Goal: Information Seeking & Learning: Learn about a topic

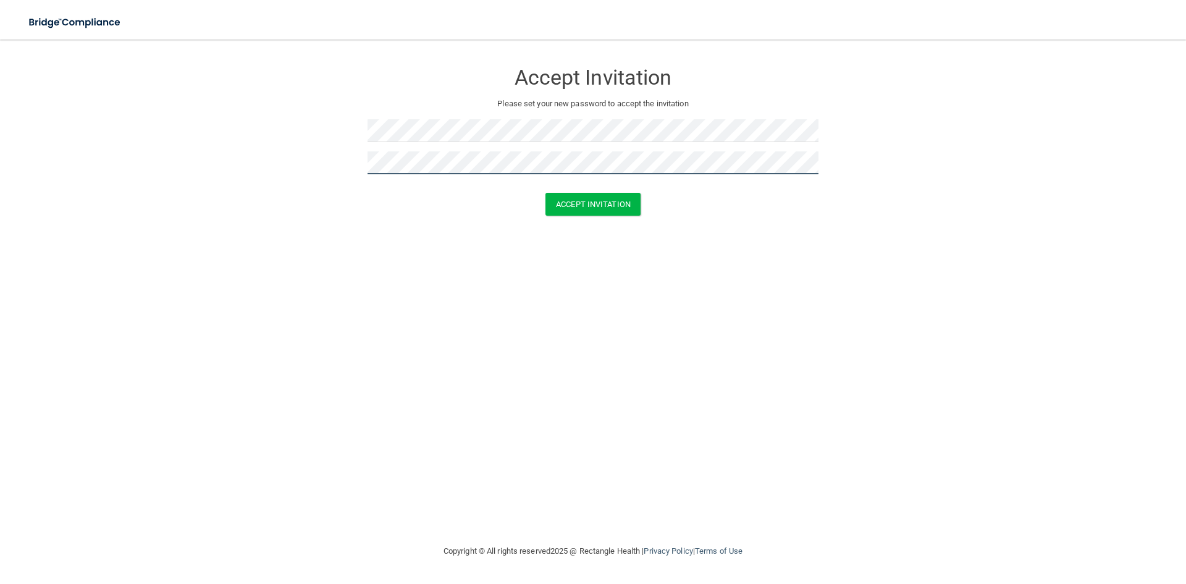
click at [545, 193] on button "Accept Invitation" at bounding box center [592, 204] width 95 height 23
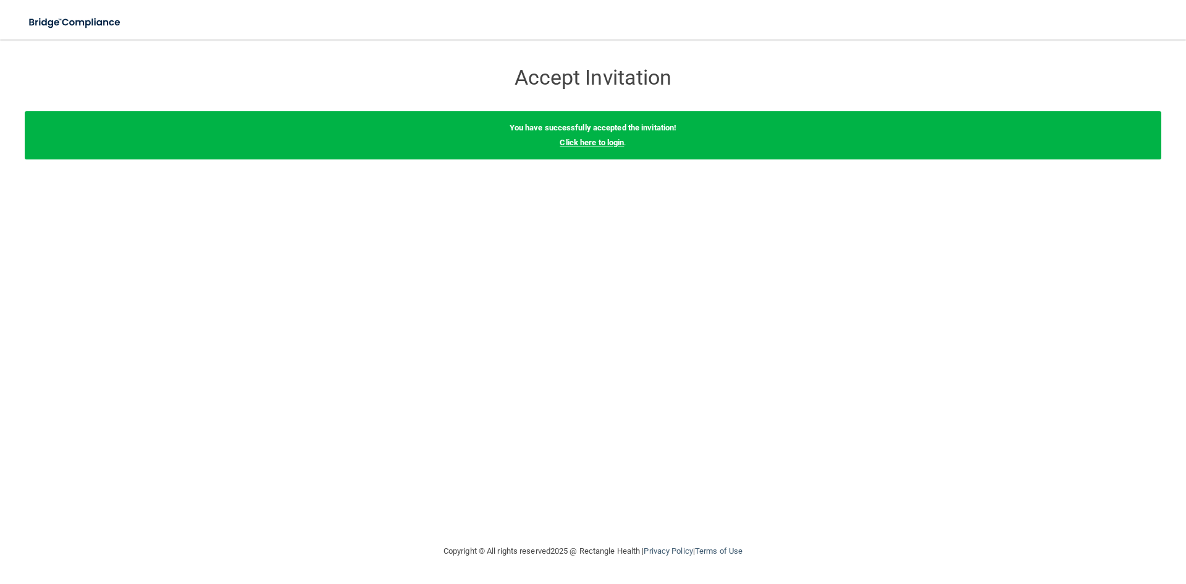
click at [587, 142] on link "Click here to login" at bounding box center [592, 142] width 64 height 9
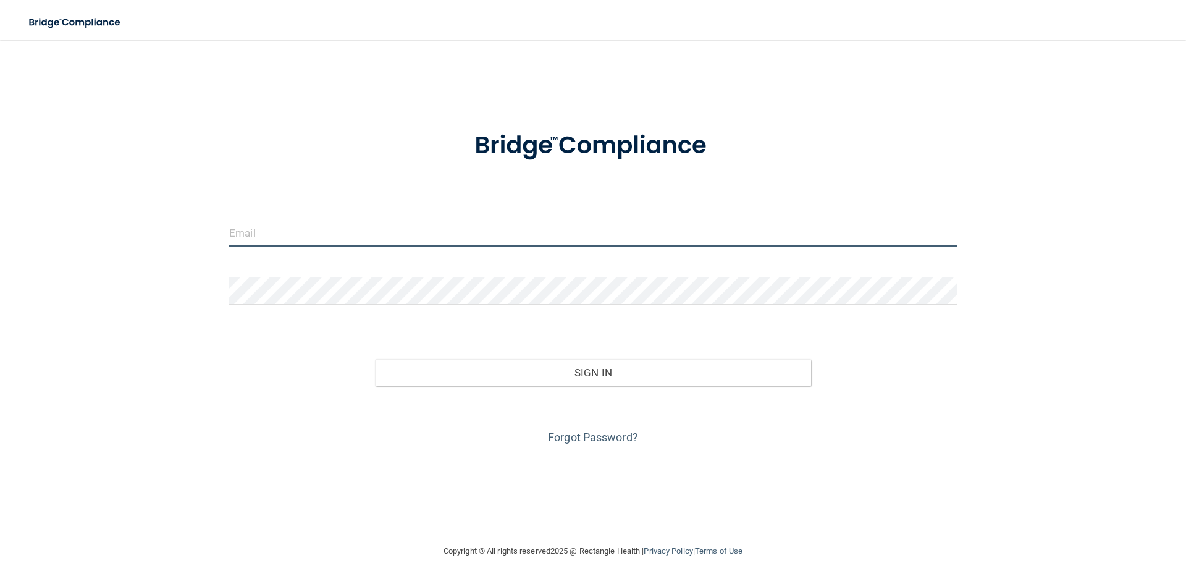
click at [261, 234] on input "email" at bounding box center [592, 233] width 727 height 28
type input "[PERSON_NAME][EMAIL_ADDRESS][PERSON_NAME][DOMAIN_NAME]"
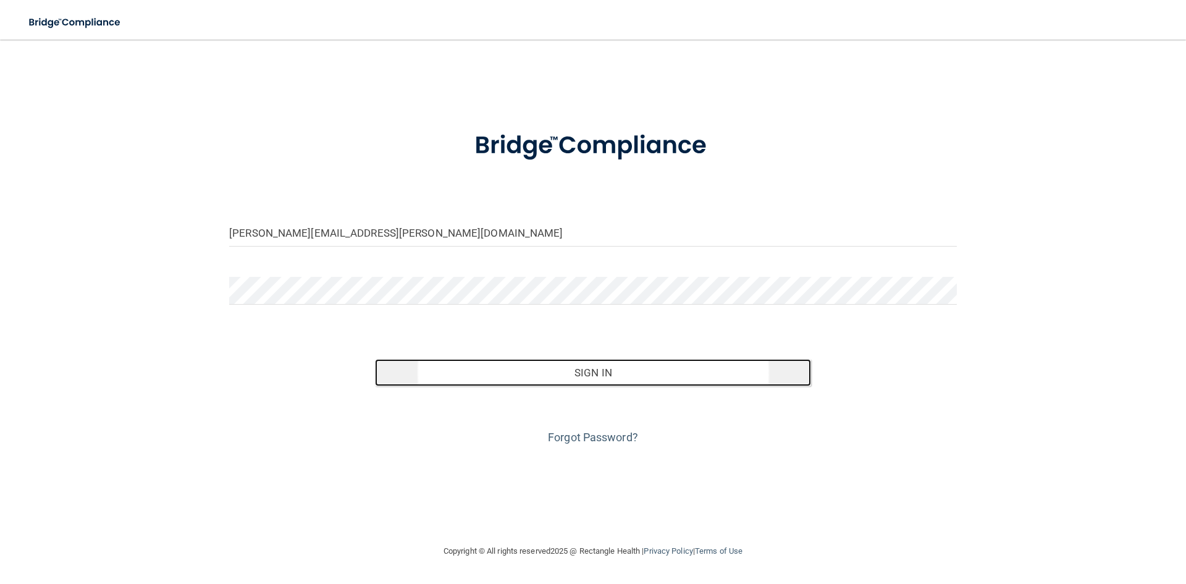
click at [606, 370] on button "Sign In" at bounding box center [593, 372] width 437 height 27
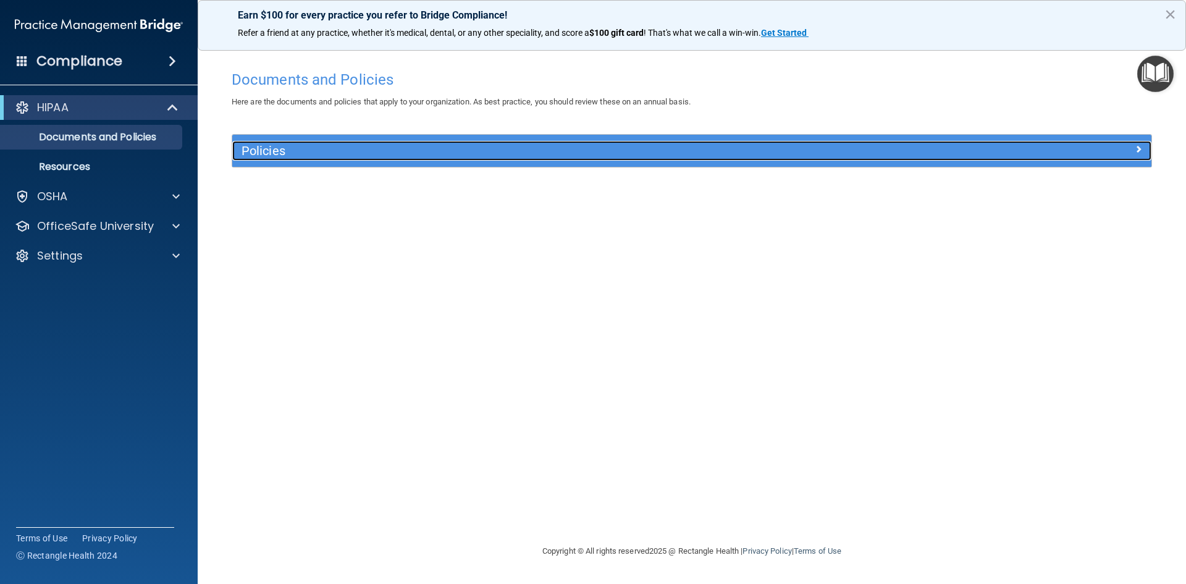
click at [355, 153] on h5 "Policies" at bounding box center [576, 151] width 671 height 14
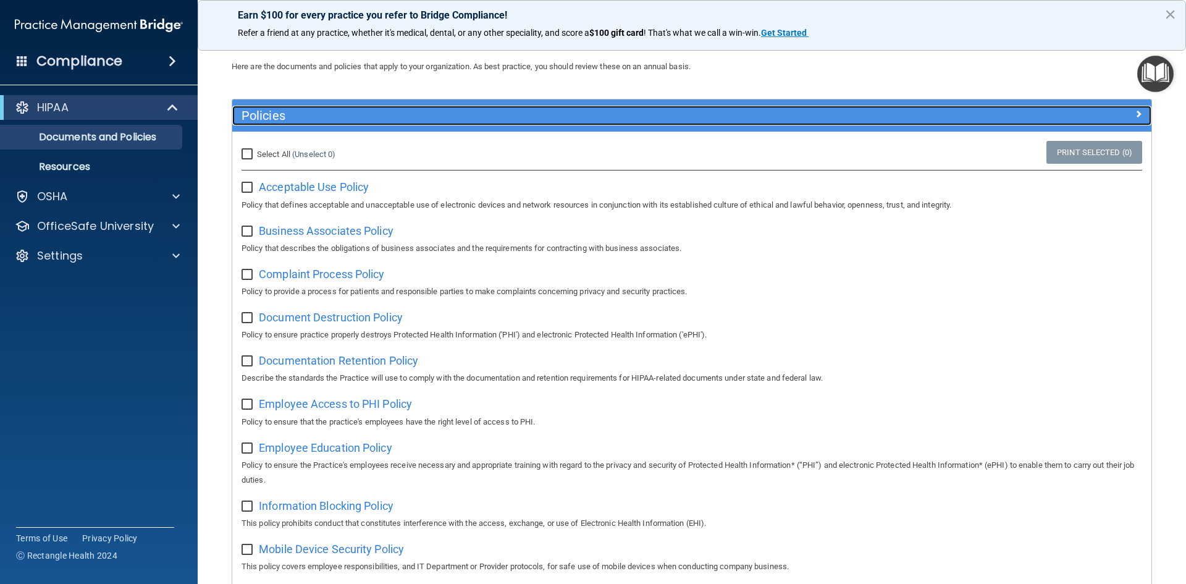
scroll to position [49, 0]
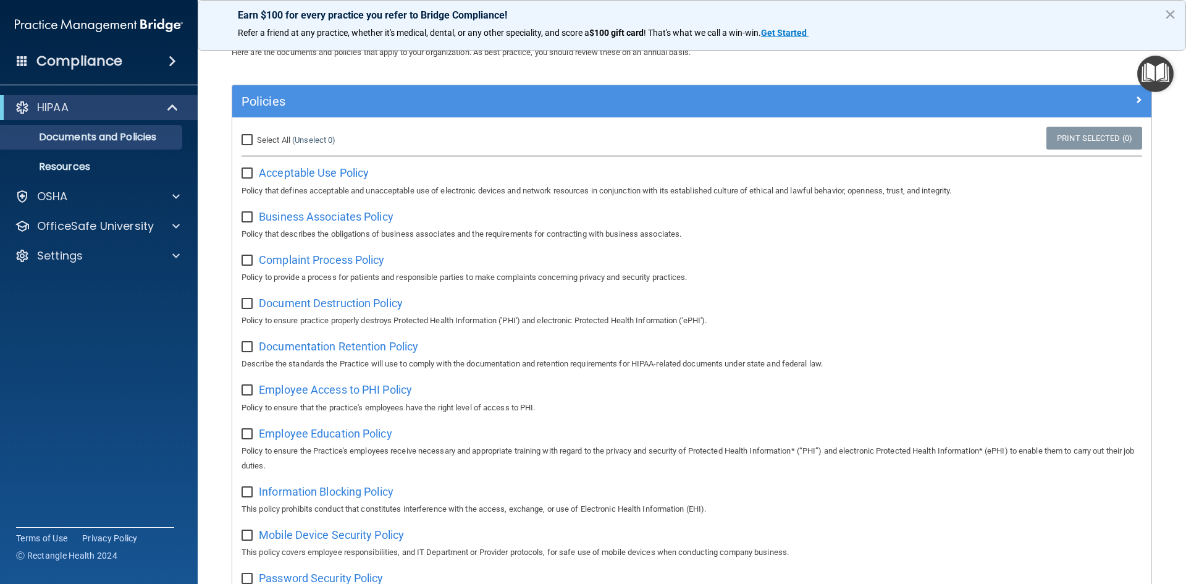
drag, startPoint x: 334, startPoint y: 174, endPoint x: 616, endPoint y: 169, distance: 282.3
click at [617, 169] on div "Acceptable Use Policy Policy that defines acceptable and unacceptable use of el…" at bounding box center [691, 179] width 900 height 35
click at [319, 172] on span "Acceptable Use Policy" at bounding box center [314, 172] width 110 height 13
click at [243, 140] on input "Select All (Unselect 0) Unselect All" at bounding box center [248, 140] width 14 height 10
checkbox input "true"
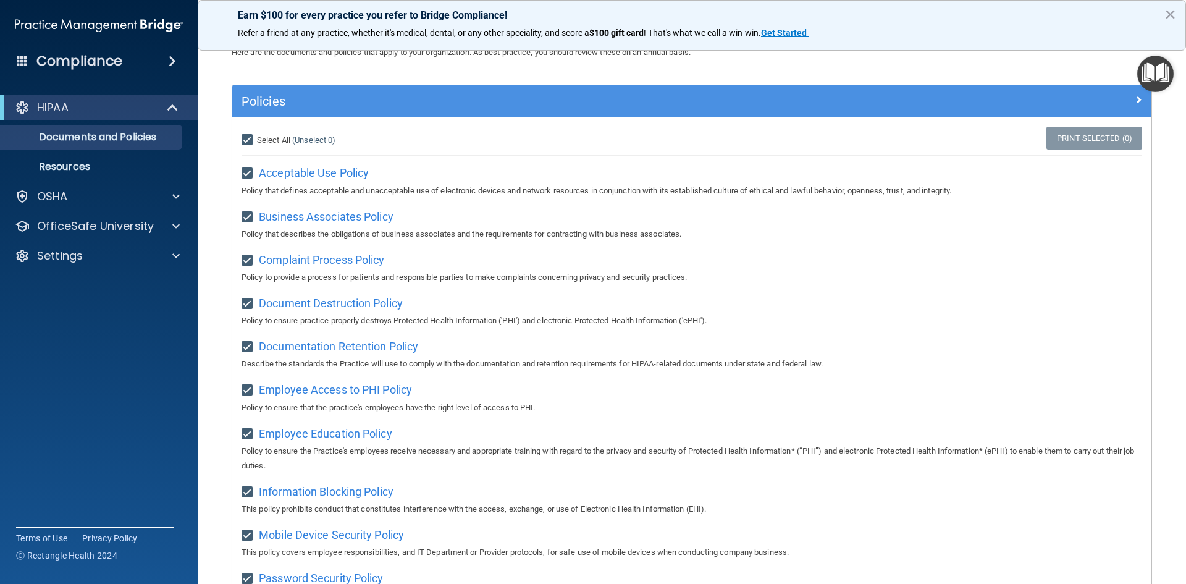
checkbox input "true"
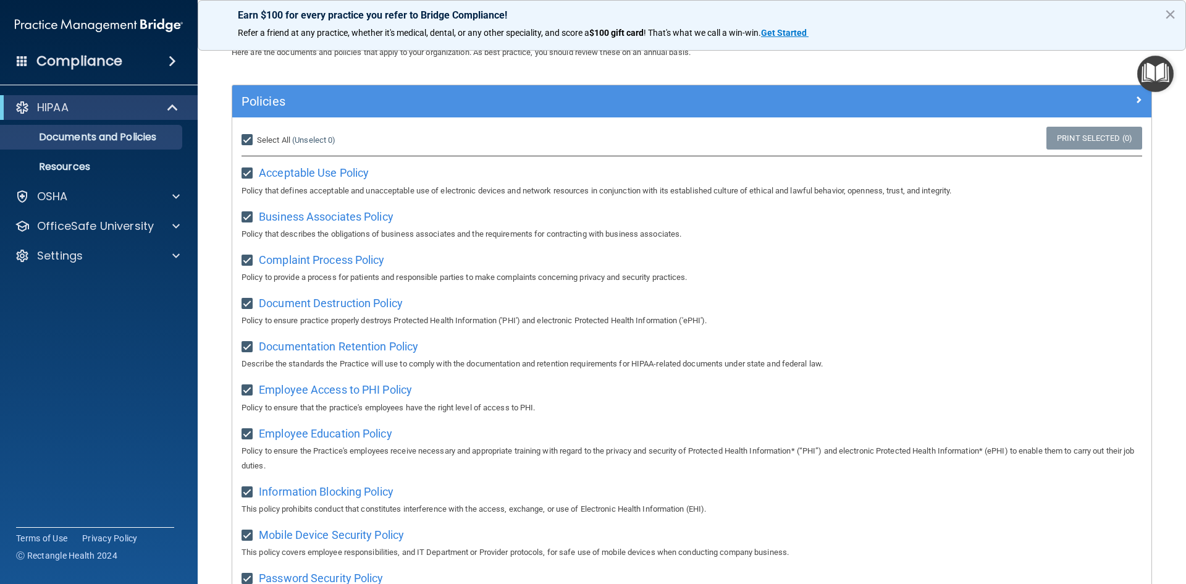
checkbox input "true"
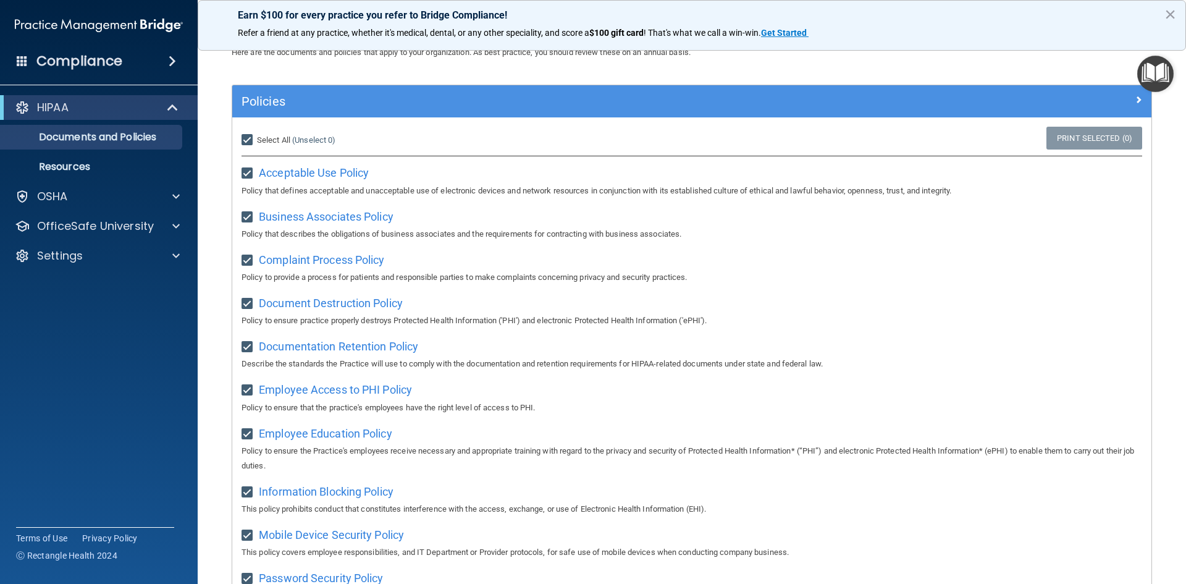
checkbox input "true"
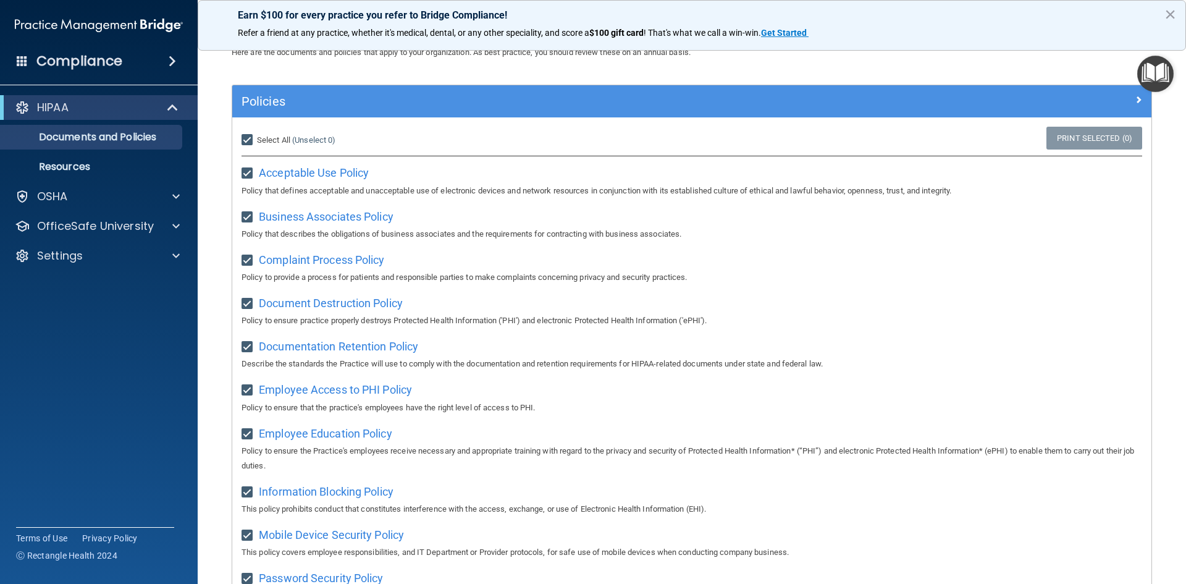
checkbox input "true"
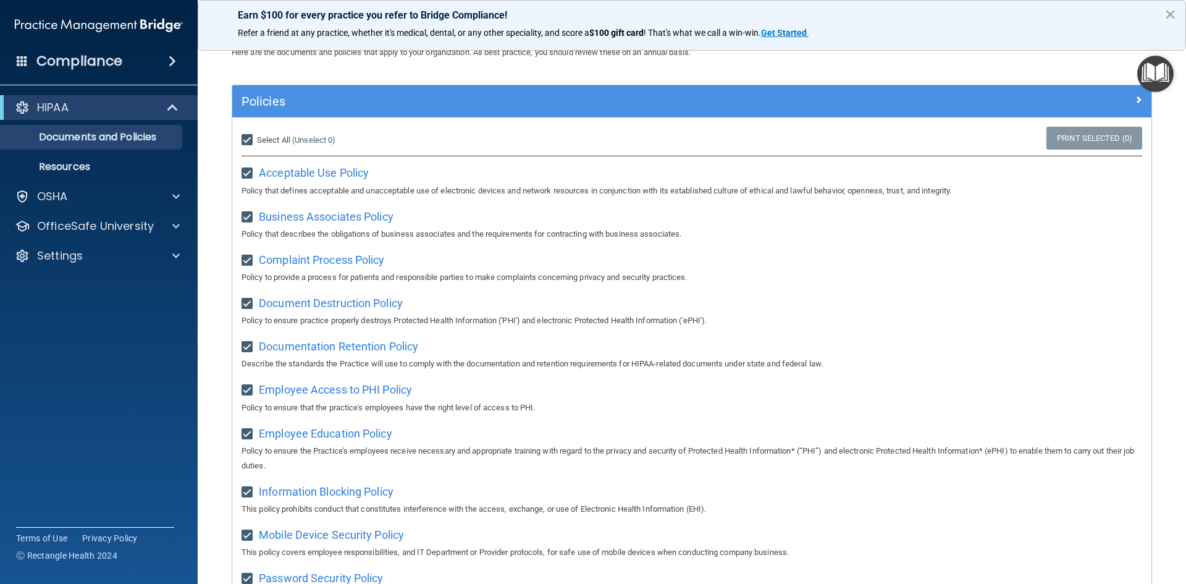
checkbox input "true"
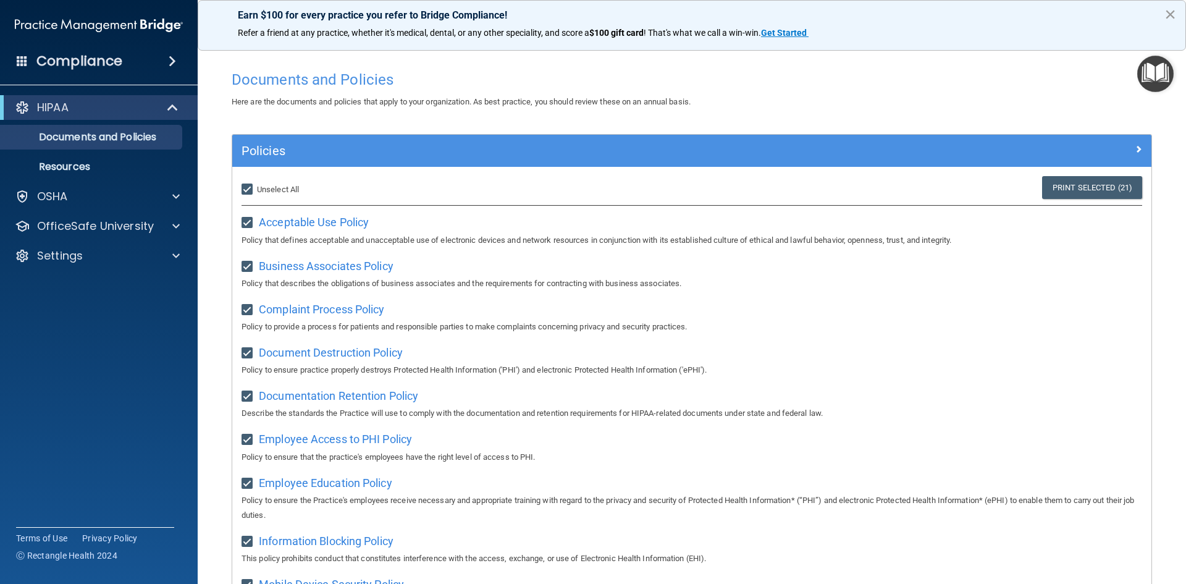
click at [1165, 19] on button "×" at bounding box center [1170, 14] width 12 height 20
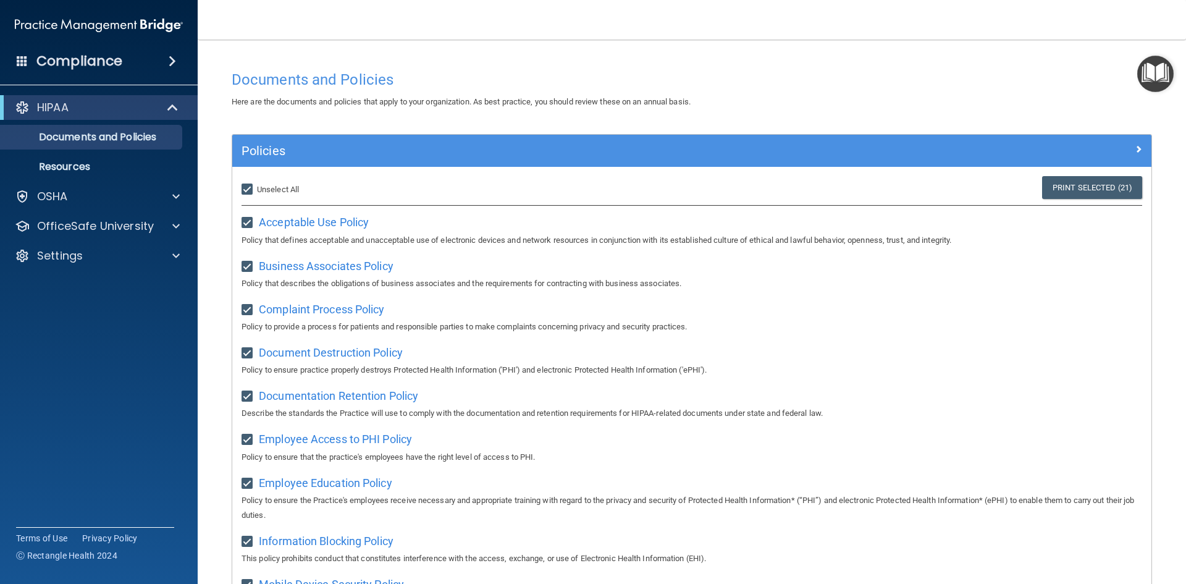
click at [72, 64] on h4 "Compliance" at bounding box center [79, 60] width 86 height 17
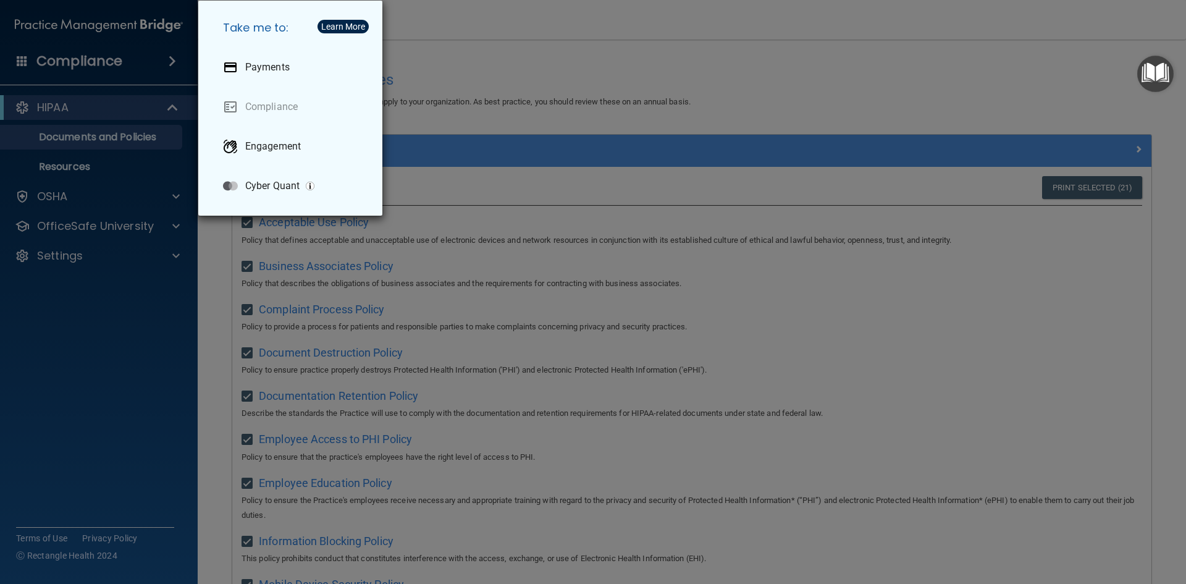
click at [557, 59] on div "Take me to: Payments Compliance Engagement Cyber Quant" at bounding box center [593, 292] width 1186 height 584
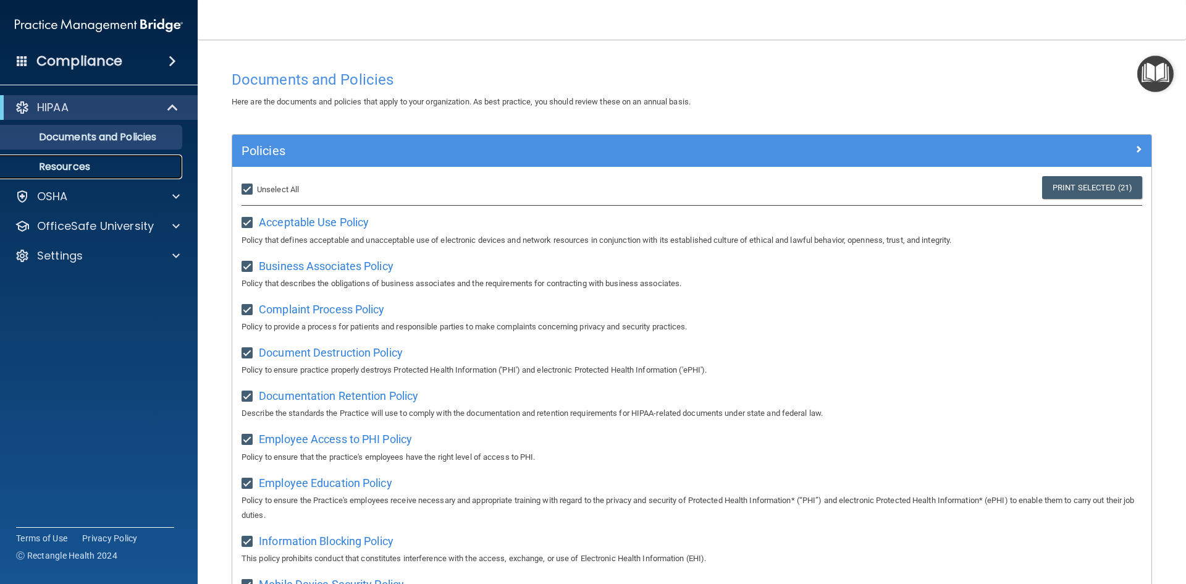
click at [79, 165] on p "Resources" at bounding box center [92, 167] width 169 height 12
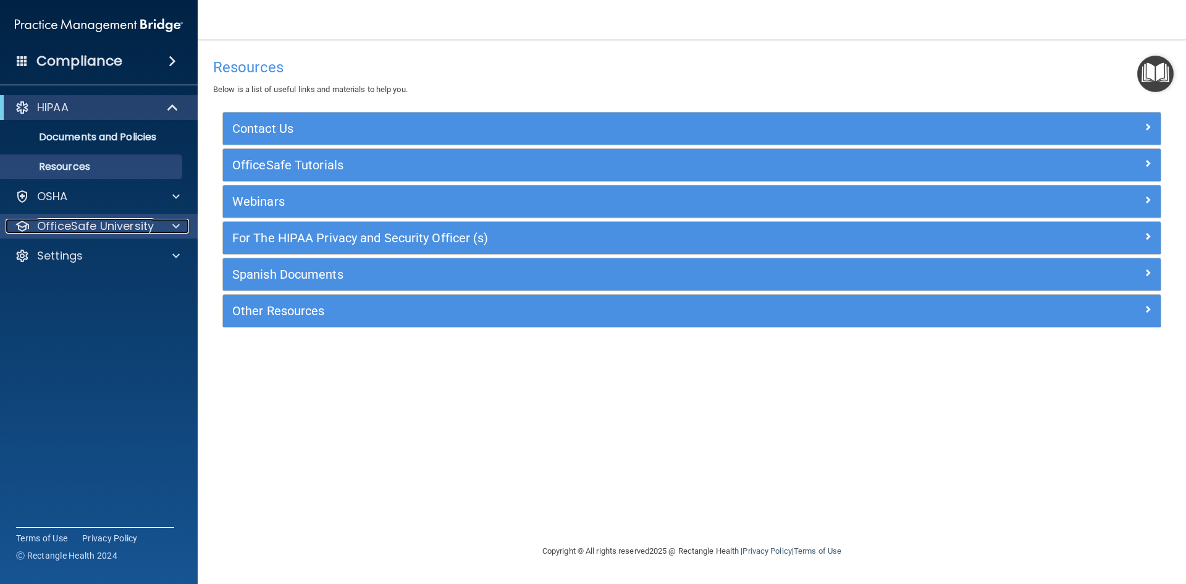
click at [77, 228] on p "OfficeSafe University" at bounding box center [95, 226] width 117 height 15
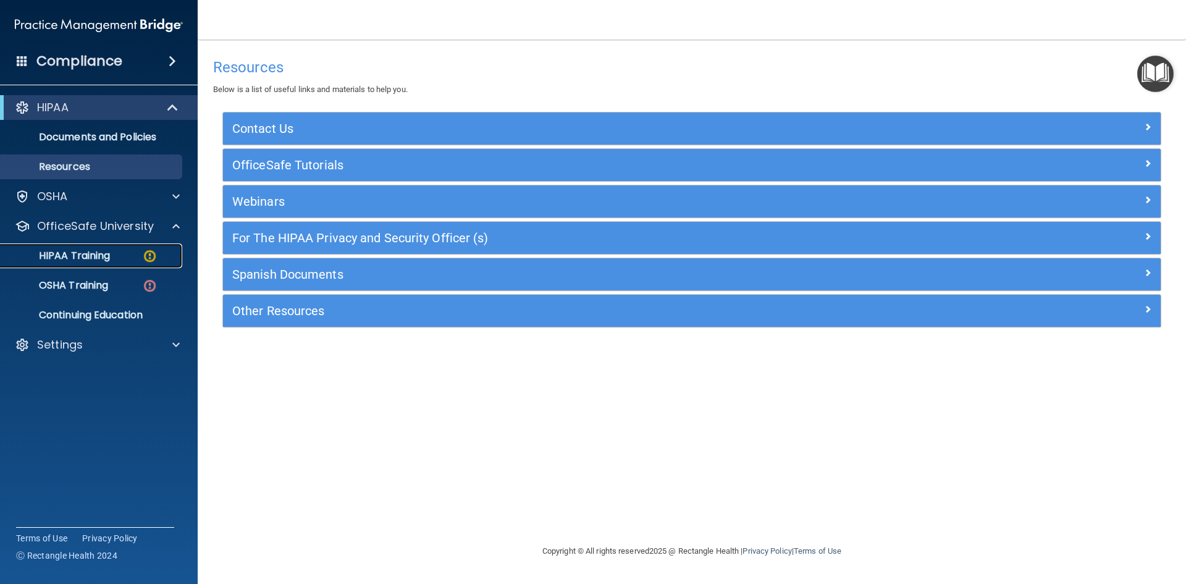
click at [78, 254] on p "HIPAA Training" at bounding box center [59, 255] width 102 height 12
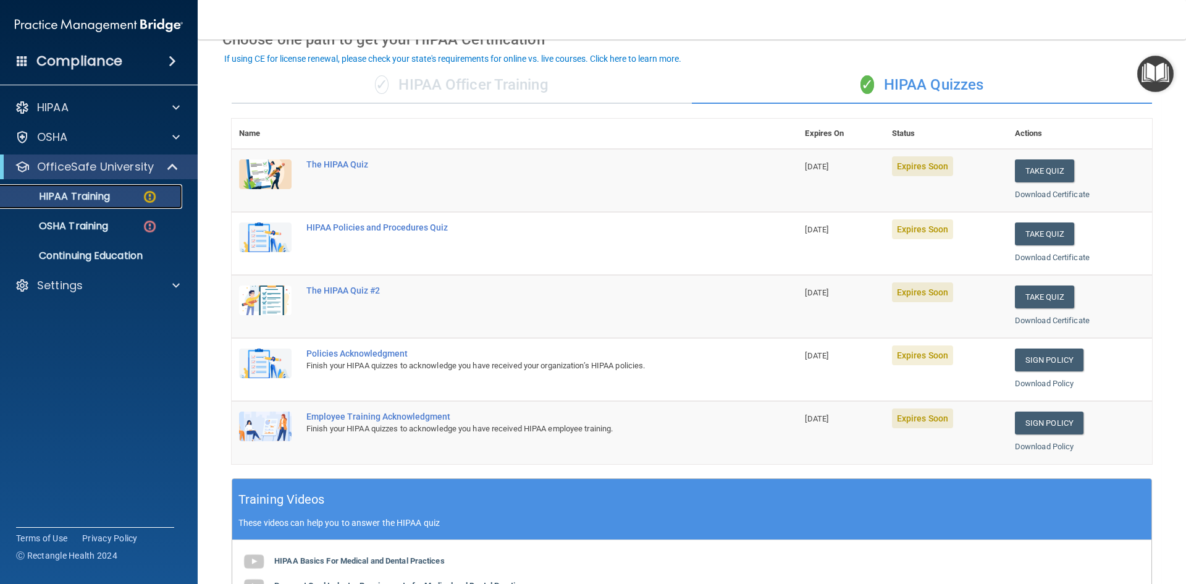
scroll to position [67, 0]
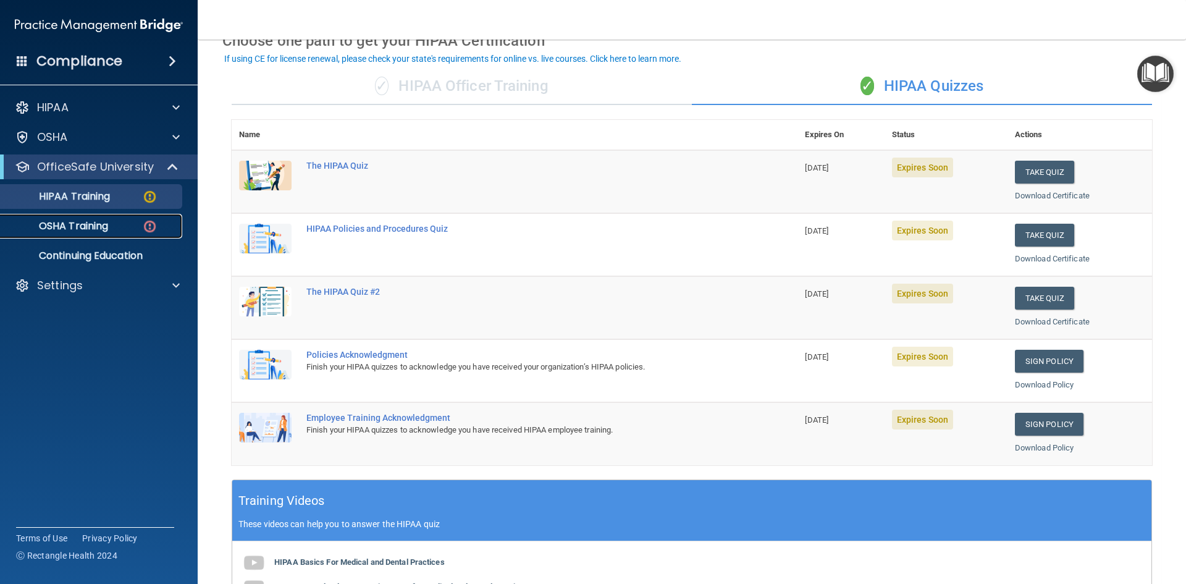
click at [67, 228] on p "OSHA Training" at bounding box center [58, 226] width 100 height 12
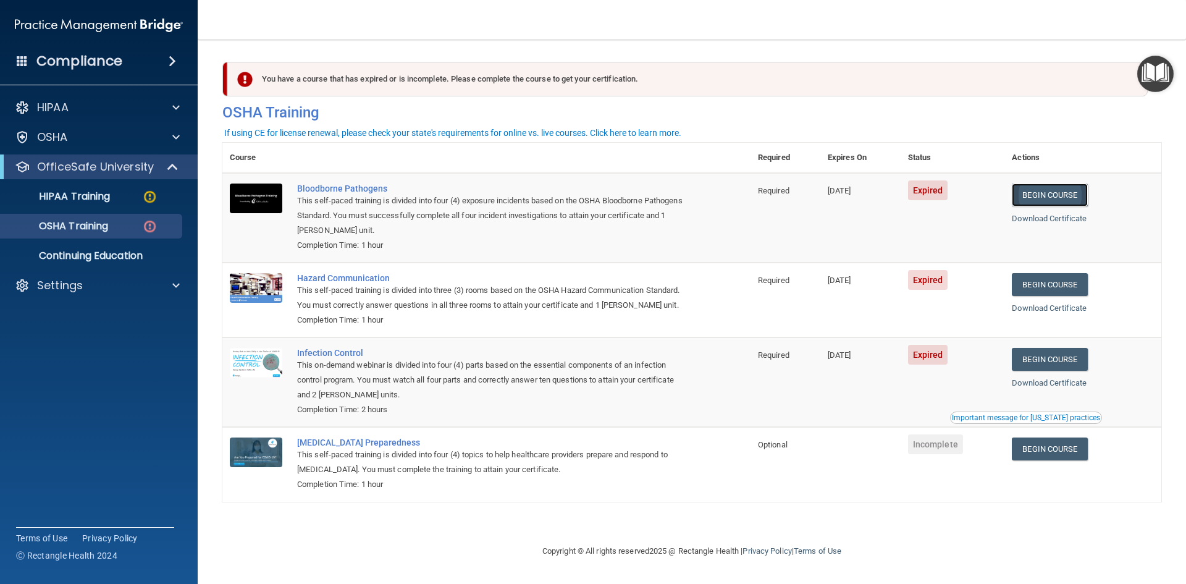
click at [1055, 186] on link "Begin Course" at bounding box center [1049, 194] width 75 height 23
click at [70, 232] on p "OSHA Training" at bounding box center [58, 226] width 100 height 12
click at [83, 196] on p "HIPAA Training" at bounding box center [59, 196] width 102 height 12
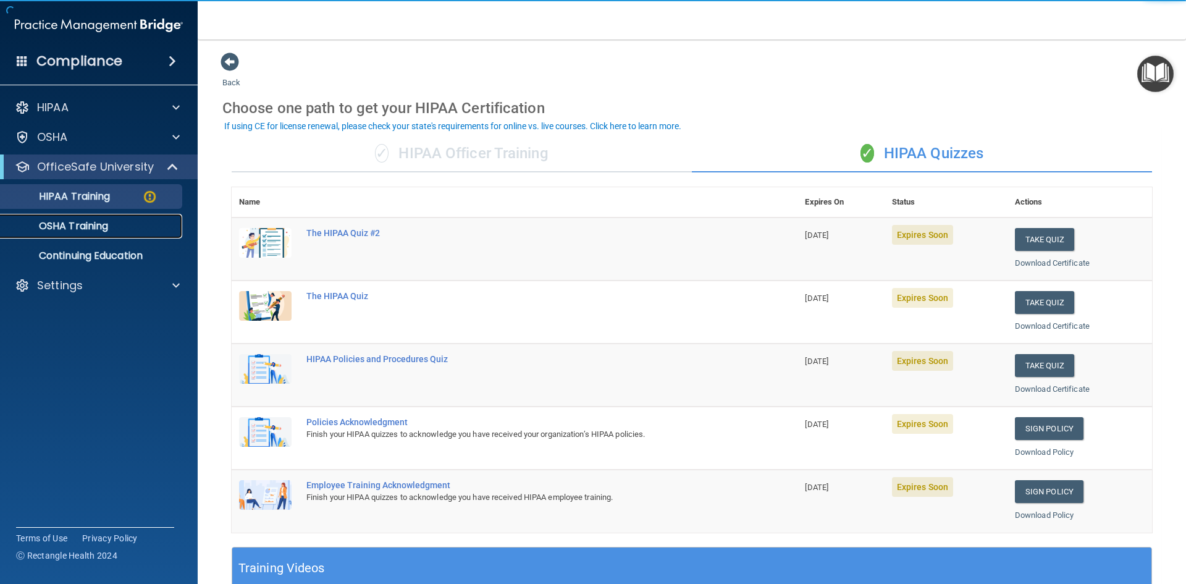
click at [85, 225] on p "OSHA Training" at bounding box center [58, 226] width 100 height 12
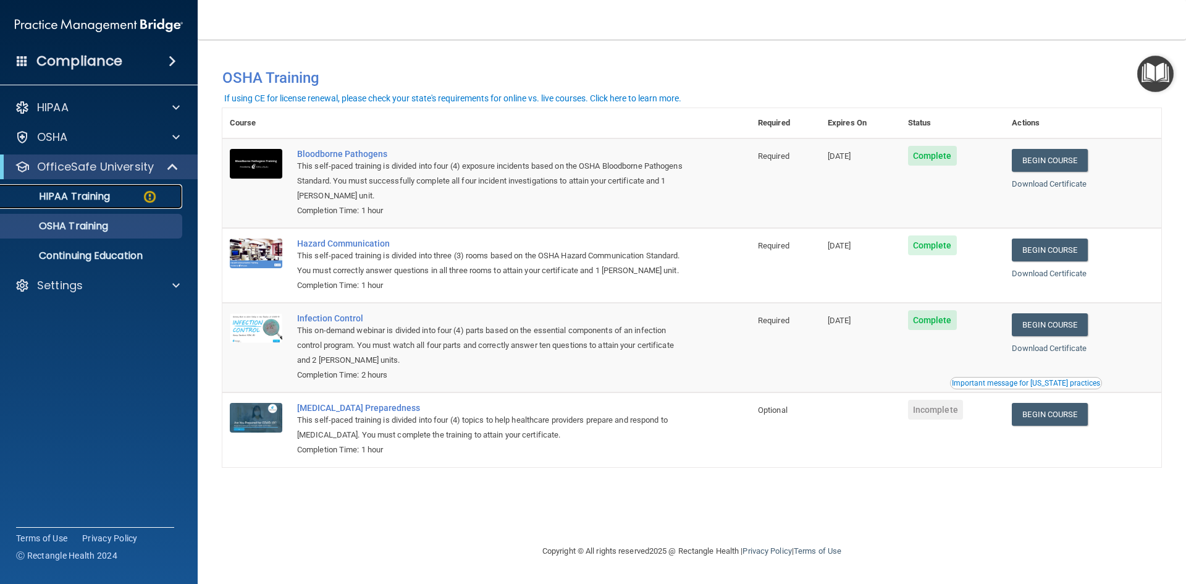
click at [93, 198] on p "HIPAA Training" at bounding box center [59, 196] width 102 height 12
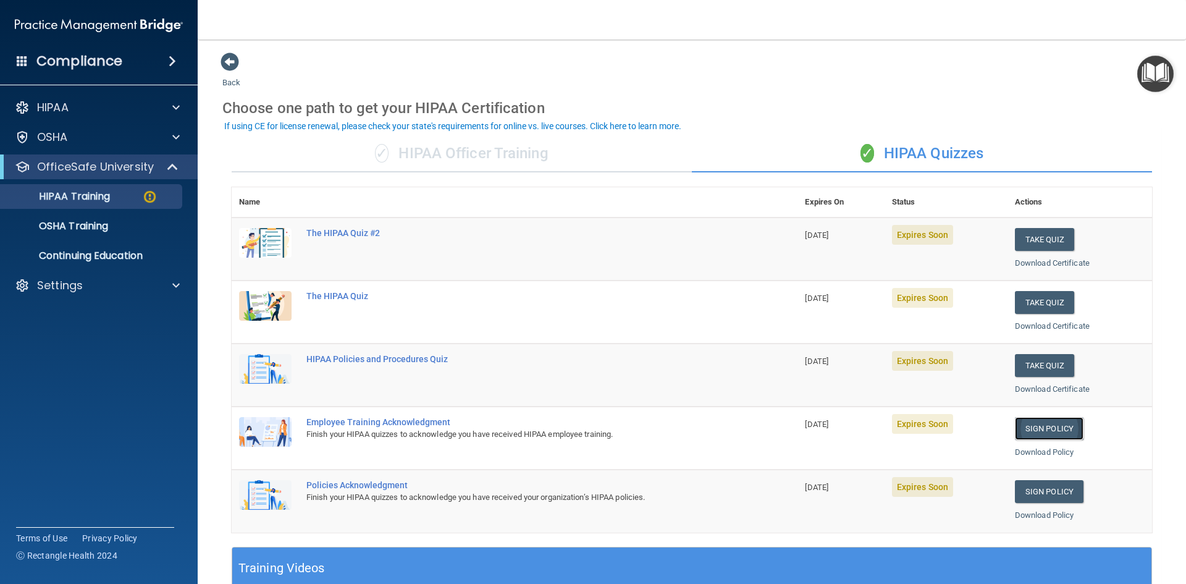
click at [1038, 426] on link "Sign Policy" at bounding box center [1049, 428] width 69 height 23
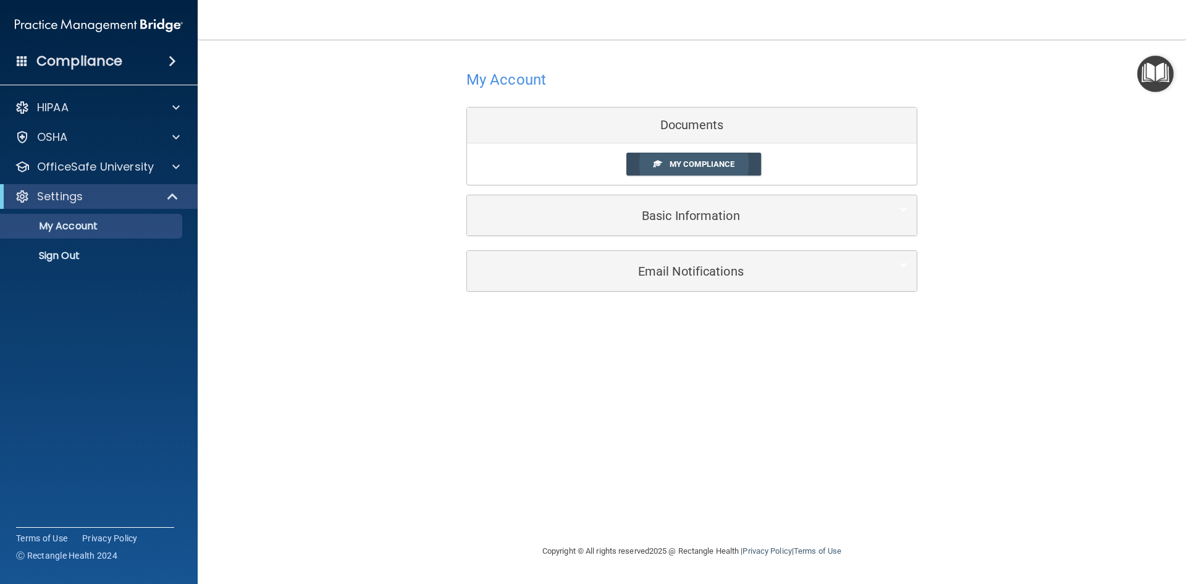
click at [640, 163] on link "My Compliance" at bounding box center [693, 164] width 135 height 23
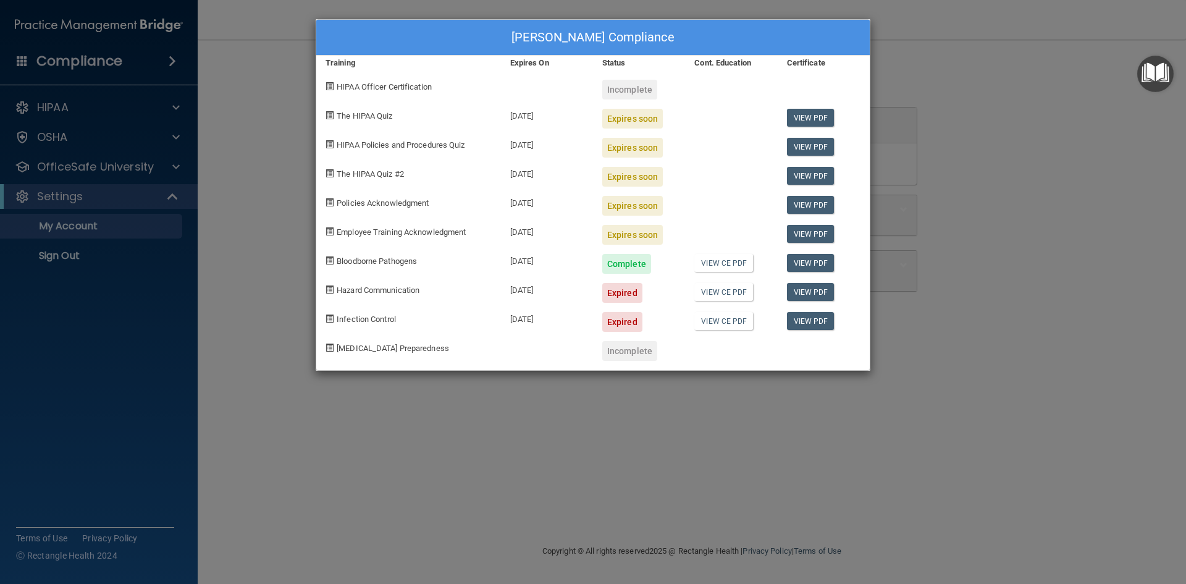
click at [479, 417] on div "William Trawick's Compliance Training Expires On Status Cont. Education Certifi…" at bounding box center [593, 292] width 1186 height 584
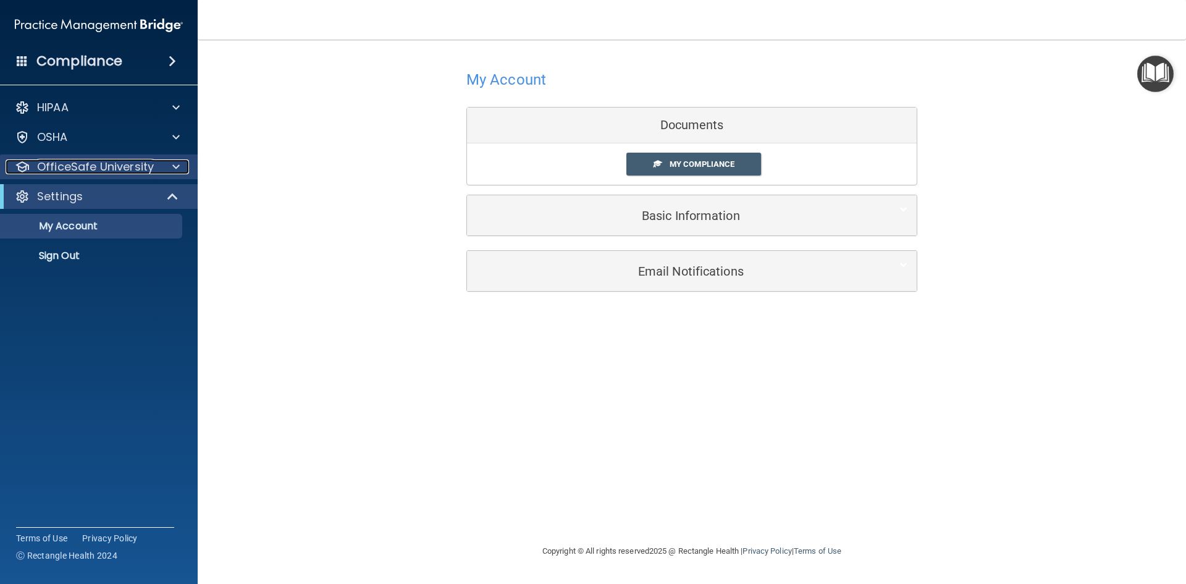
click at [77, 173] on p "OfficeSafe University" at bounding box center [95, 166] width 117 height 15
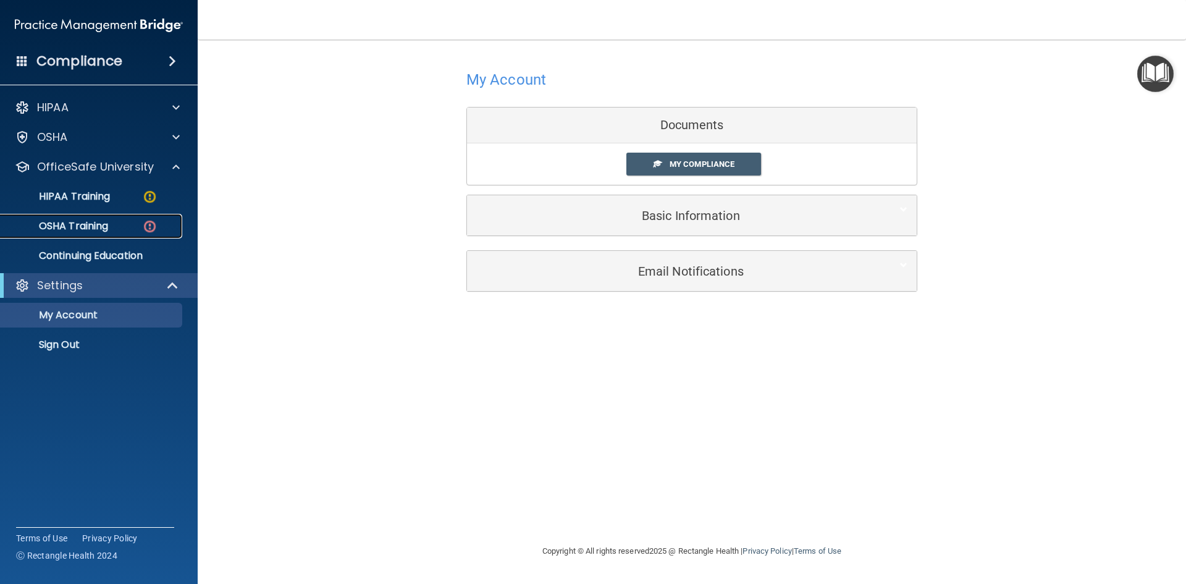
click at [88, 231] on p "OSHA Training" at bounding box center [58, 226] width 100 height 12
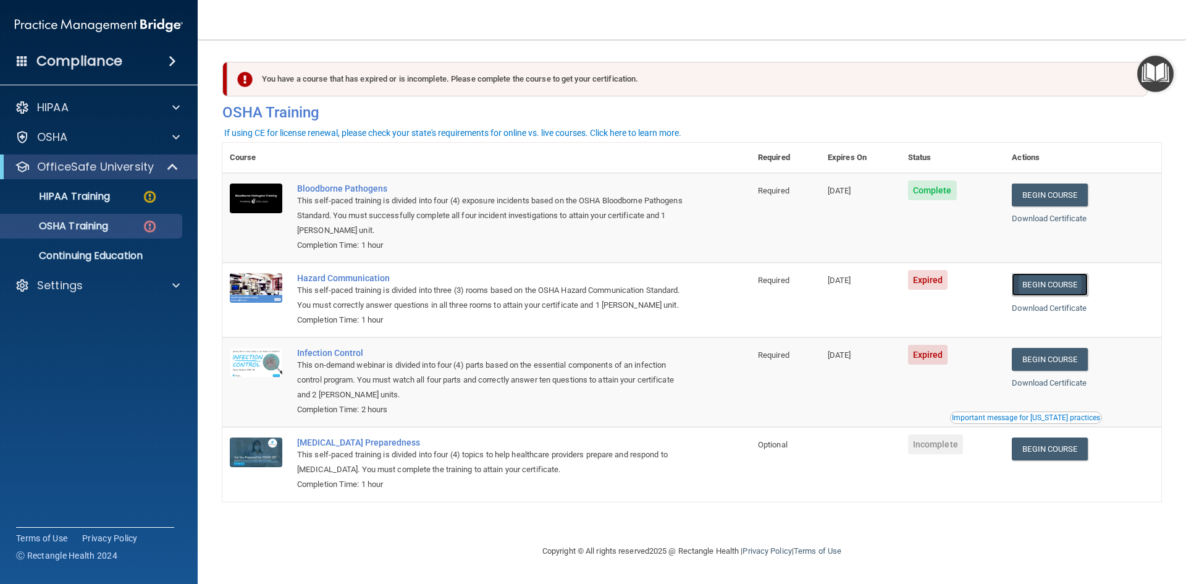
click at [1054, 284] on link "Begin Course" at bounding box center [1049, 284] width 75 height 23
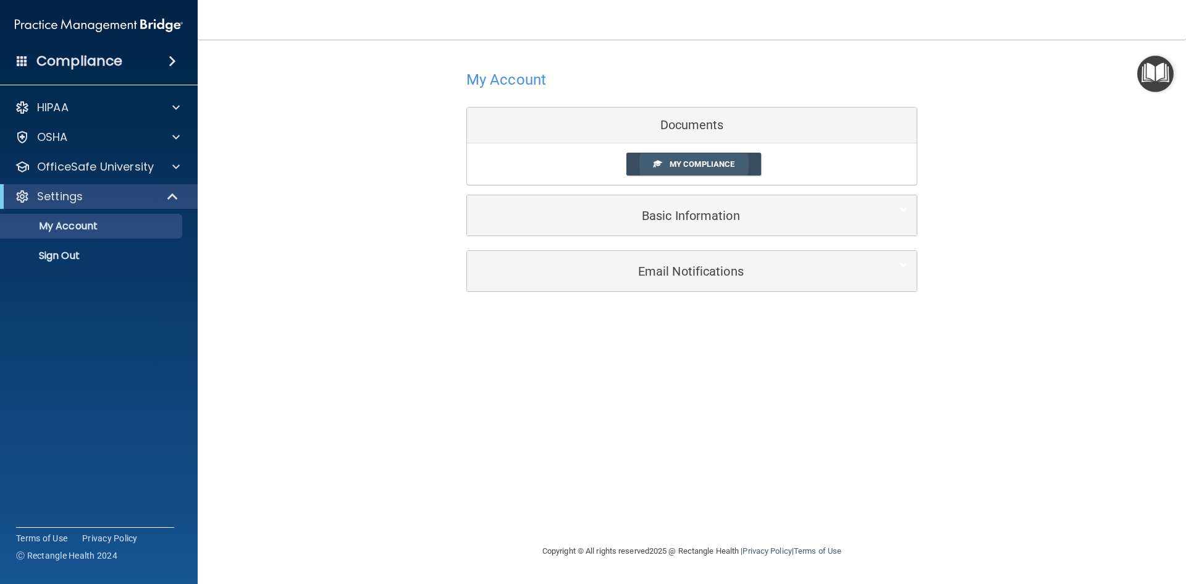
click at [697, 163] on span "My Compliance" at bounding box center [701, 163] width 65 height 9
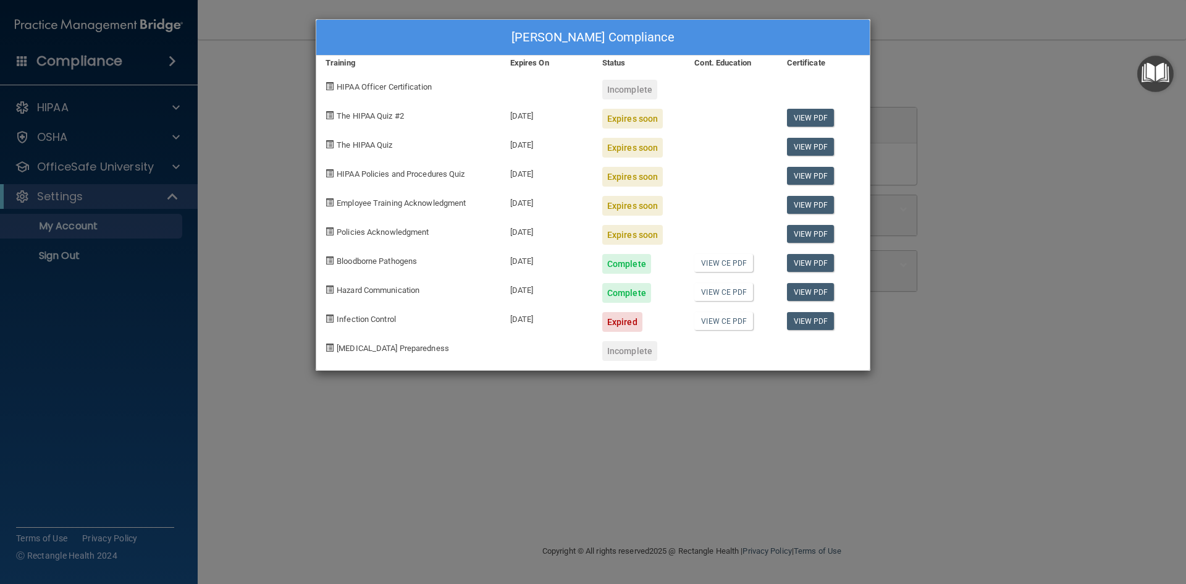
click at [285, 282] on div "William Trawick's Compliance Training Expires On Status Cont. Education Certifi…" at bounding box center [593, 292] width 1186 height 584
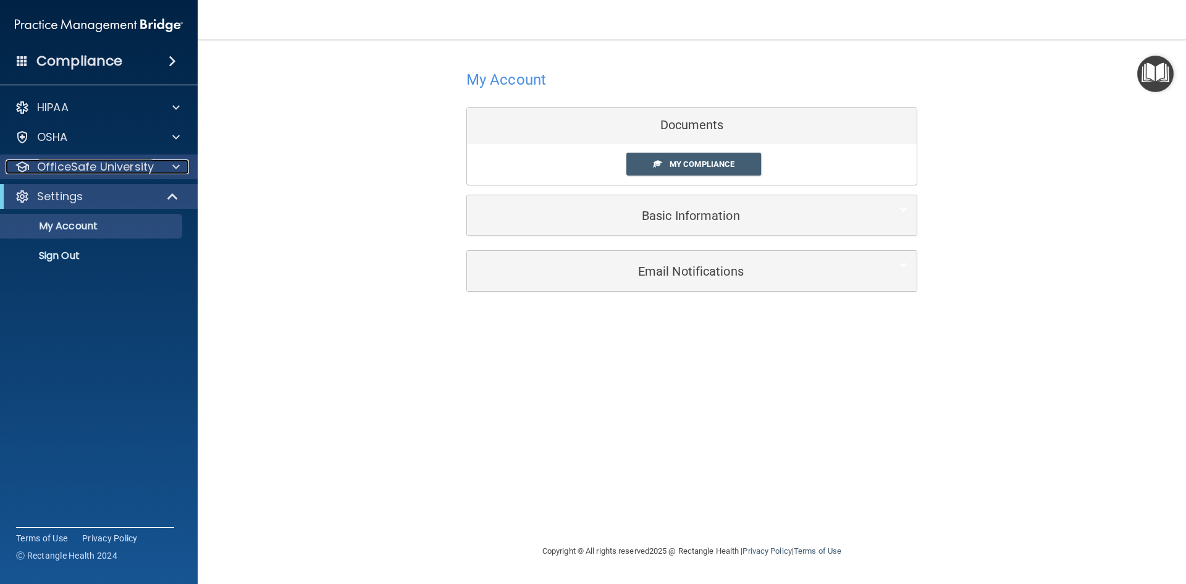
click at [107, 169] on p "OfficeSafe University" at bounding box center [95, 166] width 117 height 15
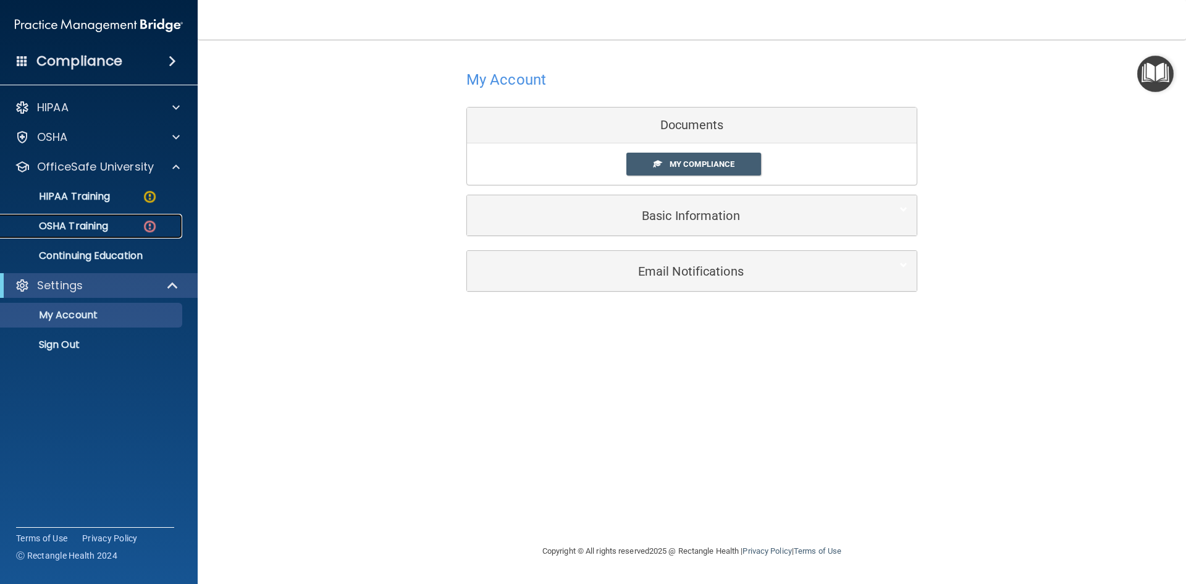
click at [90, 228] on p "OSHA Training" at bounding box center [58, 226] width 100 height 12
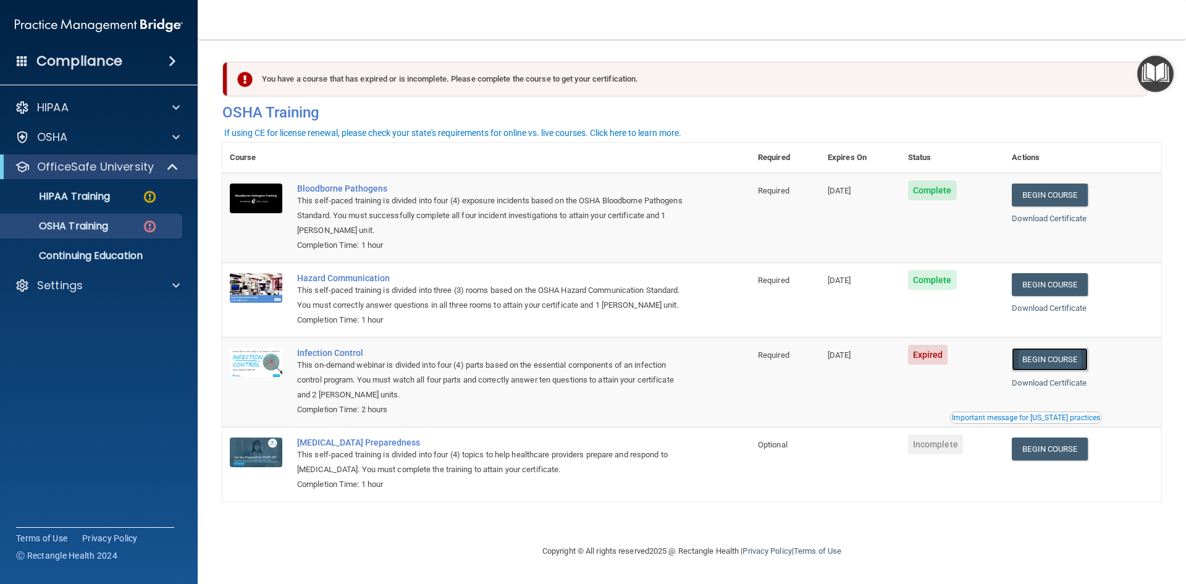
click at [1059, 361] on link "Begin Course" at bounding box center [1049, 359] width 75 height 23
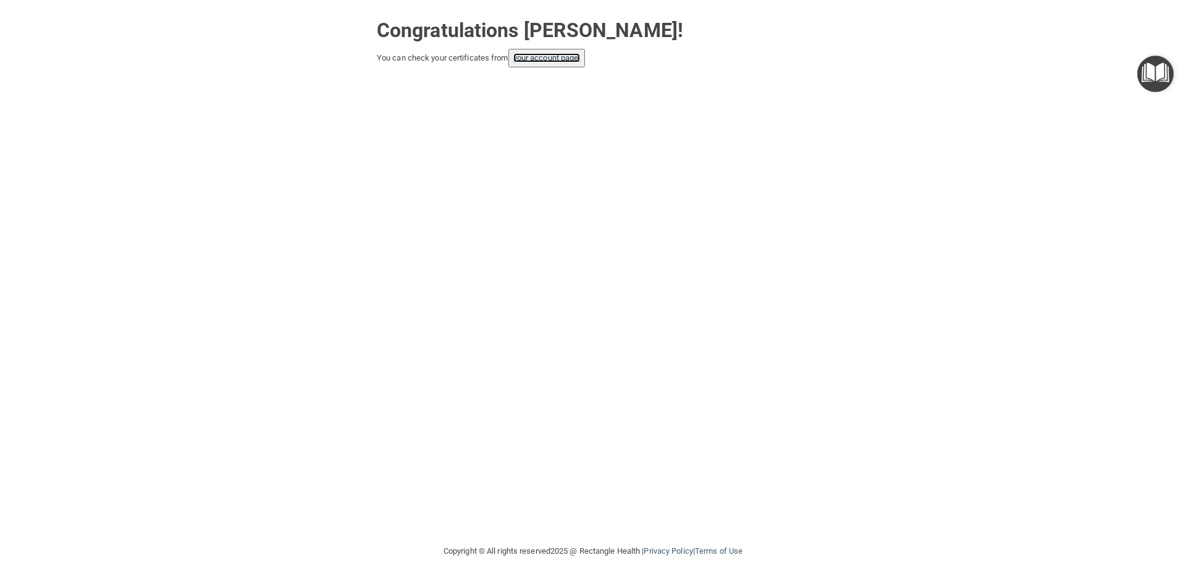
click at [539, 58] on link "your account page!" at bounding box center [546, 57] width 67 height 9
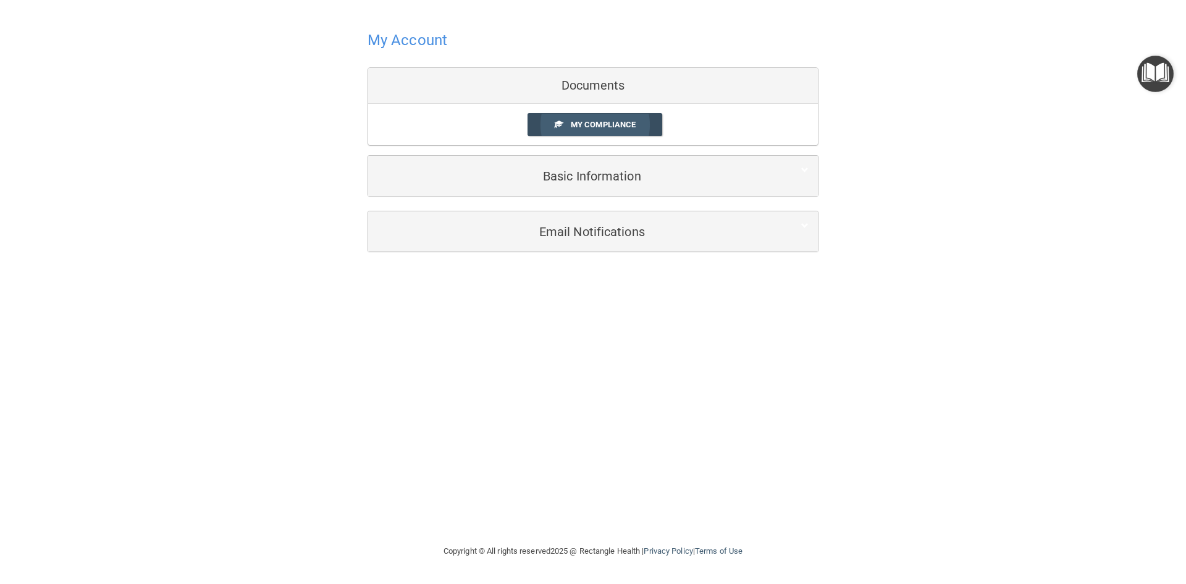
click at [581, 112] on div "My Compliance My Compliance My BAA" at bounding box center [593, 124] width 450 height 41
click at [579, 115] on link "My Compliance" at bounding box center [594, 124] width 135 height 23
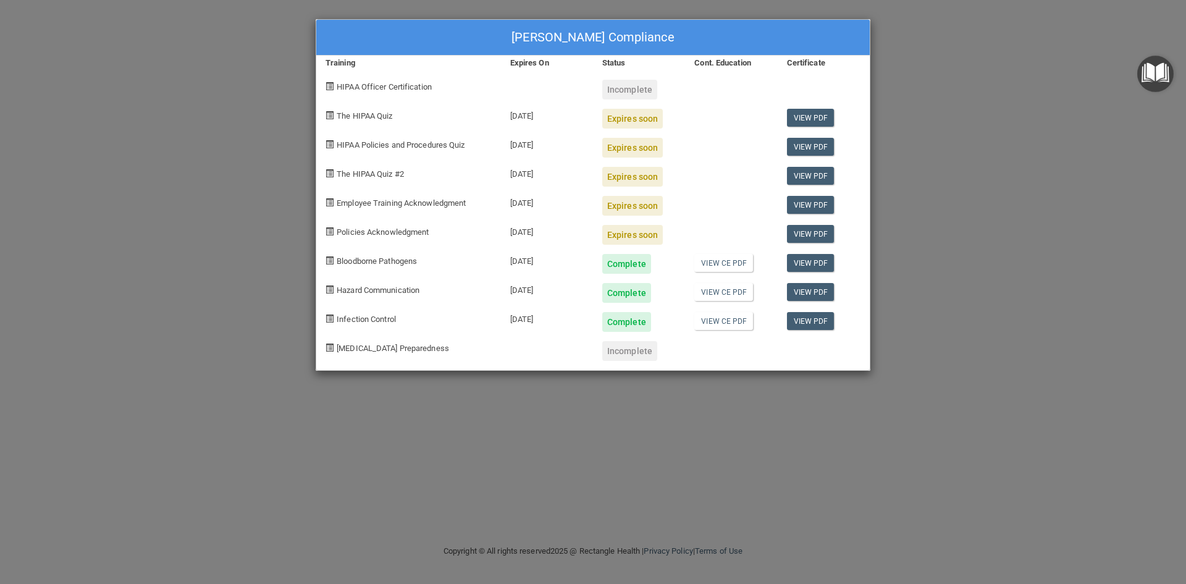
drag, startPoint x: 926, startPoint y: 101, endPoint x: 908, endPoint y: 96, distance: 18.6
click at [926, 101] on div "[PERSON_NAME] Compliance Training Expires On Status Cont. Education Certificate…" at bounding box center [593, 292] width 1186 height 584
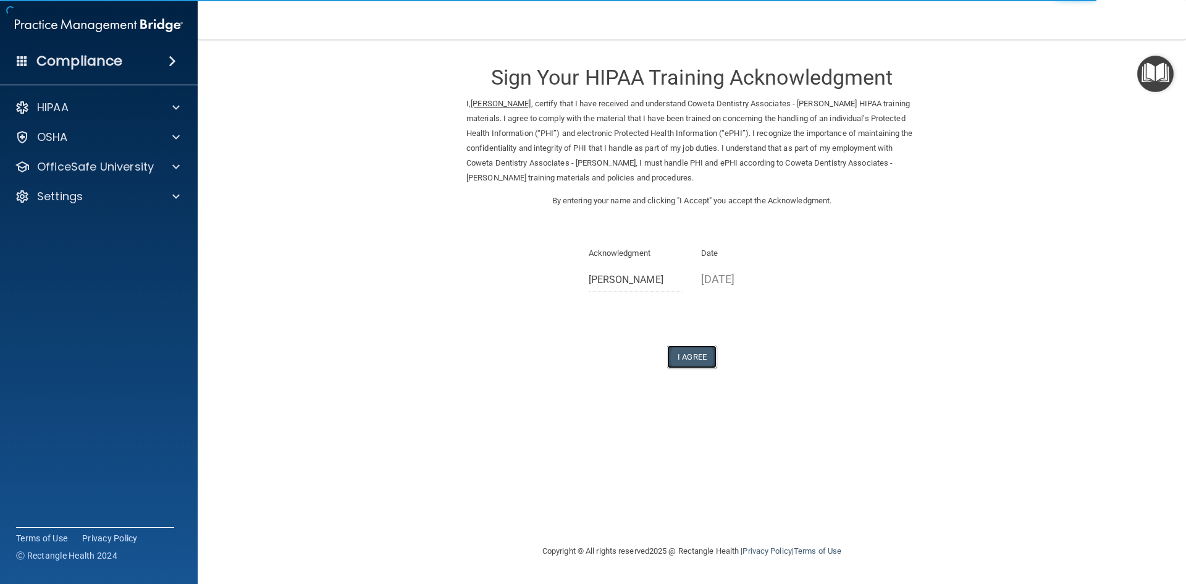
click at [705, 363] on button "I Agree" at bounding box center [691, 356] width 49 height 23
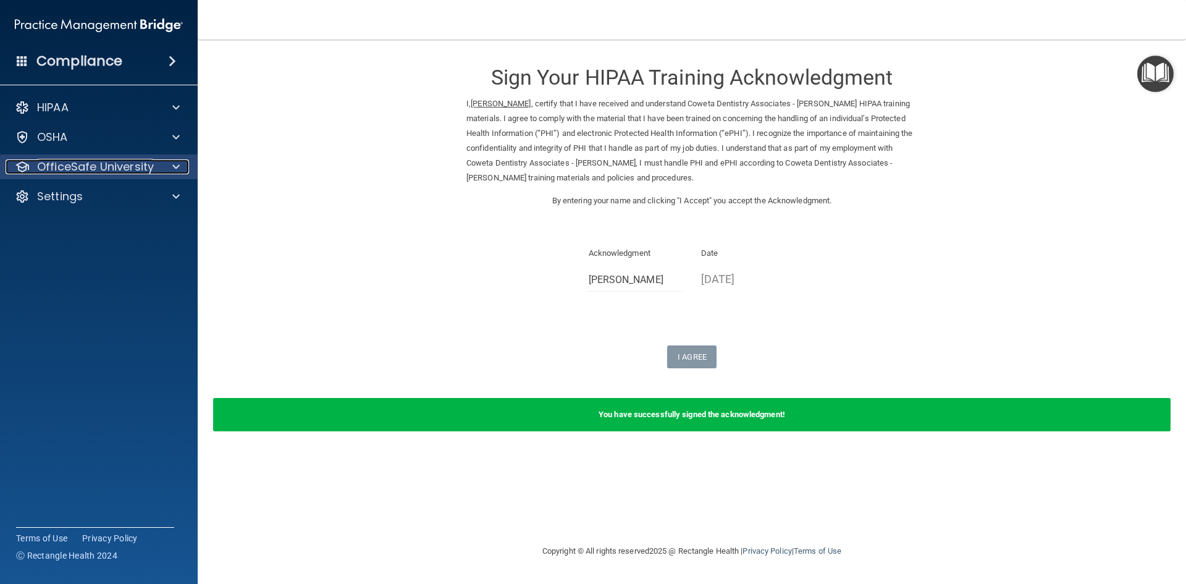
click at [113, 167] on p "OfficeSafe University" at bounding box center [95, 166] width 117 height 15
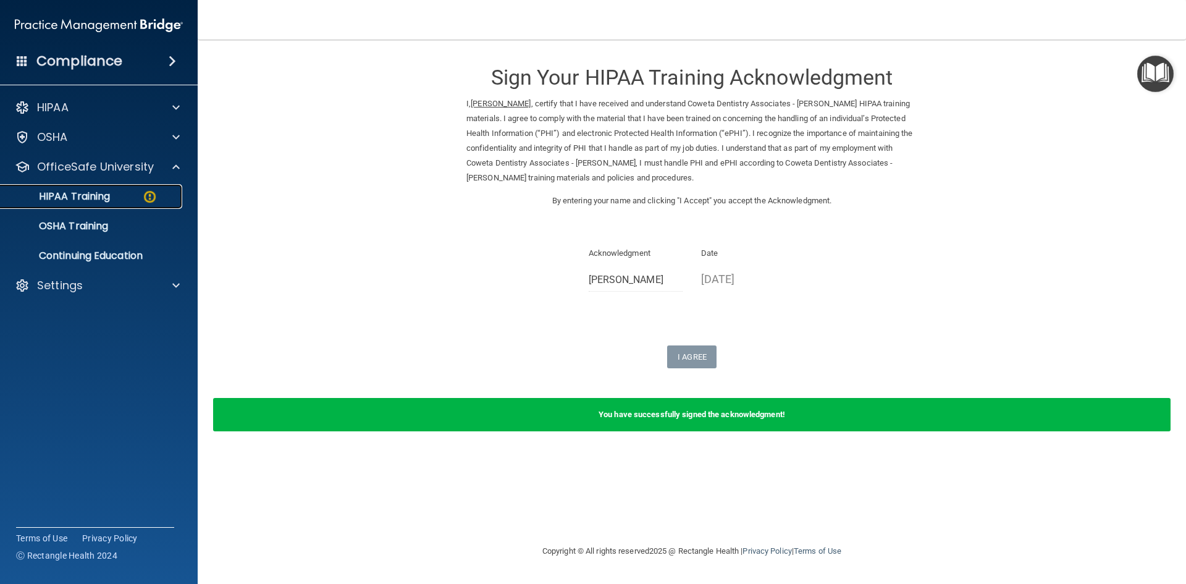
click at [96, 193] on p "HIPAA Training" at bounding box center [59, 196] width 102 height 12
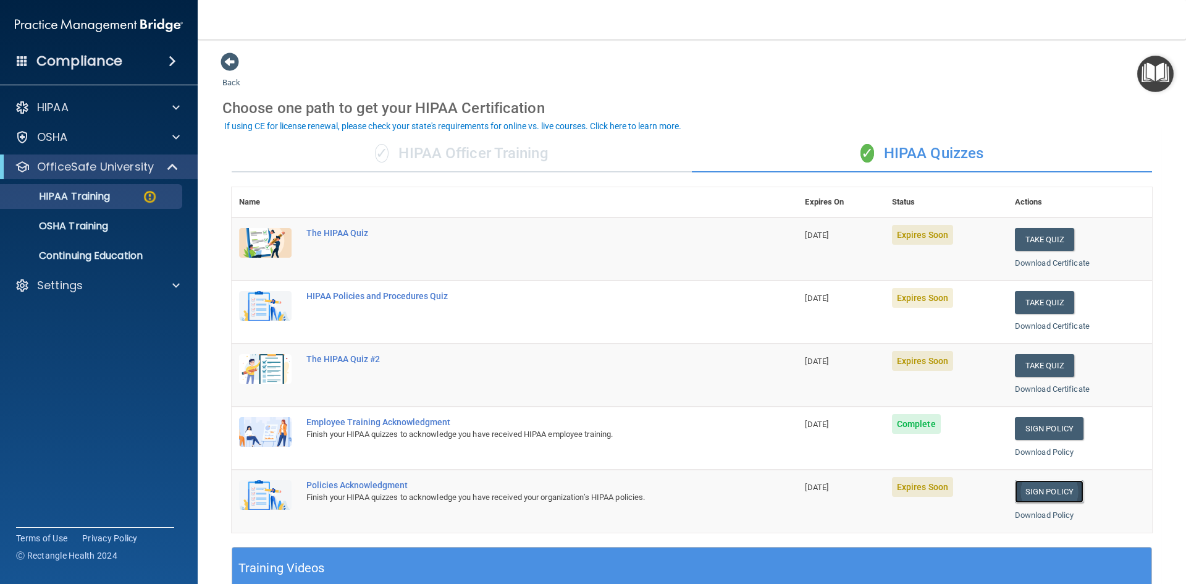
click at [1025, 490] on link "Sign Policy" at bounding box center [1049, 491] width 69 height 23
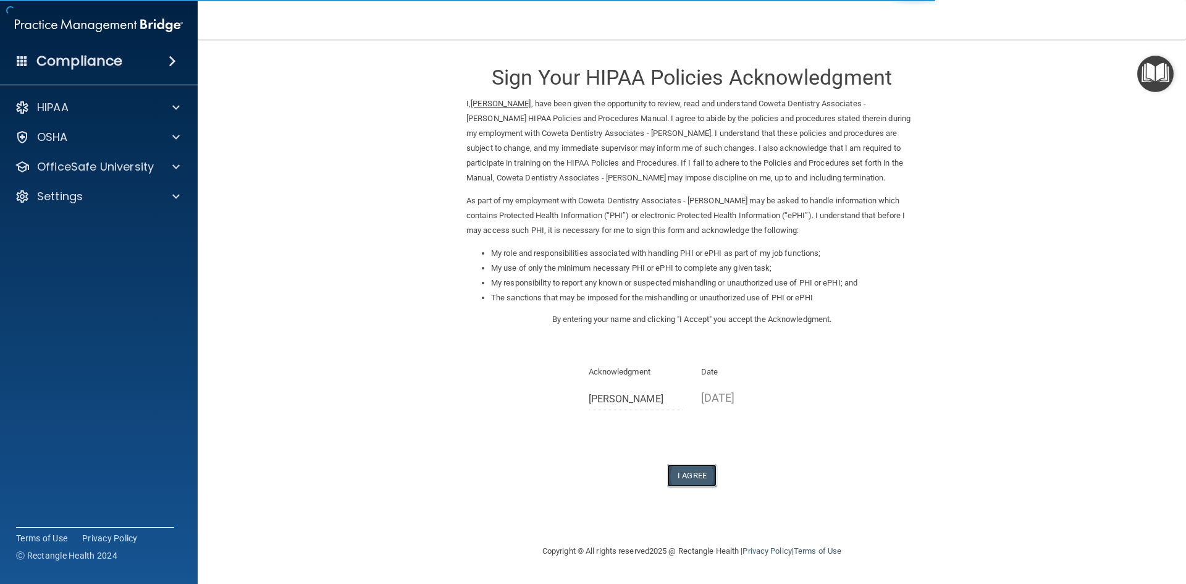
click at [686, 474] on button "I Agree" at bounding box center [691, 475] width 49 height 23
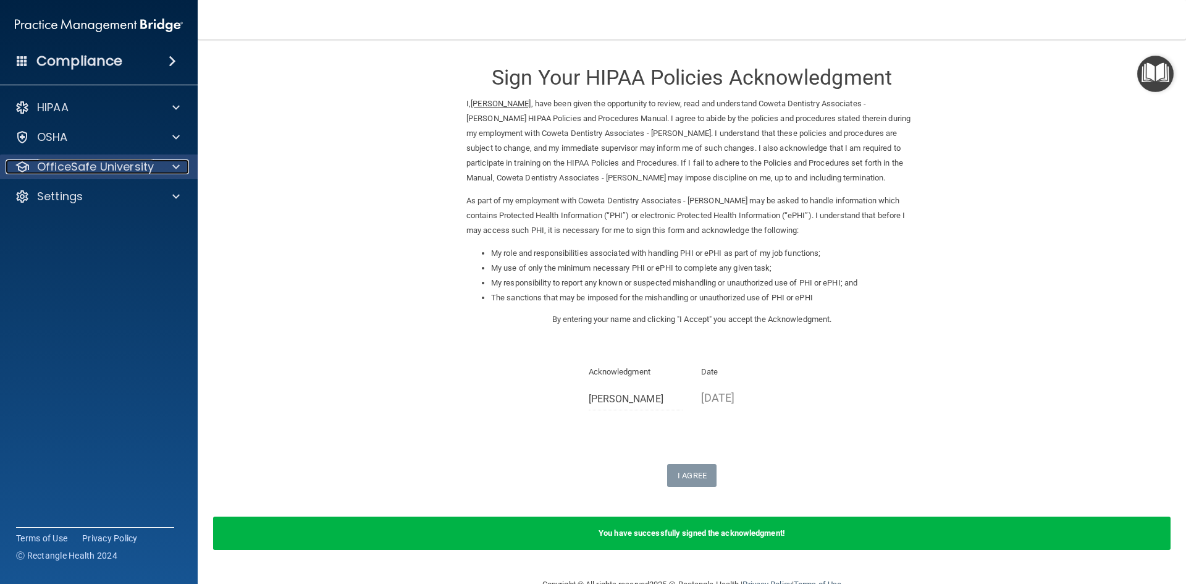
click at [103, 166] on p "OfficeSafe University" at bounding box center [95, 166] width 117 height 15
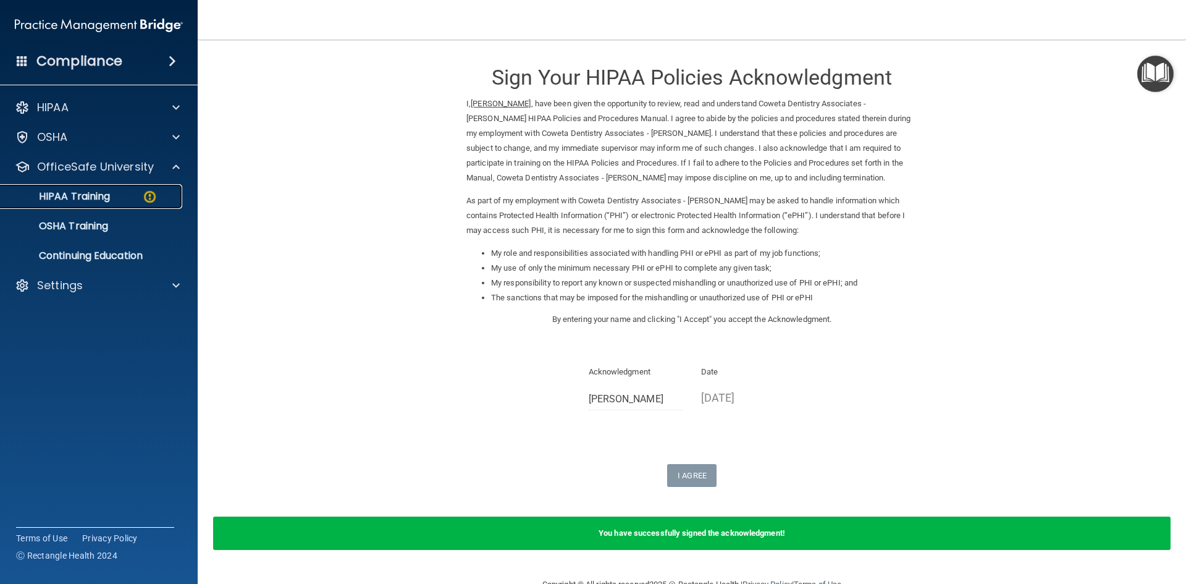
click at [104, 193] on p "HIPAA Training" at bounding box center [59, 196] width 102 height 12
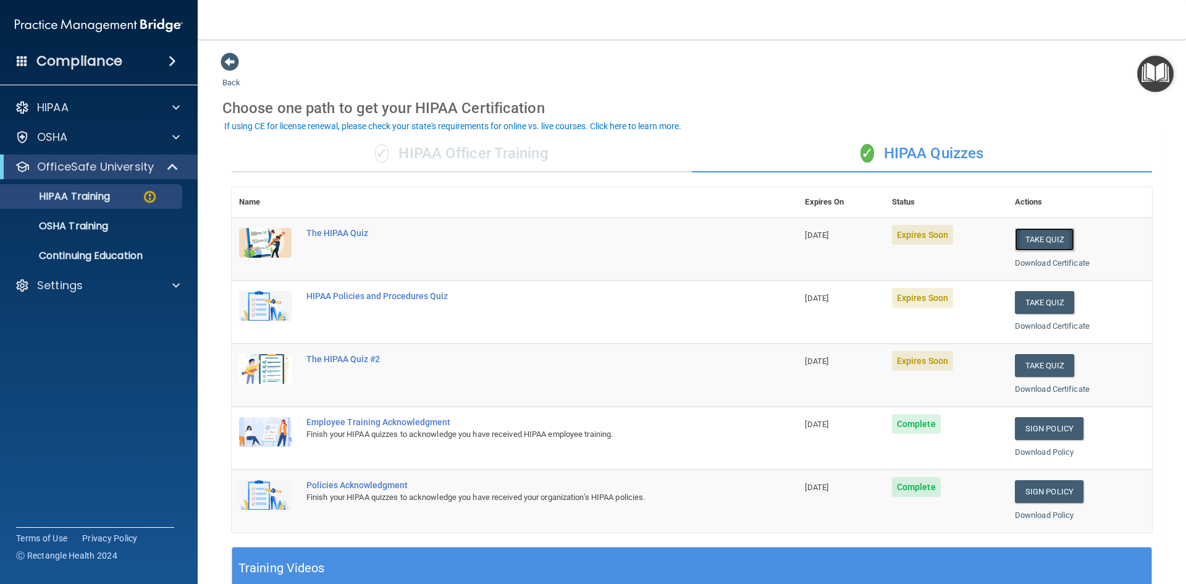
click at [1029, 245] on button "Take Quiz" at bounding box center [1044, 239] width 59 height 23
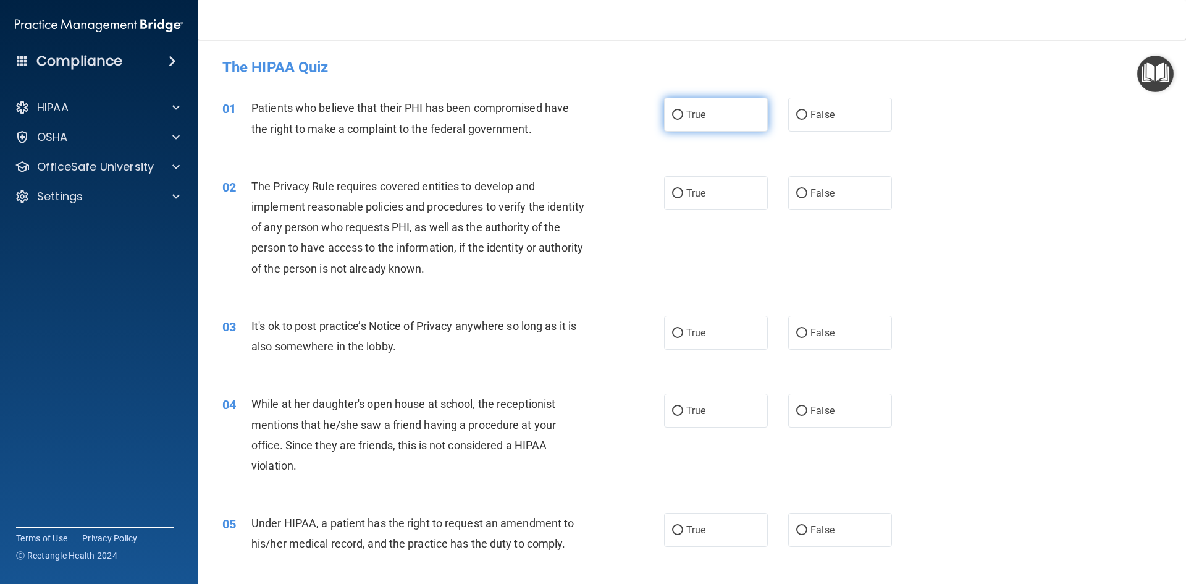
click at [671, 126] on label "True" at bounding box center [716, 115] width 104 height 34
click at [672, 120] on input "True" at bounding box center [677, 115] width 11 height 9
radio input "true"
click at [714, 199] on label "True" at bounding box center [716, 193] width 104 height 34
click at [683, 198] on input "True" at bounding box center [677, 193] width 11 height 9
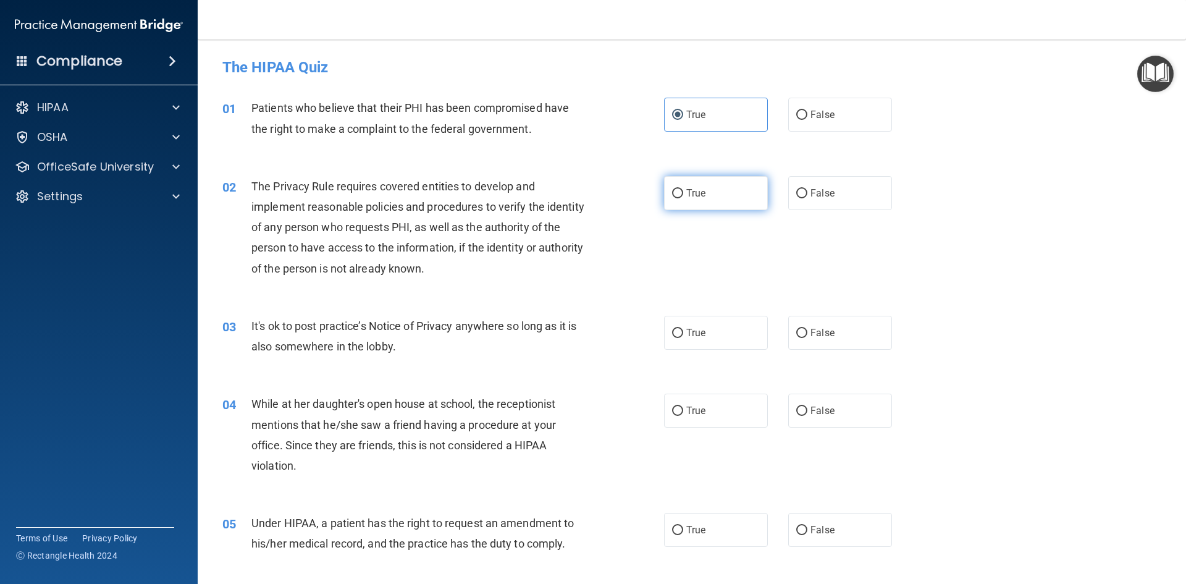
radio input "true"
click at [686, 333] on span "True" at bounding box center [695, 333] width 19 height 12
click at [682, 333] on input "True" at bounding box center [677, 333] width 11 height 9
radio input "true"
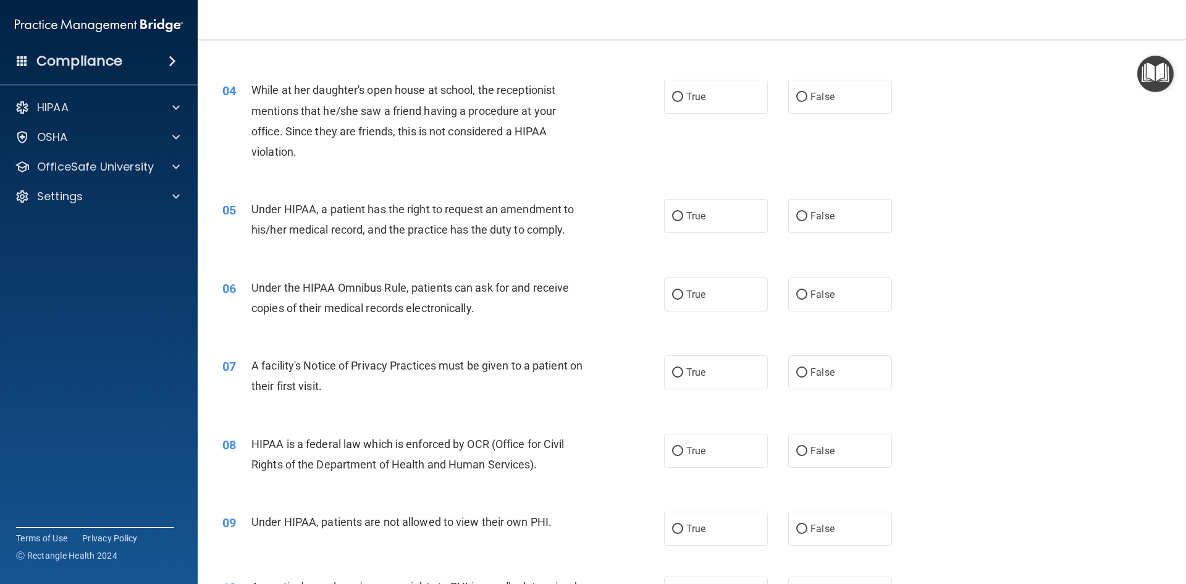
scroll to position [296, 0]
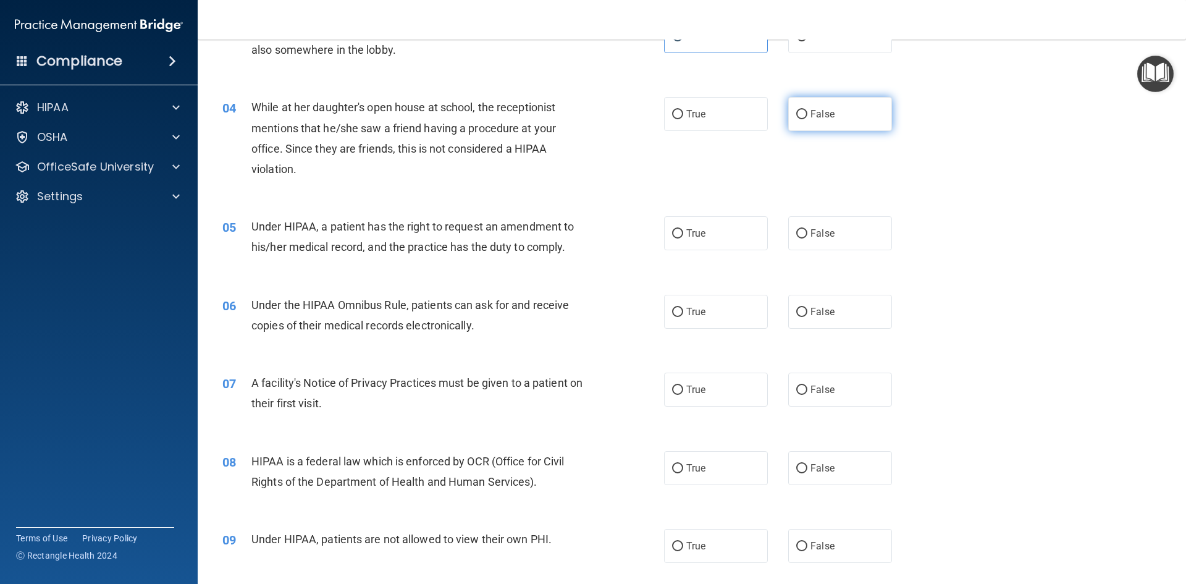
click at [829, 114] on label "False" at bounding box center [840, 114] width 104 height 34
click at [807, 114] on input "False" at bounding box center [801, 114] width 11 height 9
radio input "true"
click at [727, 231] on label "True" at bounding box center [716, 233] width 104 height 34
click at [683, 231] on input "True" at bounding box center [677, 233] width 11 height 9
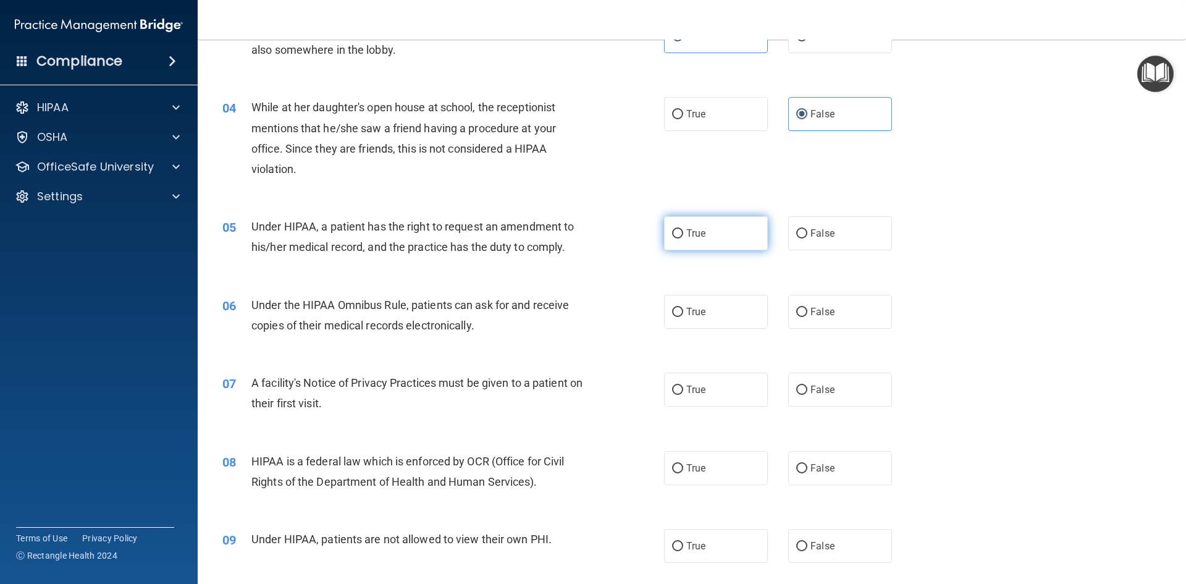
radio input "true"
click at [725, 311] on label "True" at bounding box center [716, 312] width 104 height 34
click at [683, 311] on input "True" at bounding box center [677, 312] width 11 height 9
radio input "true"
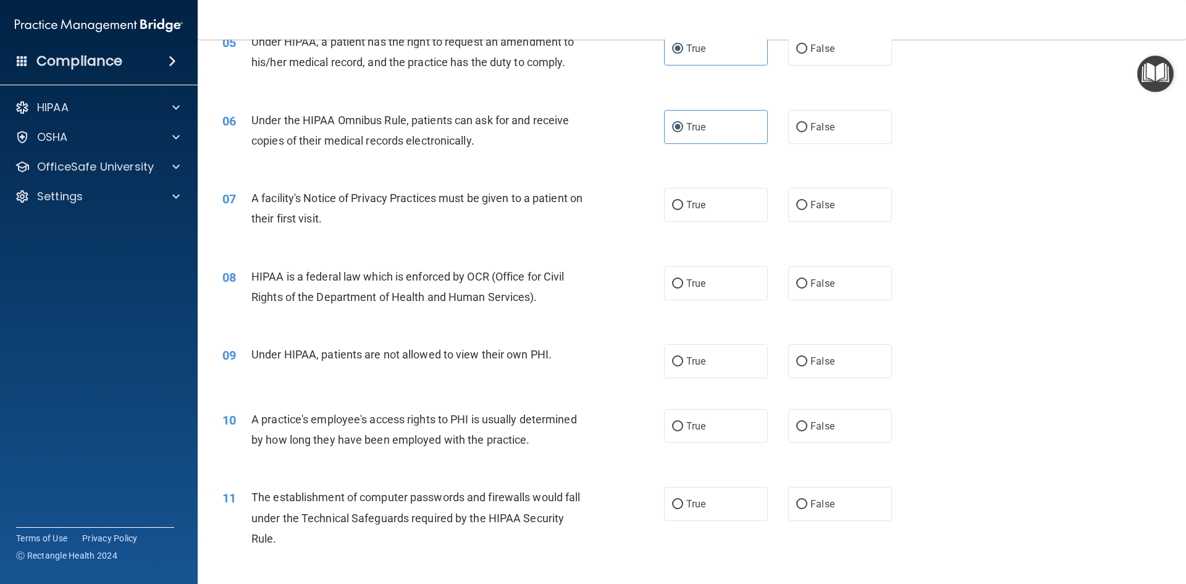
scroll to position [508, 0]
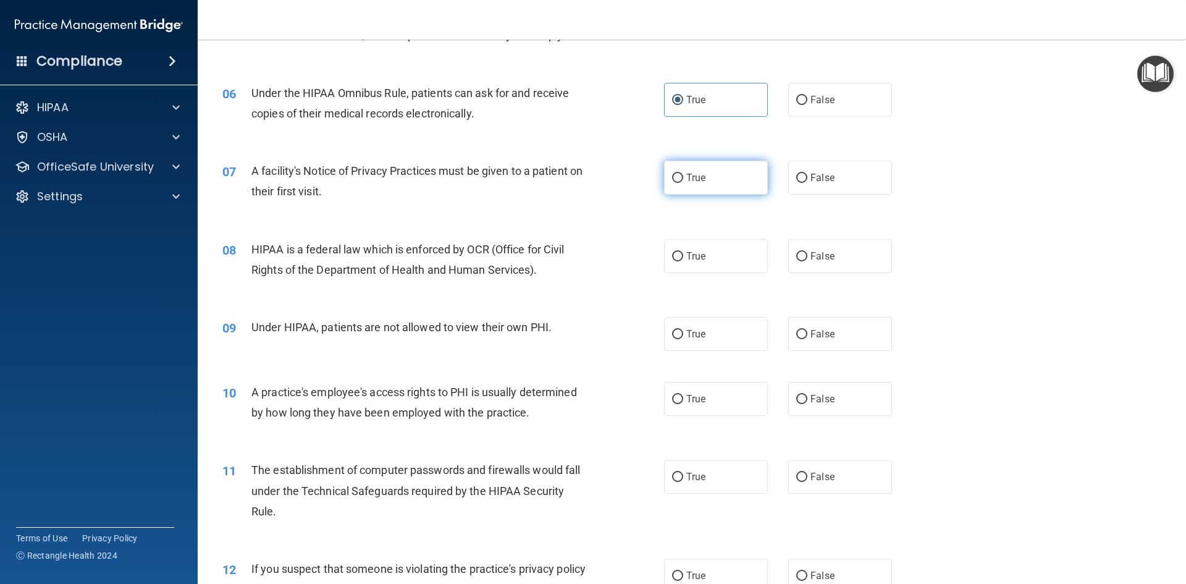
click at [690, 173] on span "True" at bounding box center [695, 178] width 19 height 12
click at [683, 174] on input "True" at bounding box center [677, 178] width 11 height 9
radio input "true"
click at [736, 253] on label "True" at bounding box center [716, 256] width 104 height 34
click at [683, 253] on input "True" at bounding box center [677, 256] width 11 height 9
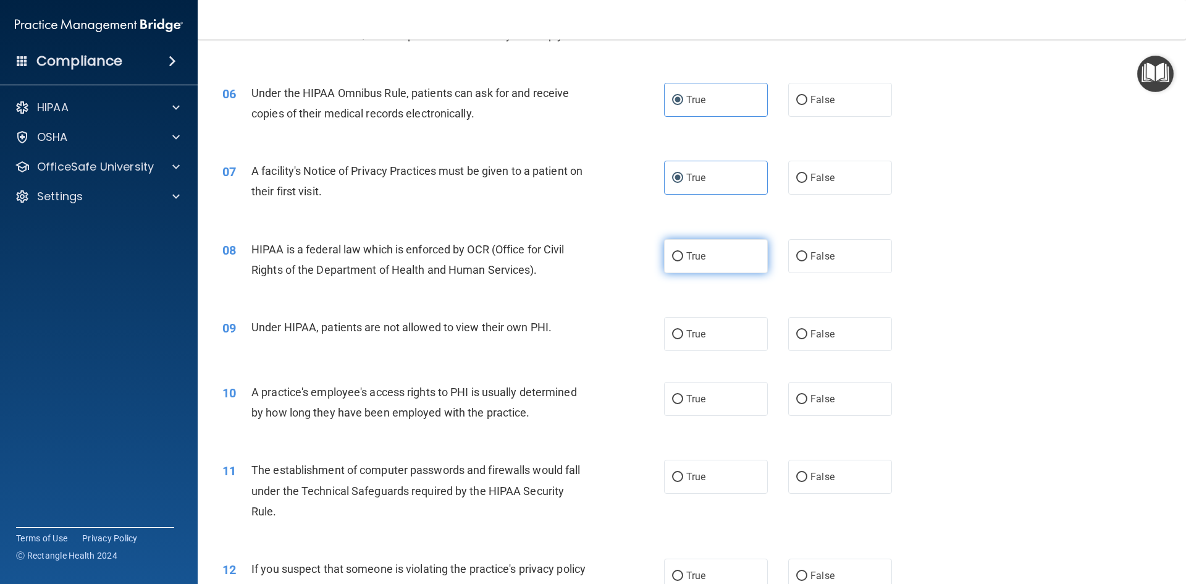
radio input "true"
click at [825, 338] on span "False" at bounding box center [822, 334] width 24 height 12
click at [807, 338] on input "False" at bounding box center [801, 334] width 11 height 9
radio input "true"
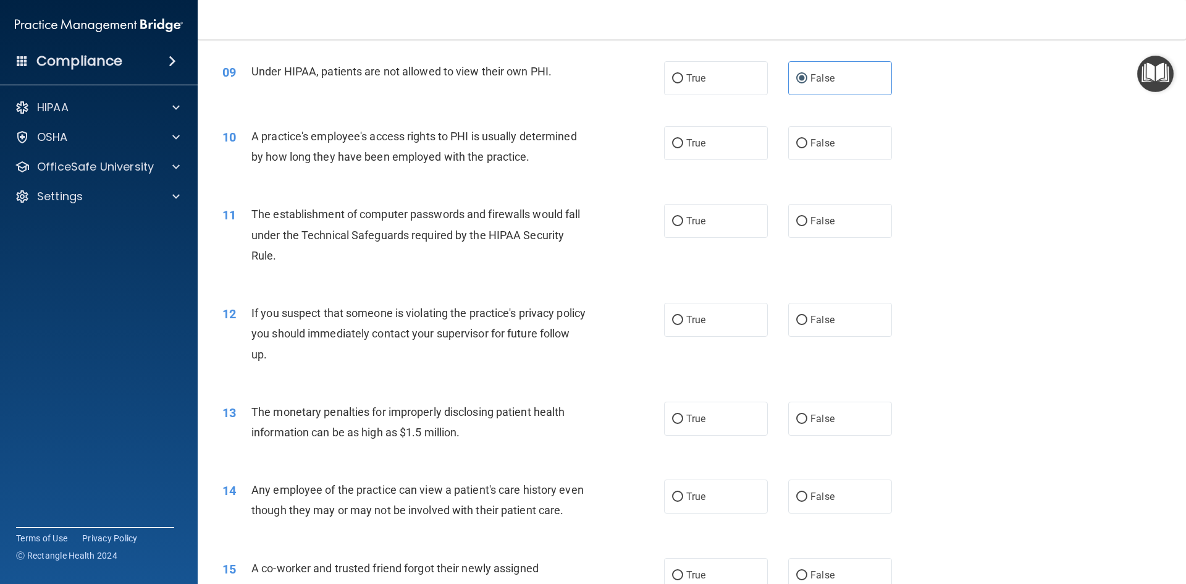
scroll to position [767, 0]
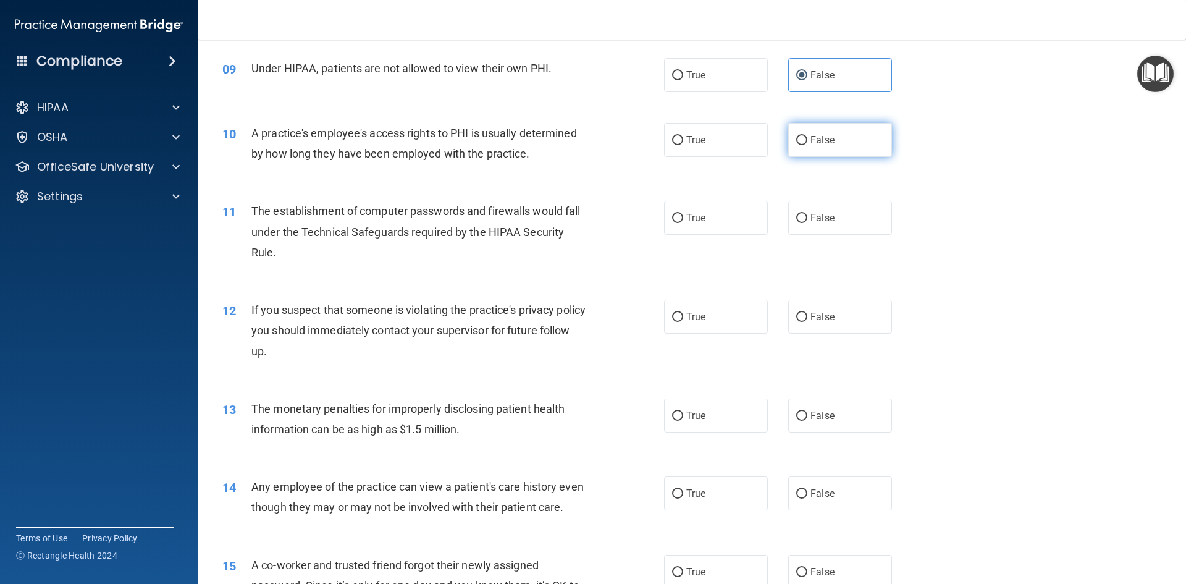
click at [846, 143] on label "False" at bounding box center [840, 140] width 104 height 34
click at [807, 143] on input "False" at bounding box center [801, 140] width 11 height 9
radio input "true"
click at [714, 214] on label "True" at bounding box center [716, 218] width 104 height 34
click at [683, 214] on input "True" at bounding box center [677, 218] width 11 height 9
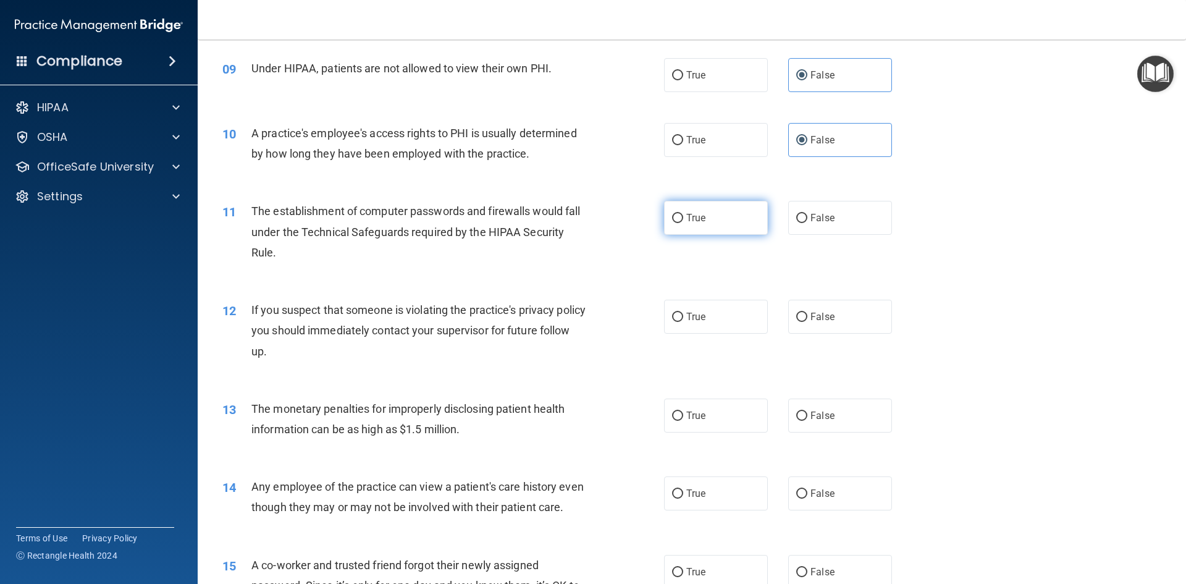
radio input "true"
click at [690, 312] on span "True" at bounding box center [695, 317] width 19 height 12
click at [683, 312] on input "True" at bounding box center [677, 316] width 11 height 9
radio input "true"
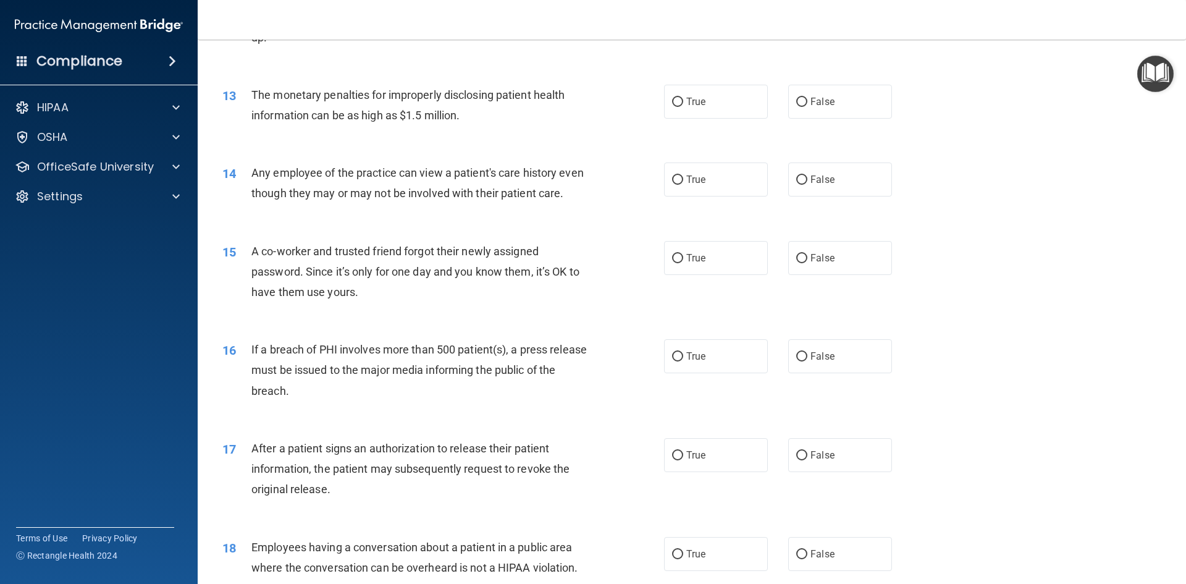
scroll to position [1088, 0]
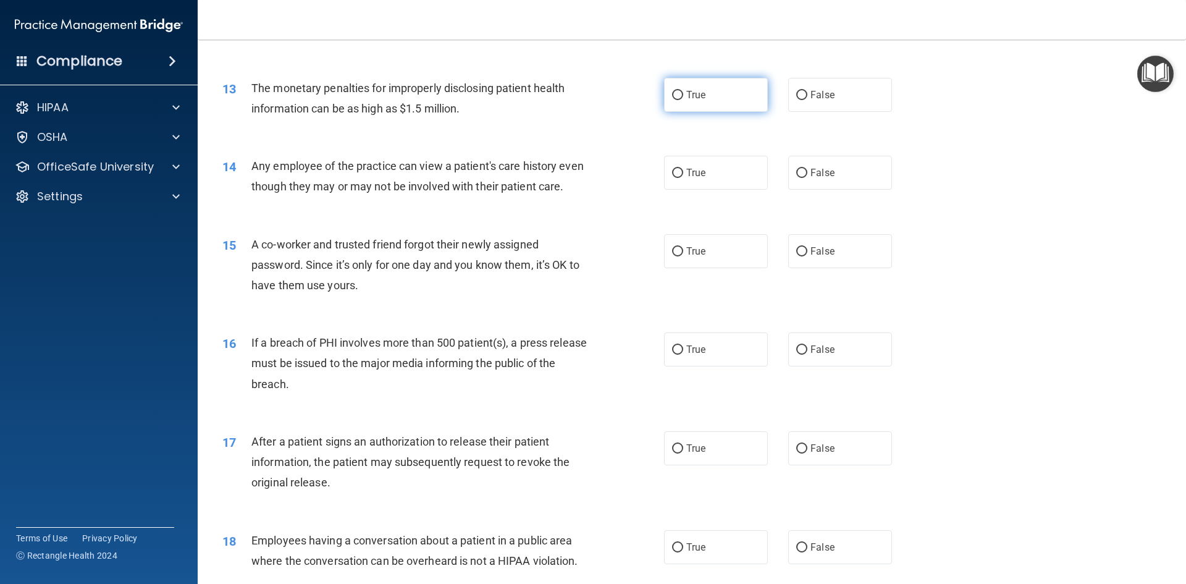
click at [719, 96] on label "True" at bounding box center [716, 95] width 104 height 34
click at [683, 96] on input "True" at bounding box center [677, 95] width 11 height 9
radio input "true"
click at [796, 171] on input "False" at bounding box center [801, 173] width 11 height 9
radio input "true"
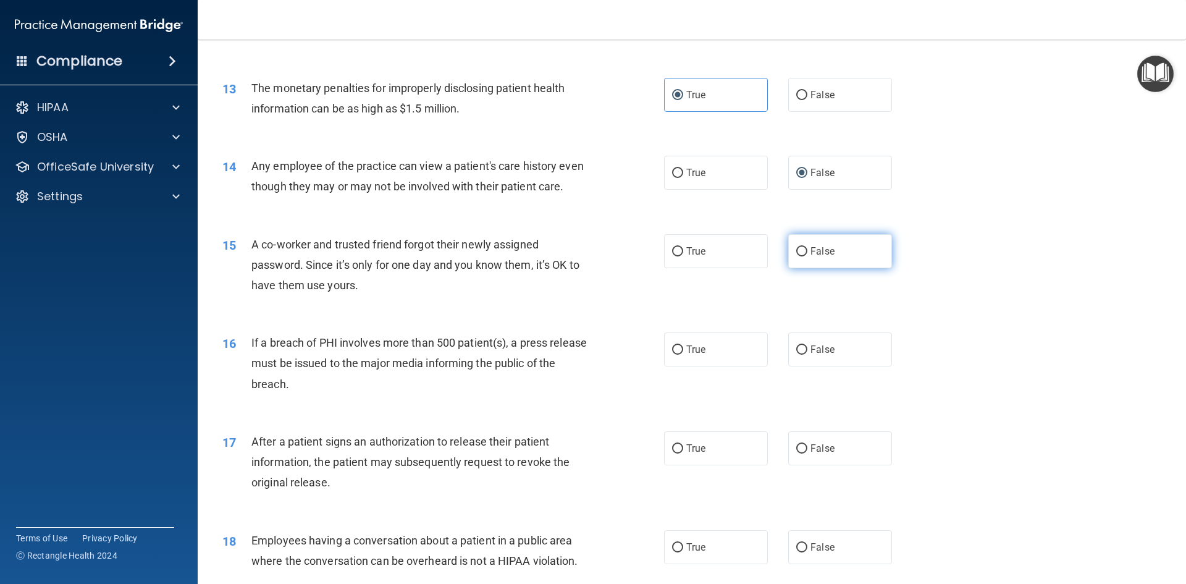
click at [840, 268] on label "False" at bounding box center [840, 251] width 104 height 34
click at [807, 256] on input "False" at bounding box center [801, 251] width 11 height 9
radio input "true"
click at [715, 366] on label "True" at bounding box center [716, 349] width 104 height 34
click at [683, 354] on input "True" at bounding box center [677, 349] width 11 height 9
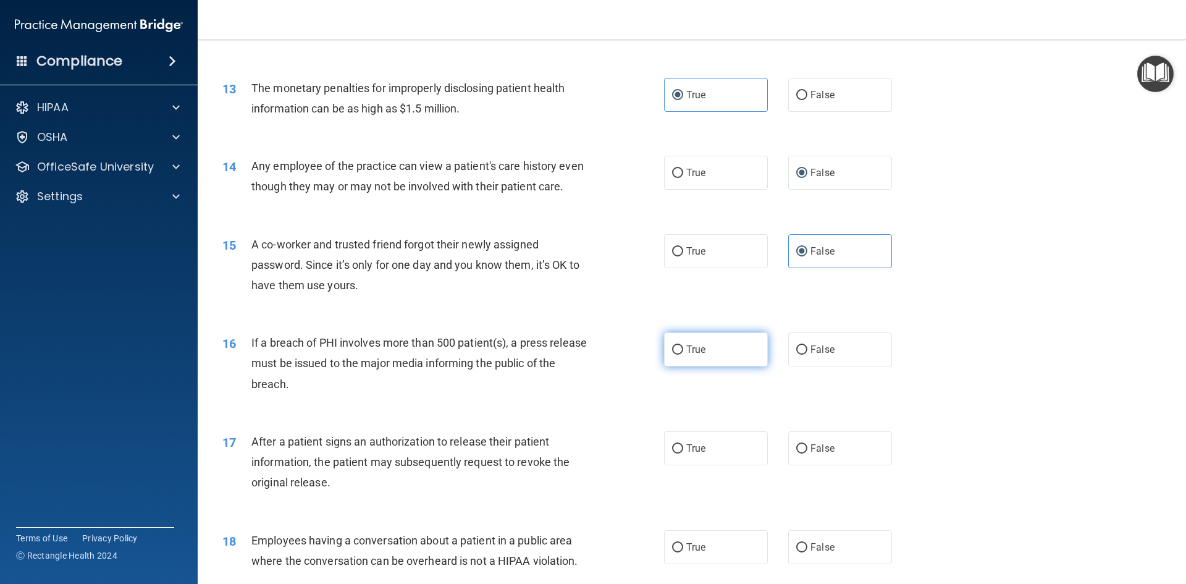
radio input "true"
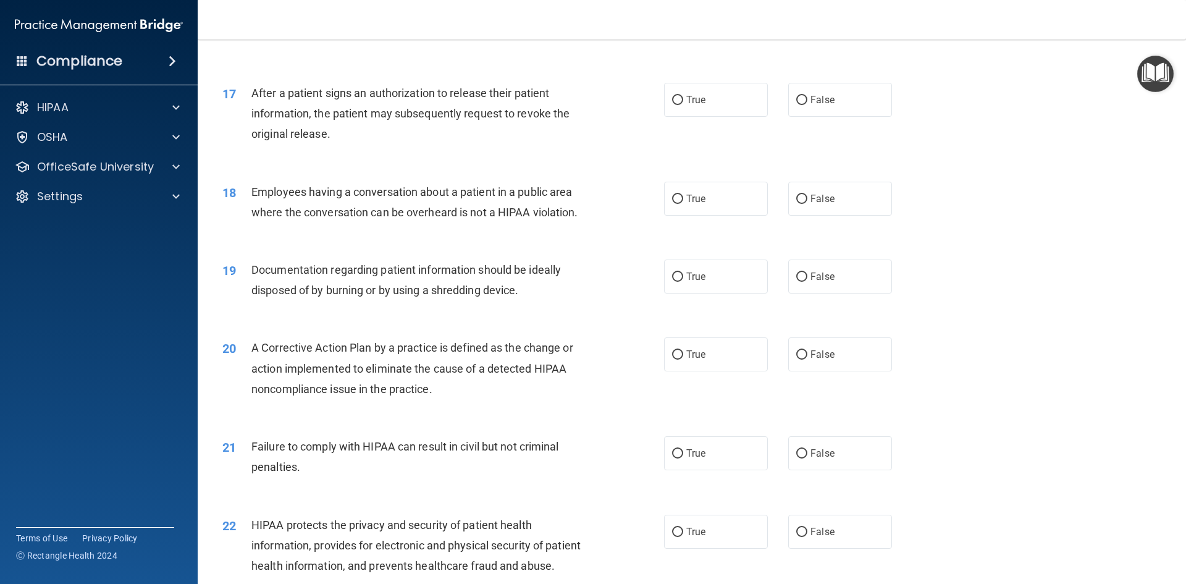
scroll to position [1439, 0]
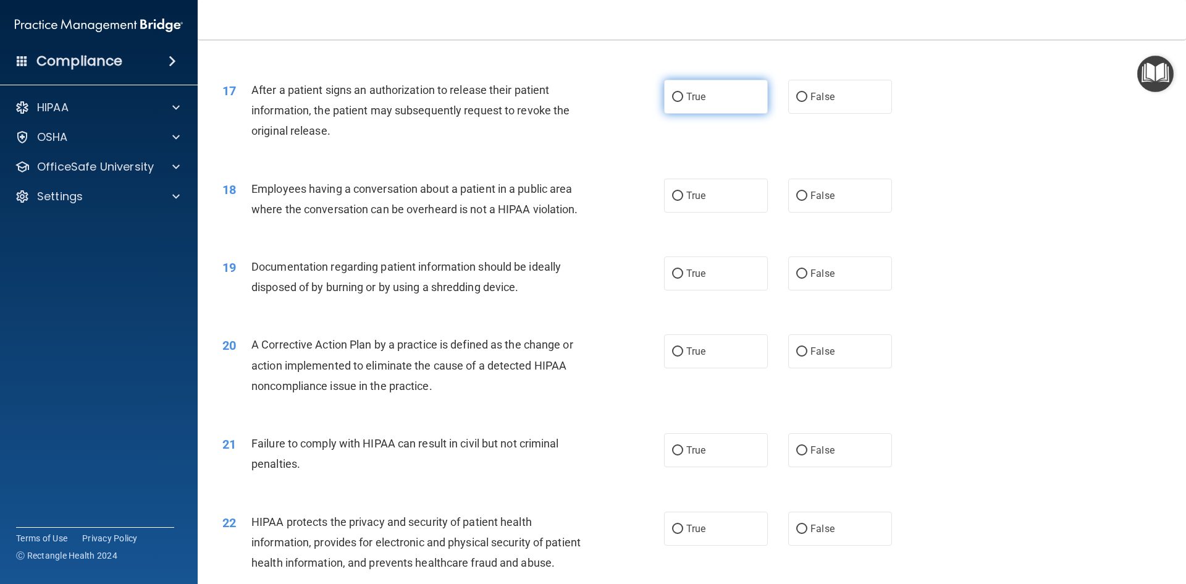
click at [739, 114] on label "True" at bounding box center [716, 97] width 104 height 34
click at [683, 102] on input "True" at bounding box center [677, 97] width 11 height 9
radio input "true"
click at [870, 209] on label "False" at bounding box center [840, 195] width 104 height 34
click at [807, 201] on input "False" at bounding box center [801, 195] width 11 height 9
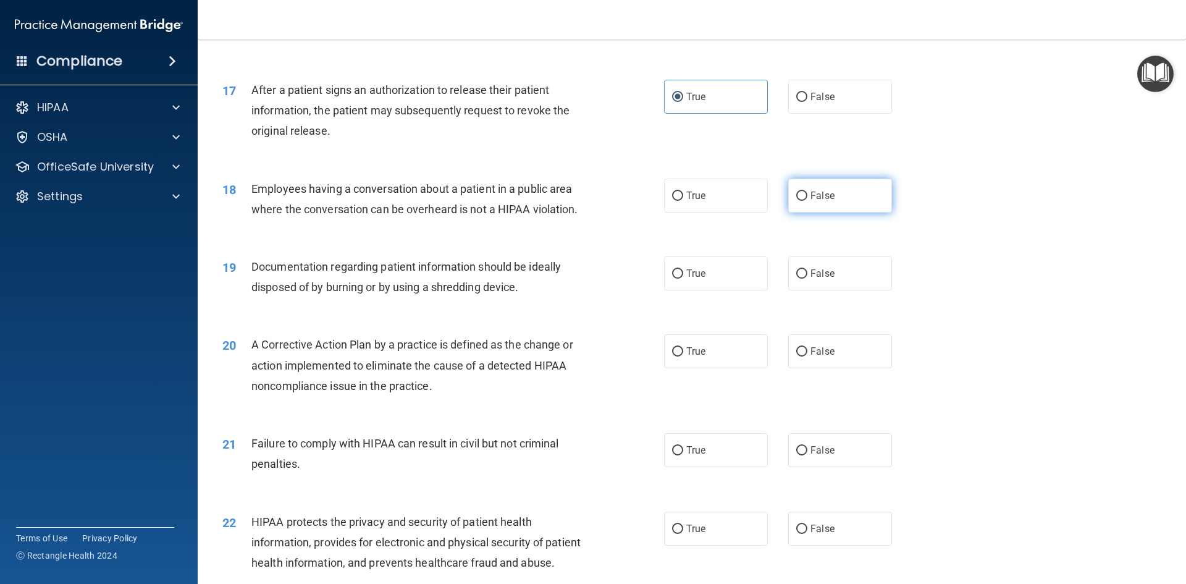
radio input "true"
click at [735, 290] on label "True" at bounding box center [716, 273] width 104 height 34
click at [683, 279] on input "True" at bounding box center [677, 273] width 11 height 9
radio input "true"
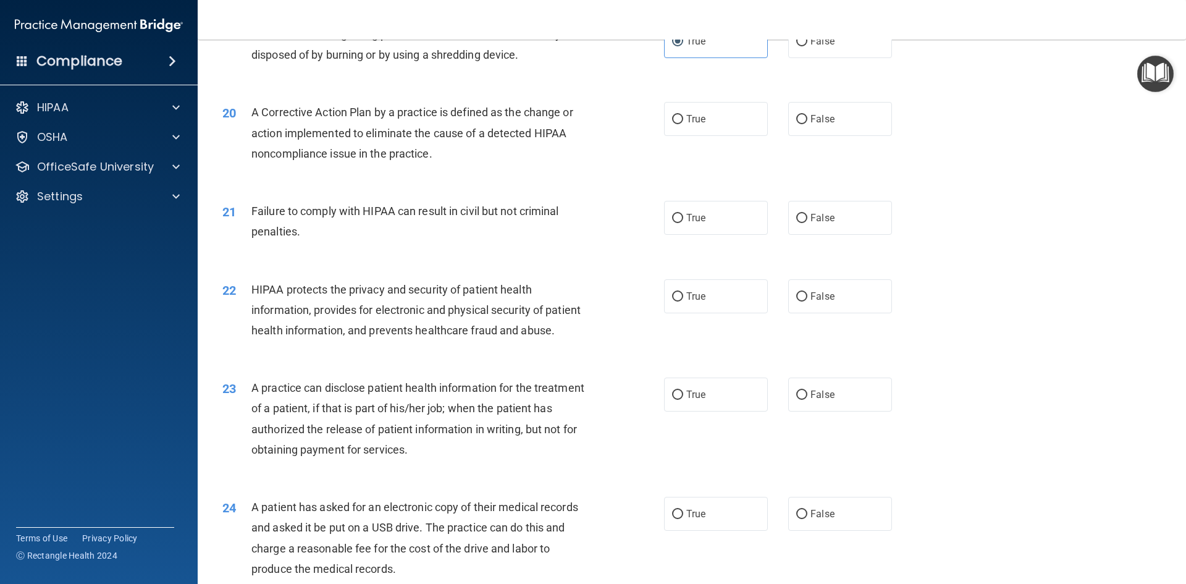
scroll to position [1674, 0]
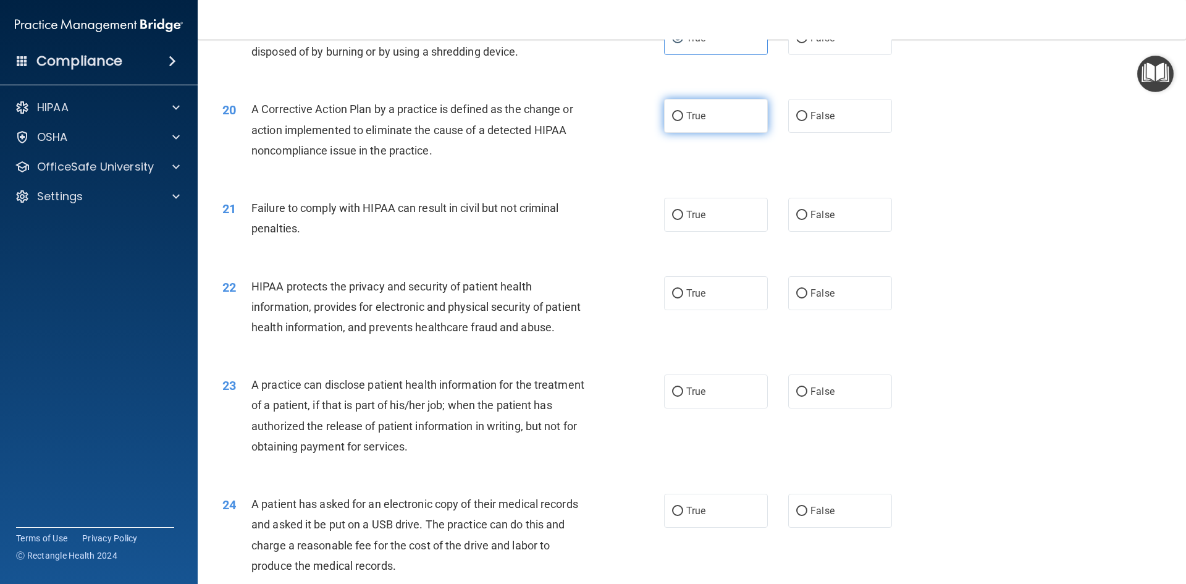
click at [713, 133] on label "True" at bounding box center [716, 116] width 104 height 34
click at [683, 121] on input "True" at bounding box center [677, 116] width 11 height 9
radio input "true"
click at [849, 222] on label "False" at bounding box center [840, 215] width 104 height 34
click at [807, 220] on input "False" at bounding box center [801, 215] width 11 height 9
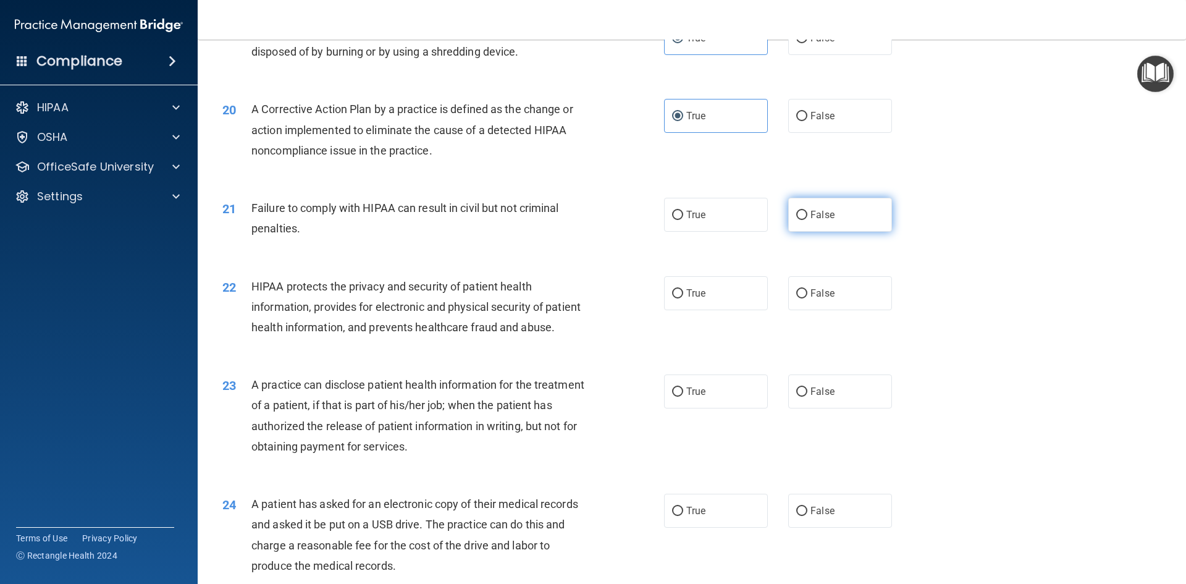
radio input "true"
click at [706, 310] on label "True" at bounding box center [716, 293] width 104 height 34
click at [683, 298] on input "True" at bounding box center [677, 293] width 11 height 9
radio input "true"
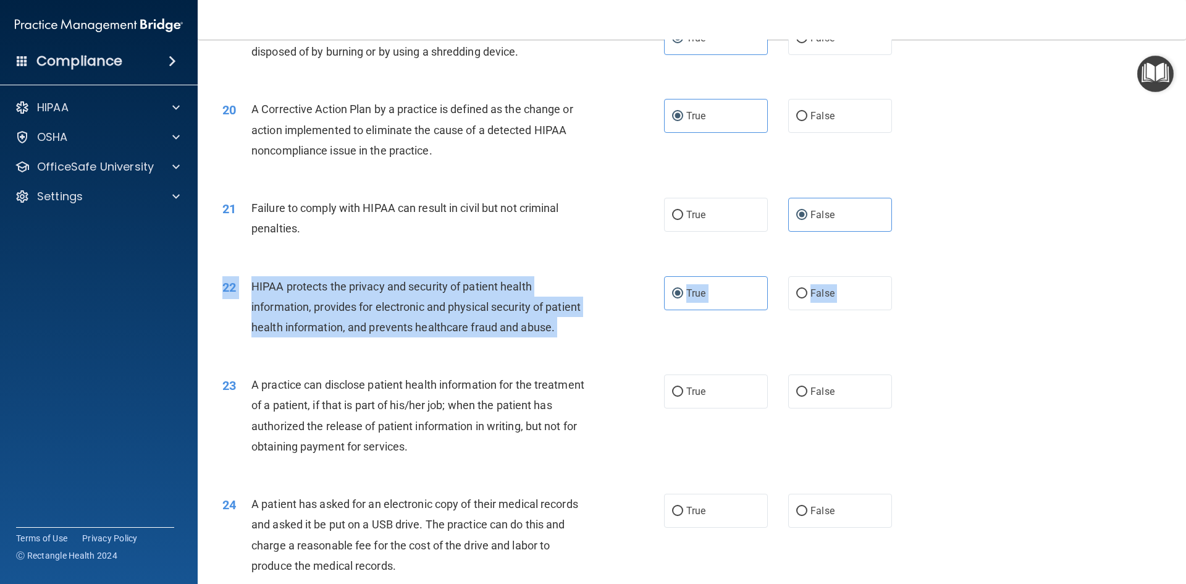
drag, startPoint x: 1176, startPoint y: 381, endPoint x: 1180, endPoint y: 413, distance: 32.3
click at [1180, 413] on main "- The HIPAA Quiz This quiz doesn’t expire until 10/18/2025. Are you sure you wa…" at bounding box center [692, 312] width 988 height 544
click at [1100, 416] on div "23 A practice can disclose patient health information for the treatment of a pa…" at bounding box center [691, 418] width 957 height 119
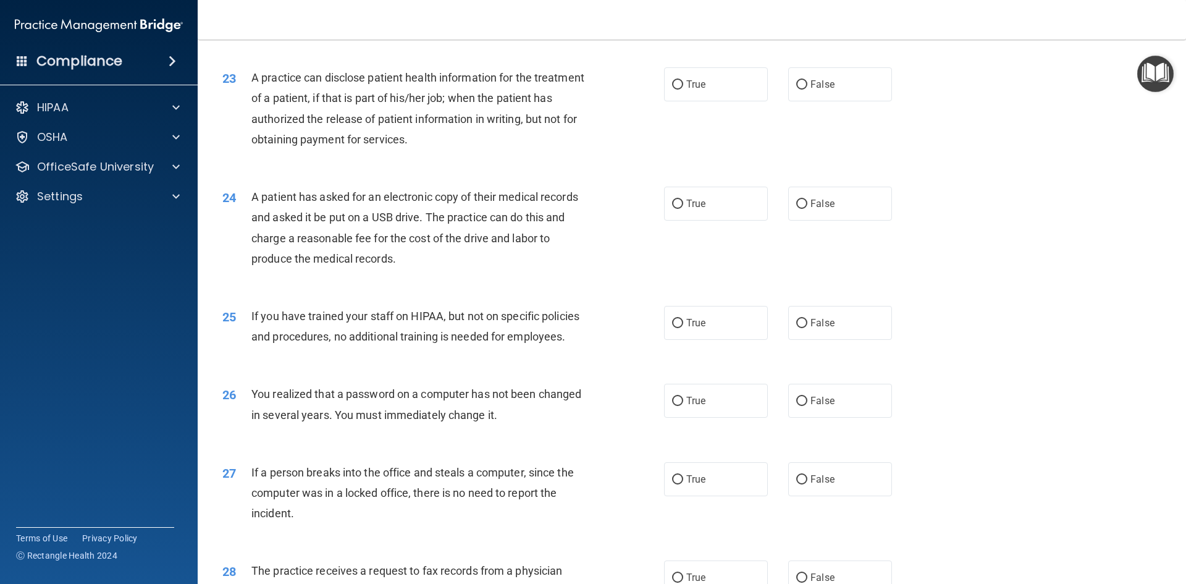
scroll to position [1978, 0]
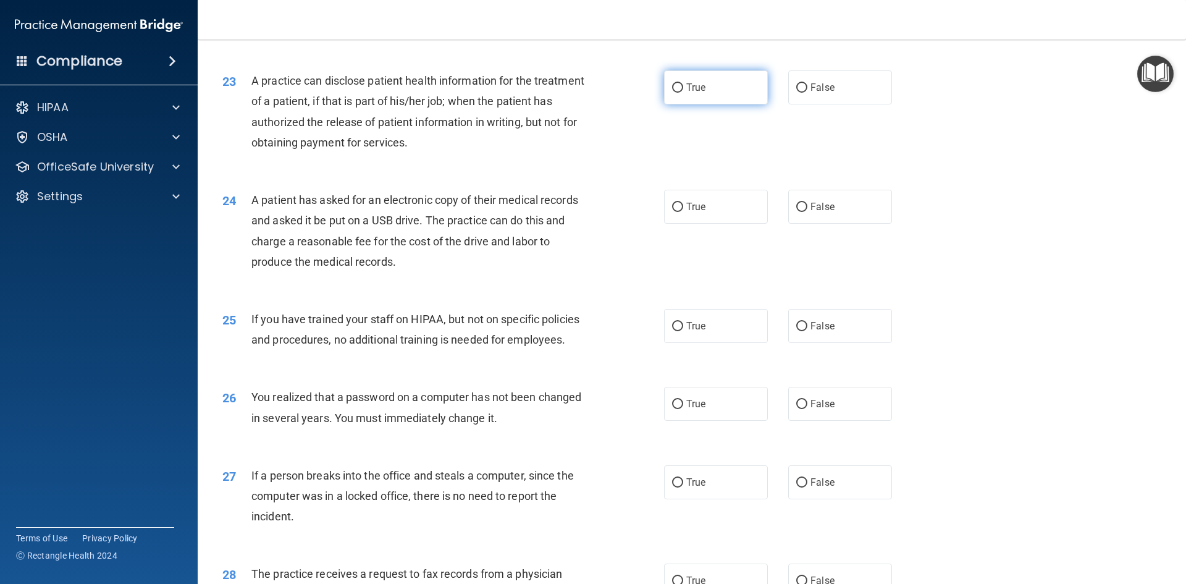
click at [674, 104] on label "True" at bounding box center [716, 87] width 104 height 34
click at [674, 93] on input "True" at bounding box center [677, 87] width 11 height 9
radio input "true"
click at [703, 224] on label "True" at bounding box center [716, 207] width 104 height 34
click at [683, 212] on input "True" at bounding box center [677, 207] width 11 height 9
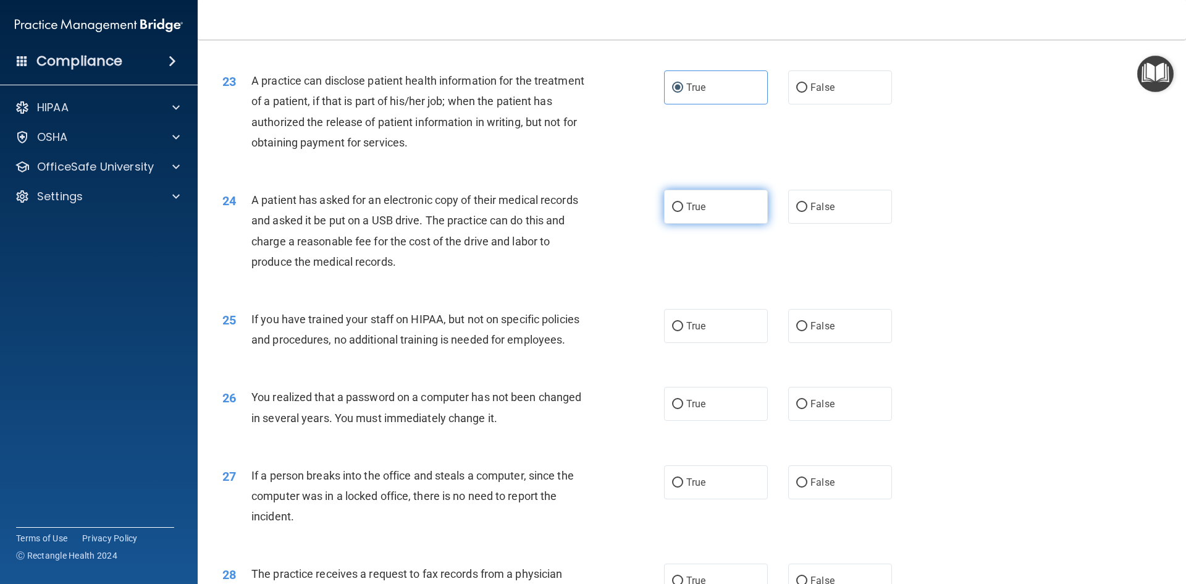
radio input "true"
click at [854, 343] on label "False" at bounding box center [840, 326] width 104 height 34
click at [807, 331] on input "False" at bounding box center [801, 326] width 11 height 9
radio input "true"
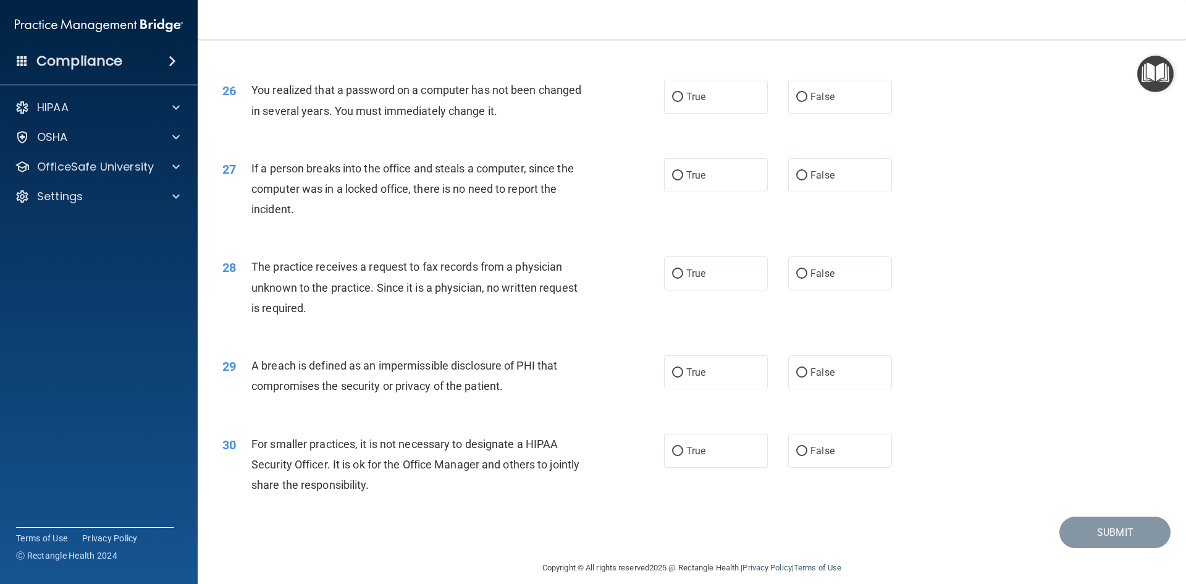
scroll to position [2295, 0]
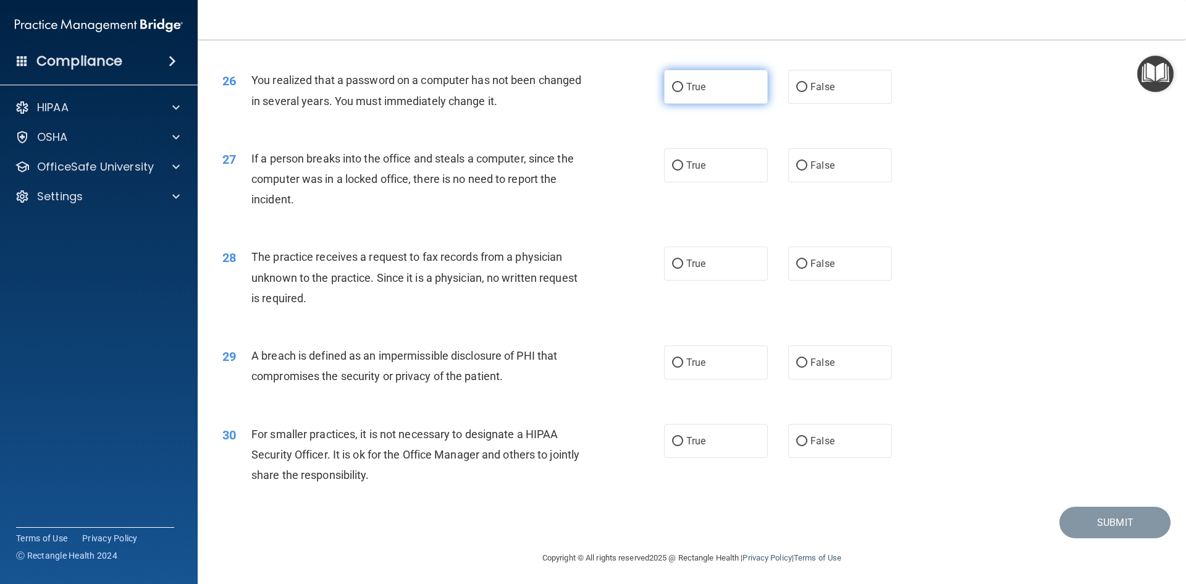
click at [703, 104] on label "True" at bounding box center [716, 87] width 104 height 34
click at [683, 92] on input "True" at bounding box center [677, 87] width 11 height 9
radio input "true"
click at [826, 171] on span "False" at bounding box center [822, 165] width 24 height 12
click at [807, 170] on input "False" at bounding box center [801, 165] width 11 height 9
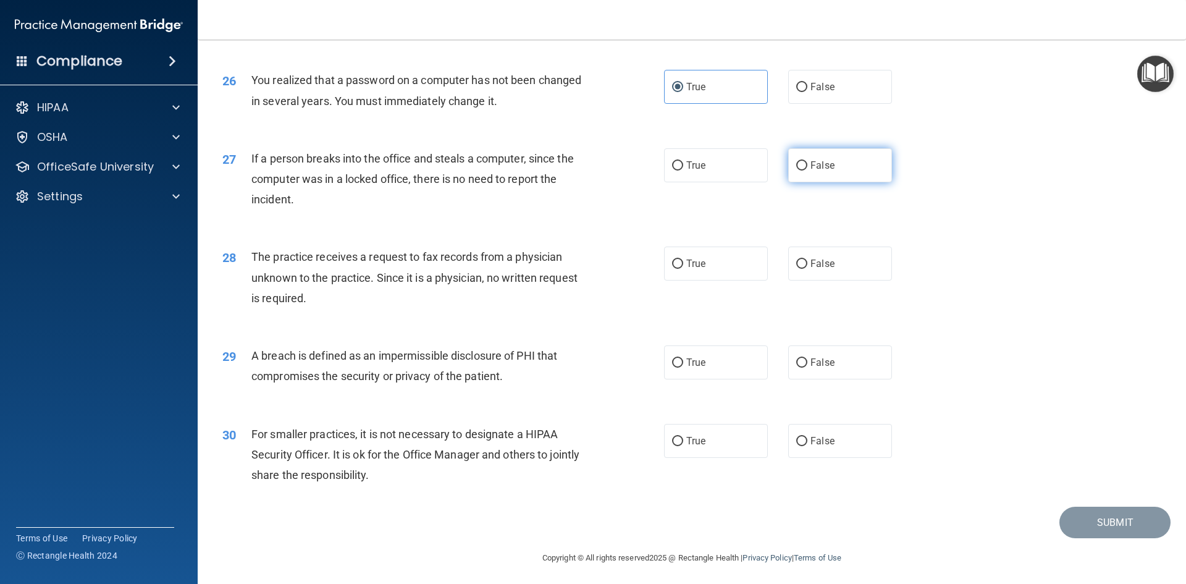
radio input "true"
click at [820, 280] on label "False" at bounding box center [840, 263] width 104 height 34
click at [807, 269] on input "False" at bounding box center [801, 263] width 11 height 9
radio input "true"
click at [704, 379] on label "True" at bounding box center [716, 362] width 104 height 34
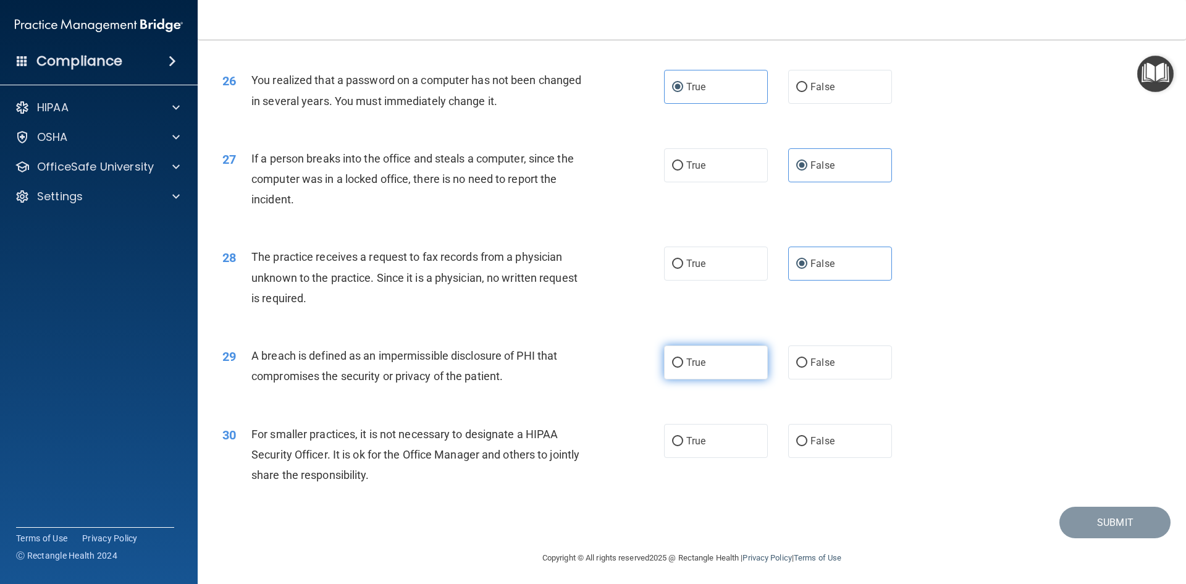
click at [683, 367] on input "True" at bounding box center [677, 362] width 11 height 9
radio input "true"
click at [831, 458] on label "False" at bounding box center [840, 441] width 104 height 34
click at [807, 446] on input "False" at bounding box center [801, 441] width 11 height 9
radio input "true"
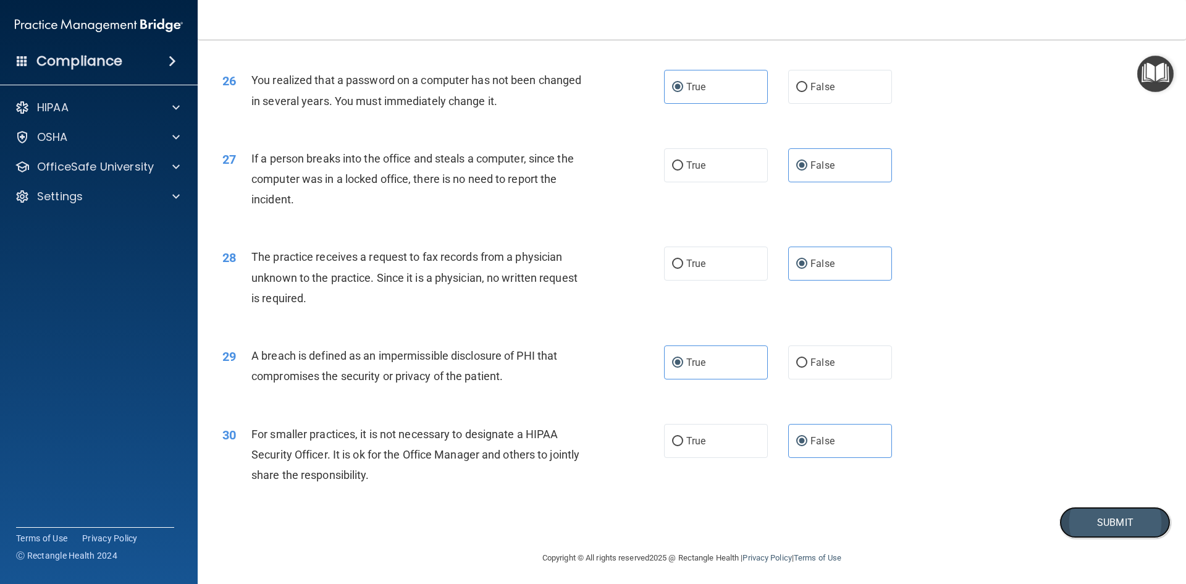
click at [1104, 538] on button "Submit" at bounding box center [1114, 521] width 111 height 31
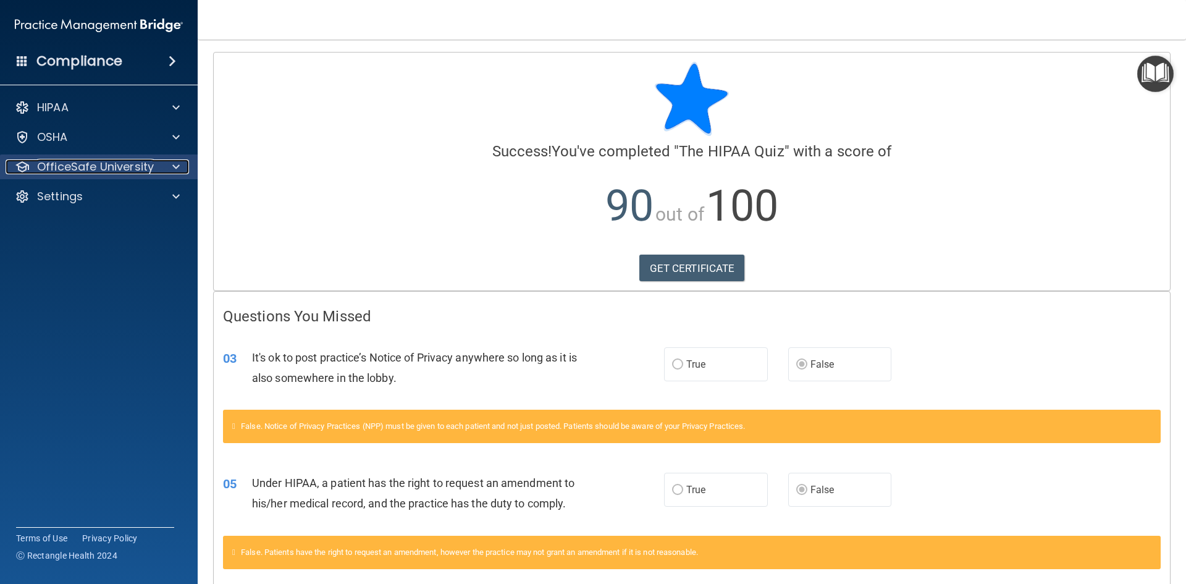
click at [70, 169] on p "OfficeSafe University" at bounding box center [95, 166] width 117 height 15
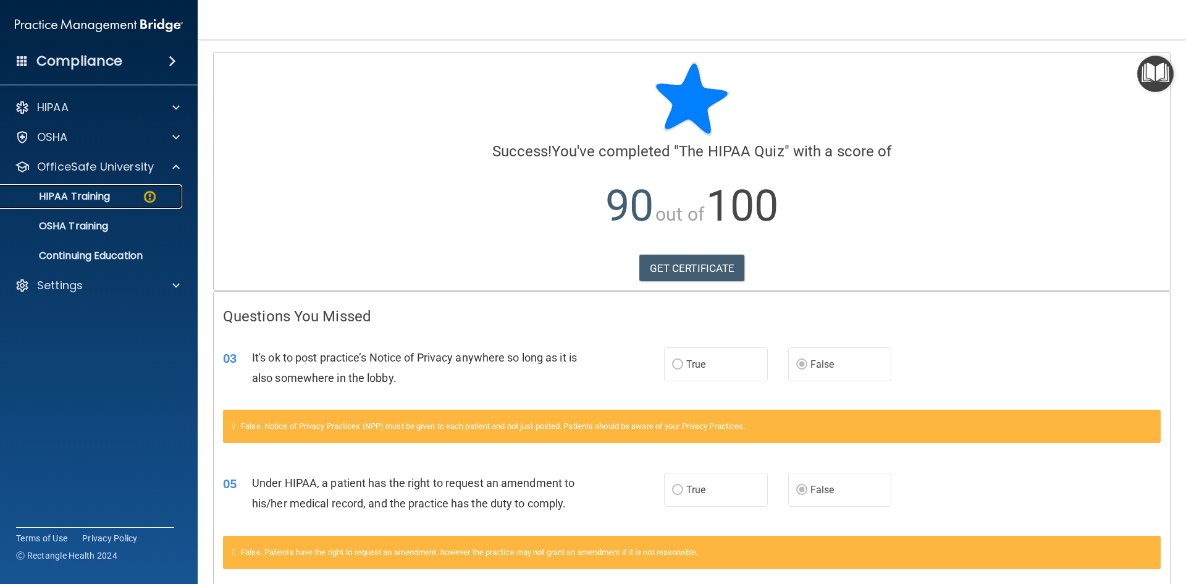
click at [79, 195] on p "HIPAA Training" at bounding box center [59, 196] width 102 height 12
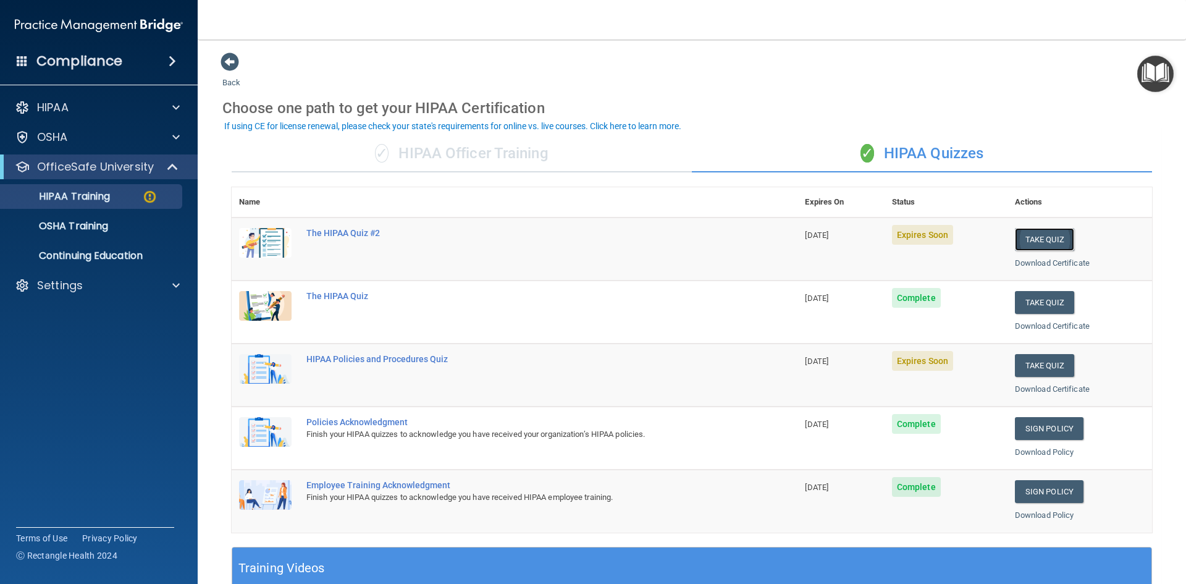
click at [1023, 233] on button "Take Quiz" at bounding box center [1044, 239] width 59 height 23
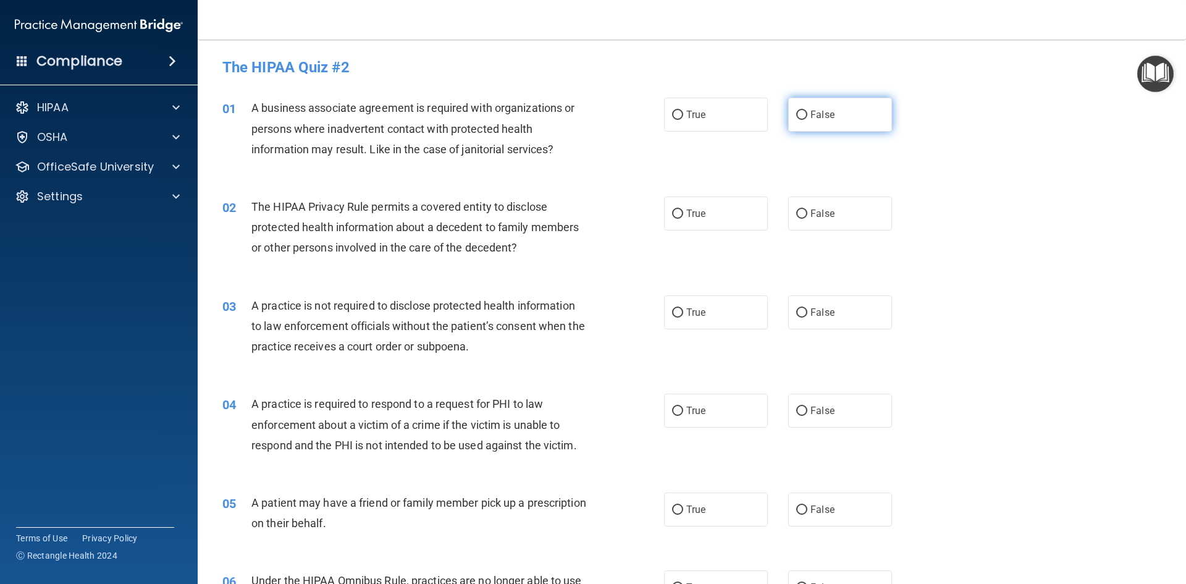
click at [807, 120] on label "False" at bounding box center [840, 115] width 104 height 34
click at [807, 120] on input "False" at bounding box center [801, 115] width 11 height 9
radio input "true"
click at [715, 223] on label "True" at bounding box center [716, 213] width 104 height 34
click at [683, 219] on input "True" at bounding box center [677, 213] width 11 height 9
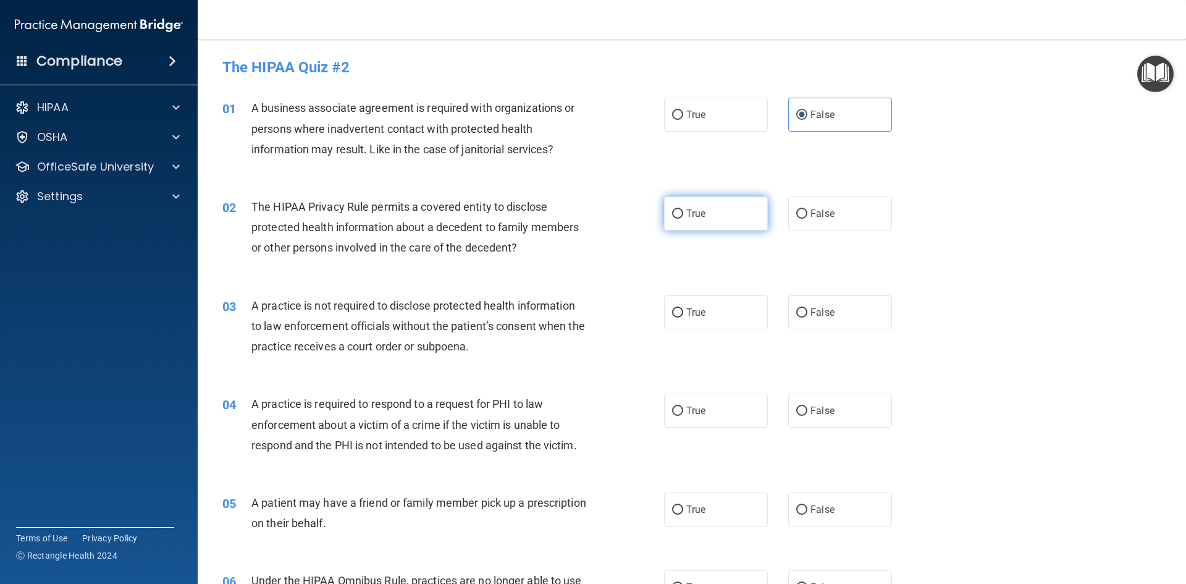
radio input "true"
click at [850, 312] on label "False" at bounding box center [840, 312] width 104 height 34
click at [807, 312] on input "False" at bounding box center [801, 312] width 11 height 9
radio input "true"
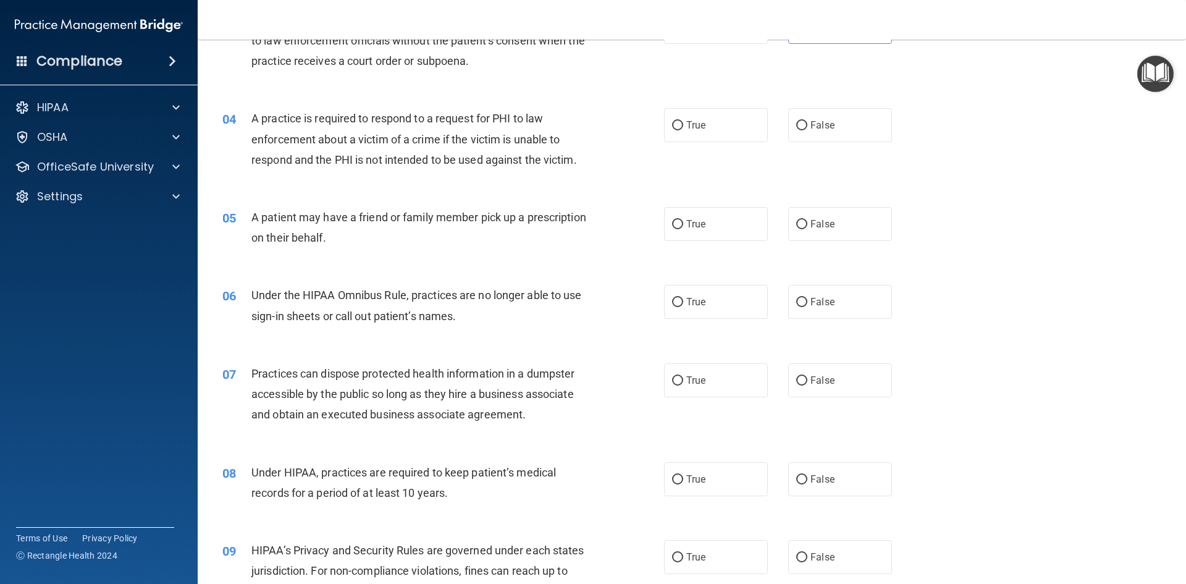
scroll to position [295, 0]
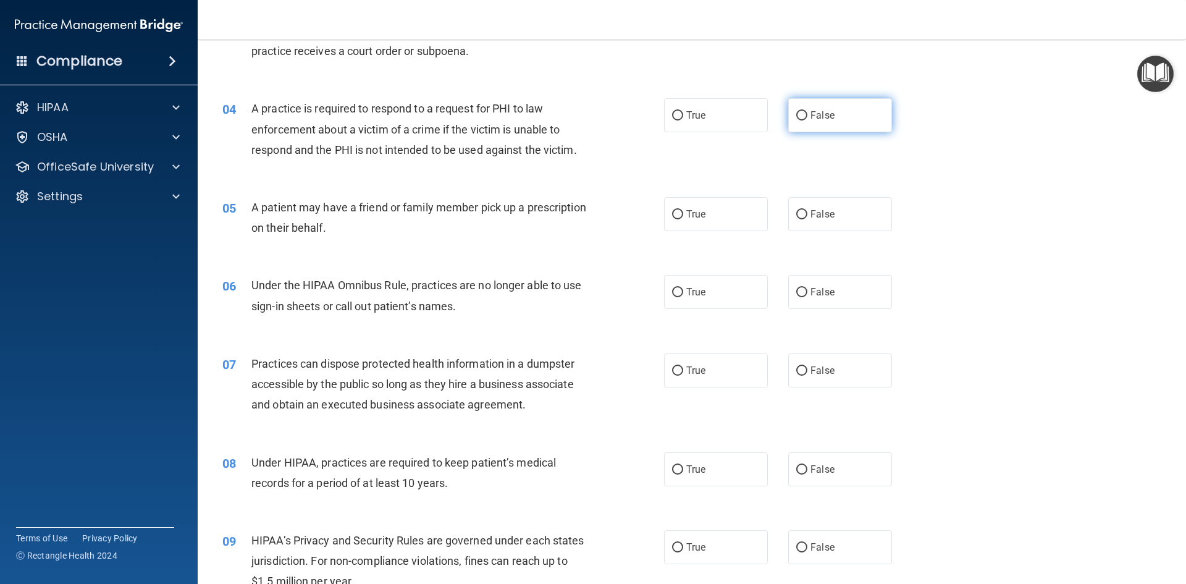
click at [802, 128] on label "False" at bounding box center [840, 115] width 104 height 34
click at [802, 120] on input "False" at bounding box center [801, 115] width 11 height 9
radio input "true"
click at [707, 220] on label "True" at bounding box center [716, 214] width 104 height 34
click at [683, 219] on input "True" at bounding box center [677, 214] width 11 height 9
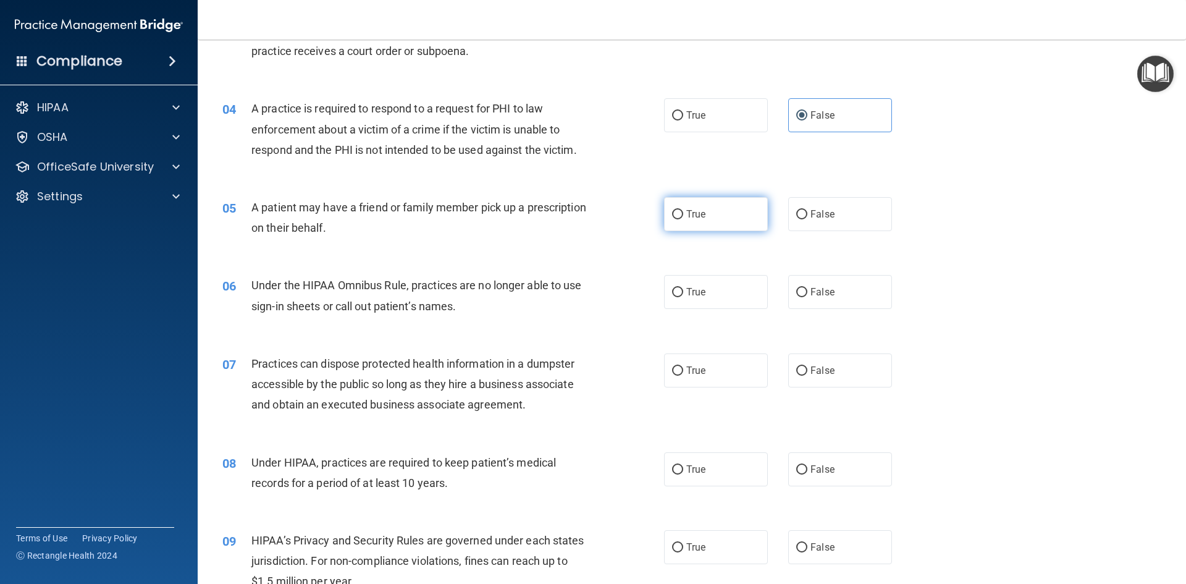
radio input "true"
click at [753, 281] on label "True" at bounding box center [716, 292] width 104 height 34
click at [683, 288] on input "True" at bounding box center [677, 292] width 11 height 9
radio input "true"
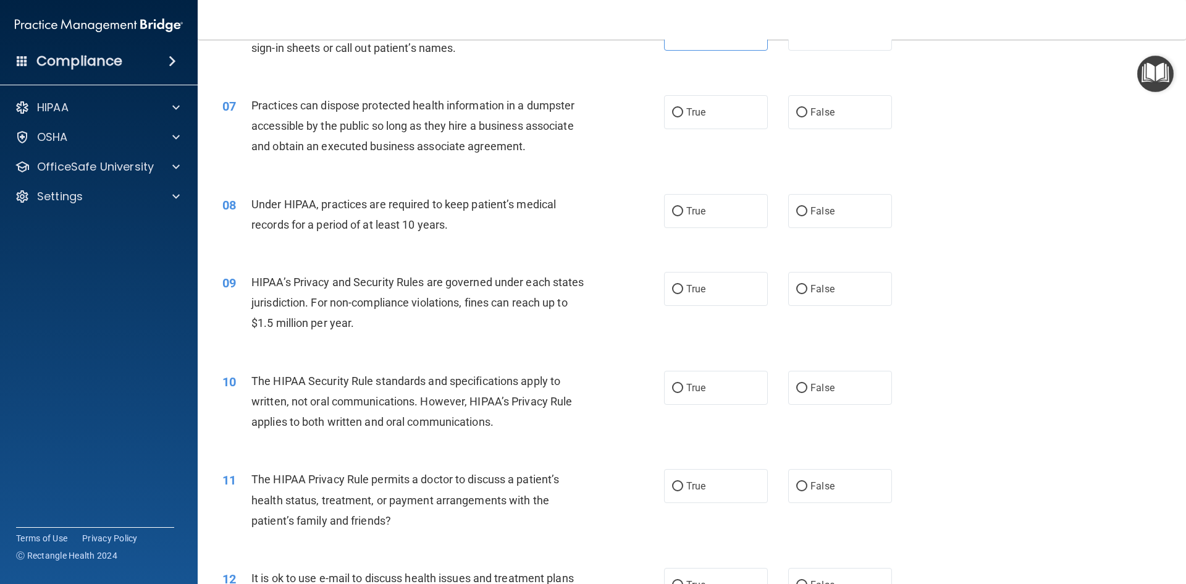
scroll to position [560, 0]
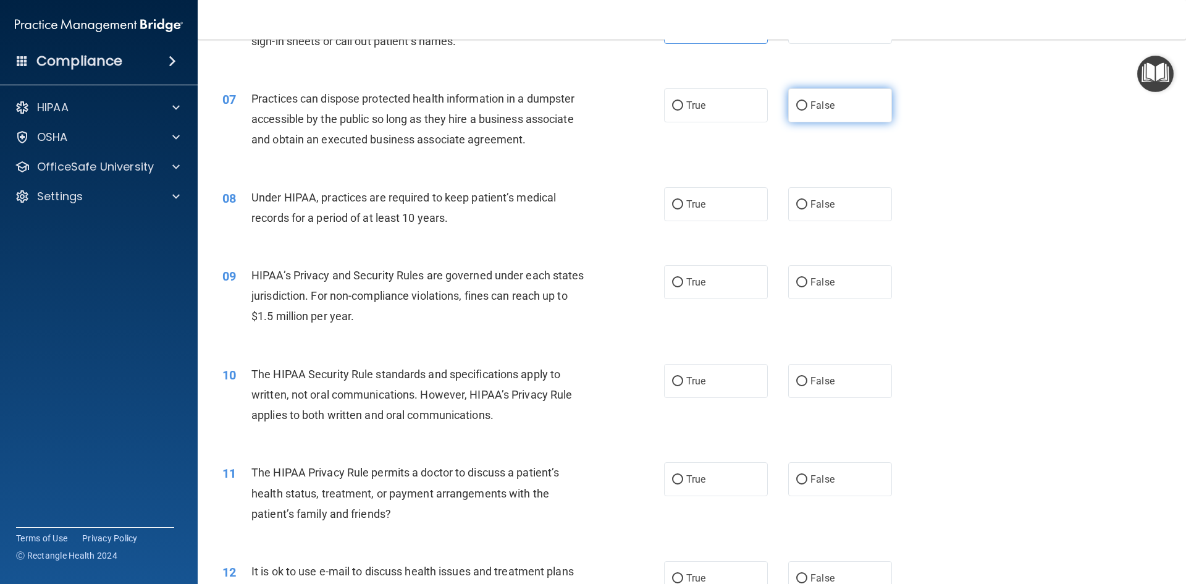
click at [826, 99] on span "False" at bounding box center [822, 105] width 24 height 12
click at [807, 101] on input "False" at bounding box center [801, 105] width 11 height 9
radio input "true"
click at [727, 203] on label "True" at bounding box center [716, 204] width 104 height 34
click at [683, 203] on input "True" at bounding box center [677, 204] width 11 height 9
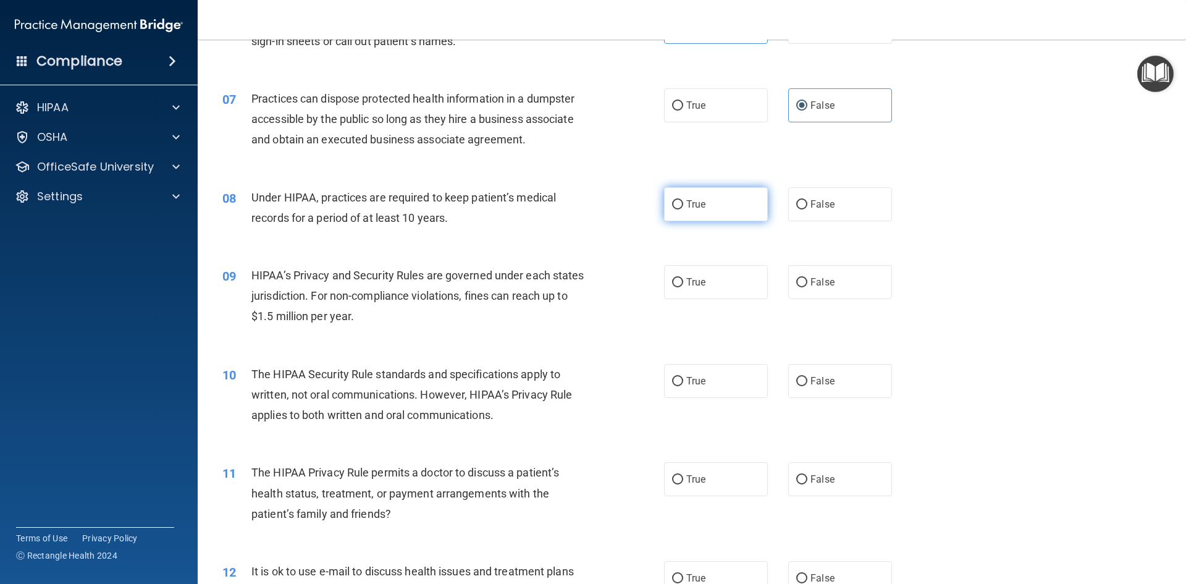
radio input "true"
click at [697, 279] on span "True" at bounding box center [695, 282] width 19 height 12
click at [683, 279] on input "True" at bounding box center [677, 282] width 11 height 9
radio input "true"
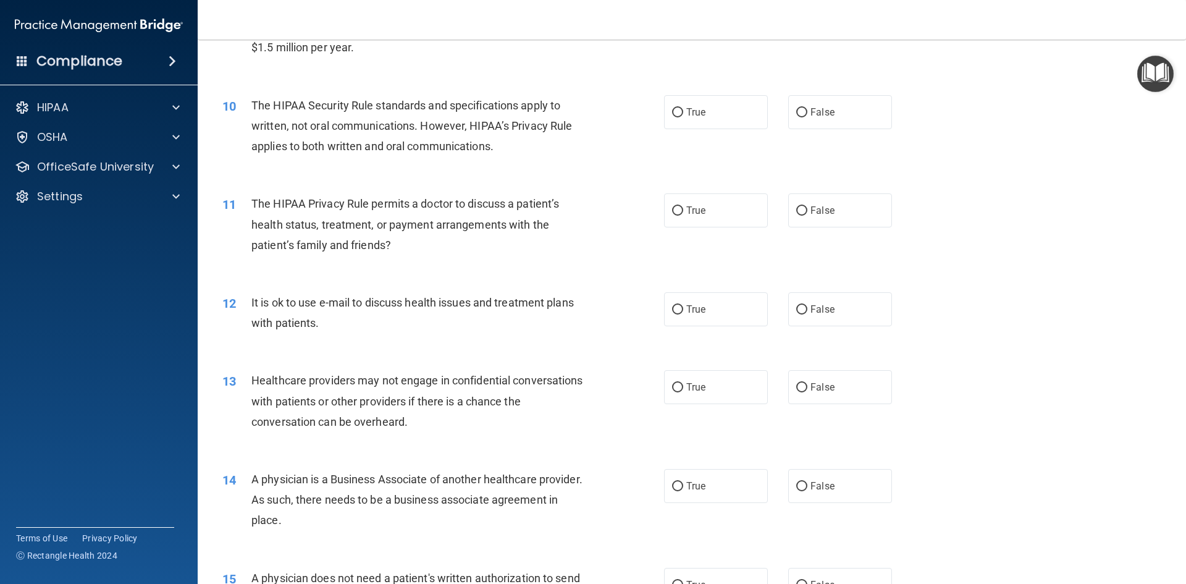
scroll to position [842, 0]
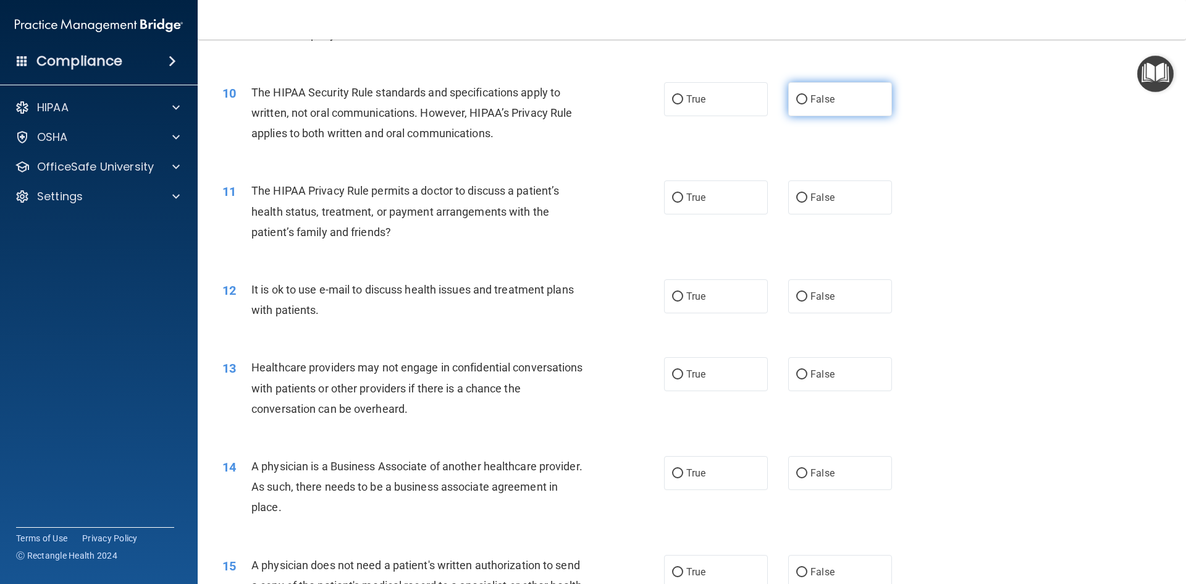
click at [796, 109] on label "False" at bounding box center [840, 99] width 104 height 34
click at [796, 104] on input "False" at bounding box center [801, 99] width 11 height 9
radio input "true"
click at [847, 200] on label "False" at bounding box center [840, 197] width 104 height 34
click at [807, 200] on input "False" at bounding box center [801, 197] width 11 height 9
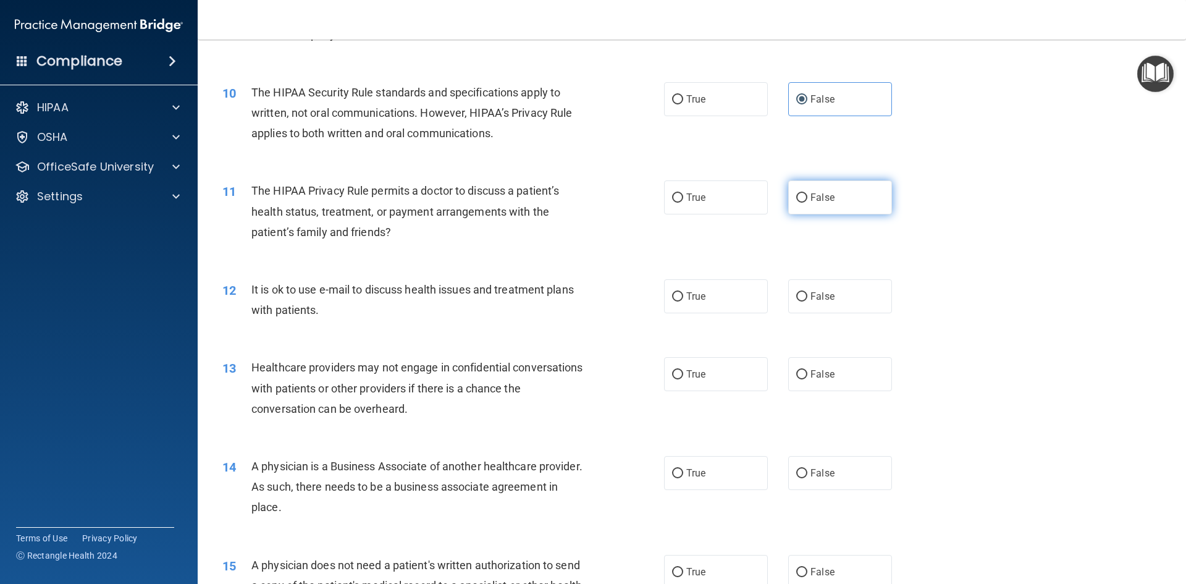
radio input "true"
click at [724, 298] on label "True" at bounding box center [716, 296] width 104 height 34
click at [683, 298] on input "True" at bounding box center [677, 296] width 11 height 9
radio input "true"
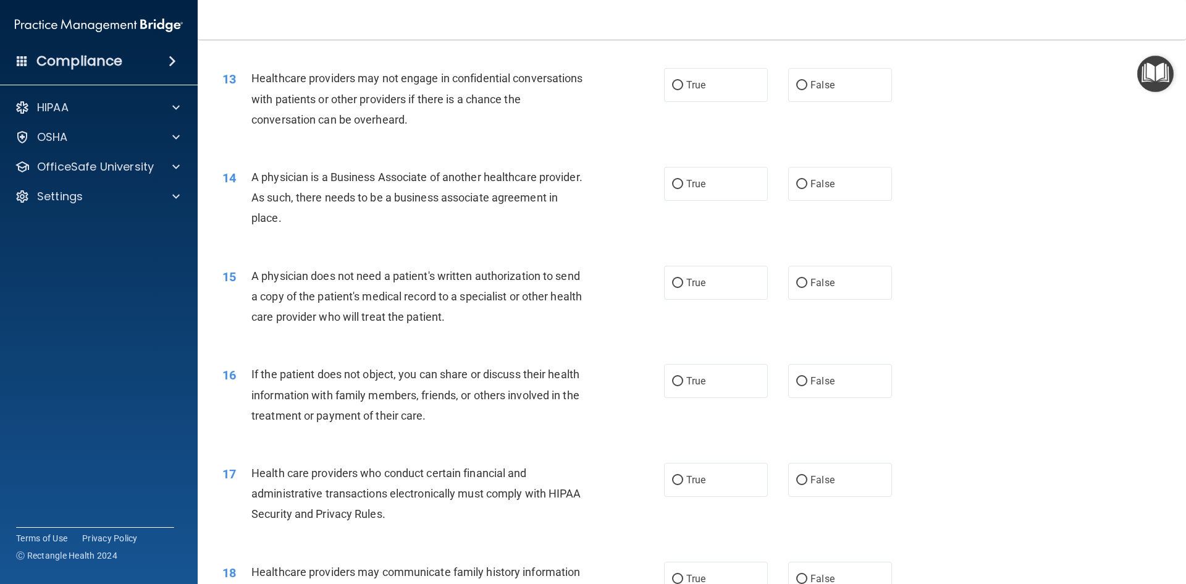
scroll to position [1147, 0]
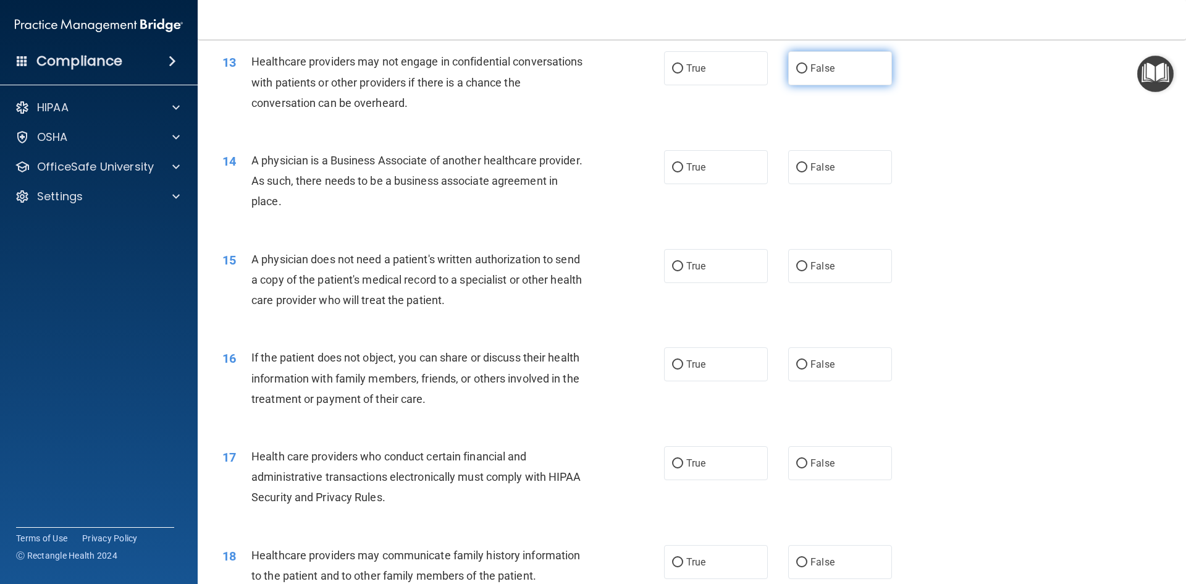
click at [820, 66] on span "False" at bounding box center [822, 68] width 24 height 12
click at [807, 66] on input "False" at bounding box center [801, 68] width 11 height 9
radio input "true"
click at [706, 169] on label "True" at bounding box center [716, 167] width 104 height 34
click at [683, 169] on input "True" at bounding box center [677, 167] width 11 height 9
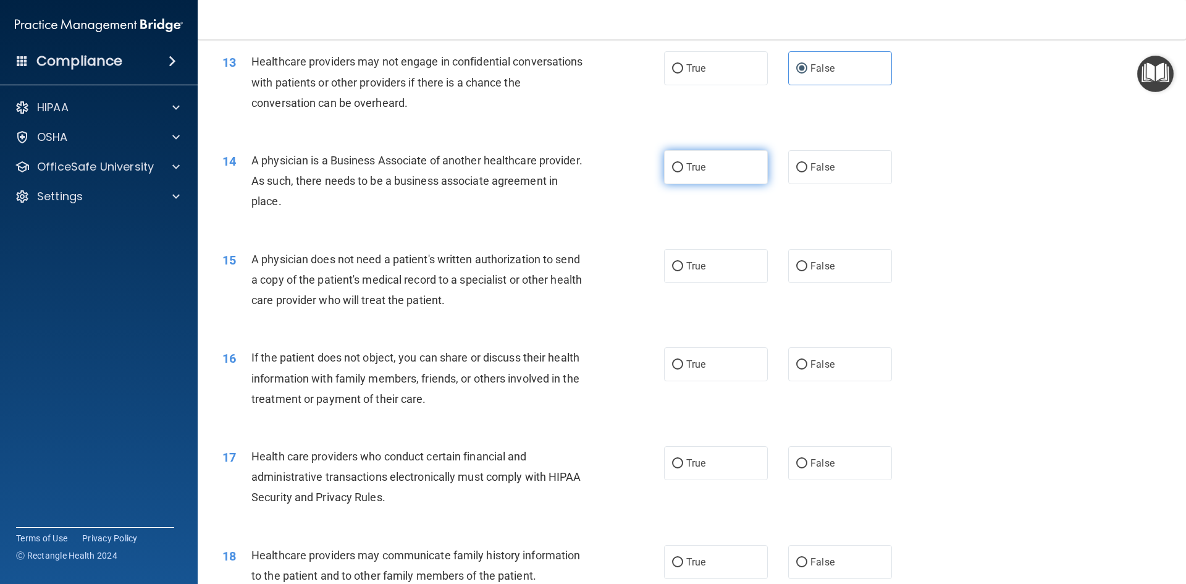
radio input "true"
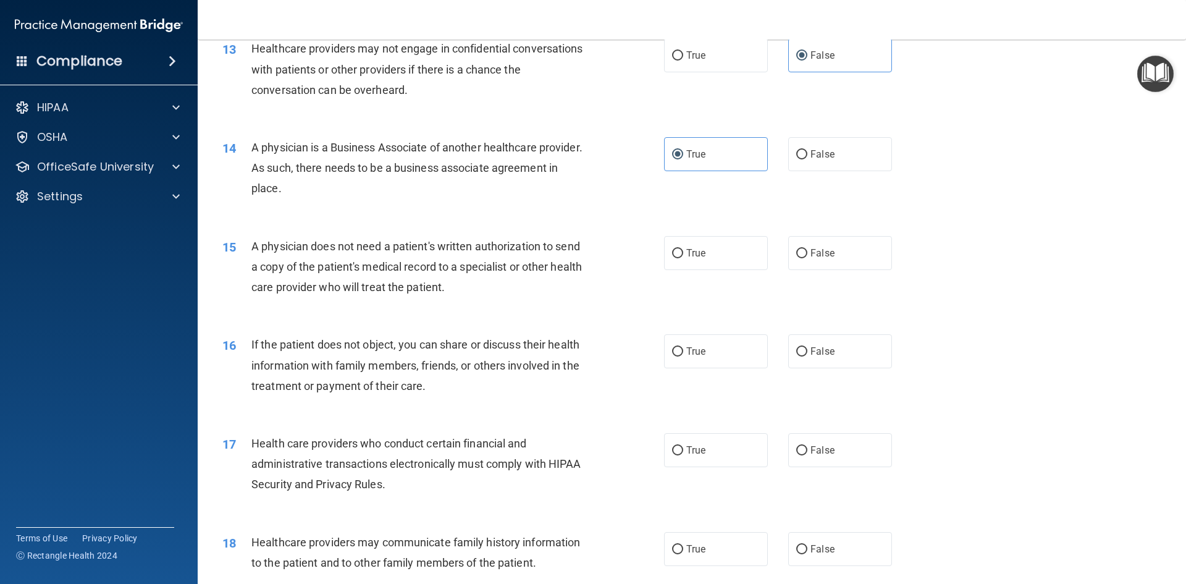
scroll to position [1171, 0]
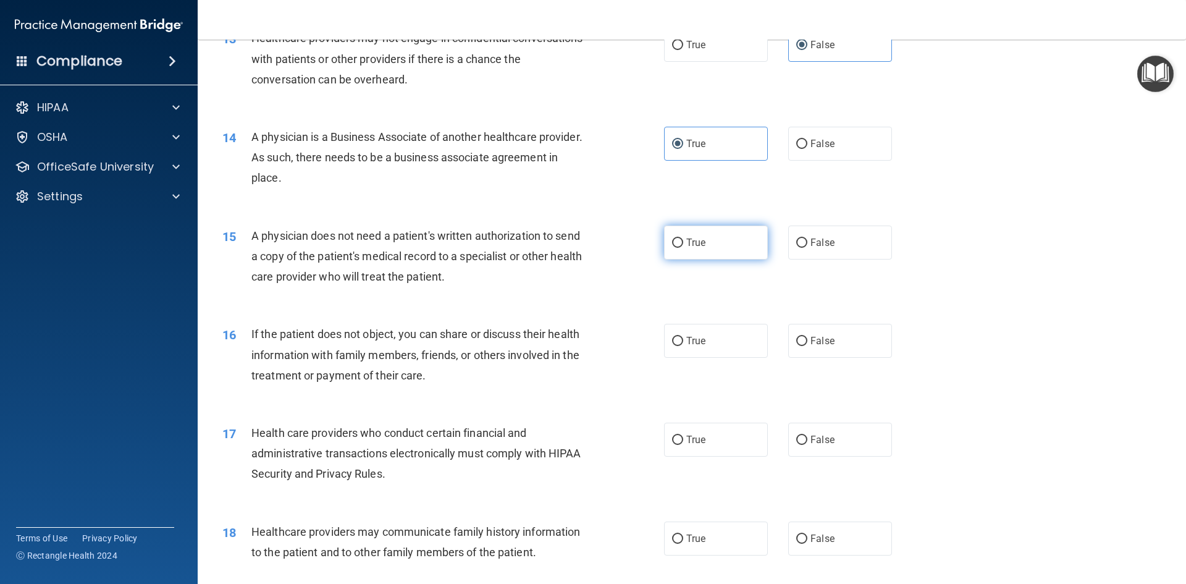
click at [722, 242] on label "True" at bounding box center [716, 242] width 104 height 34
click at [683, 242] on input "True" at bounding box center [677, 242] width 11 height 9
radio input "true"
click at [797, 147] on input "False" at bounding box center [801, 144] width 11 height 9
radio input "true"
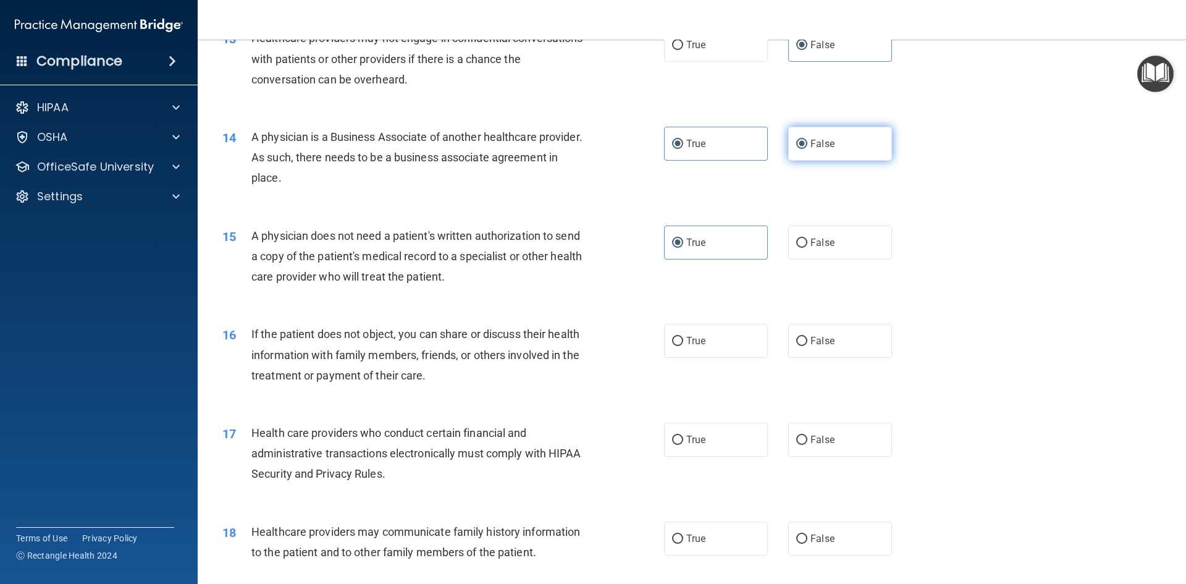
radio input "false"
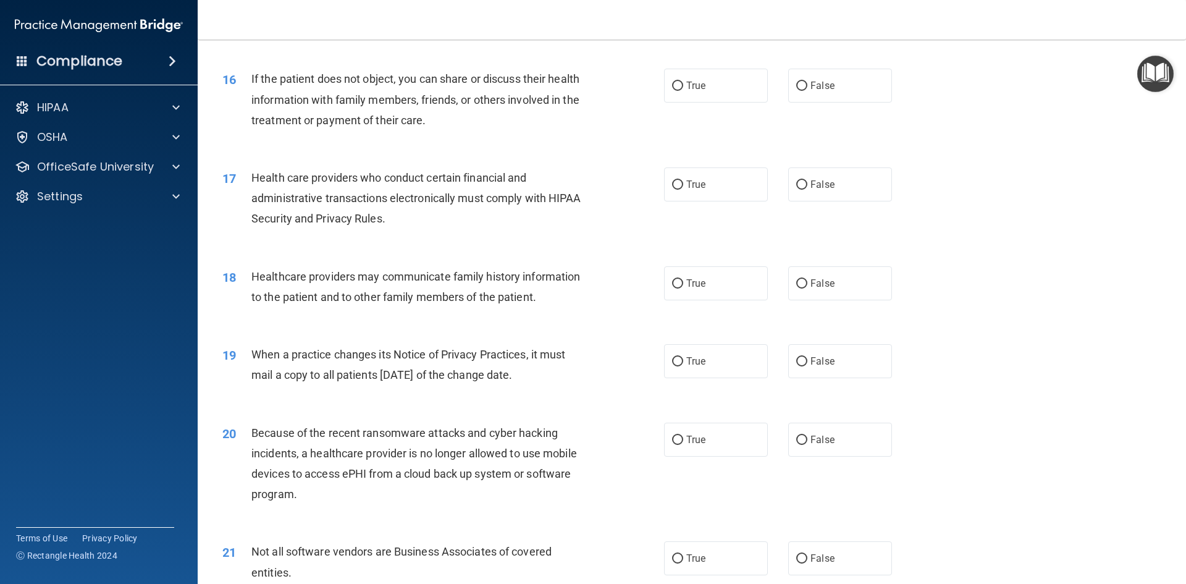
scroll to position [1443, 0]
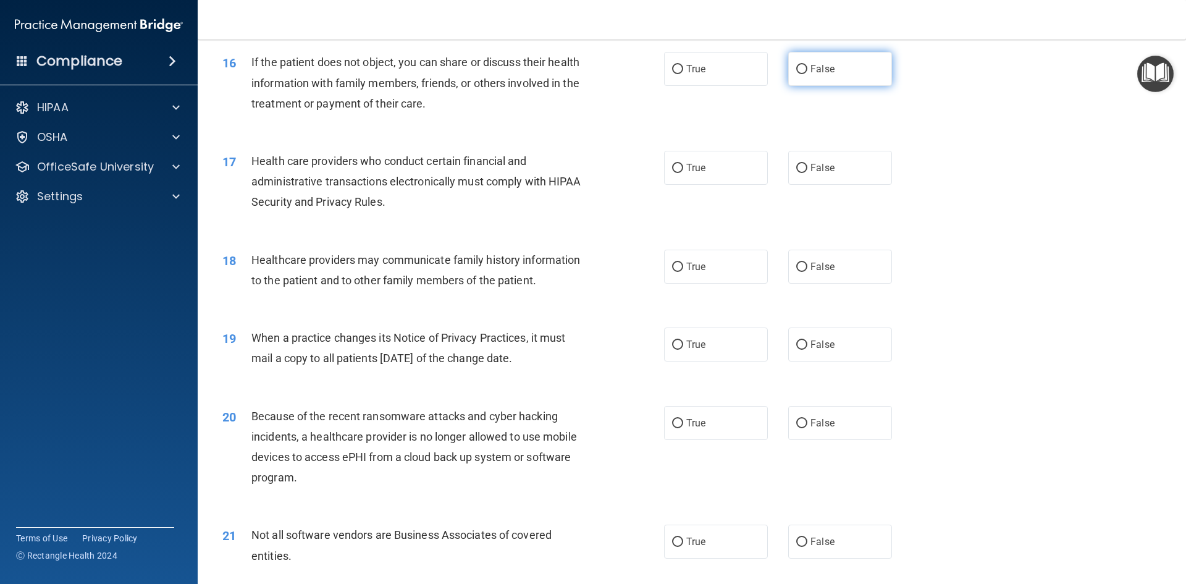
click at [805, 78] on label "False" at bounding box center [840, 69] width 104 height 34
click at [805, 74] on input "False" at bounding box center [801, 69] width 11 height 9
radio input "true"
click at [694, 160] on label "True" at bounding box center [716, 168] width 104 height 34
click at [683, 164] on input "True" at bounding box center [677, 168] width 11 height 9
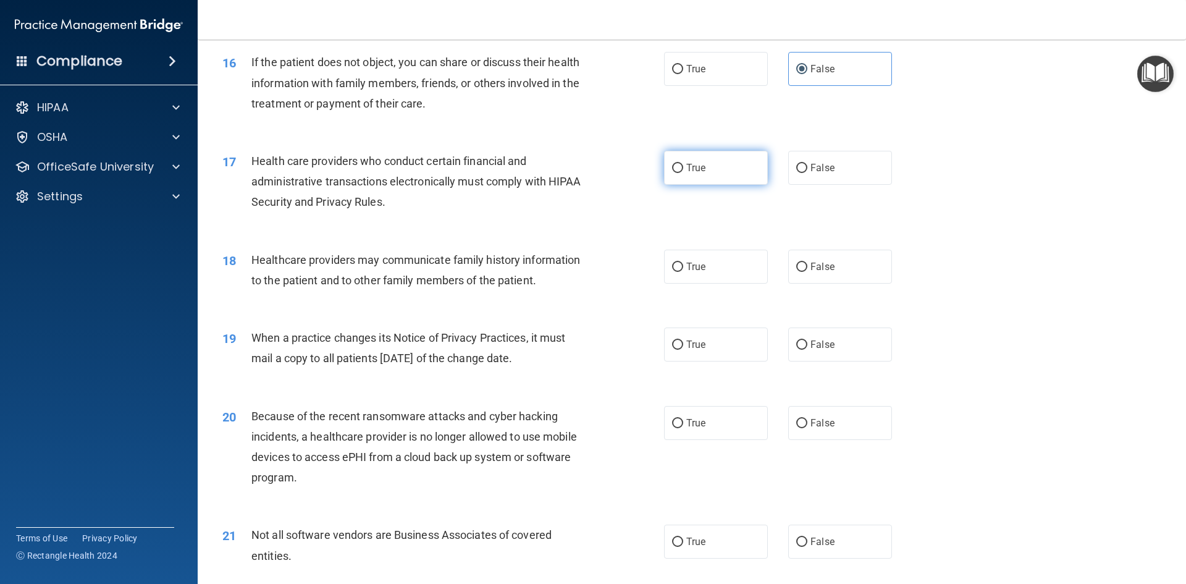
radio input "true"
click at [810, 261] on span "False" at bounding box center [822, 267] width 24 height 12
click at [807, 262] on input "False" at bounding box center [801, 266] width 11 height 9
radio input "true"
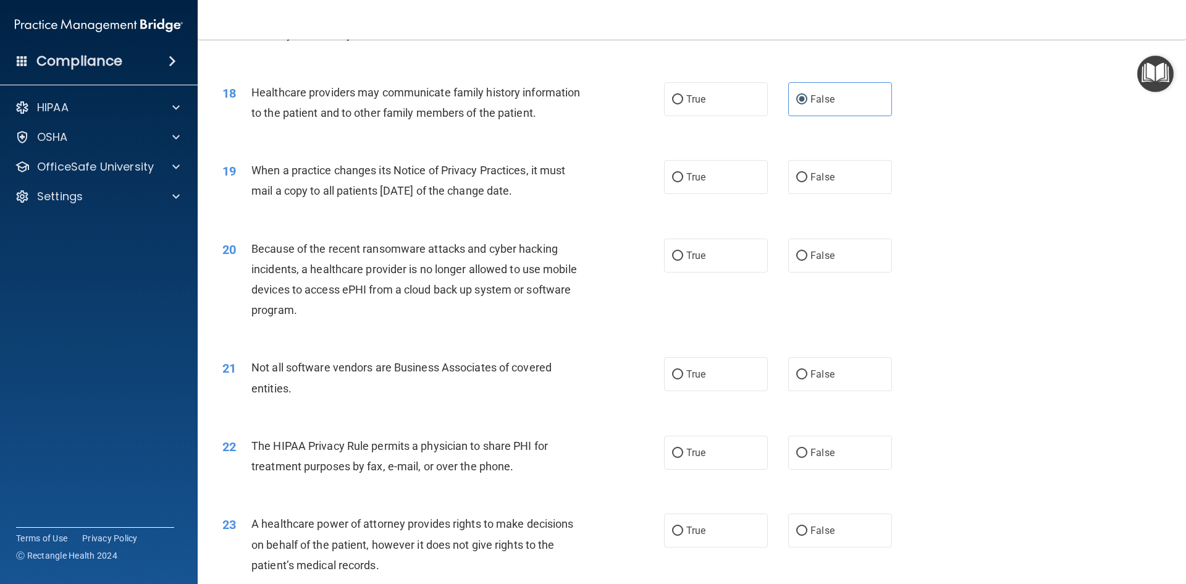
scroll to position [1644, 0]
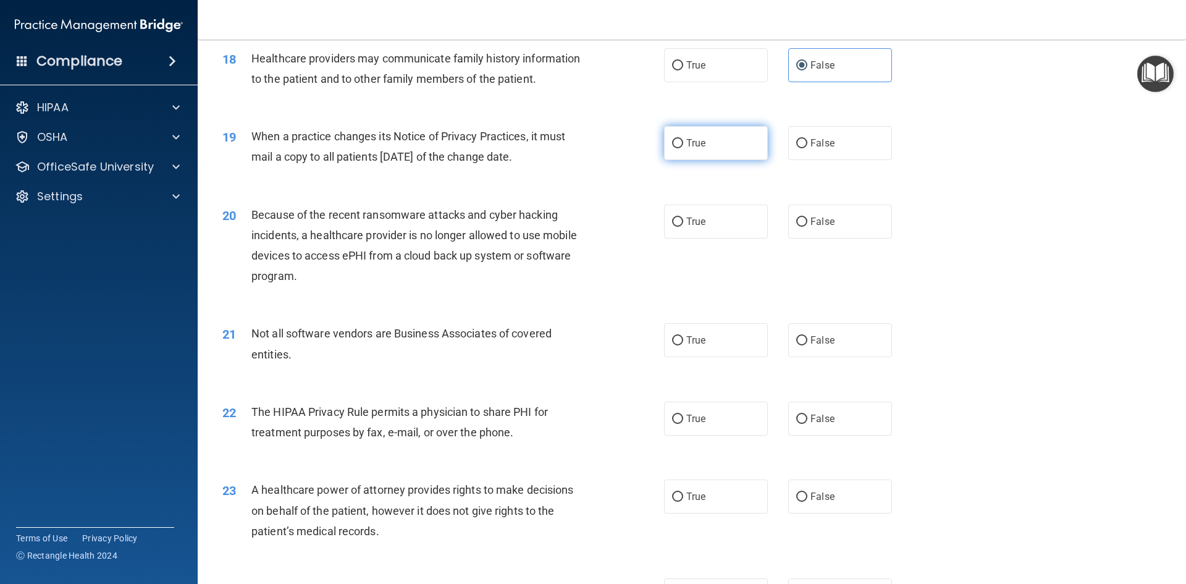
click at [737, 141] on label "True" at bounding box center [716, 143] width 104 height 34
click at [683, 141] on input "True" at bounding box center [677, 143] width 11 height 9
radio input "true"
click at [745, 214] on label "True" at bounding box center [716, 221] width 104 height 34
click at [683, 217] on input "True" at bounding box center [677, 221] width 11 height 9
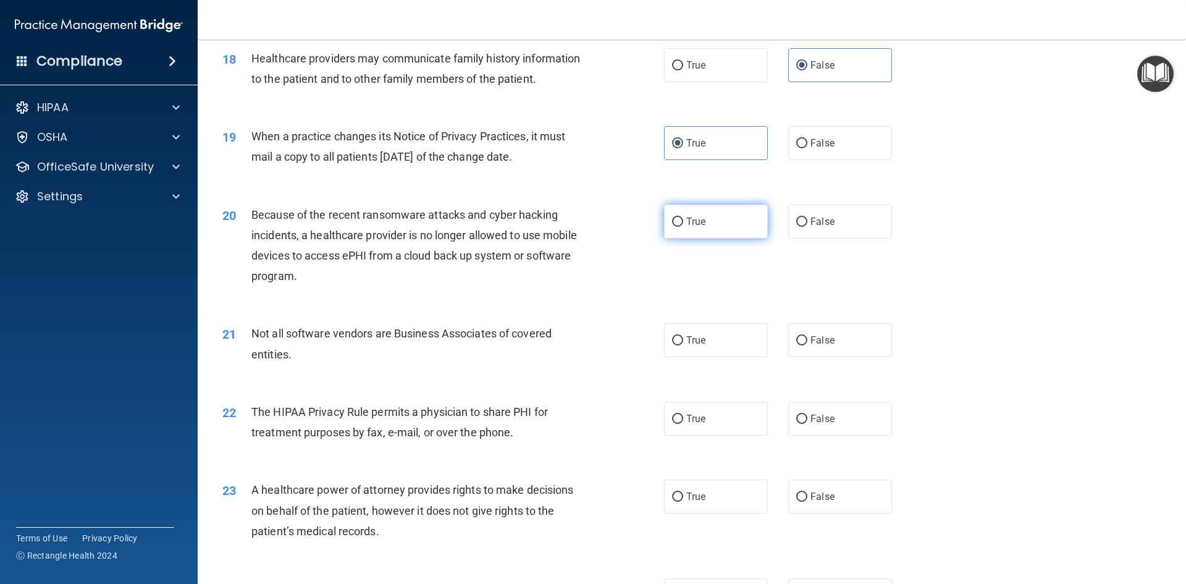
radio input "true"
click at [698, 341] on span "True" at bounding box center [695, 340] width 19 height 12
click at [683, 341] on input "True" at bounding box center [677, 340] width 11 height 9
radio input "true"
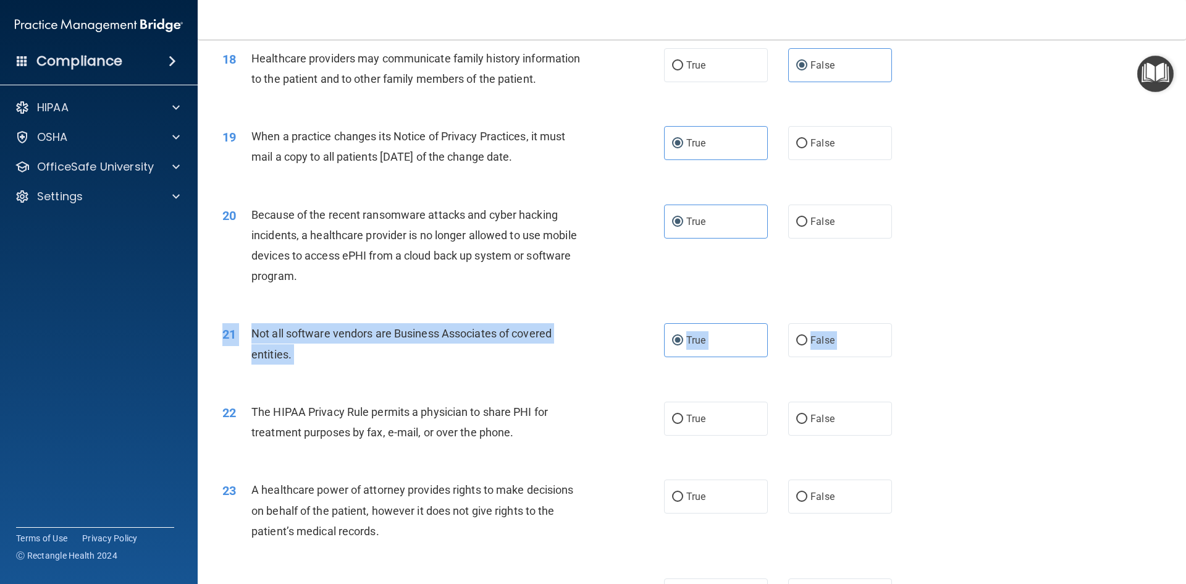
drag, startPoint x: 1171, startPoint y: 372, endPoint x: 1176, endPoint y: 397, distance: 25.2
click at [1176, 397] on main "- The HIPAA Quiz #2 This quiz doesn’t expire until 10/18/2025. Are you sure you…" at bounding box center [692, 312] width 988 height 544
click at [1130, 403] on div "22 The HIPAA Privacy Rule permits a physician to share PHI for treatment purpos…" at bounding box center [691, 425] width 957 height 78
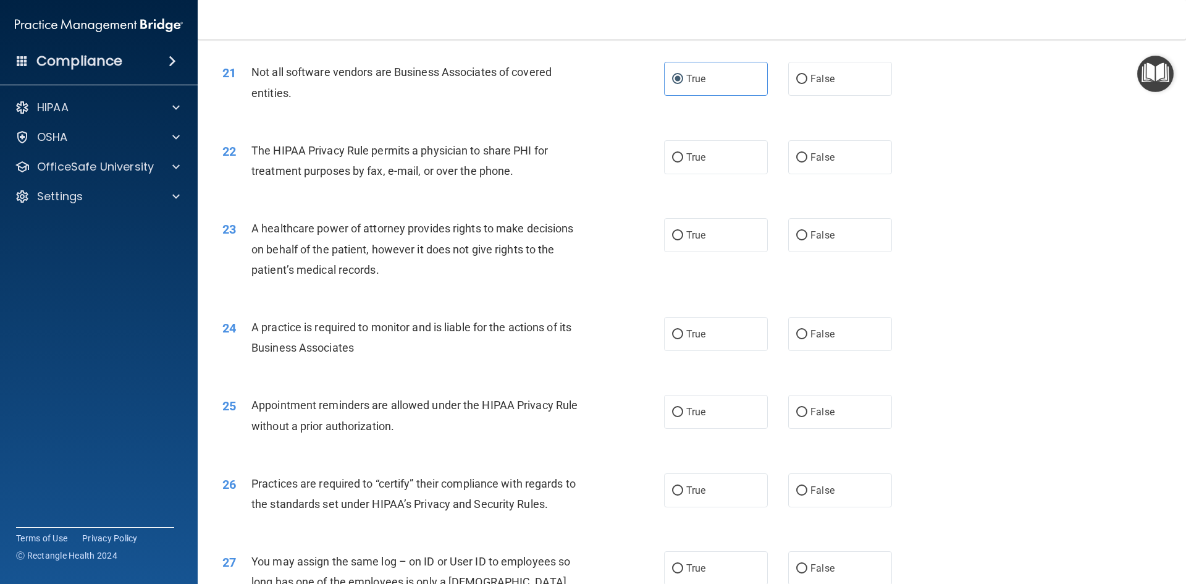
scroll to position [1916, 0]
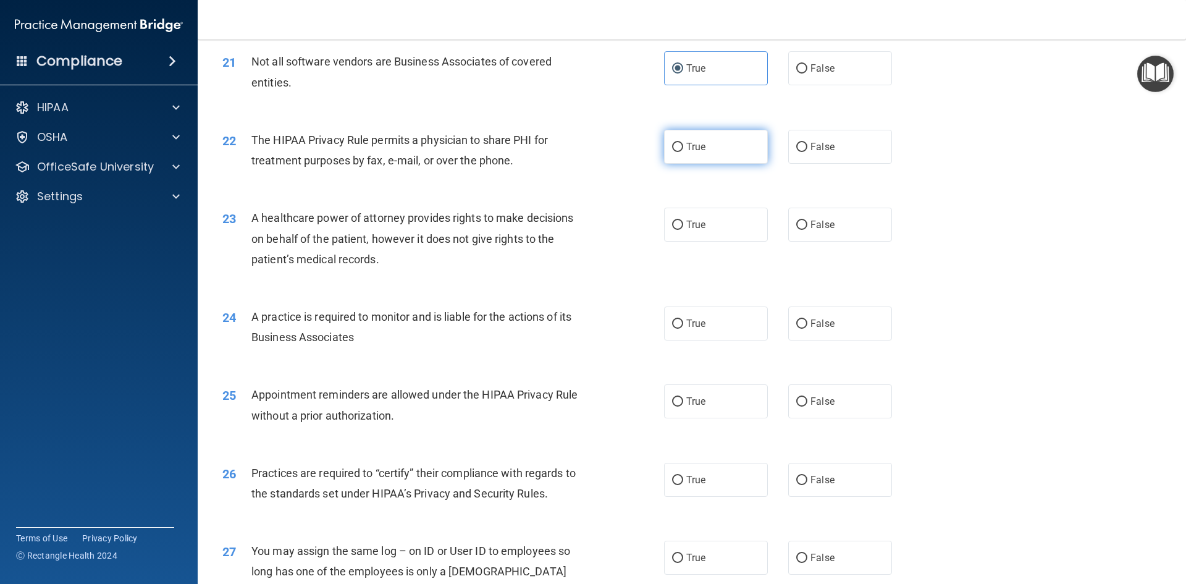
click at [714, 151] on label "True" at bounding box center [716, 147] width 104 height 34
click at [683, 151] on input "True" at bounding box center [677, 147] width 11 height 9
radio input "true"
click at [828, 216] on label "False" at bounding box center [840, 224] width 104 height 34
click at [807, 220] on input "False" at bounding box center [801, 224] width 11 height 9
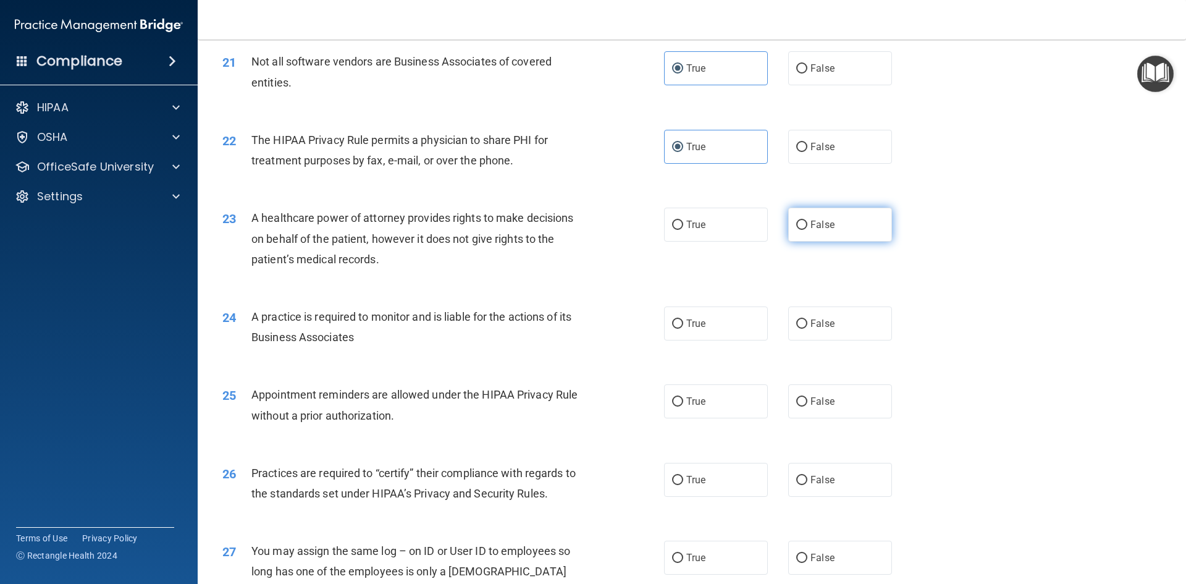
radio input "true"
click at [737, 327] on label "True" at bounding box center [716, 323] width 104 height 34
click at [683, 327] on input "True" at bounding box center [677, 323] width 11 height 9
radio input "true"
click at [702, 406] on label "True" at bounding box center [716, 401] width 104 height 34
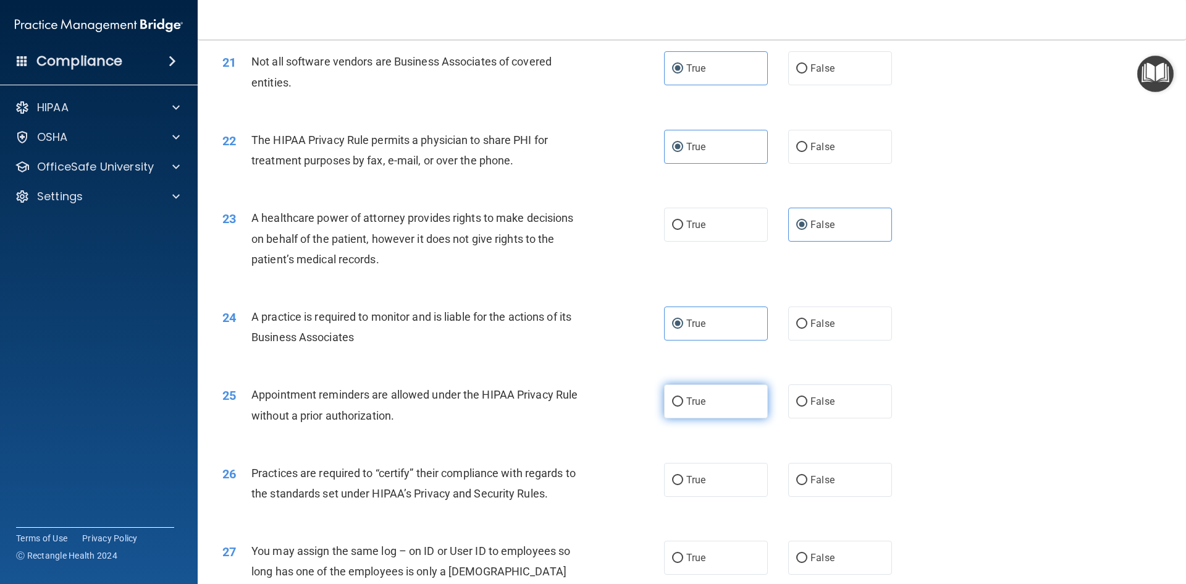
click at [683, 406] on input "True" at bounding box center [677, 401] width 11 height 9
radio input "true"
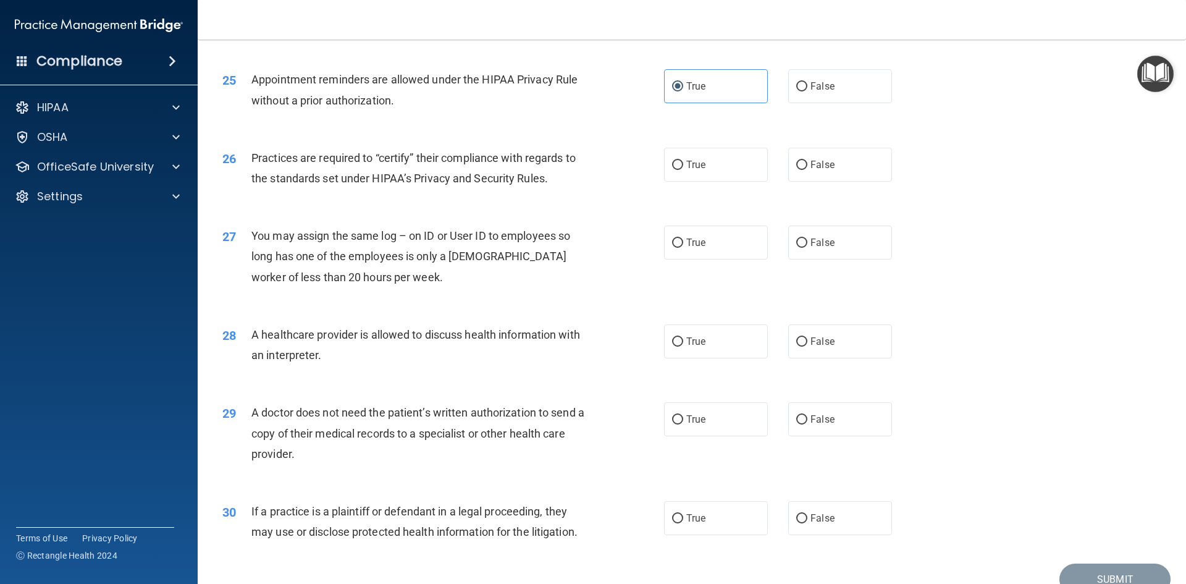
scroll to position [2234, 0]
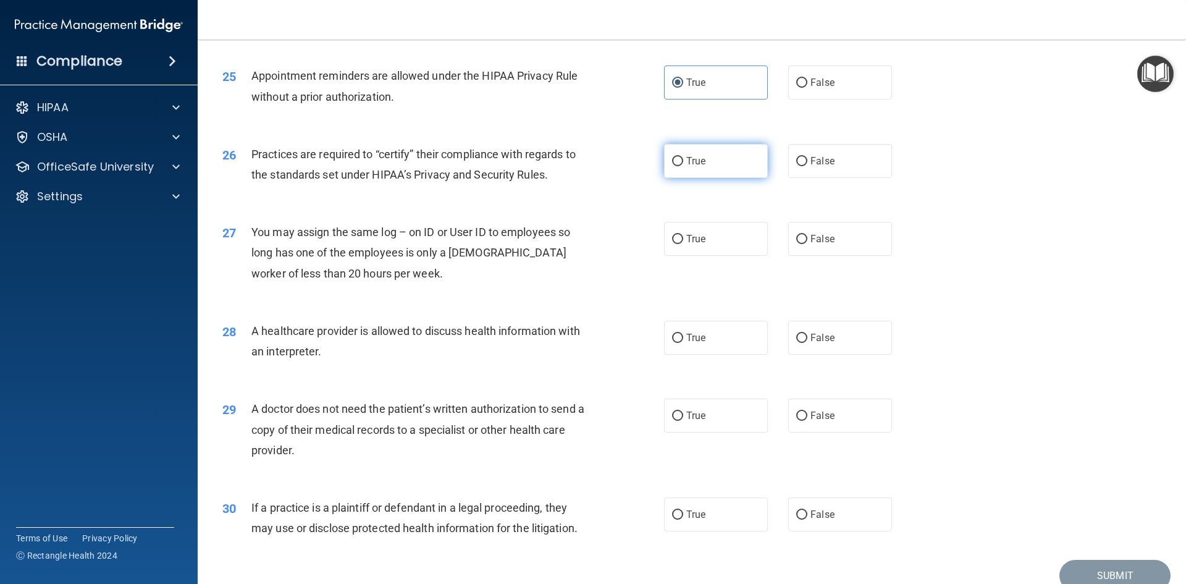
click at [737, 163] on label "True" at bounding box center [716, 161] width 104 height 34
click at [683, 163] on input "True" at bounding box center [677, 161] width 11 height 9
radio input "true"
click at [829, 246] on label "False" at bounding box center [840, 239] width 104 height 34
click at [807, 244] on input "False" at bounding box center [801, 239] width 11 height 9
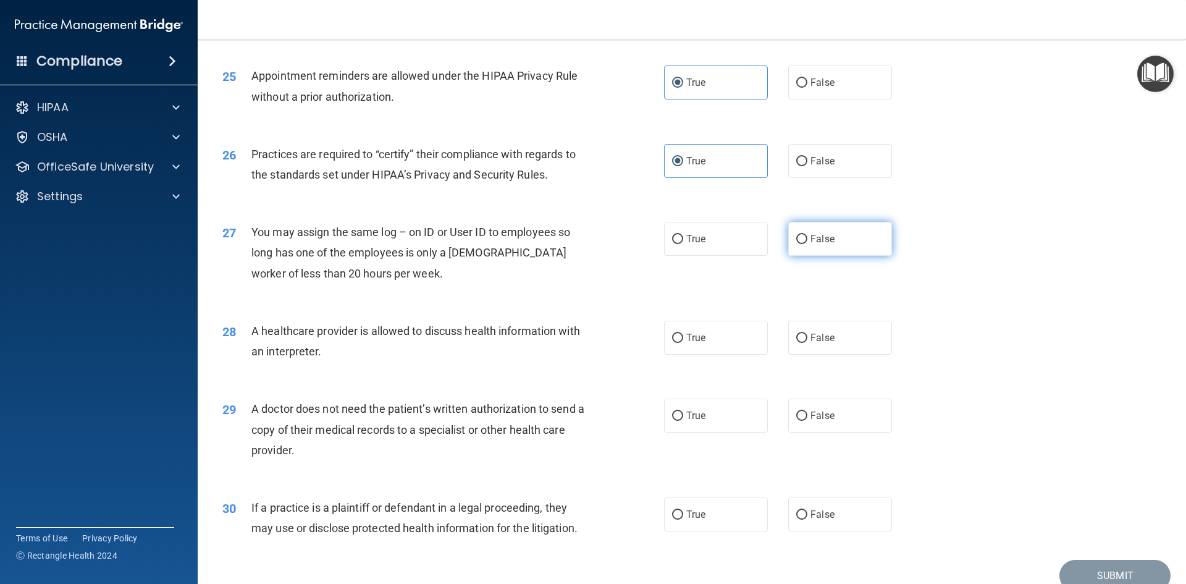
radio input "true"
click at [708, 335] on label "True" at bounding box center [716, 338] width 104 height 34
click at [683, 335] on input "True" at bounding box center [677, 337] width 11 height 9
radio input "true"
click at [691, 419] on span "True" at bounding box center [695, 415] width 19 height 12
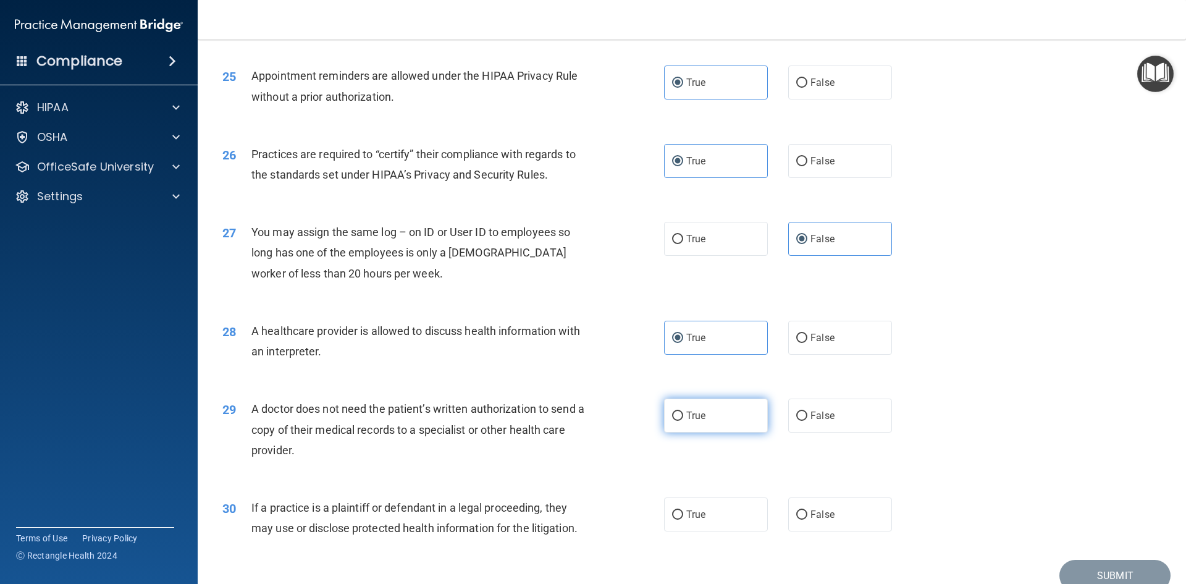
click at [683, 419] on input "True" at bounding box center [677, 415] width 11 height 9
radio input "true"
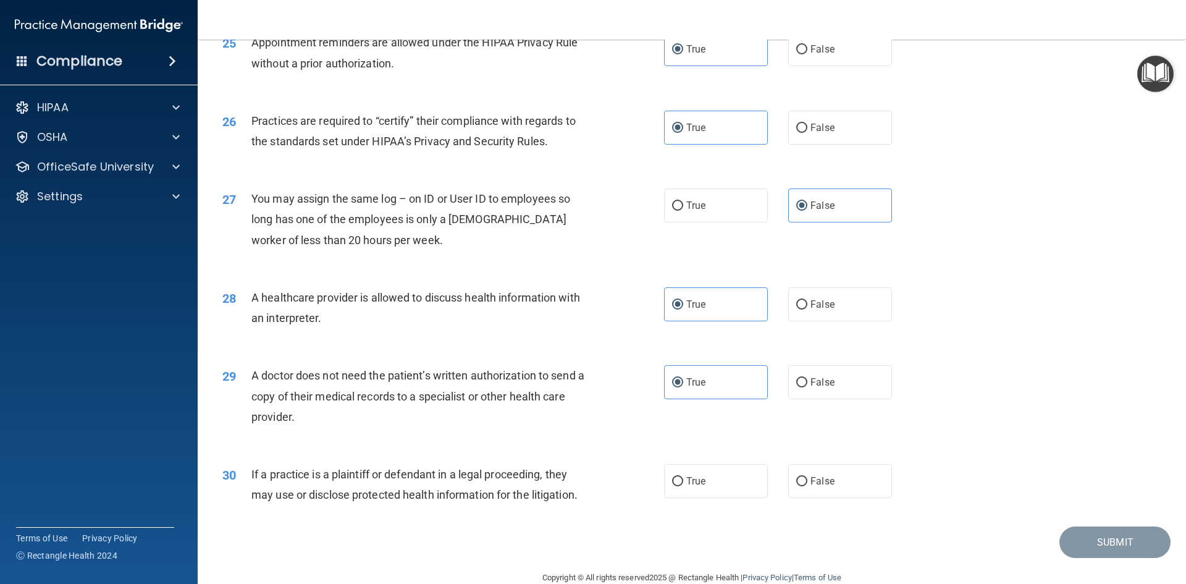
scroll to position [2291, 0]
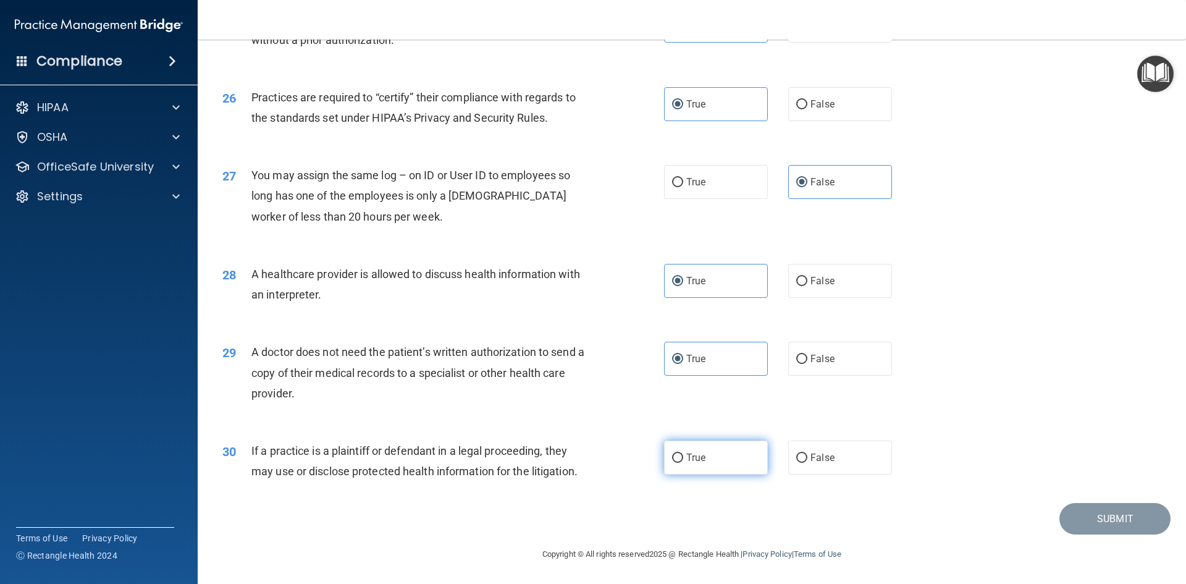
click at [727, 466] on label "True" at bounding box center [716, 457] width 104 height 34
click at [683, 463] on input "True" at bounding box center [677, 457] width 11 height 9
radio input "true"
click at [1084, 514] on button "Submit" at bounding box center [1114, 518] width 111 height 31
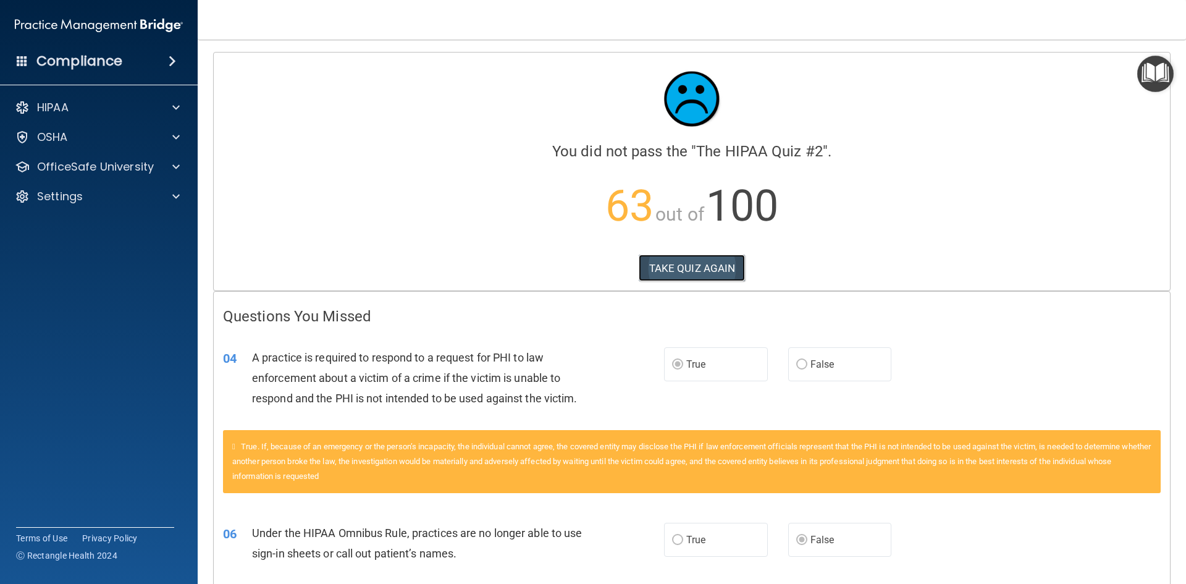
click at [683, 270] on button "TAKE QUIZ AGAIN" at bounding box center [692, 267] width 107 height 27
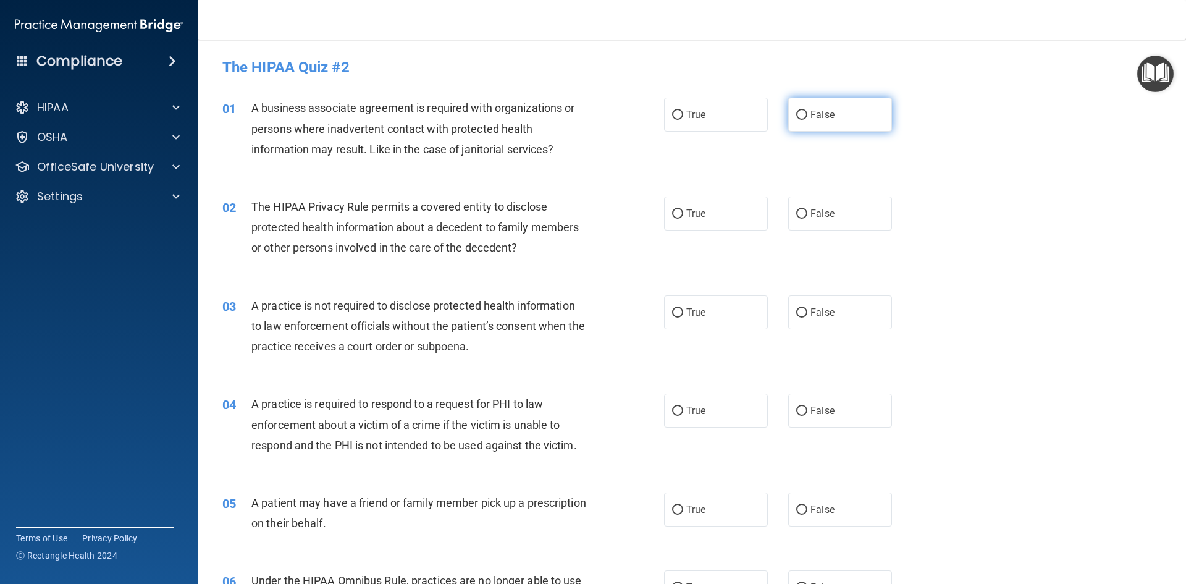
click at [813, 109] on span "False" at bounding box center [822, 115] width 24 height 12
click at [807, 111] on input "False" at bounding box center [801, 115] width 11 height 9
radio input "true"
click at [692, 214] on span "True" at bounding box center [695, 213] width 19 height 12
click at [683, 214] on input "True" at bounding box center [677, 213] width 11 height 9
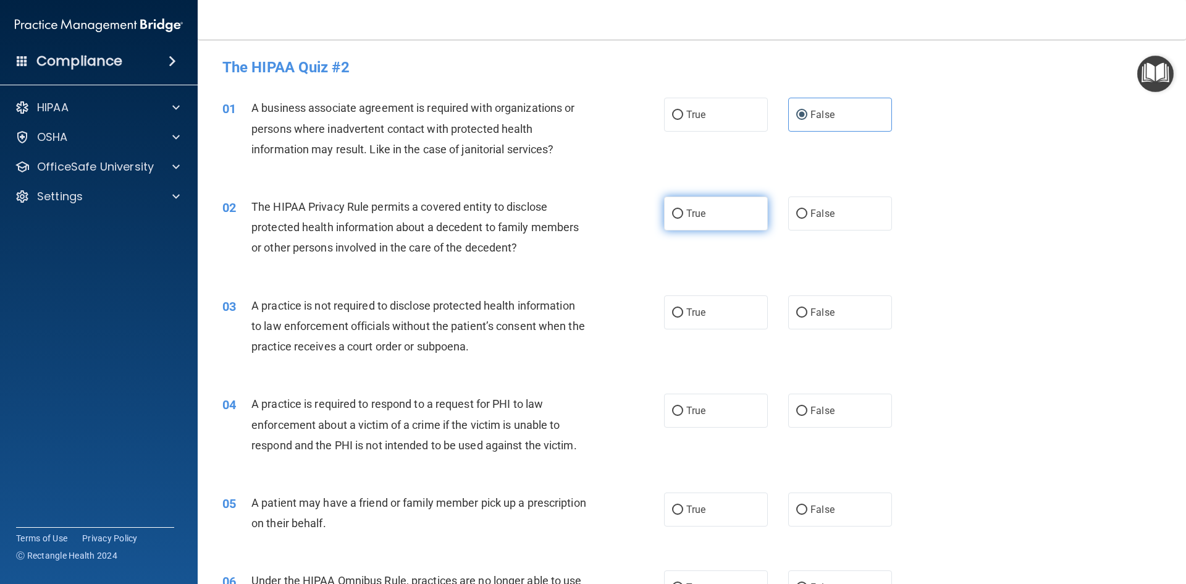
radio input "true"
click at [828, 307] on span "False" at bounding box center [822, 312] width 24 height 12
click at [807, 308] on input "False" at bounding box center [801, 312] width 11 height 9
radio input "true"
click at [708, 411] on label "True" at bounding box center [716, 410] width 104 height 34
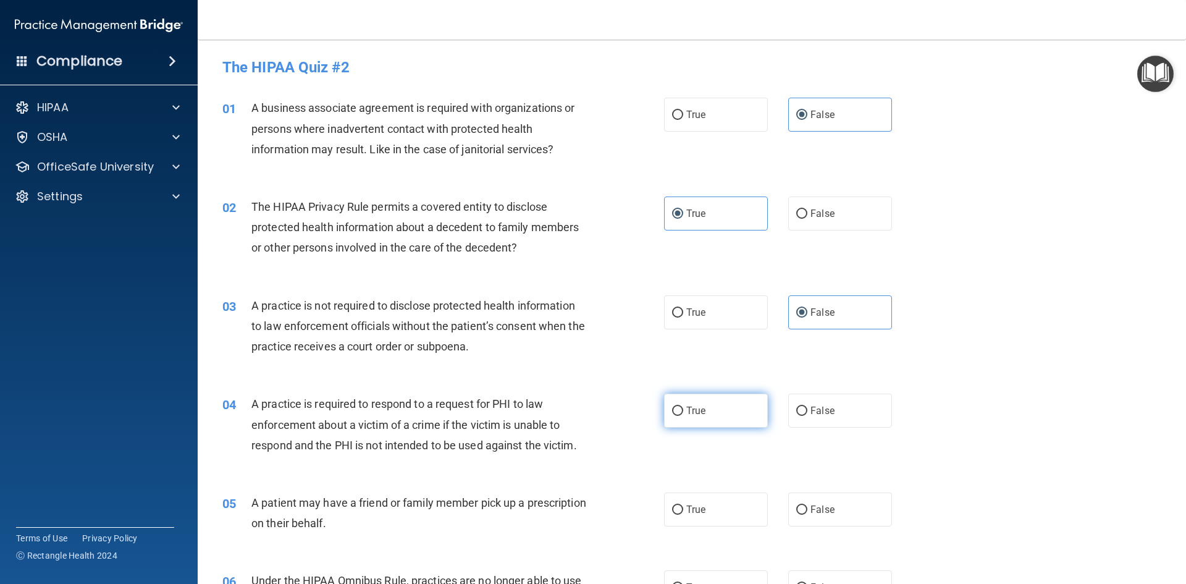
click at [683, 411] on input "True" at bounding box center [677, 410] width 11 height 9
radio input "true"
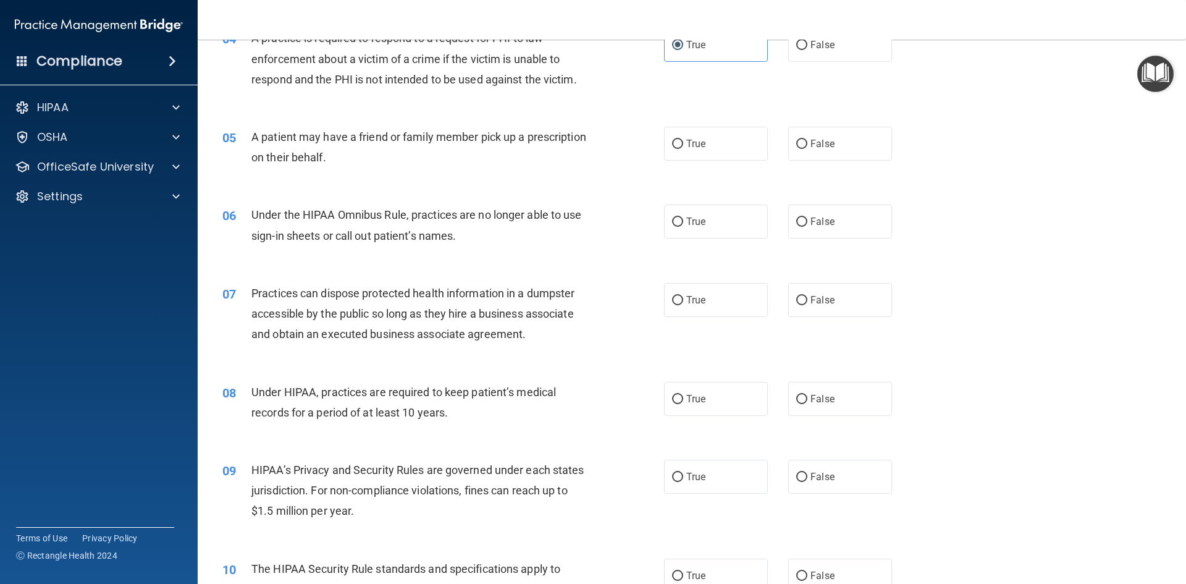
scroll to position [426, 0]
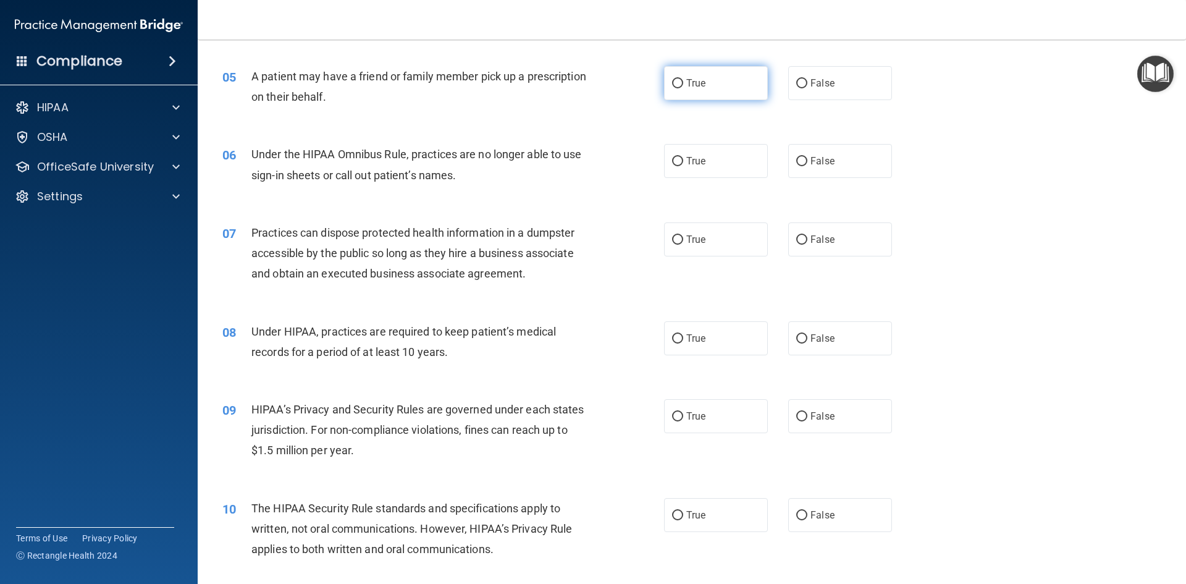
click at [710, 79] on label "True" at bounding box center [716, 83] width 104 height 34
click at [683, 79] on input "True" at bounding box center [677, 83] width 11 height 9
radio input "true"
click at [828, 164] on label "False" at bounding box center [840, 161] width 104 height 34
click at [807, 164] on input "False" at bounding box center [801, 161] width 11 height 9
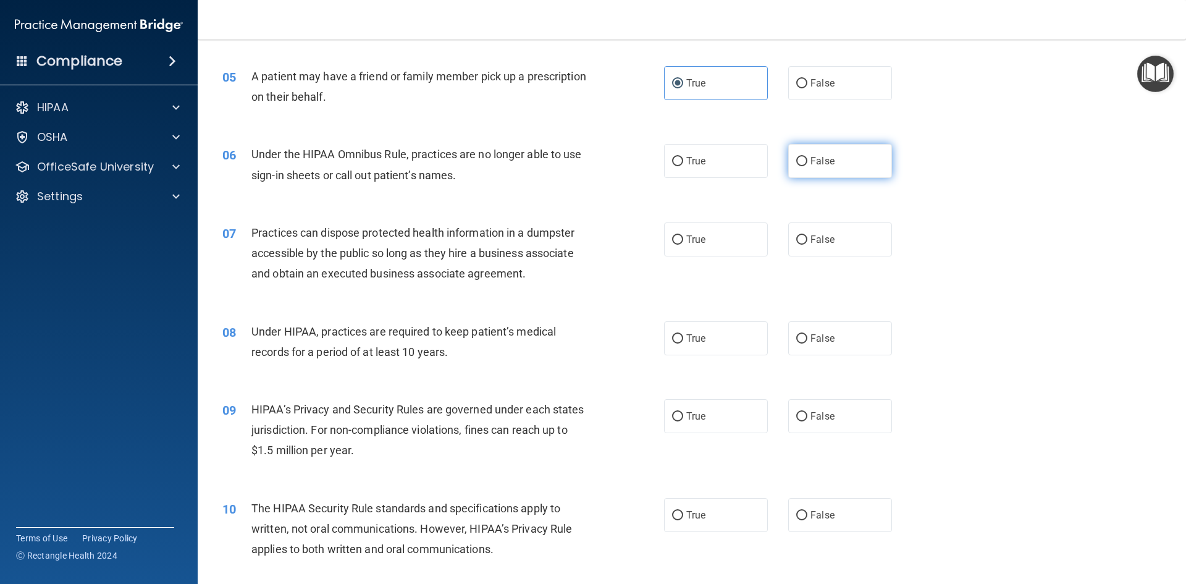
radio input "true"
click at [810, 240] on span "False" at bounding box center [822, 239] width 24 height 12
click at [806, 240] on input "False" at bounding box center [801, 239] width 11 height 9
radio input "true"
click at [821, 338] on span "False" at bounding box center [822, 338] width 24 height 12
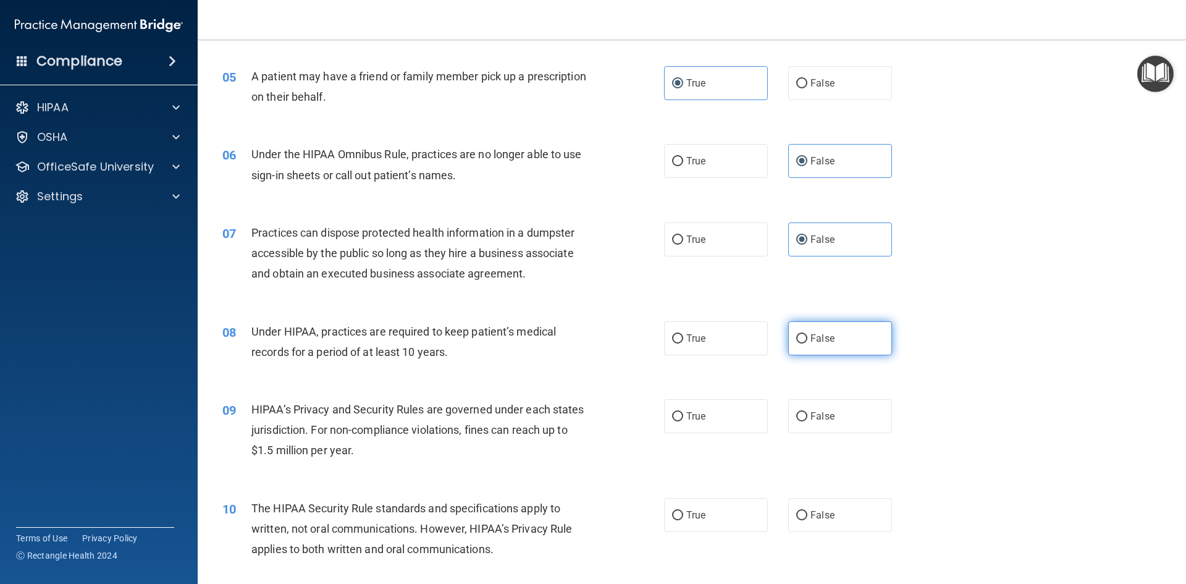
click at [871, 335] on label "False" at bounding box center [840, 338] width 104 height 34
click at [807, 335] on input "False" at bounding box center [801, 338] width 11 height 9
radio input "true"
click at [958, 325] on div "08 Under HIPAA, practices are required to keep patient’s medical records for a …" at bounding box center [691, 345] width 957 height 78
click at [689, 412] on span "True" at bounding box center [695, 416] width 19 height 12
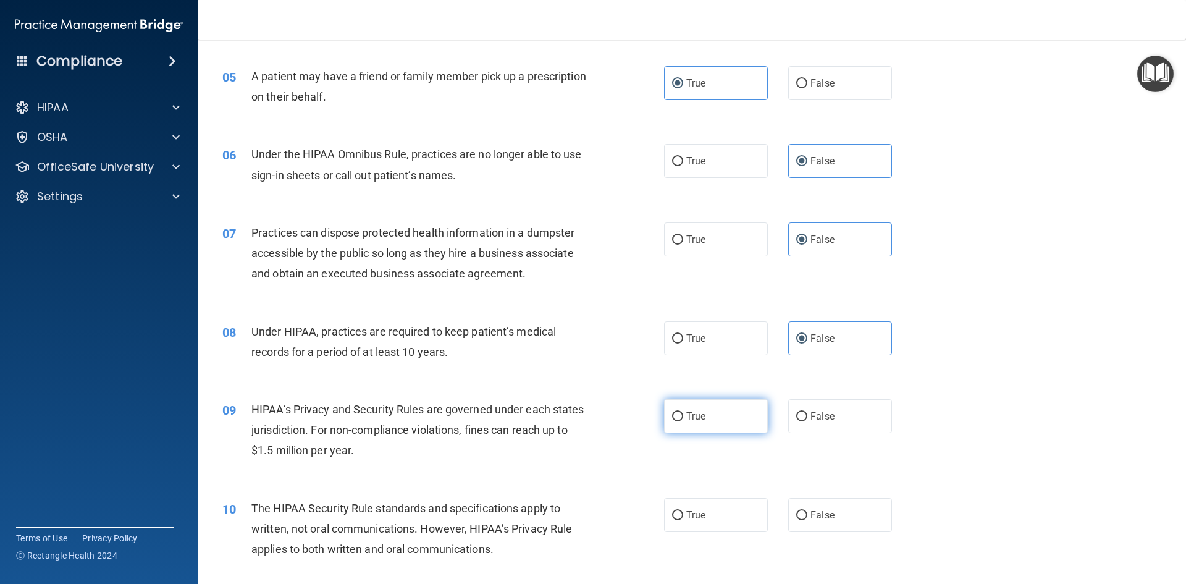
click at [683, 412] on input "True" at bounding box center [677, 416] width 11 height 9
radio input "true"
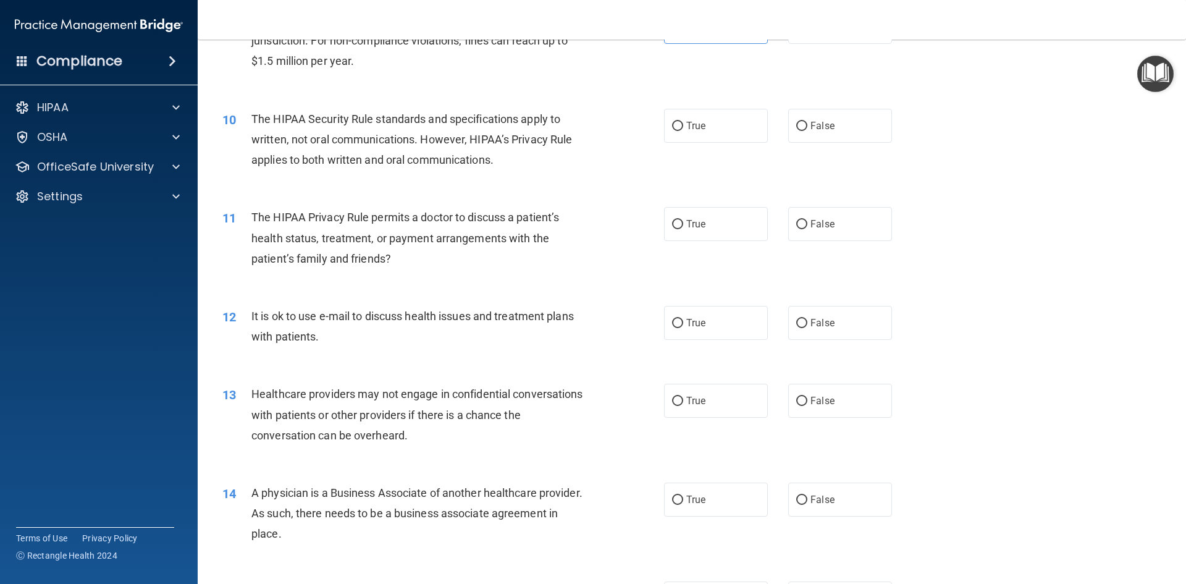
scroll to position [818, 0]
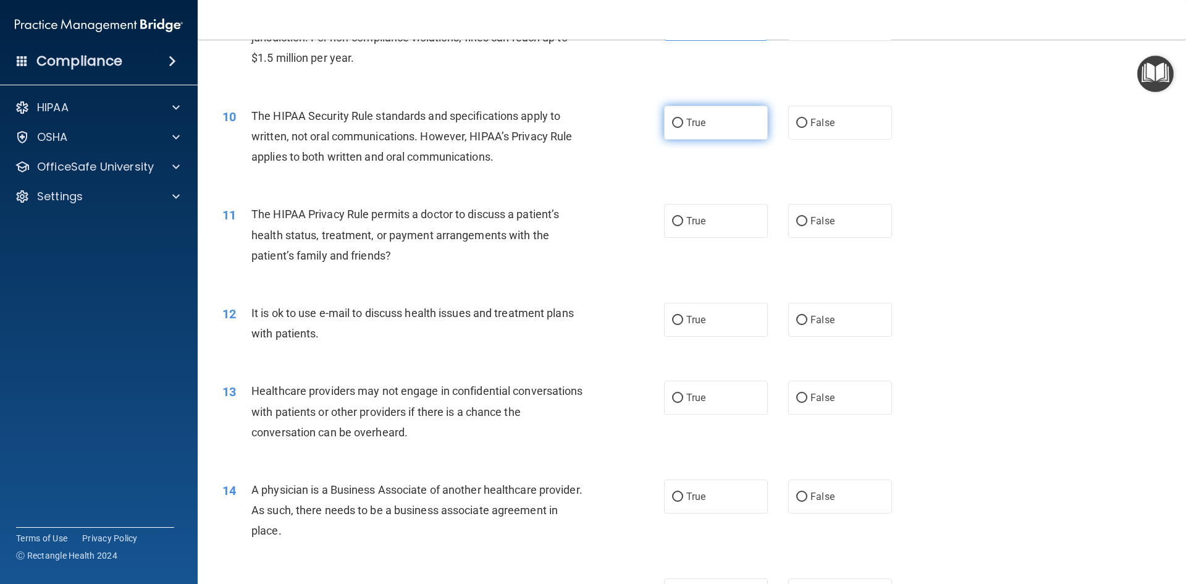
click at [706, 121] on label "True" at bounding box center [716, 123] width 104 height 34
click at [683, 121] on input "True" at bounding box center [677, 123] width 11 height 9
radio input "true"
click at [826, 222] on span "False" at bounding box center [822, 221] width 24 height 12
click at [807, 222] on input "False" at bounding box center [801, 221] width 11 height 9
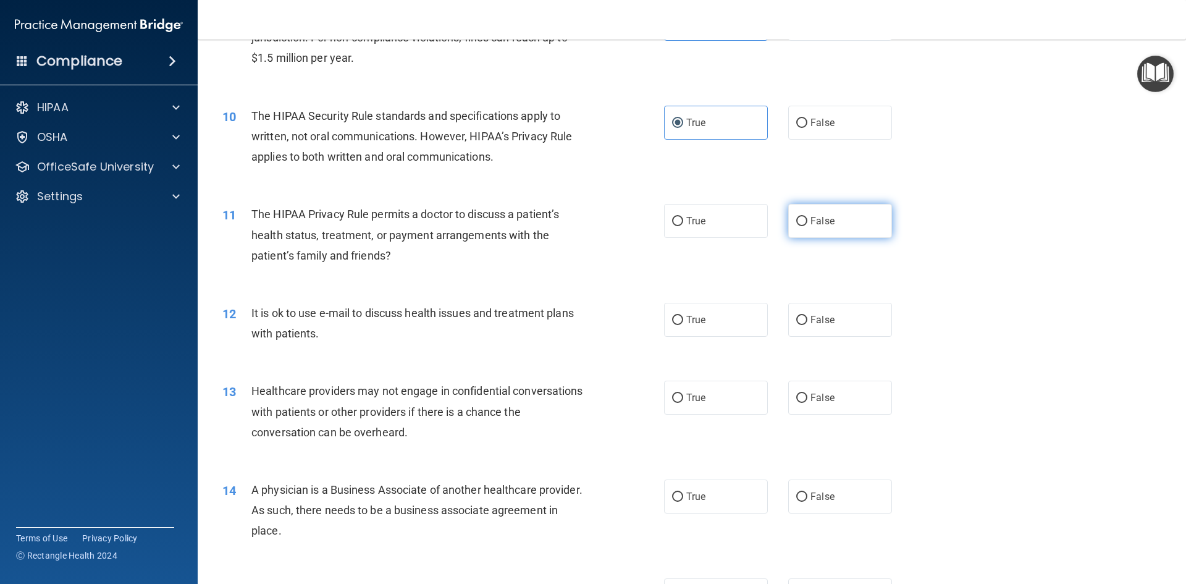
radio input "true"
click at [701, 321] on span "True" at bounding box center [695, 320] width 19 height 12
click at [683, 321] on input "True" at bounding box center [677, 320] width 11 height 9
radio input "true"
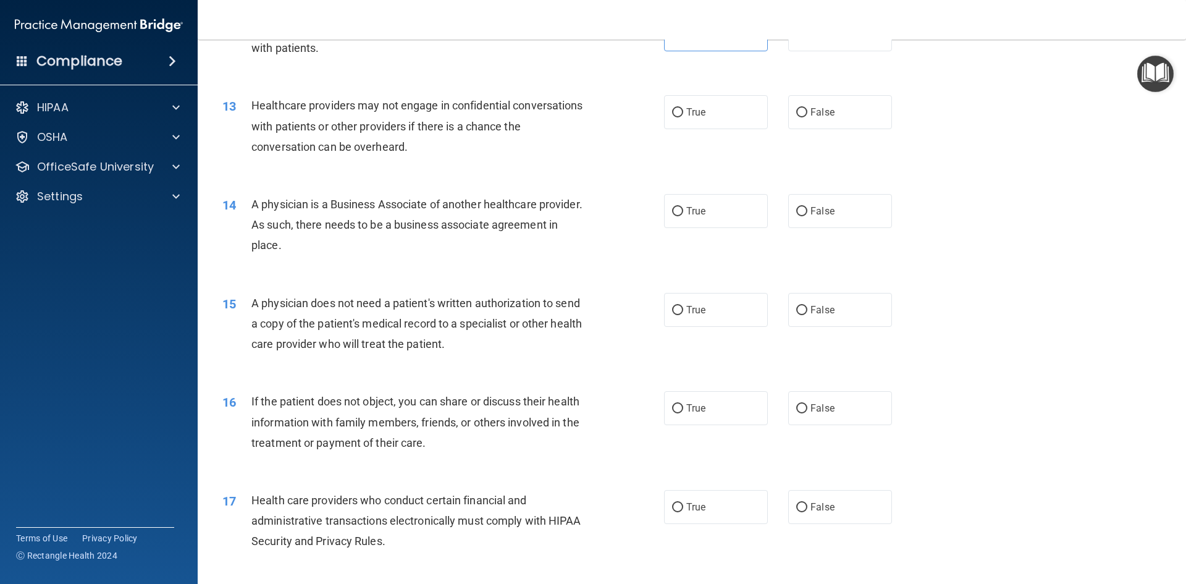
scroll to position [1107, 0]
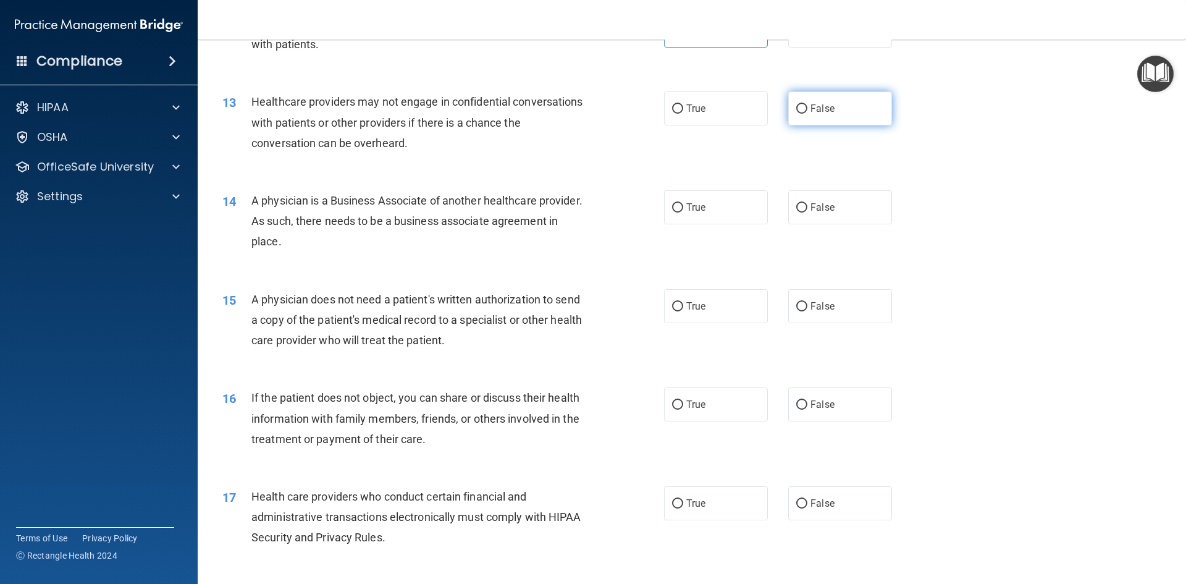
click at [803, 107] on label "False" at bounding box center [840, 108] width 104 height 34
click at [803, 107] on input "False" at bounding box center [801, 108] width 11 height 9
radio input "true"
click at [822, 201] on label "False" at bounding box center [840, 207] width 104 height 34
click at [807, 203] on input "False" at bounding box center [801, 207] width 11 height 9
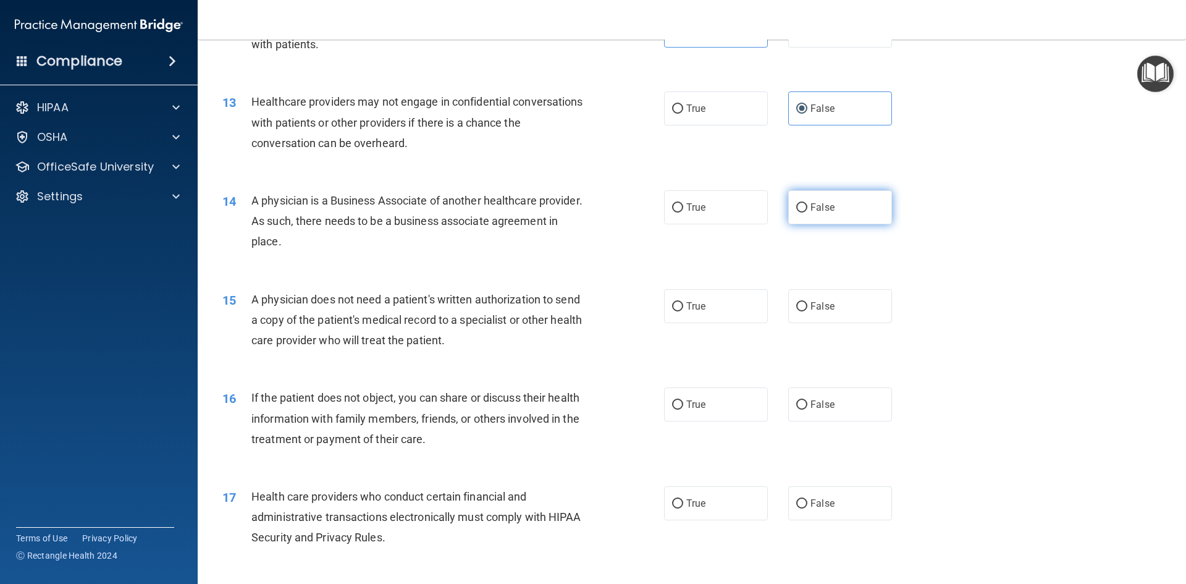
radio input "true"
click at [698, 301] on span "True" at bounding box center [695, 306] width 19 height 12
click at [683, 302] on input "True" at bounding box center [677, 306] width 11 height 9
radio input "true"
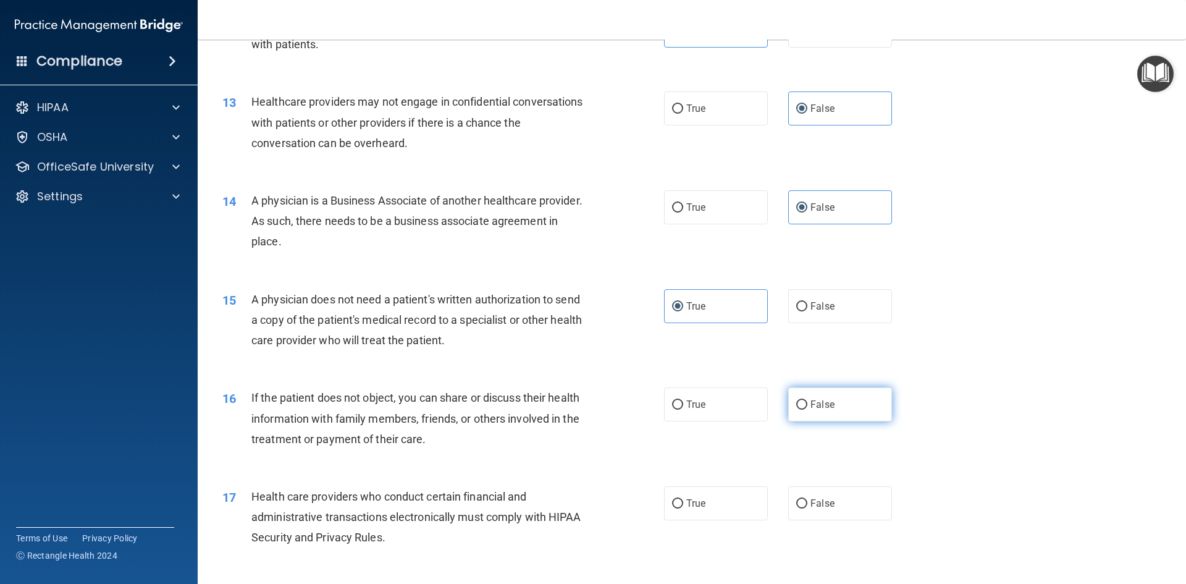
click at [798, 405] on input "False" at bounding box center [801, 404] width 11 height 9
radio input "true"
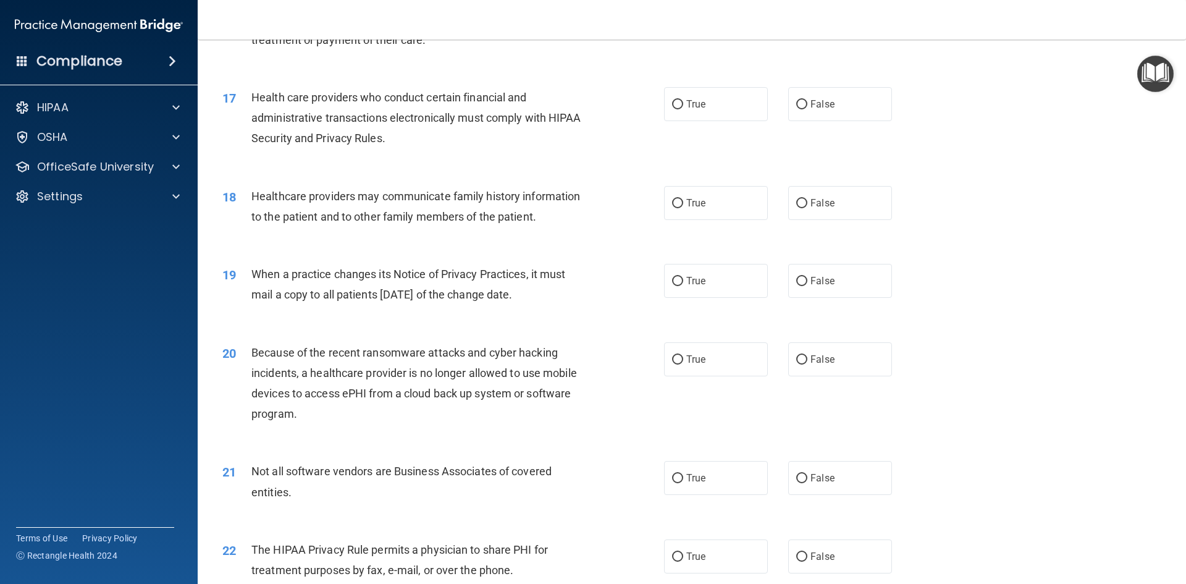
scroll to position [1446, 0]
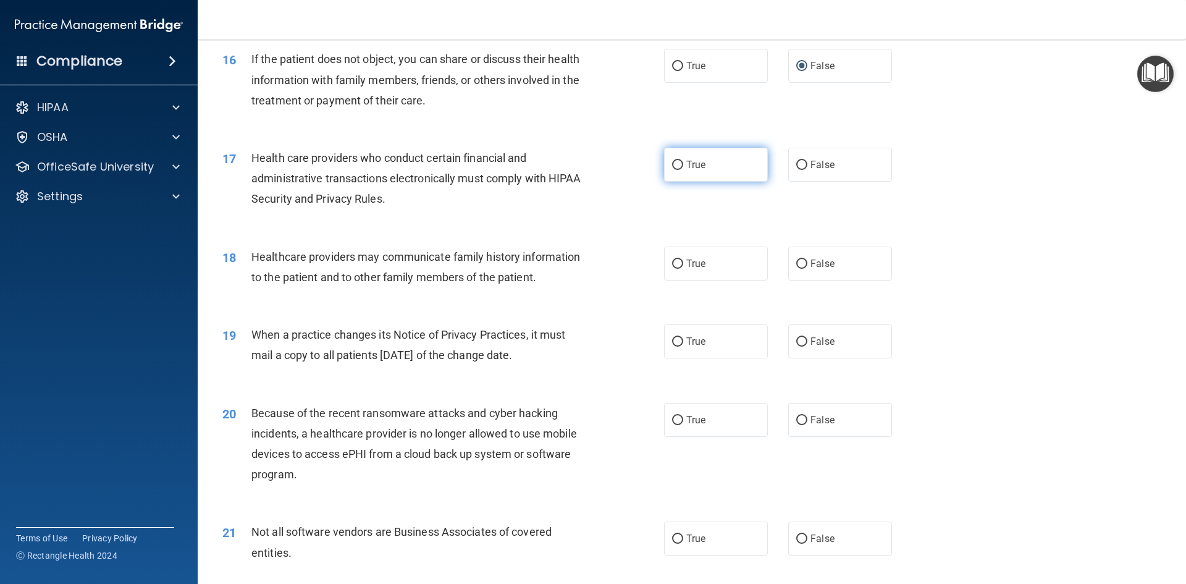
click at [708, 174] on label "True" at bounding box center [716, 165] width 104 height 34
click at [683, 170] on input "True" at bounding box center [677, 165] width 11 height 9
radio input "true"
click at [788, 270] on label "False" at bounding box center [840, 263] width 104 height 34
click at [796, 269] on input "False" at bounding box center [801, 263] width 11 height 9
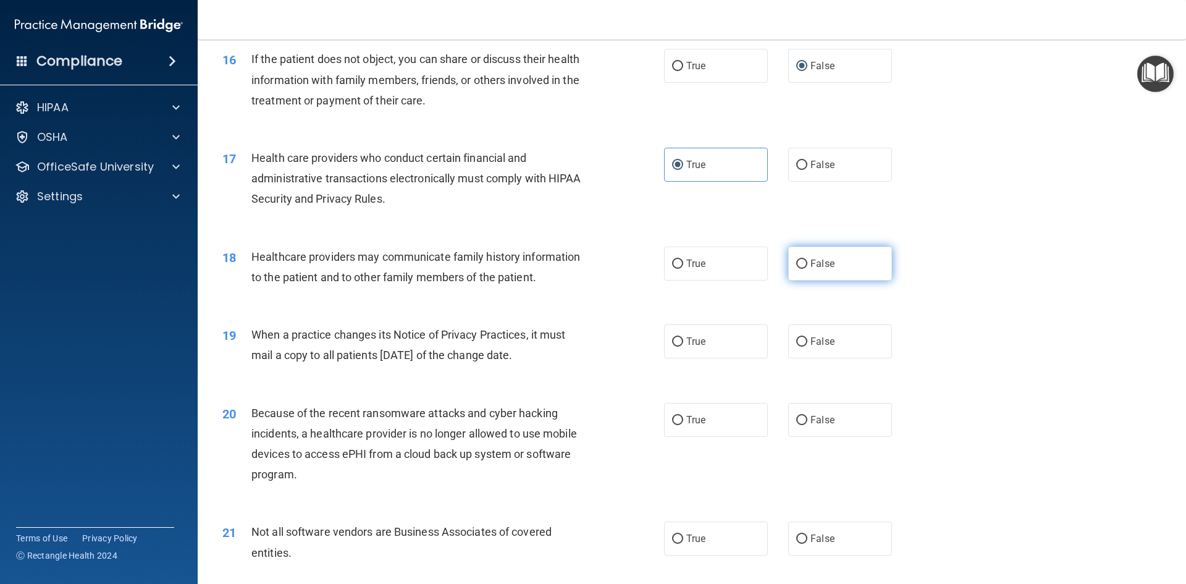
radio input "true"
click at [701, 344] on span "True" at bounding box center [695, 341] width 19 height 12
click at [683, 344] on input "True" at bounding box center [677, 341] width 11 height 9
radio input "true"
click at [717, 417] on label "True" at bounding box center [716, 420] width 104 height 34
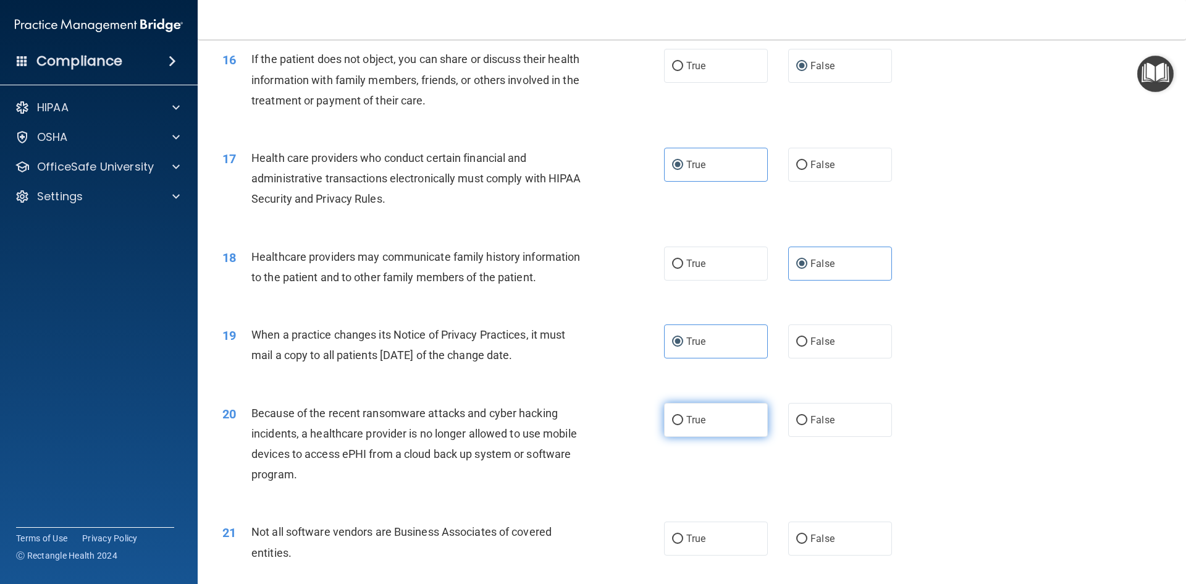
click at [683, 417] on input "True" at bounding box center [677, 420] width 11 height 9
radio input "true"
click at [703, 536] on label "True" at bounding box center [716, 538] width 104 height 34
click at [683, 536] on input "True" at bounding box center [677, 538] width 11 height 9
radio input "true"
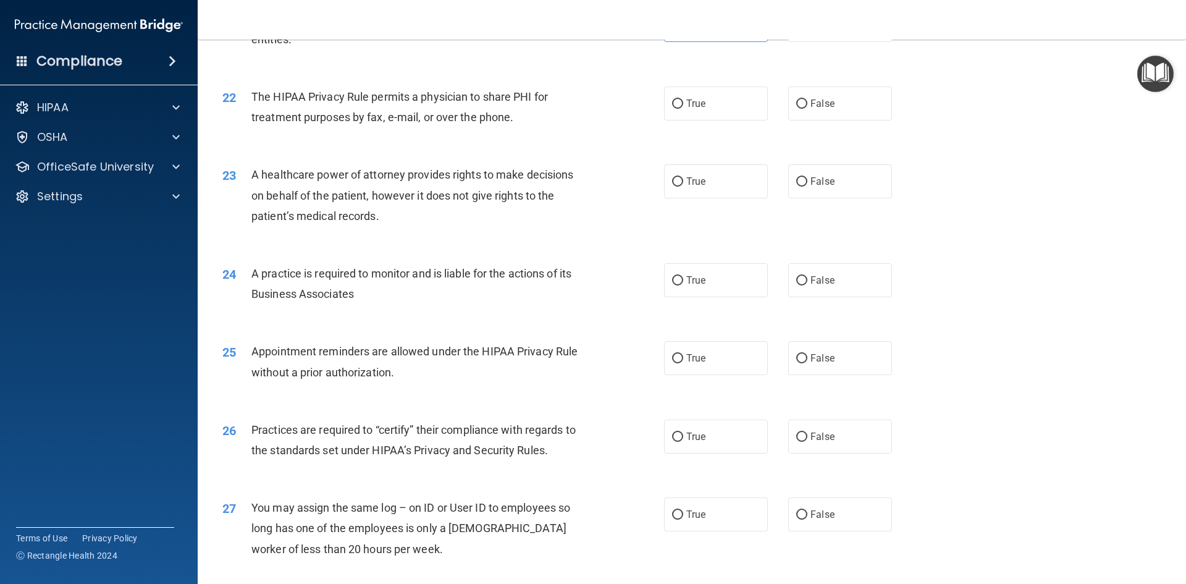
scroll to position [1993, 0]
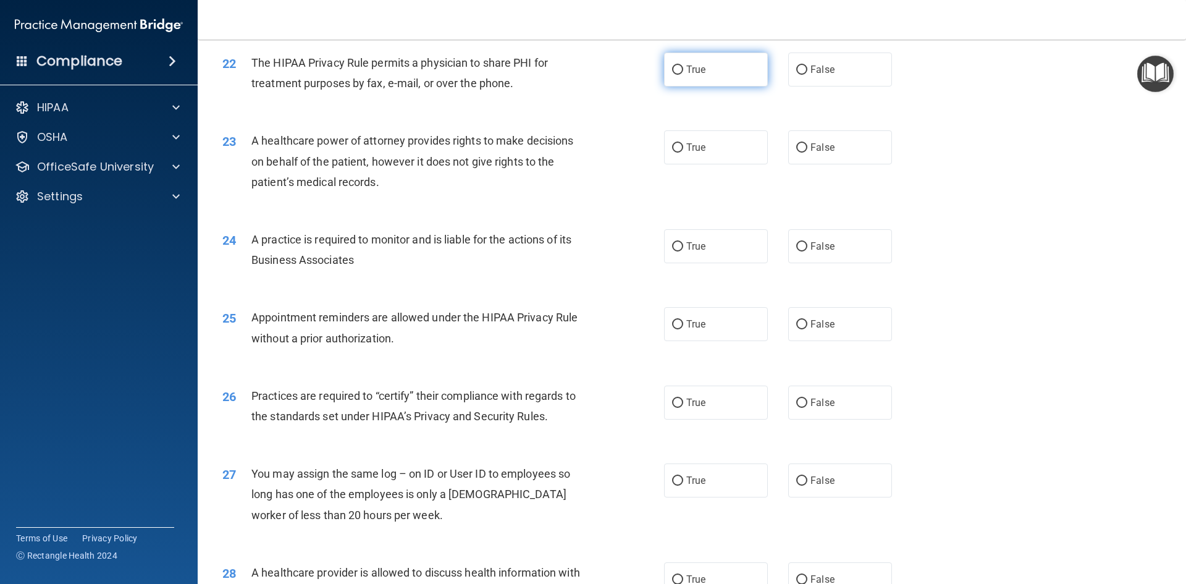
click at [697, 76] on label "True" at bounding box center [716, 69] width 104 height 34
click at [683, 75] on input "True" at bounding box center [677, 69] width 11 height 9
radio input "true"
click at [833, 157] on label "False" at bounding box center [840, 147] width 104 height 34
click at [807, 153] on input "False" at bounding box center [801, 147] width 11 height 9
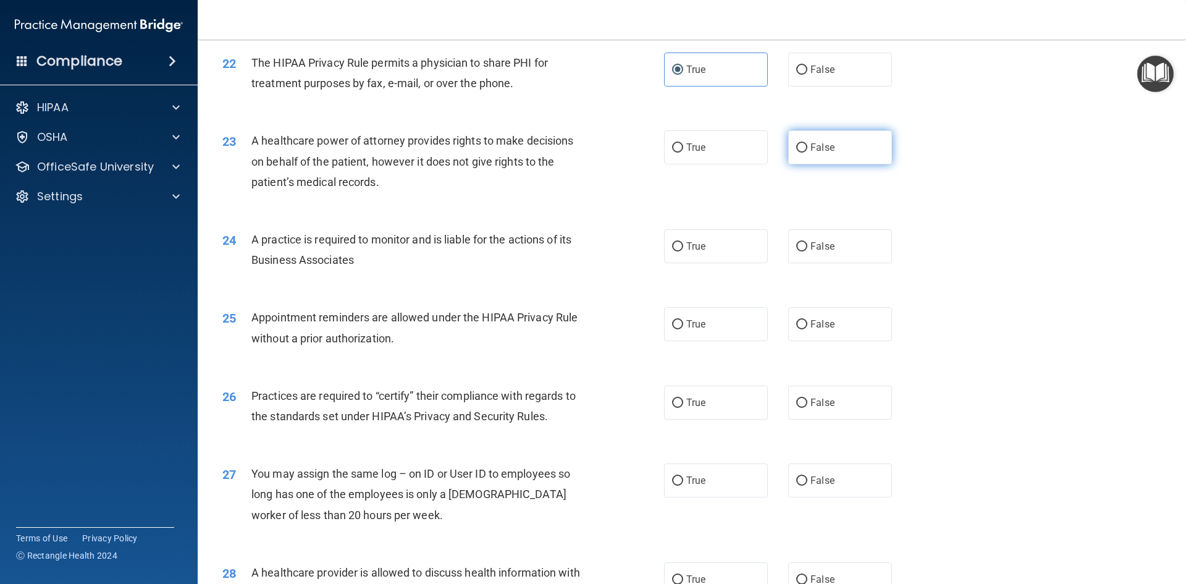
radio input "true"
click at [681, 235] on label "True" at bounding box center [716, 246] width 104 height 34
click at [681, 242] on input "True" at bounding box center [677, 246] width 11 height 9
radio input "true"
click at [696, 324] on span "True" at bounding box center [695, 324] width 19 height 12
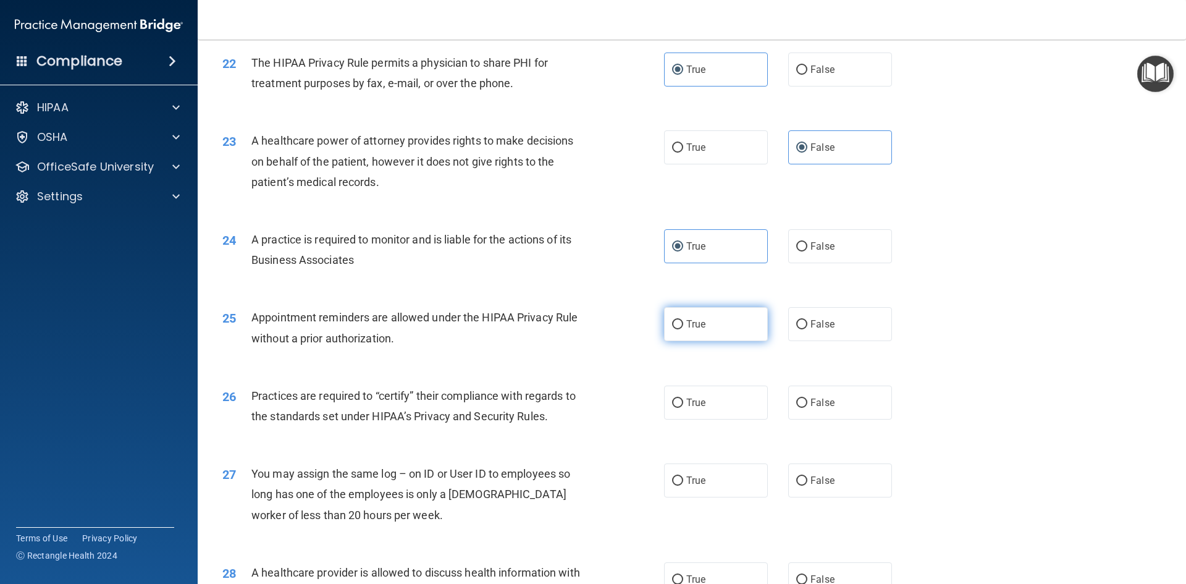
click at [683, 324] on input "True" at bounding box center [677, 324] width 11 height 9
radio input "true"
click at [686, 406] on span "True" at bounding box center [695, 402] width 19 height 12
click at [683, 406] on input "True" at bounding box center [677, 402] width 11 height 9
radio input "true"
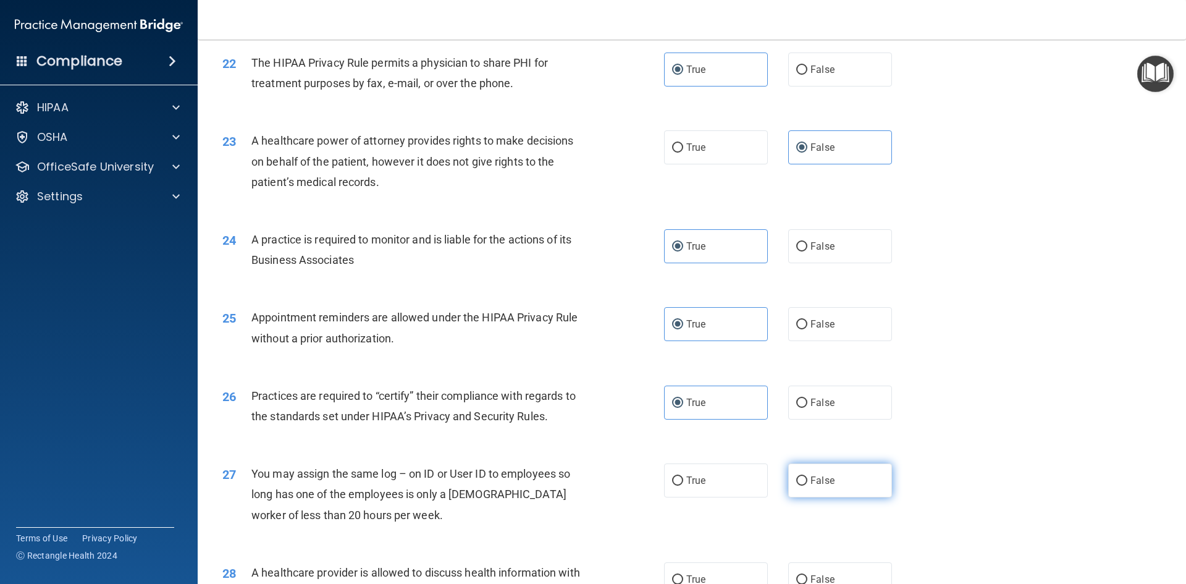
click at [820, 481] on span "False" at bounding box center [822, 480] width 24 height 12
click at [807, 481] on input "False" at bounding box center [801, 480] width 11 height 9
radio input "true"
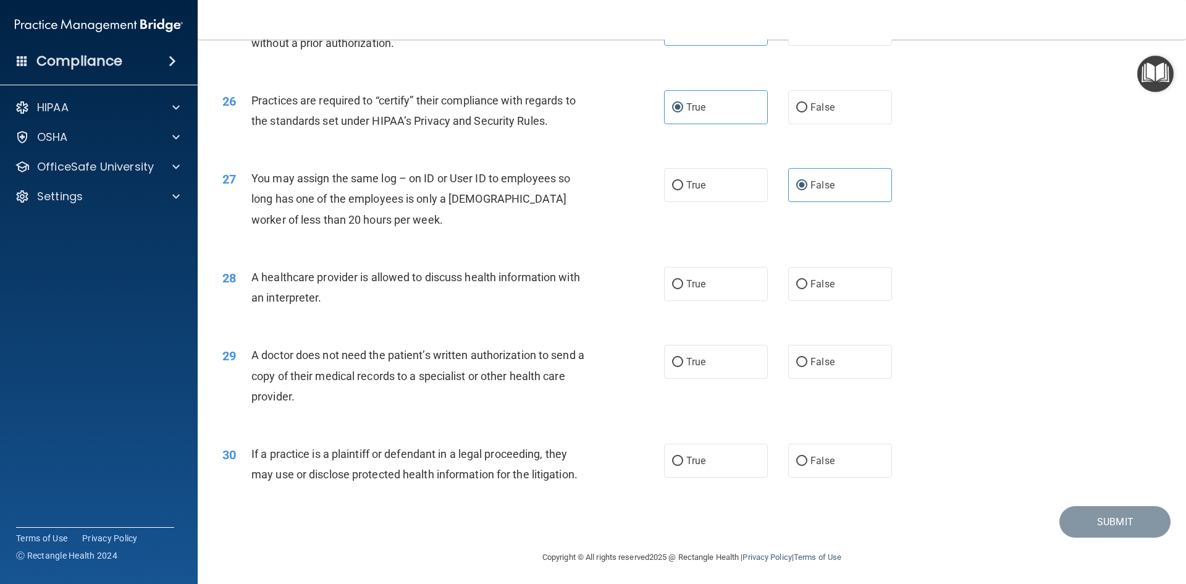
scroll to position [2291, 0]
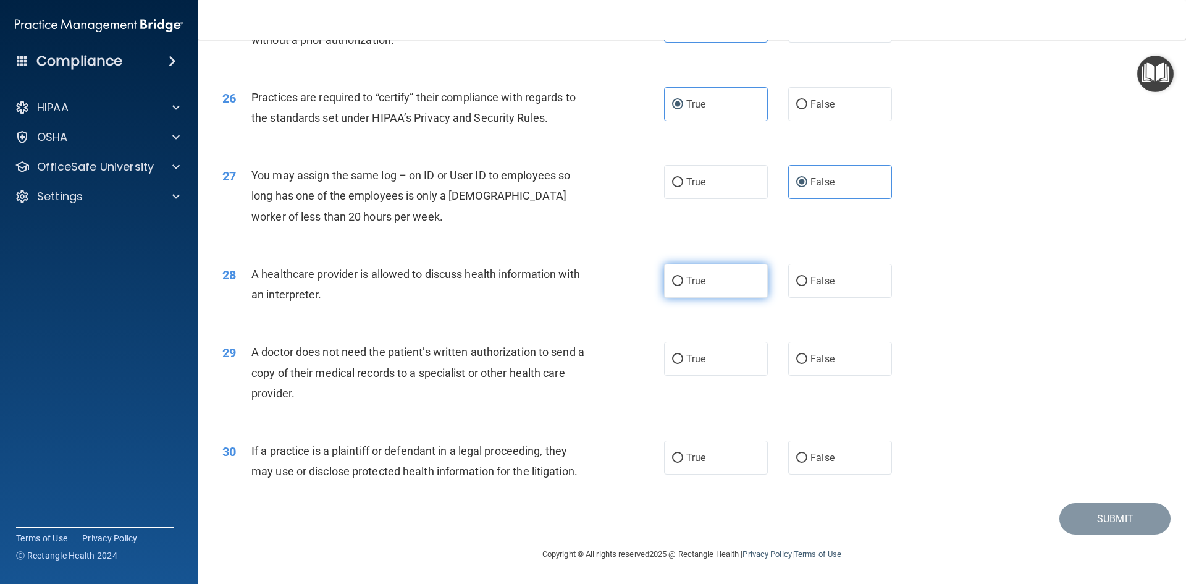
click at [676, 267] on label "True" at bounding box center [716, 281] width 104 height 34
click at [676, 277] on input "True" at bounding box center [677, 281] width 11 height 9
radio input "true"
click at [700, 454] on span "True" at bounding box center [695, 457] width 19 height 12
click at [683, 454] on input "True" at bounding box center [677, 457] width 11 height 9
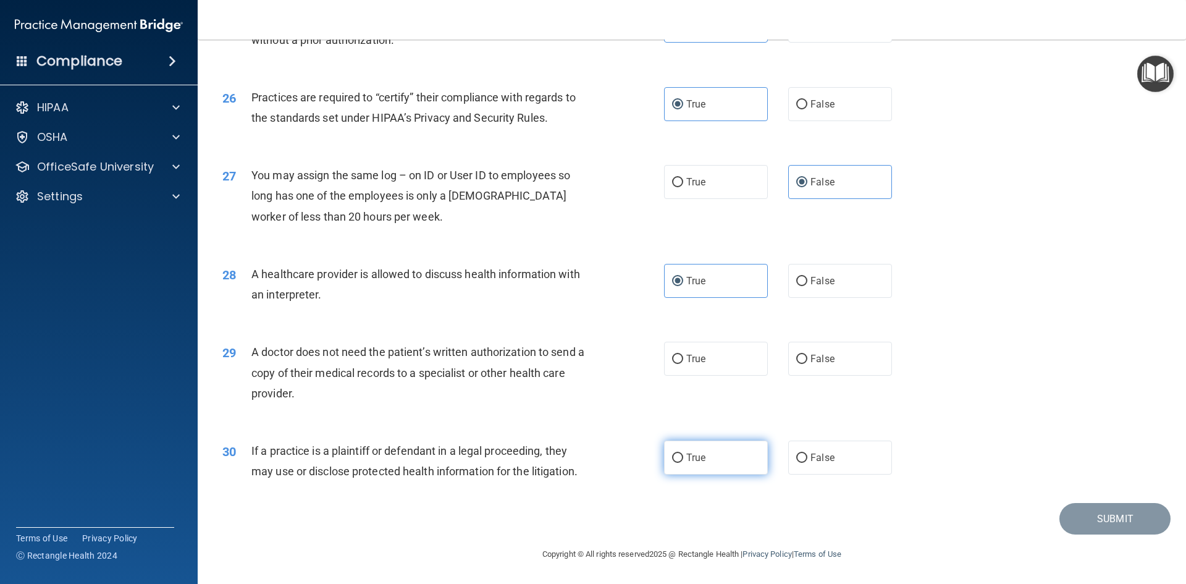
radio input "true"
click at [694, 374] on label "True" at bounding box center [716, 359] width 104 height 34
click at [683, 364] on input "True" at bounding box center [677, 358] width 11 height 9
radio input "true"
click at [1090, 514] on button "Submit" at bounding box center [1114, 518] width 111 height 31
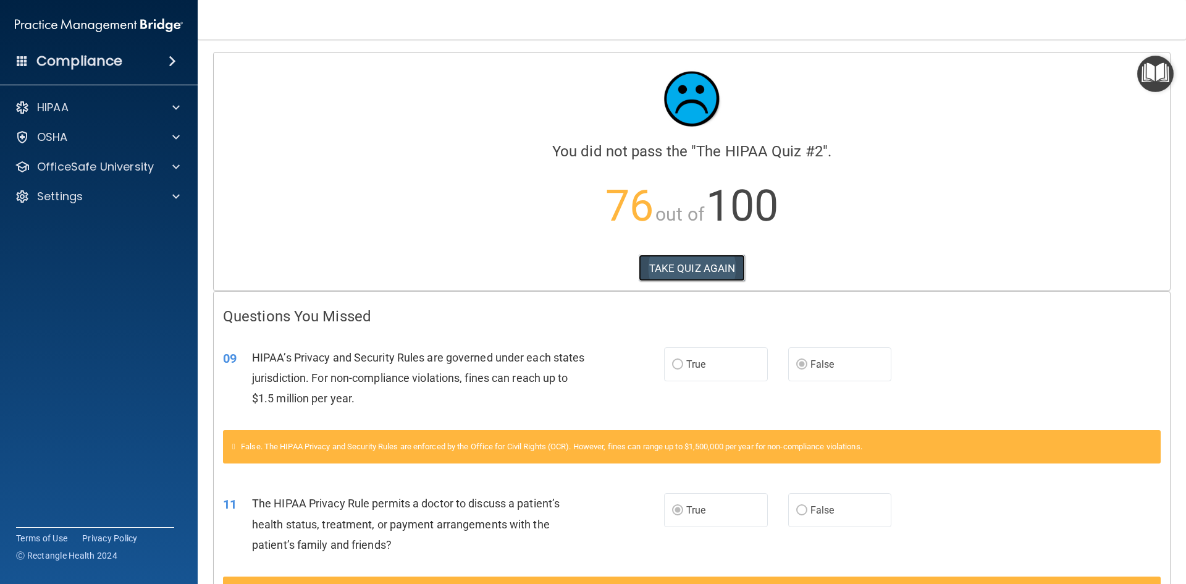
click at [701, 258] on button "TAKE QUIZ AGAIN" at bounding box center [692, 267] width 107 height 27
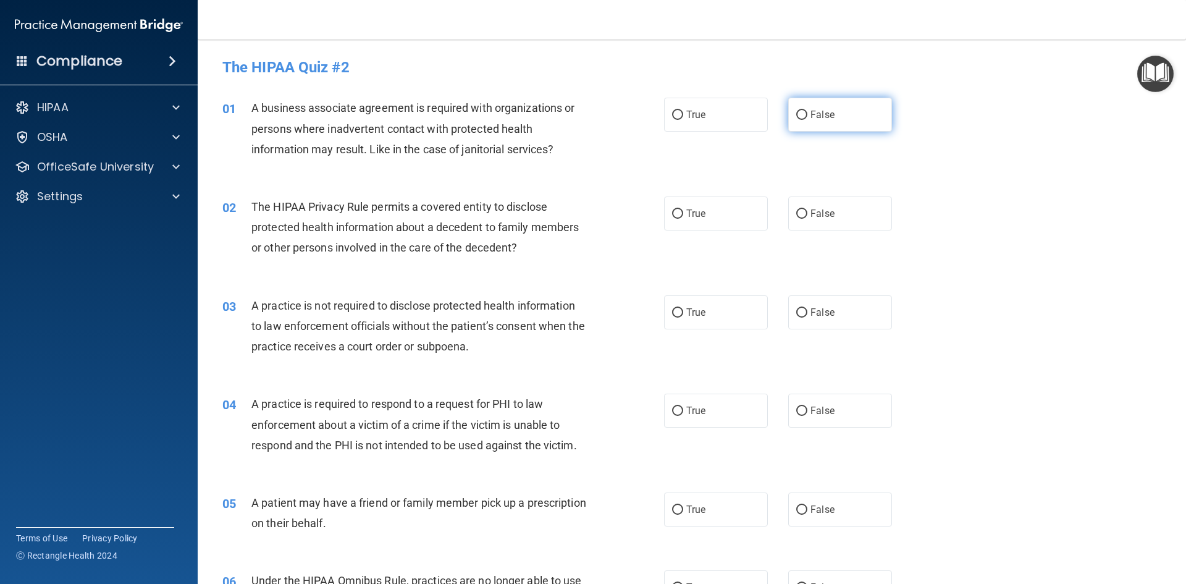
click at [803, 112] on label "False" at bounding box center [840, 115] width 104 height 34
click at [803, 112] on input "False" at bounding box center [801, 115] width 11 height 9
radio input "true"
click at [681, 214] on label "True" at bounding box center [716, 213] width 104 height 34
click at [681, 214] on input "True" at bounding box center [677, 213] width 11 height 9
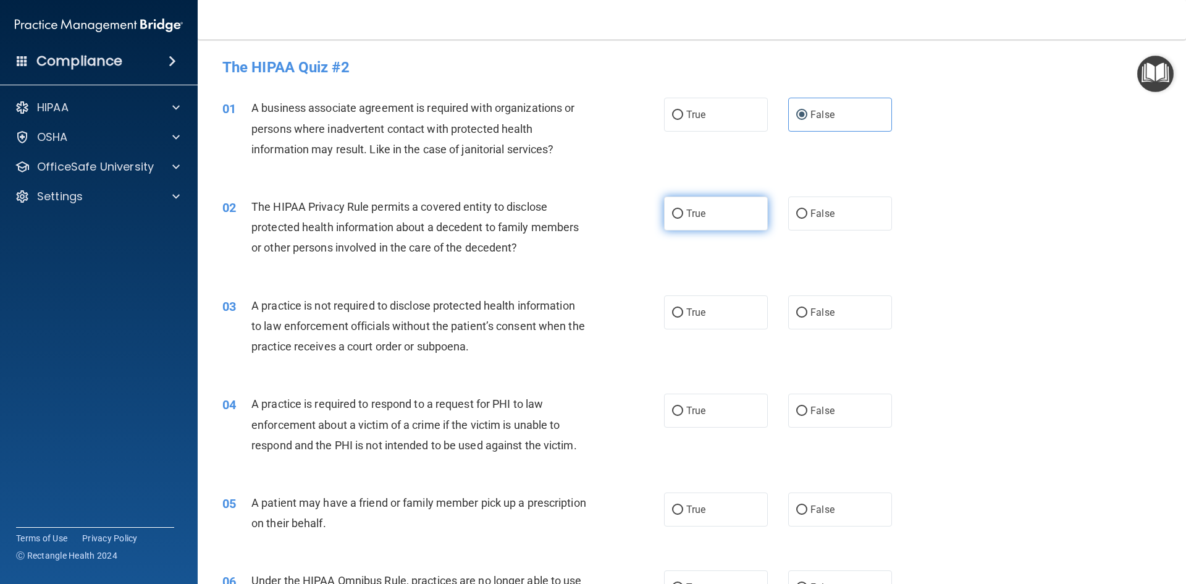
radio input "true"
click at [820, 304] on label "False" at bounding box center [840, 312] width 104 height 34
click at [807, 308] on input "False" at bounding box center [801, 312] width 11 height 9
radio input "true"
click at [677, 408] on input "True" at bounding box center [677, 410] width 11 height 9
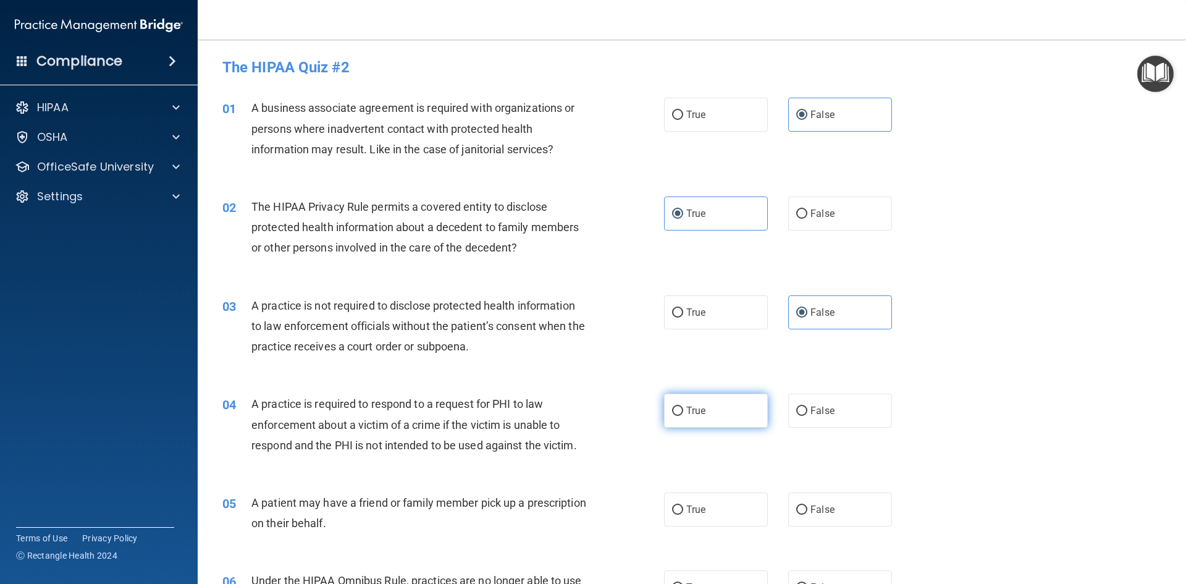
radio input "true"
click at [732, 511] on label "True" at bounding box center [716, 509] width 104 height 34
click at [683, 511] on input "True" at bounding box center [677, 509] width 11 height 9
radio input "true"
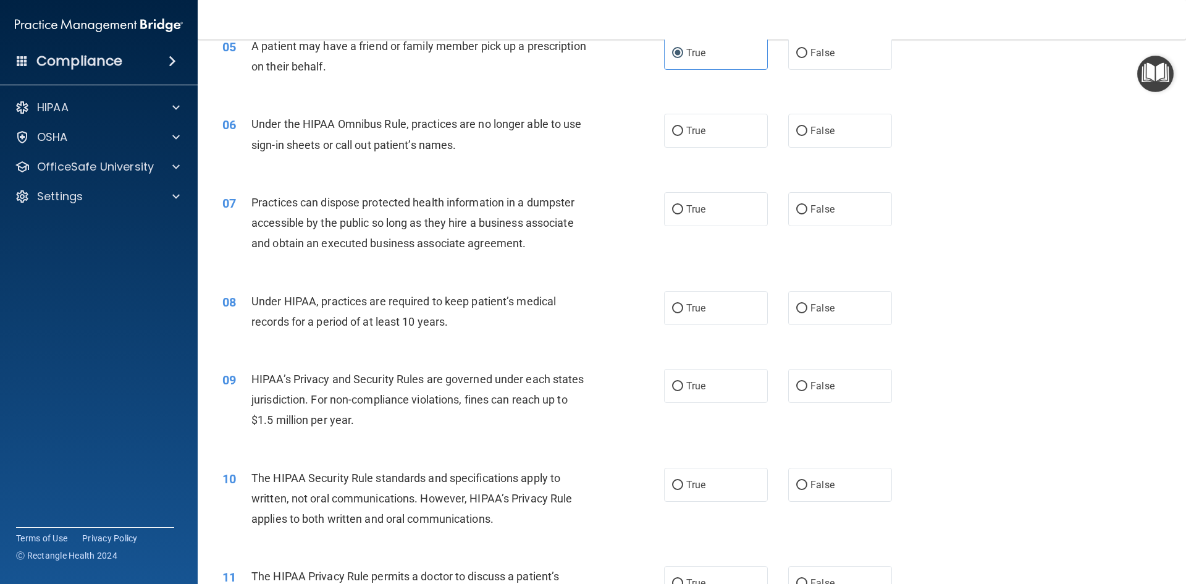
scroll to position [487, 0]
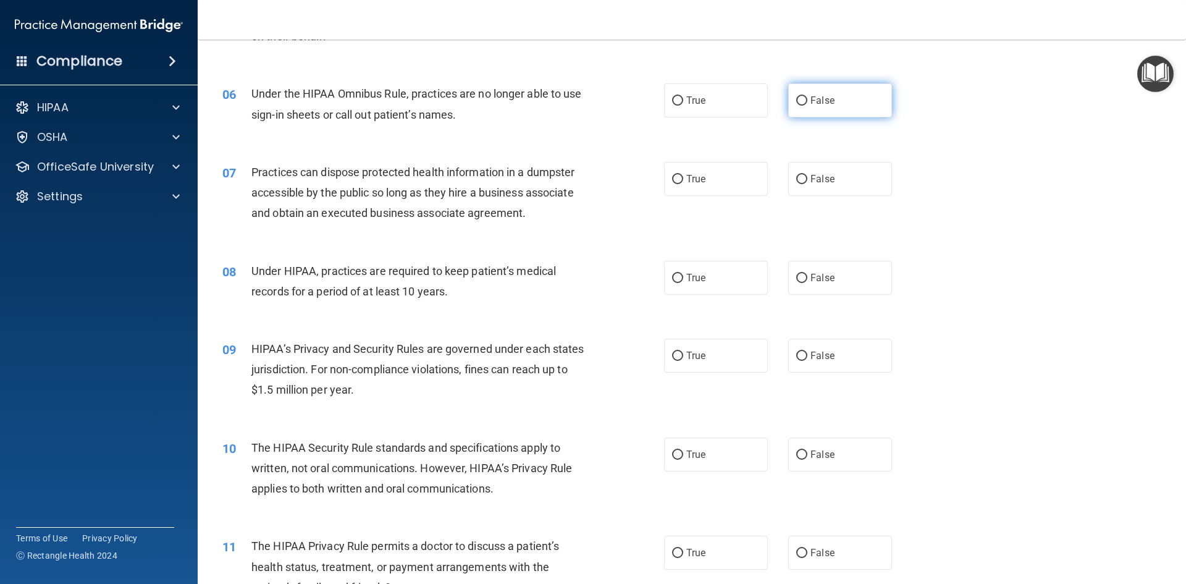
click at [815, 103] on span "False" at bounding box center [822, 100] width 24 height 12
click at [807, 103] on input "False" at bounding box center [801, 100] width 11 height 9
radio input "true"
click at [810, 178] on span "False" at bounding box center [822, 179] width 24 height 12
click at [807, 178] on input "False" at bounding box center [801, 179] width 11 height 9
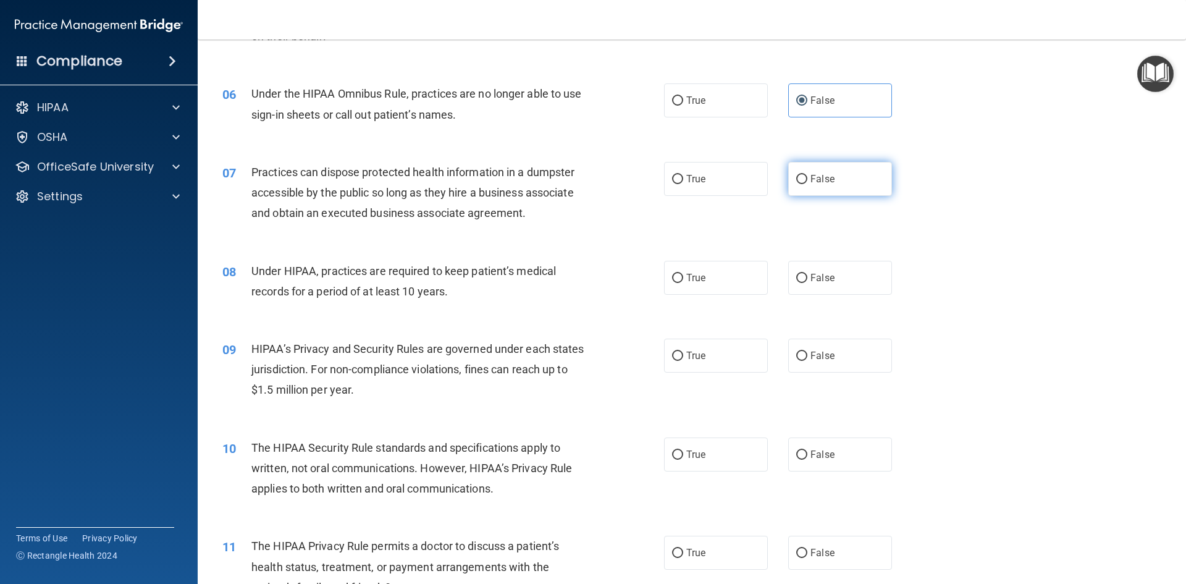
radio input "true"
click at [819, 279] on span "False" at bounding box center [822, 278] width 24 height 12
click at [807, 279] on input "False" at bounding box center [801, 278] width 11 height 9
radio input "true"
click at [843, 358] on label "False" at bounding box center [840, 355] width 104 height 34
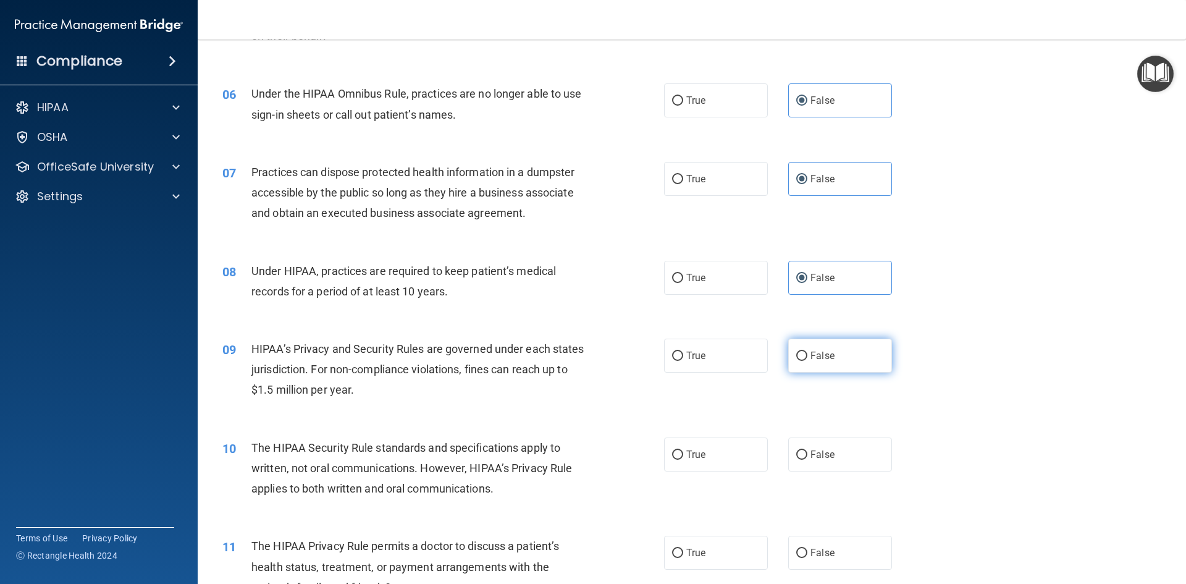
click at [807, 358] on input "False" at bounding box center [801, 355] width 11 height 9
radio input "true"
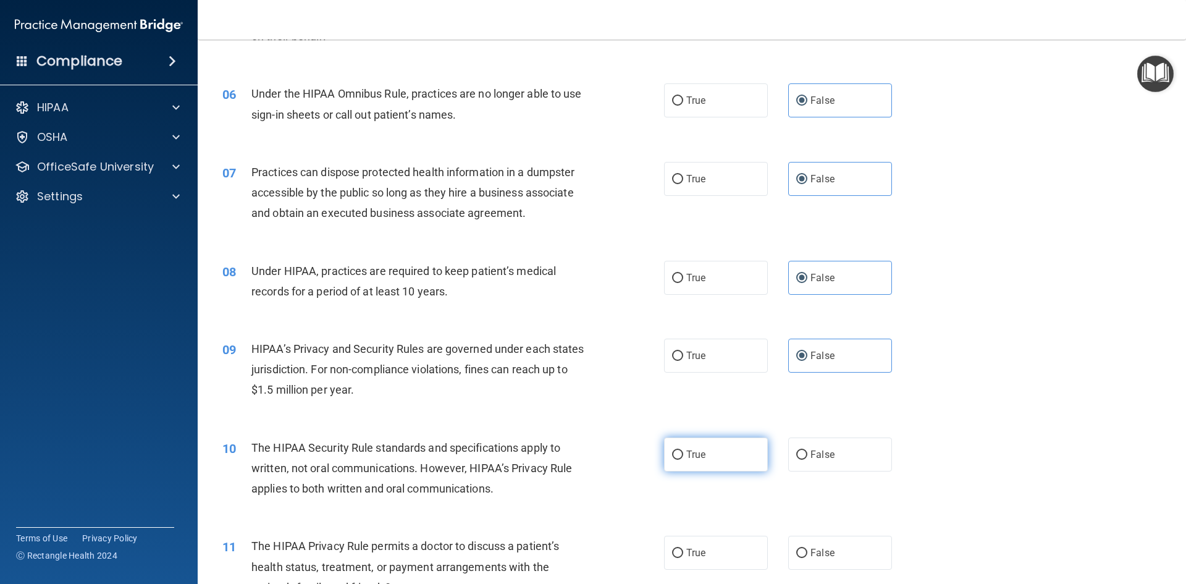
click at [686, 458] on span "True" at bounding box center [695, 454] width 19 height 12
click at [683, 458] on input "True" at bounding box center [677, 454] width 11 height 9
radio input "true"
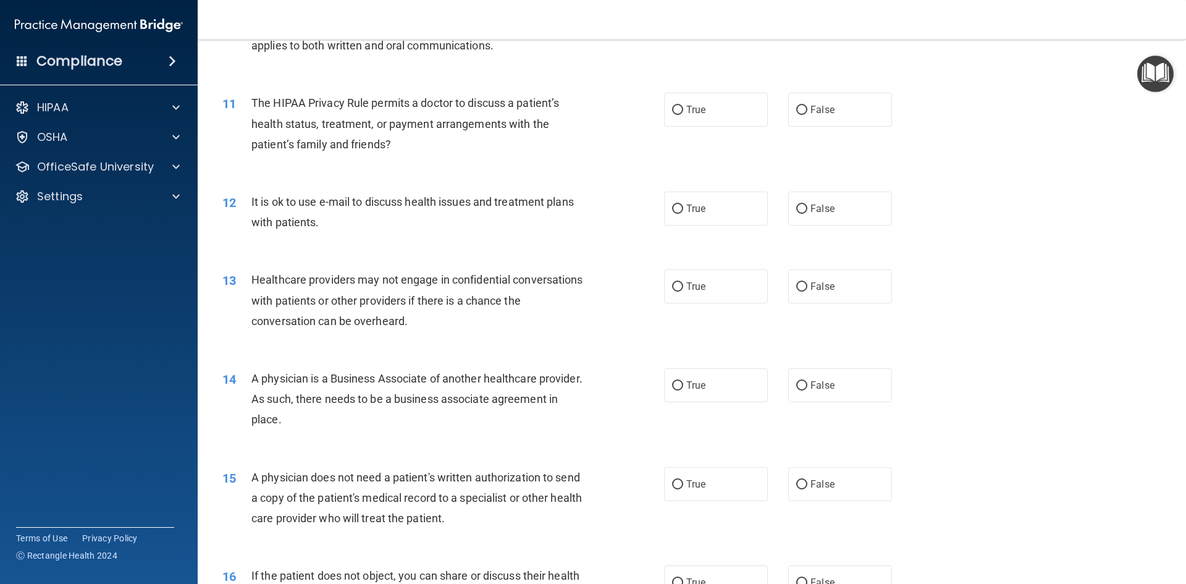
scroll to position [953, 0]
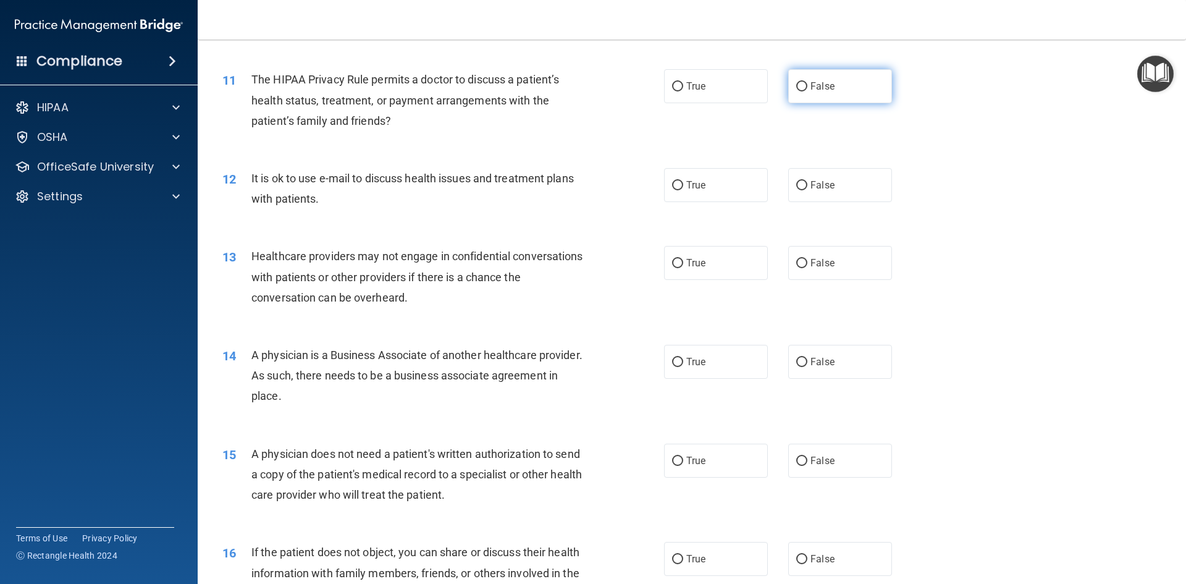
click at [822, 94] on label "False" at bounding box center [840, 86] width 104 height 34
click at [807, 91] on input "False" at bounding box center [801, 86] width 11 height 9
radio input "true"
click at [711, 186] on label "True" at bounding box center [716, 185] width 104 height 34
click at [683, 186] on input "True" at bounding box center [677, 185] width 11 height 9
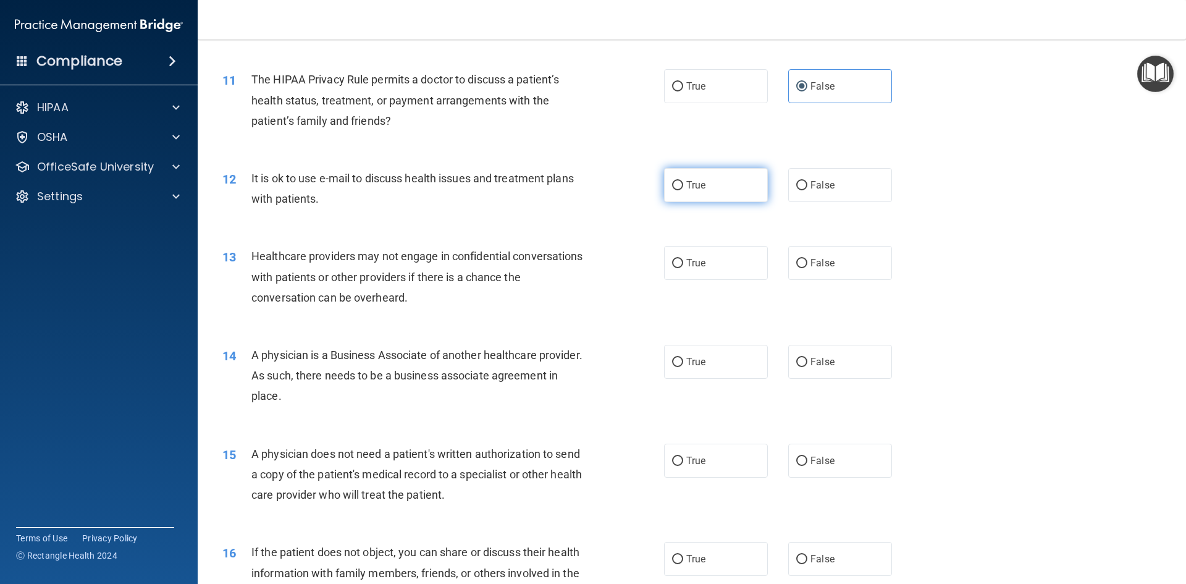
radio input "true"
click at [808, 271] on label "False" at bounding box center [840, 263] width 104 height 34
click at [807, 268] on input "False" at bounding box center [801, 263] width 11 height 9
radio input "true"
click at [807, 370] on label "False" at bounding box center [840, 362] width 104 height 34
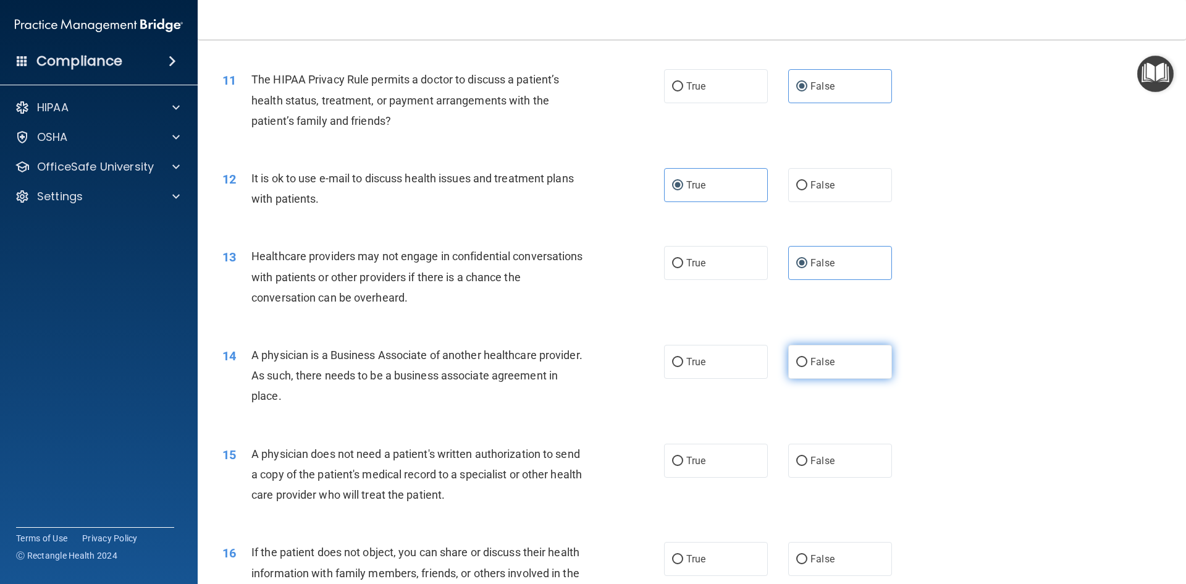
click at [807, 367] on input "False" at bounding box center [801, 362] width 11 height 9
radio input "true"
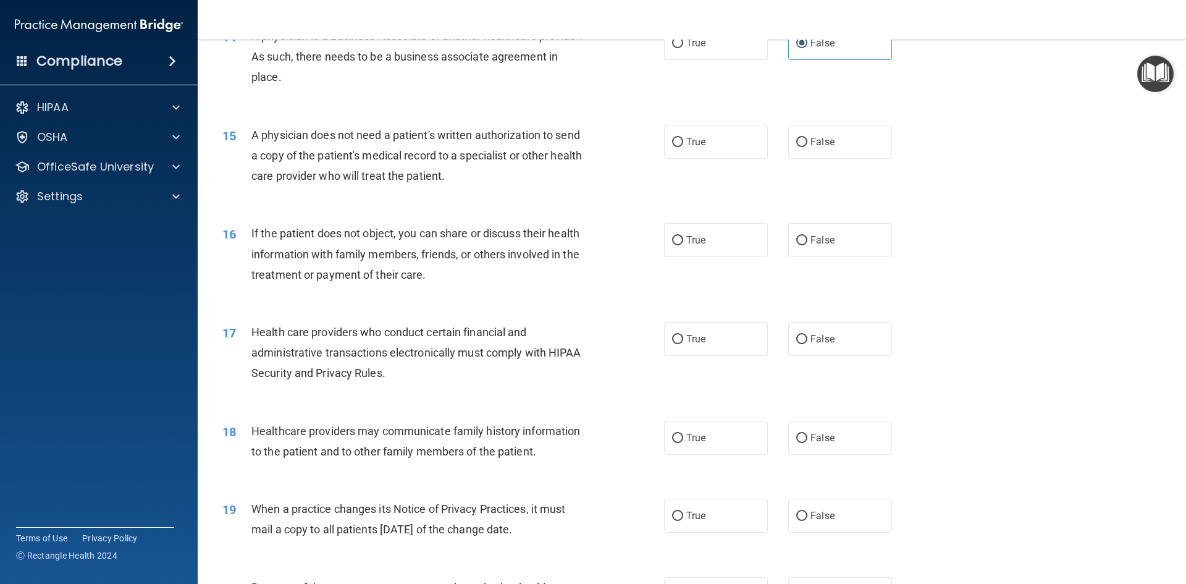
scroll to position [1275, 0]
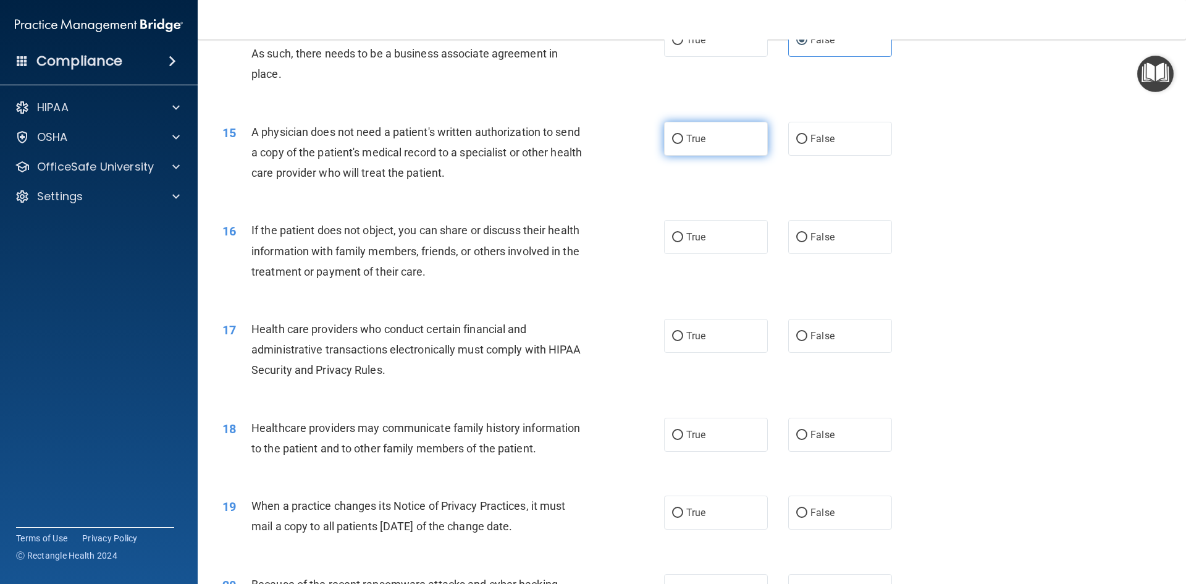
click at [692, 130] on label "True" at bounding box center [716, 139] width 104 height 34
click at [683, 135] on input "True" at bounding box center [677, 139] width 11 height 9
radio input "true"
click at [813, 237] on span "False" at bounding box center [822, 237] width 24 height 12
click at [807, 237] on input "False" at bounding box center [801, 237] width 11 height 9
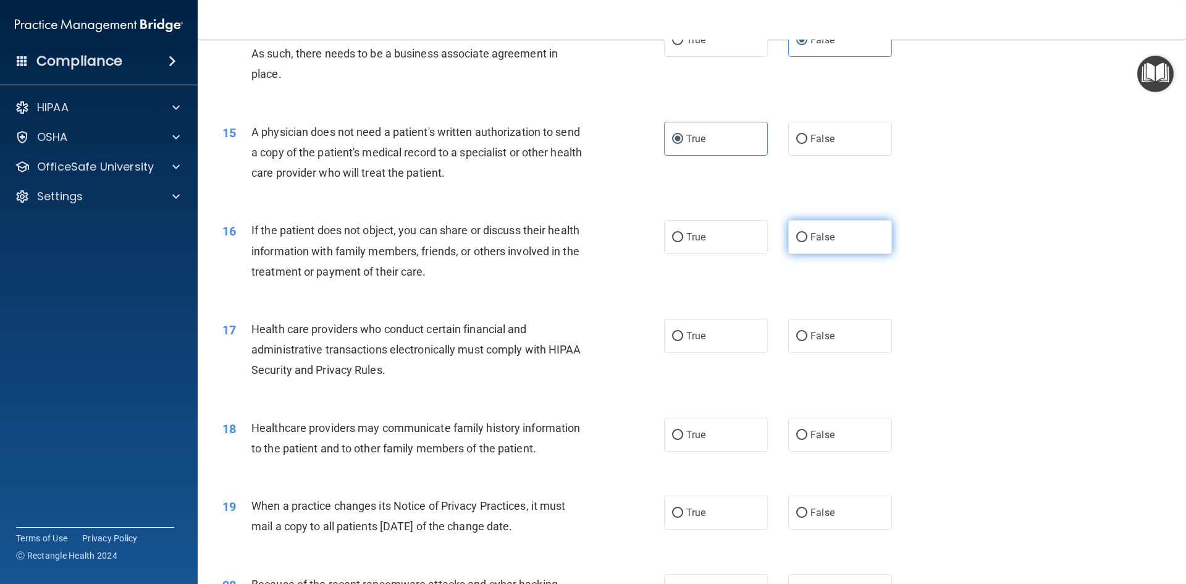
radio input "true"
click at [731, 336] on label "True" at bounding box center [716, 336] width 104 height 34
click at [683, 336] on input "True" at bounding box center [677, 336] width 11 height 9
radio input "true"
click at [822, 437] on span "False" at bounding box center [822, 435] width 24 height 12
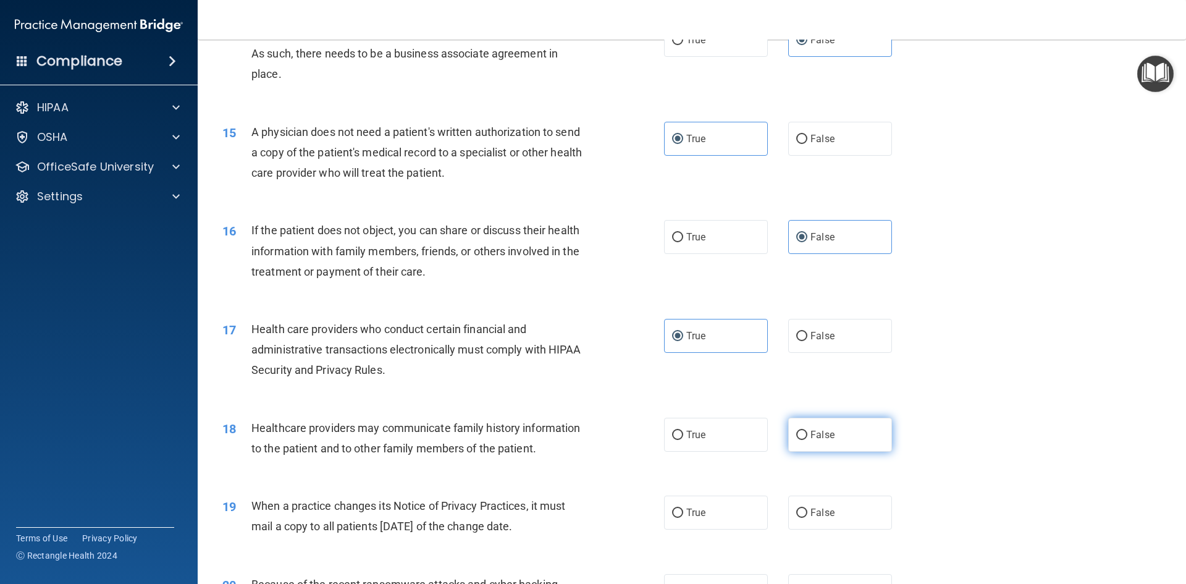
click at [807, 437] on input "False" at bounding box center [801, 434] width 11 height 9
radio input "true"
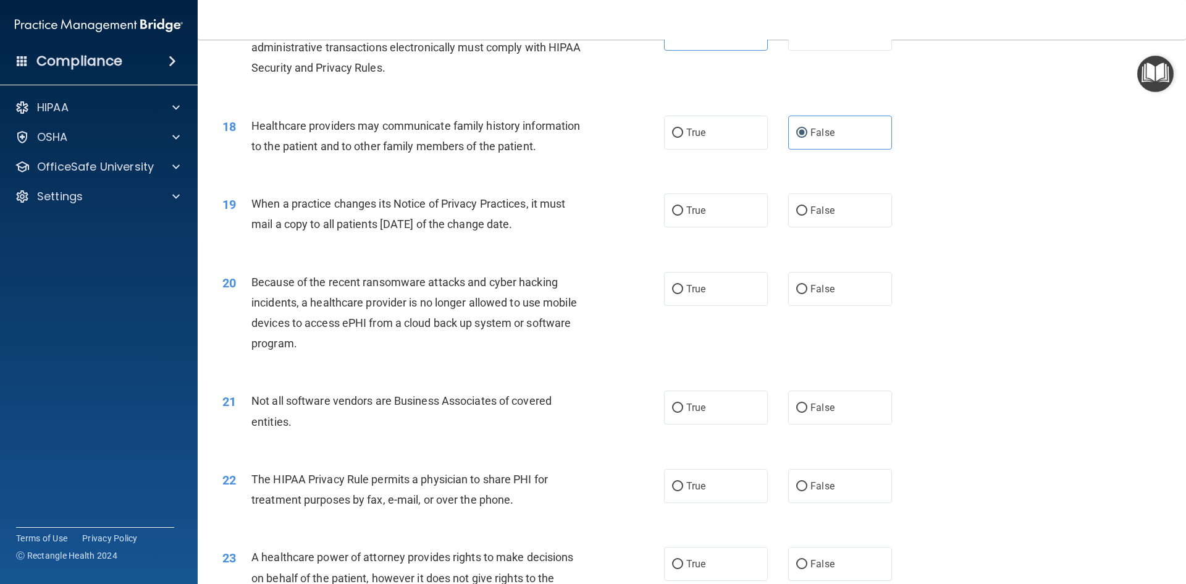
scroll to position [1597, 0]
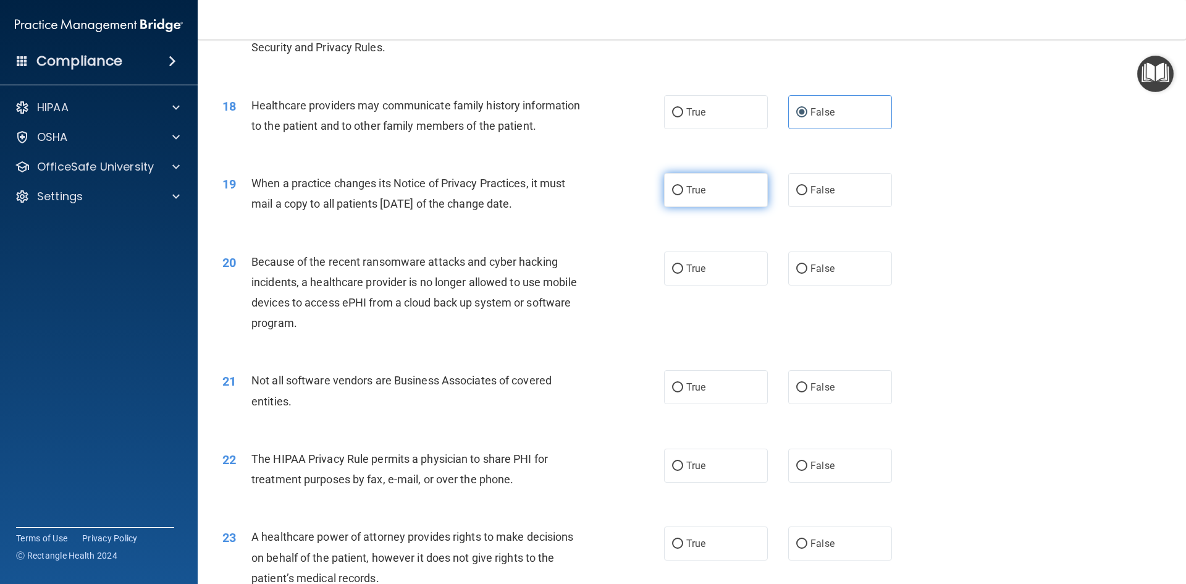
click at [680, 197] on label "True" at bounding box center [716, 190] width 104 height 34
click at [680, 195] on input "True" at bounding box center [677, 190] width 11 height 9
radio input "true"
click at [708, 270] on label "True" at bounding box center [716, 268] width 104 height 34
click at [683, 270] on input "True" at bounding box center [677, 268] width 11 height 9
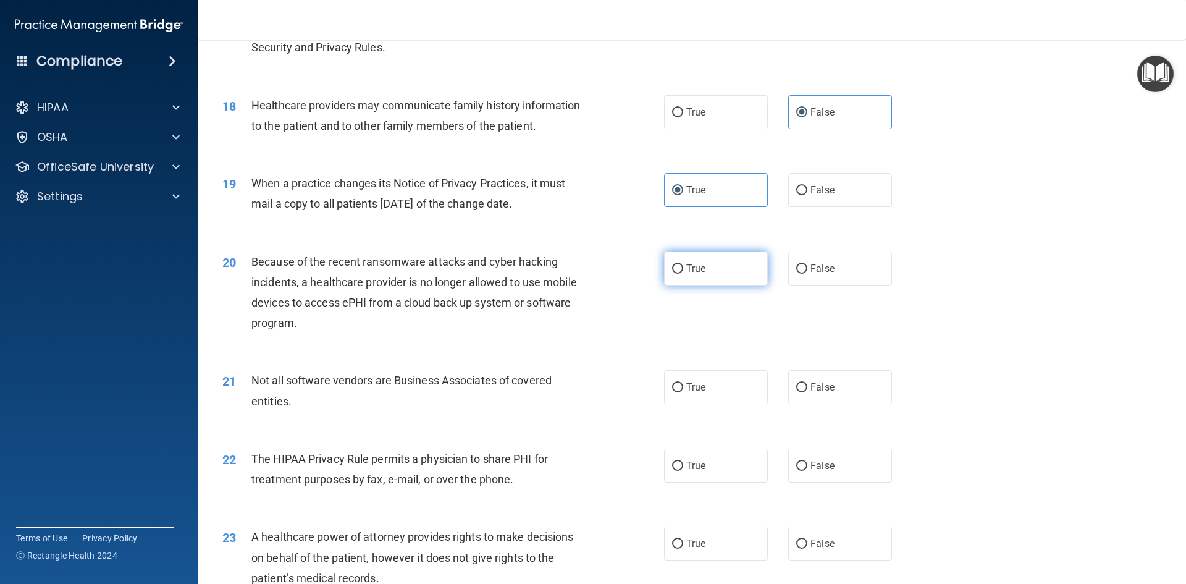
radio input "true"
click at [724, 388] on label "True" at bounding box center [716, 387] width 104 height 34
click at [683, 388] on input "True" at bounding box center [677, 387] width 11 height 9
radio input "true"
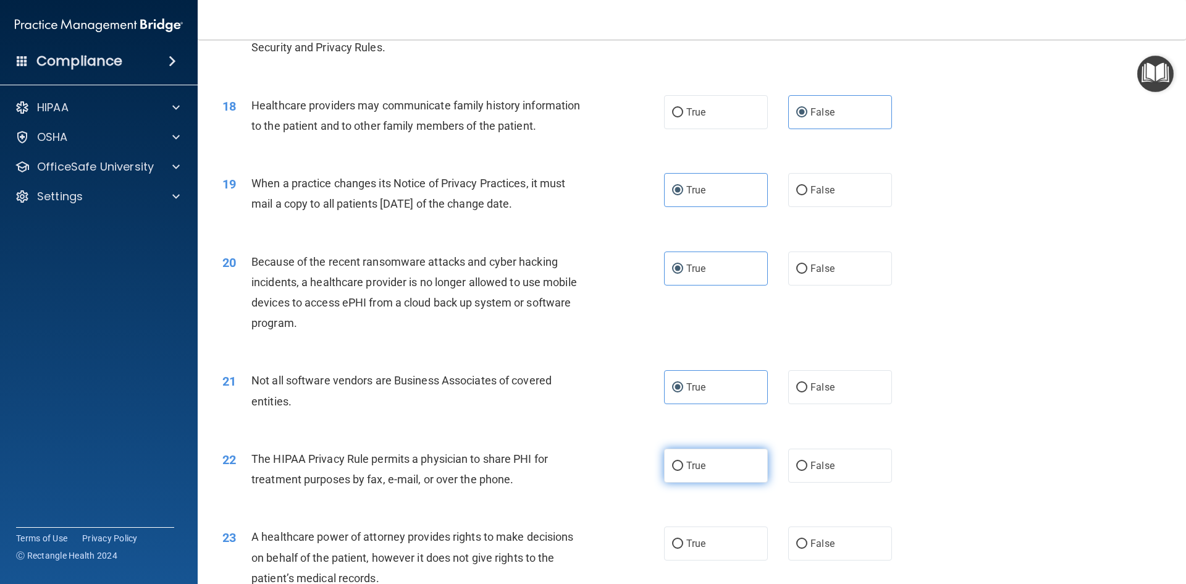
click at [712, 472] on label "True" at bounding box center [716, 465] width 104 height 34
click at [683, 471] on input "True" at bounding box center [677, 465] width 11 height 9
radio input "true"
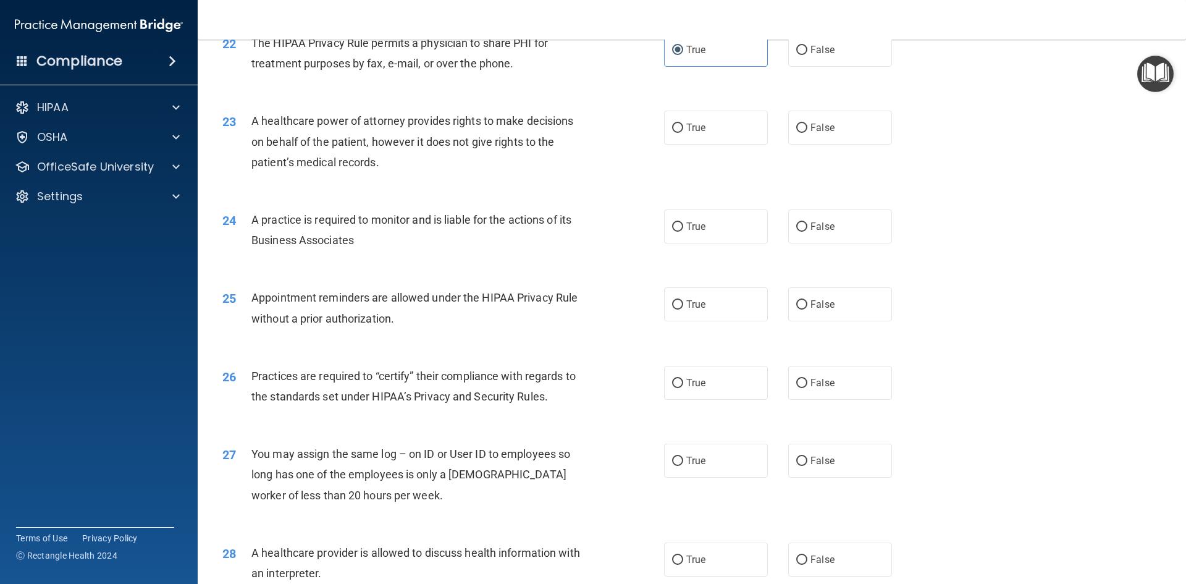
scroll to position [2016, 0]
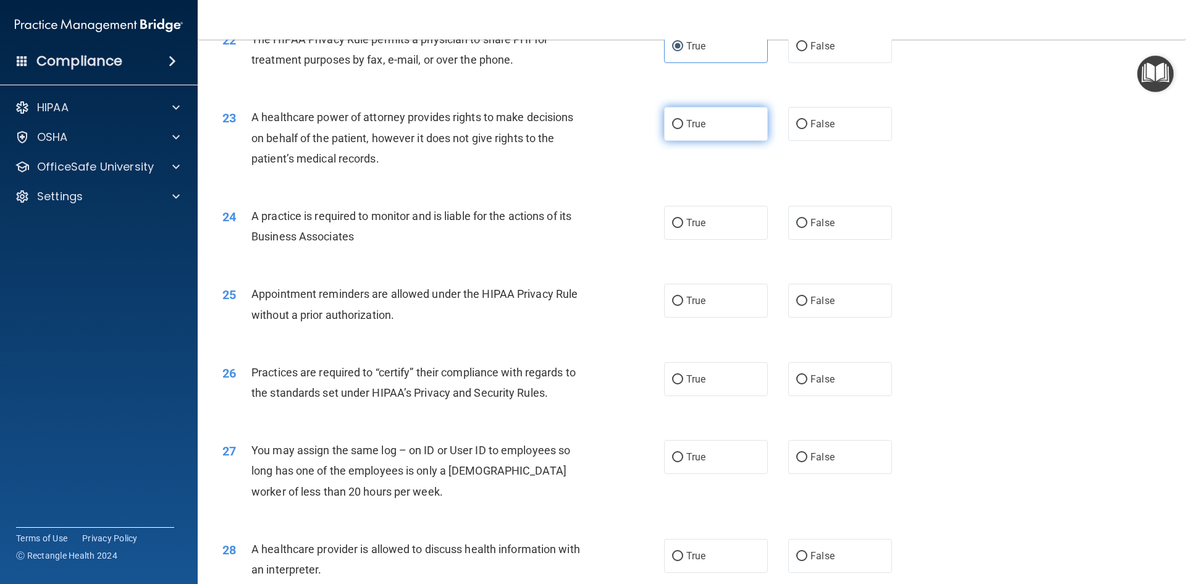
click at [705, 133] on label "True" at bounding box center [716, 124] width 104 height 34
click at [683, 129] on input "True" at bounding box center [677, 124] width 11 height 9
radio input "true"
click at [805, 215] on label "False" at bounding box center [840, 223] width 104 height 34
click at [805, 219] on input "False" at bounding box center [801, 223] width 11 height 9
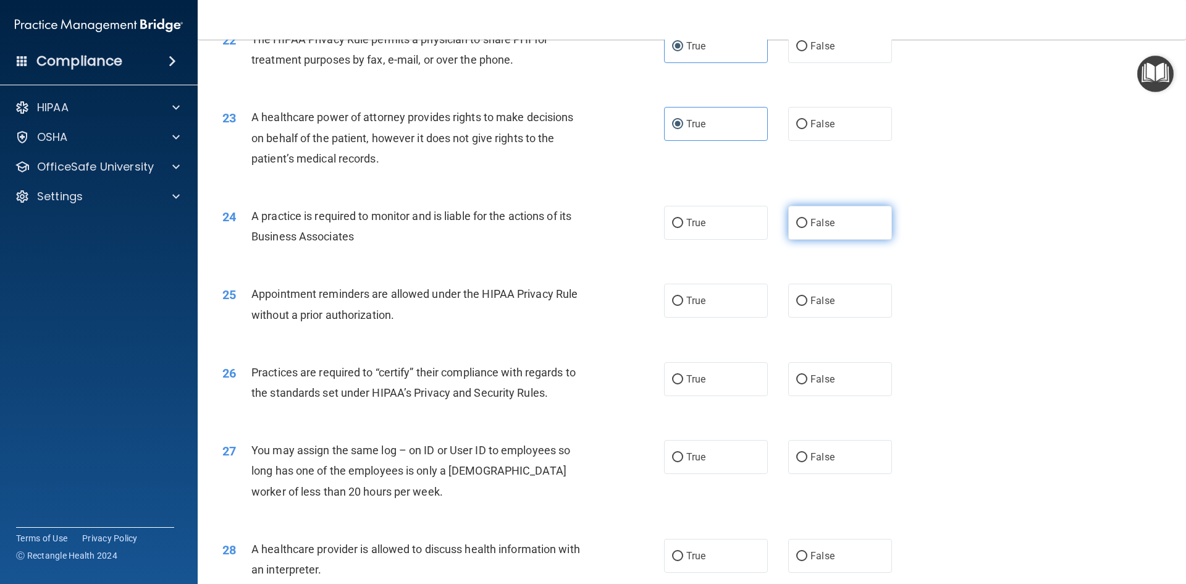
radio input "true"
click at [690, 299] on span "True" at bounding box center [695, 301] width 19 height 12
click at [683, 299] on input "True" at bounding box center [677, 300] width 11 height 9
radio input "true"
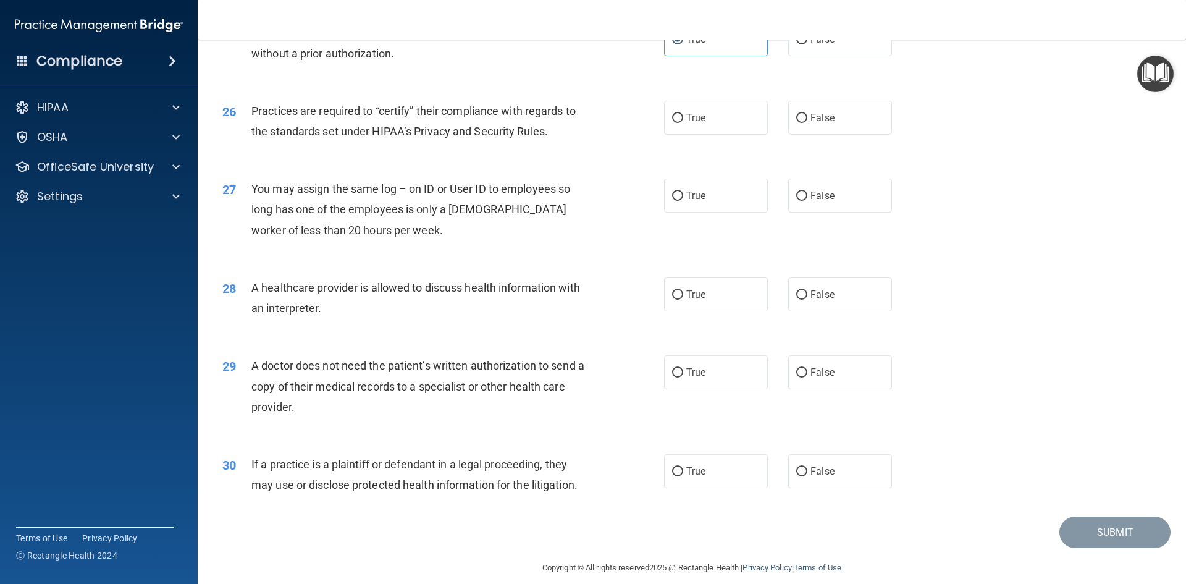
scroll to position [2281, 0]
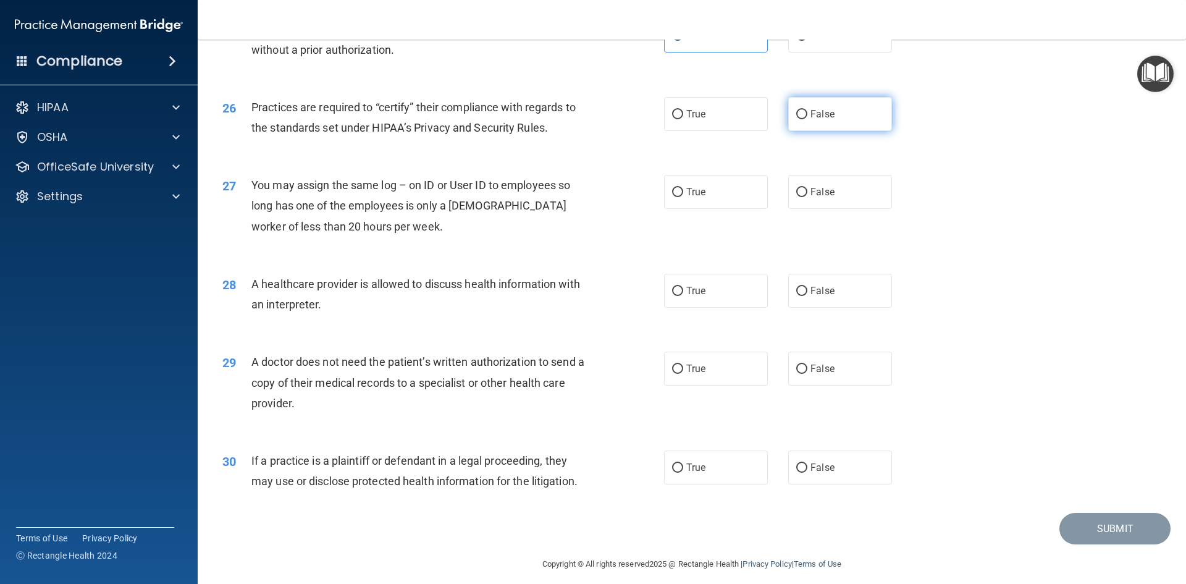
click at [811, 104] on label "False" at bounding box center [840, 114] width 104 height 34
click at [807, 110] on input "False" at bounding box center [801, 114] width 11 height 9
radio input "true"
click at [823, 197] on span "False" at bounding box center [822, 192] width 24 height 12
click at [807, 197] on input "False" at bounding box center [801, 192] width 11 height 9
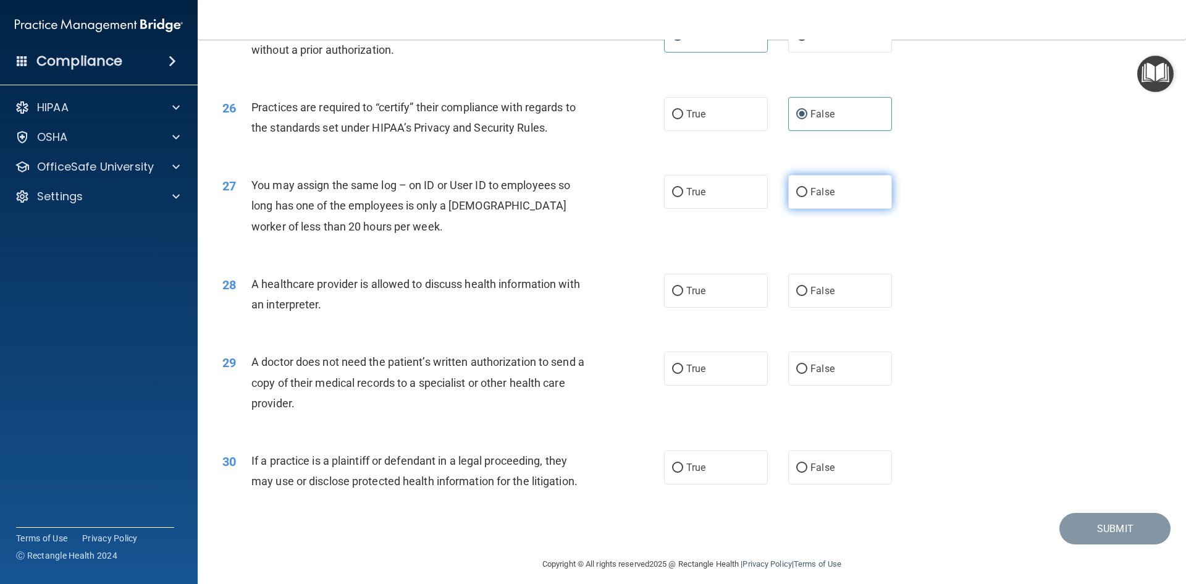
radio input "true"
click at [708, 298] on label "True" at bounding box center [716, 291] width 104 height 34
click at [683, 296] on input "True" at bounding box center [677, 291] width 11 height 9
radio input "true"
click at [819, 377] on label "False" at bounding box center [840, 368] width 104 height 34
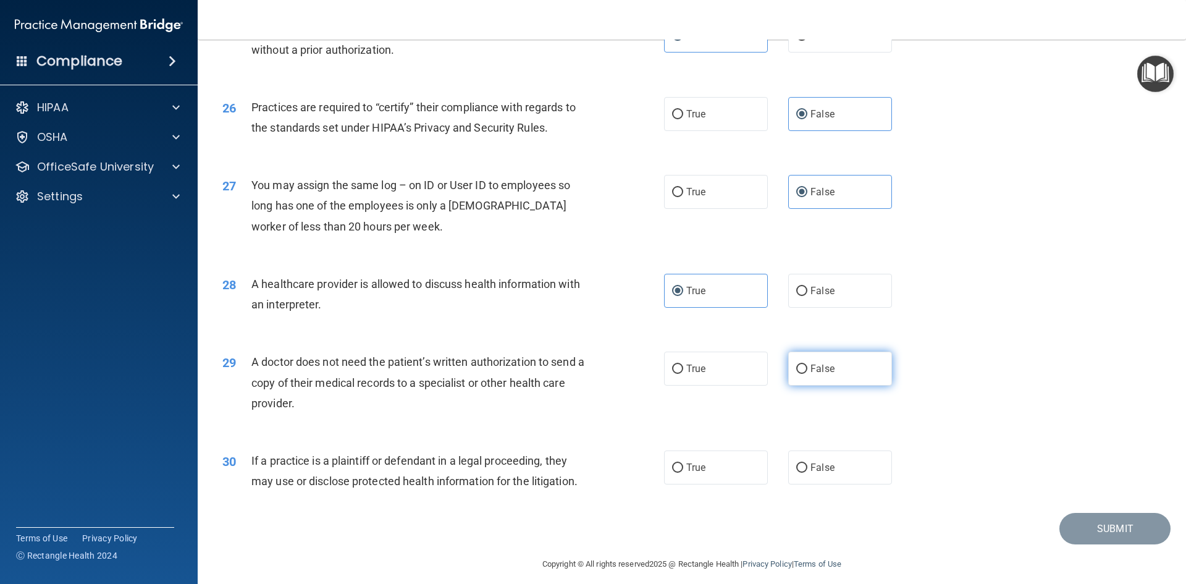
click at [807, 374] on input "False" at bounding box center [801, 368] width 11 height 9
radio input "true"
click at [740, 379] on label "True" at bounding box center [716, 368] width 104 height 34
click at [683, 374] on input "True" at bounding box center [677, 368] width 11 height 9
radio input "true"
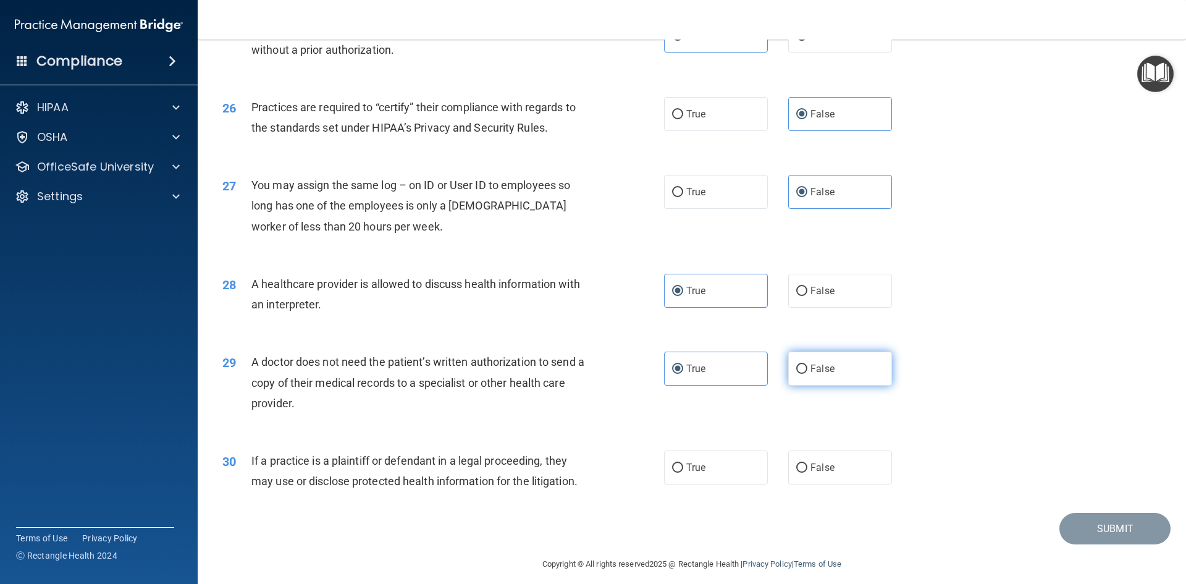
click at [819, 369] on span "False" at bounding box center [822, 369] width 24 height 12
click at [807, 369] on input "False" at bounding box center [801, 368] width 11 height 9
radio input "true"
radio input "false"
click at [678, 474] on label "True" at bounding box center [716, 467] width 104 height 34
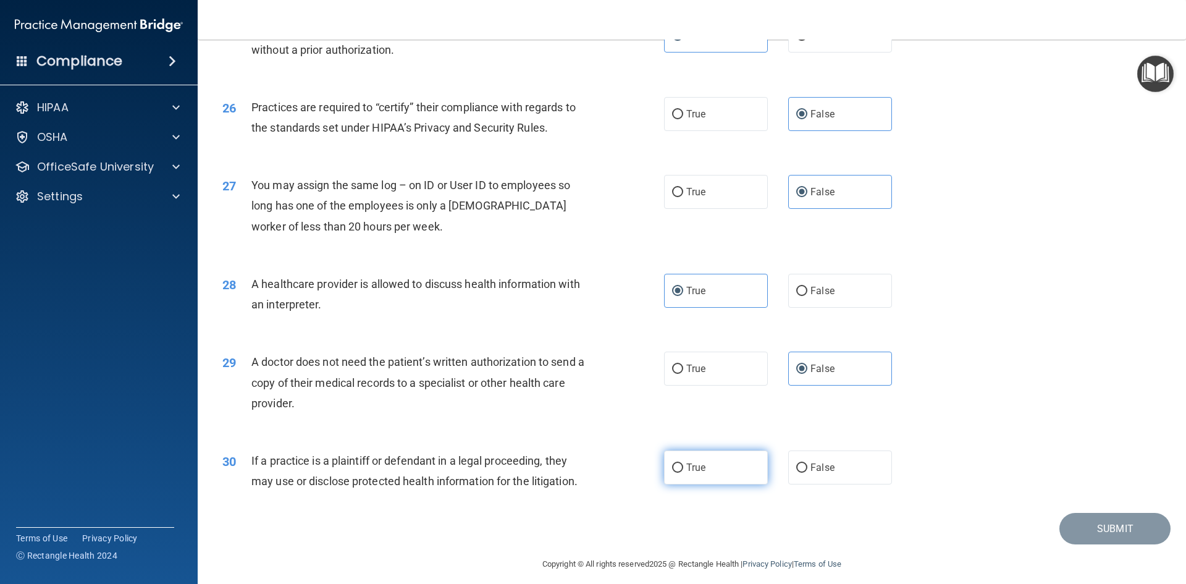
click at [678, 472] on input "True" at bounding box center [677, 467] width 11 height 9
radio input "true"
click at [1105, 538] on button "Submit" at bounding box center [1114, 528] width 111 height 31
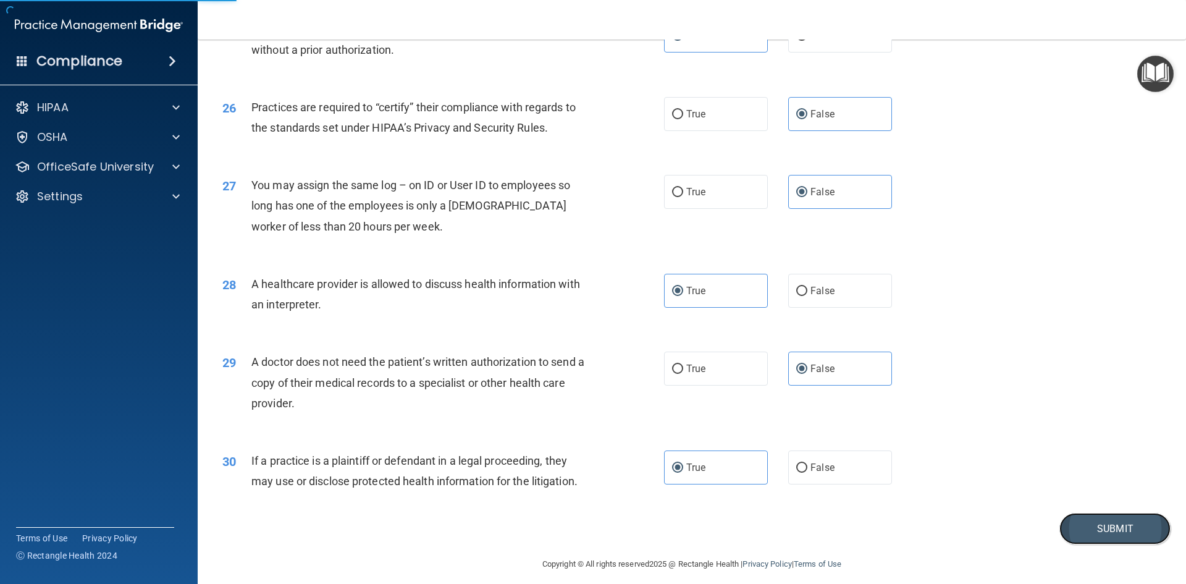
click at [1111, 529] on button "Submit" at bounding box center [1114, 528] width 111 height 31
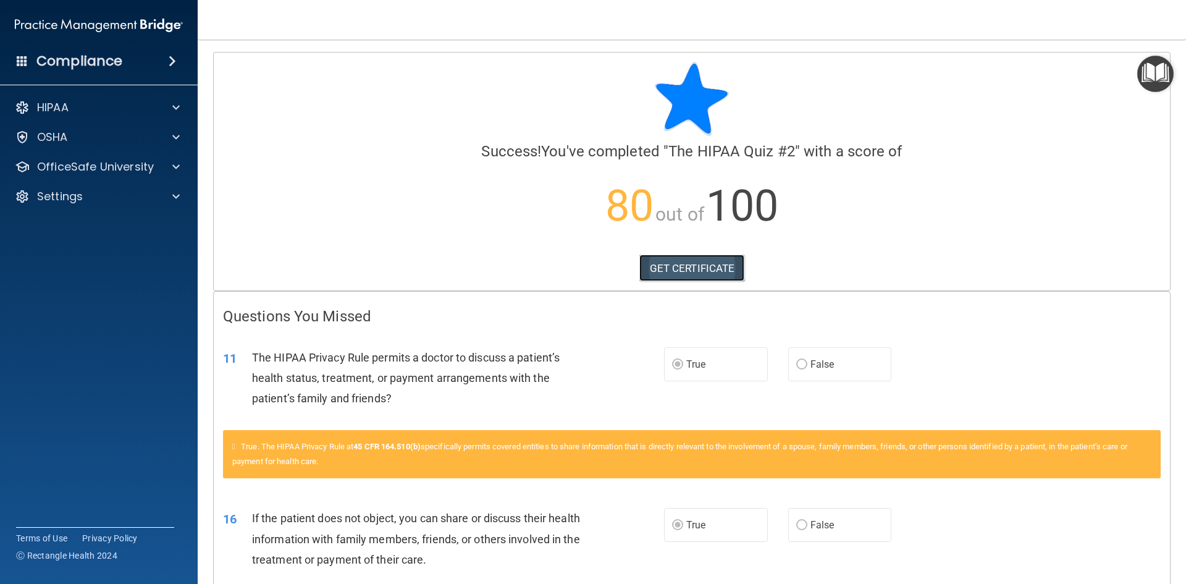
click at [658, 274] on link "GET CERTIFICATE" at bounding box center [692, 267] width 106 height 27
click at [119, 162] on p "OfficeSafe University" at bounding box center [95, 166] width 117 height 15
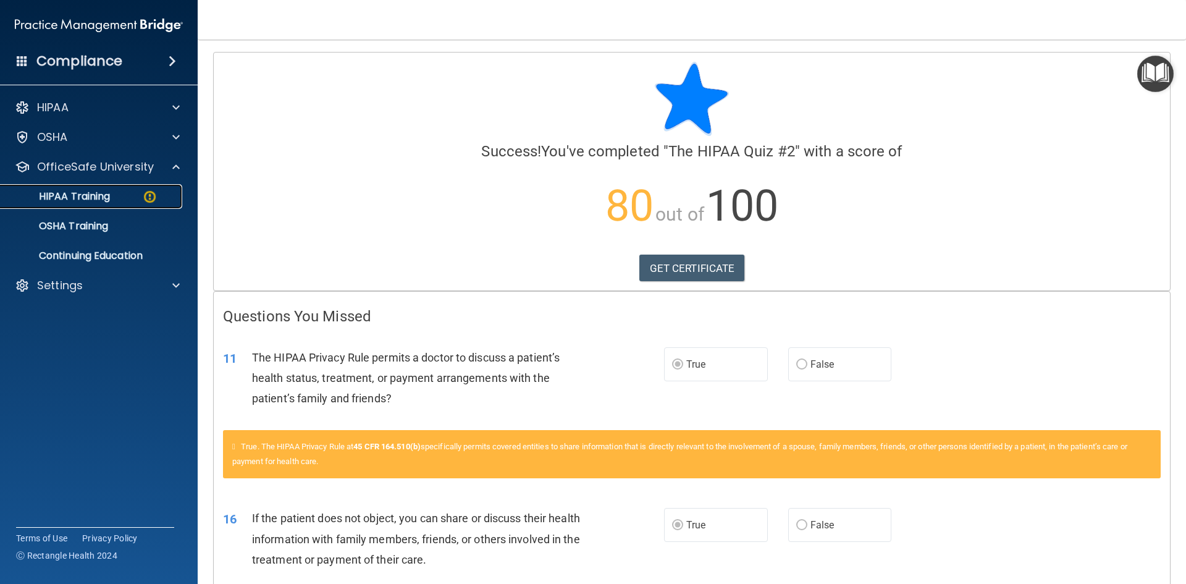
click at [89, 199] on p "HIPAA Training" at bounding box center [59, 196] width 102 height 12
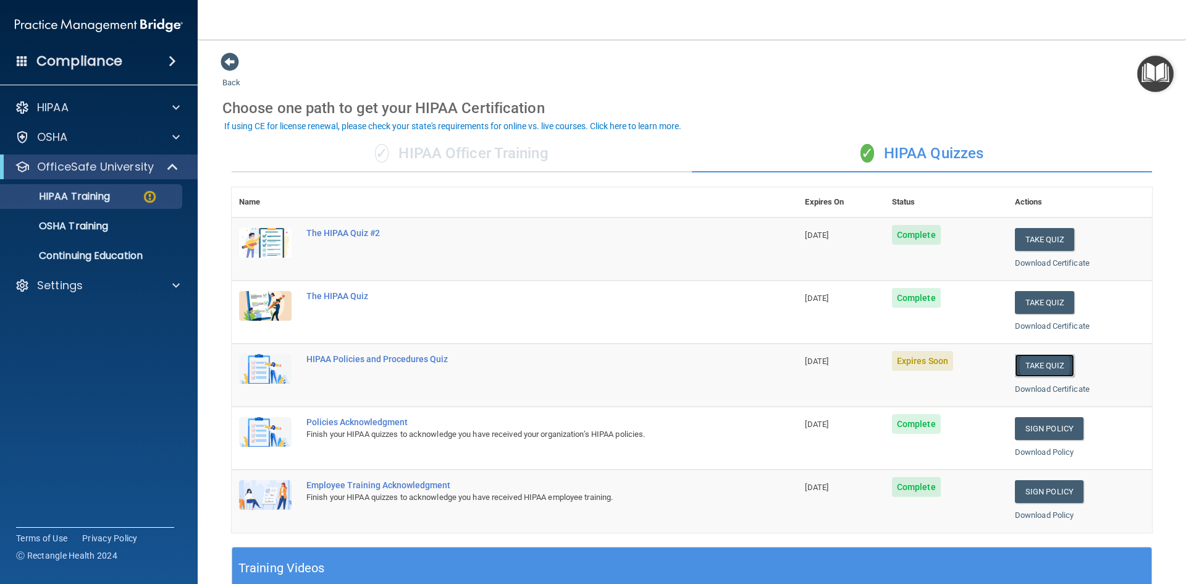
click at [1034, 366] on button "Take Quiz" at bounding box center [1044, 365] width 59 height 23
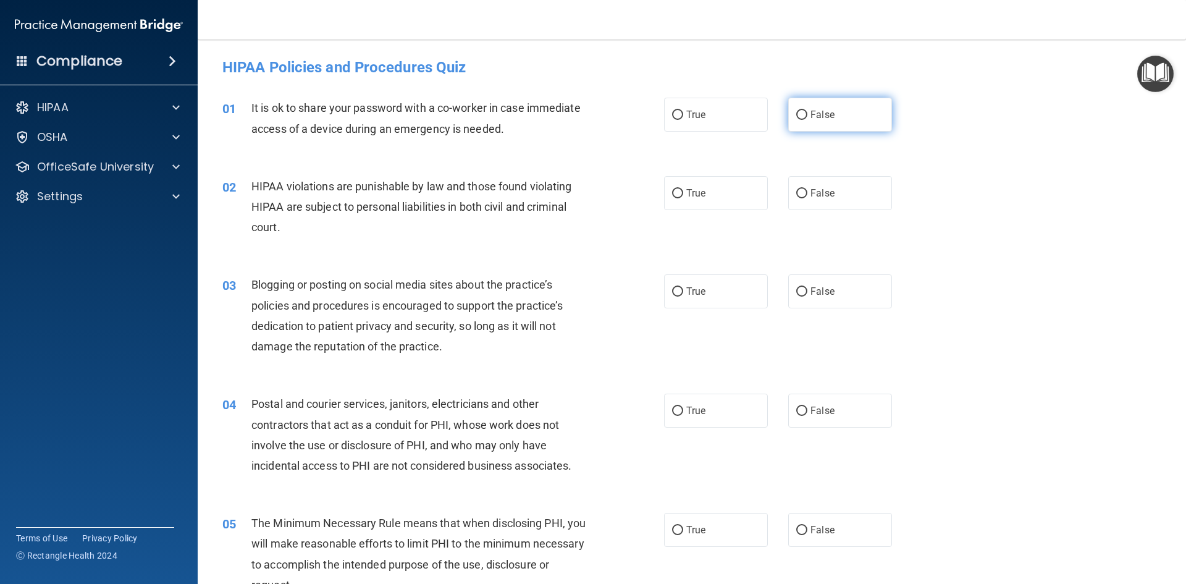
click at [835, 103] on label "False" at bounding box center [840, 115] width 104 height 34
click at [807, 111] on input "False" at bounding box center [801, 115] width 11 height 9
radio input "true"
click at [708, 200] on label "True" at bounding box center [716, 193] width 104 height 34
click at [683, 198] on input "True" at bounding box center [677, 193] width 11 height 9
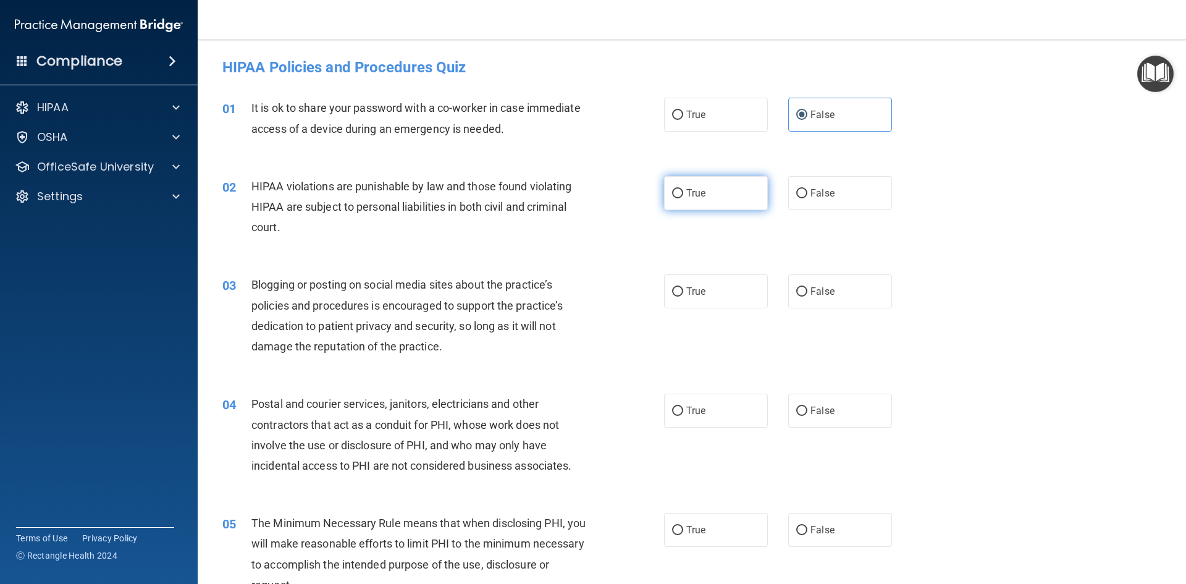
radio input "true"
click at [723, 283] on label "True" at bounding box center [716, 291] width 104 height 34
click at [683, 287] on input "True" at bounding box center [677, 291] width 11 height 9
radio input "true"
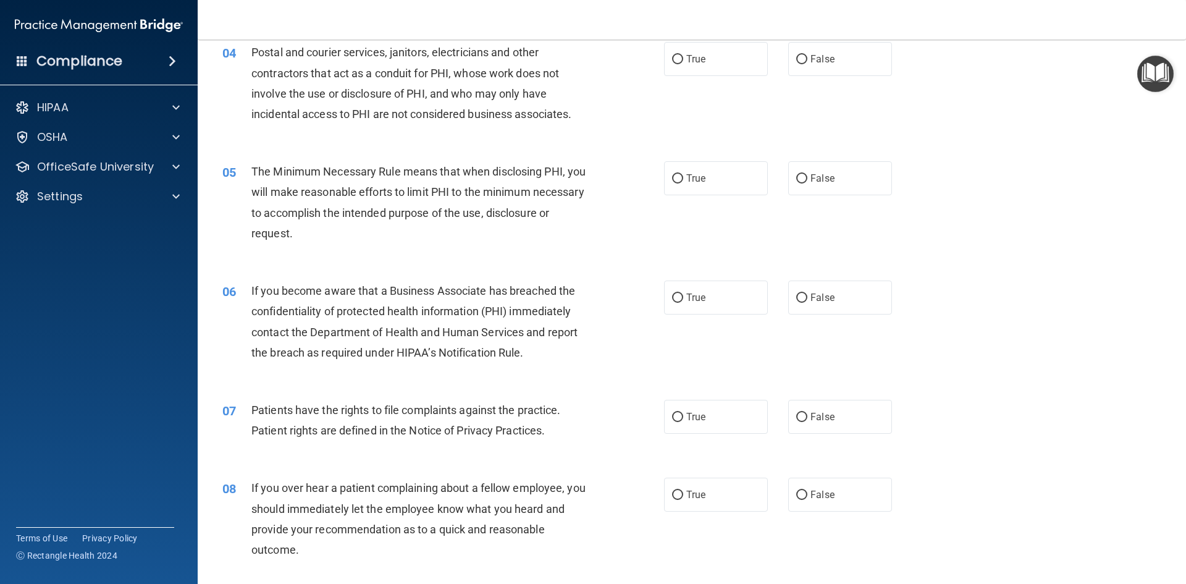
scroll to position [355, 0]
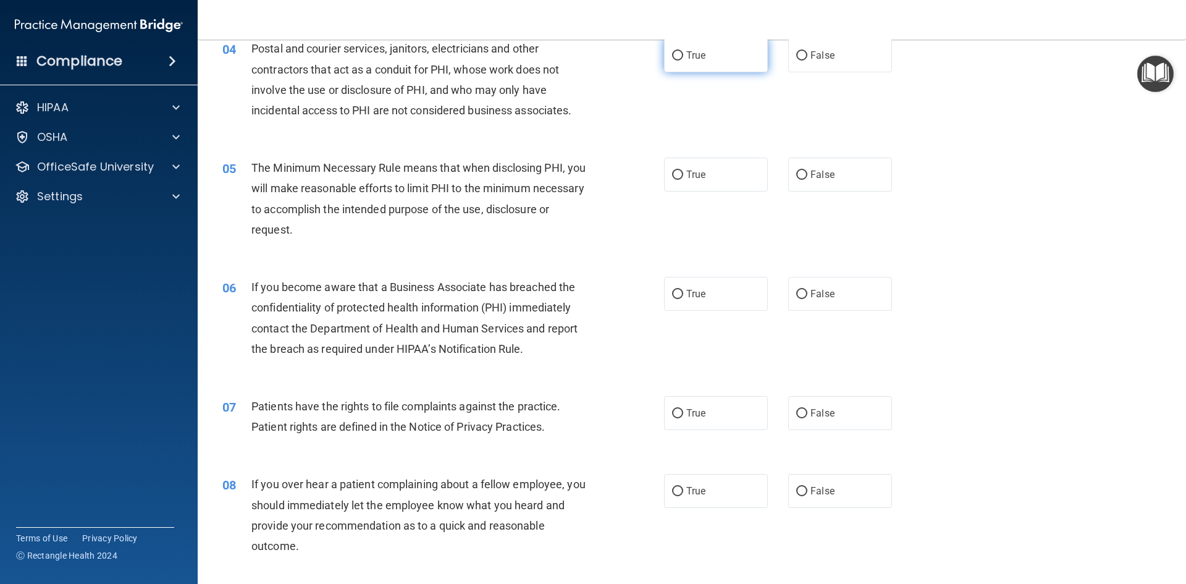
click at [688, 61] on span "True" at bounding box center [695, 55] width 19 height 12
click at [683, 61] on input "True" at bounding box center [677, 55] width 11 height 9
radio input "true"
click at [688, 182] on label "True" at bounding box center [716, 174] width 104 height 34
click at [683, 180] on input "True" at bounding box center [677, 174] width 11 height 9
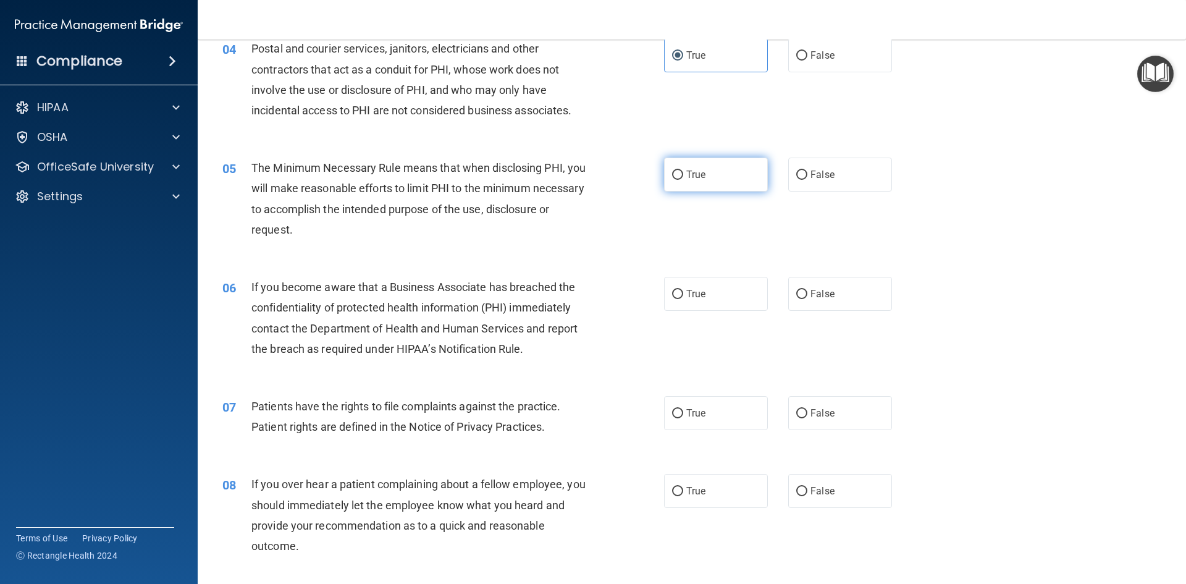
radio input "true"
click at [685, 284] on label "True" at bounding box center [716, 294] width 104 height 34
click at [683, 290] on input "True" at bounding box center [677, 294] width 11 height 9
radio input "true"
click at [697, 417] on span "True" at bounding box center [695, 413] width 19 height 12
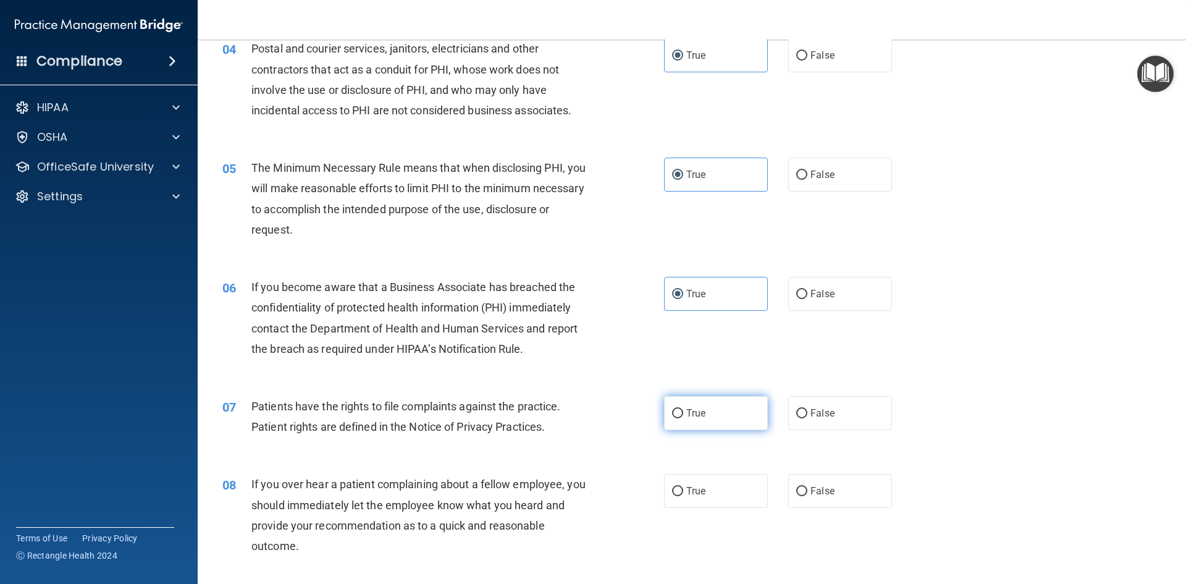
click at [683, 417] on input "True" at bounding box center [677, 413] width 11 height 9
radio input "true"
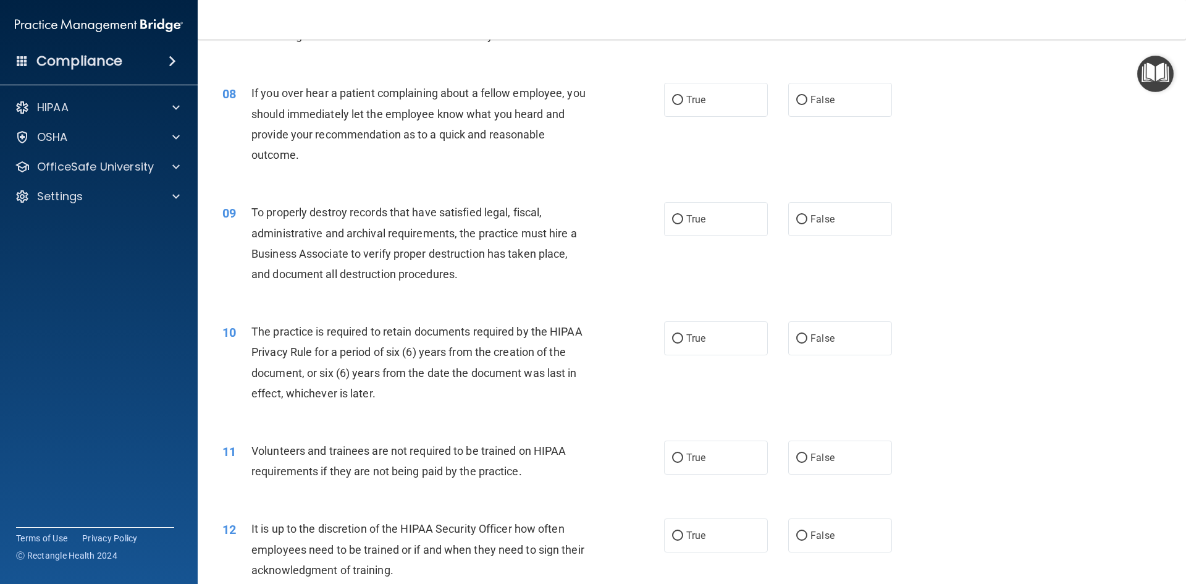
scroll to position [764, 0]
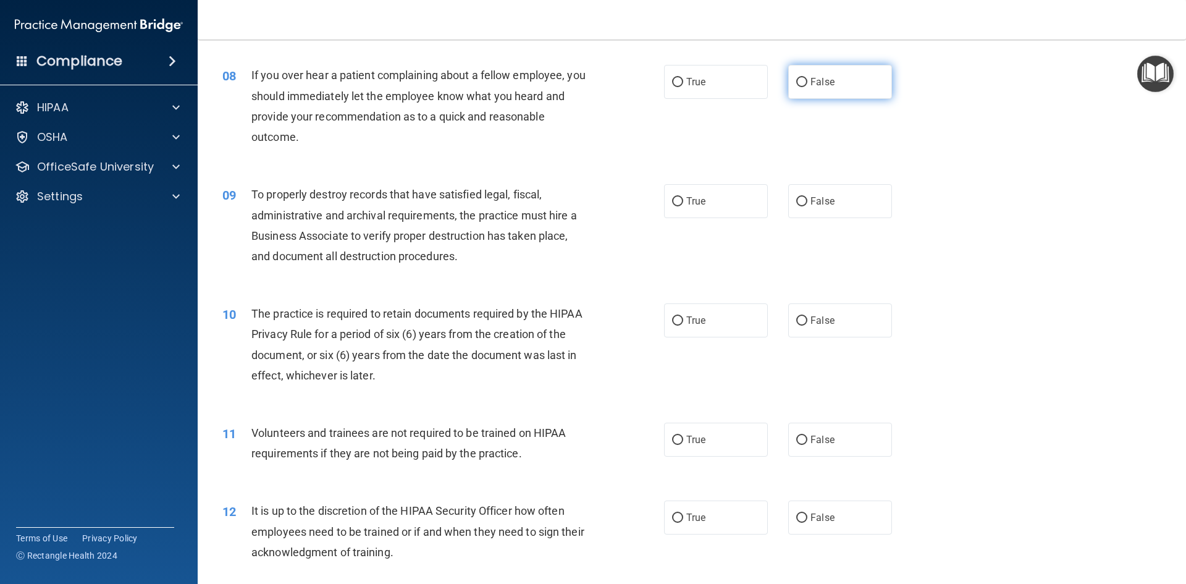
click at [831, 85] on label "False" at bounding box center [840, 82] width 104 height 34
click at [807, 85] on input "False" at bounding box center [801, 82] width 11 height 9
radio input "true"
click at [839, 209] on label "False" at bounding box center [840, 201] width 104 height 34
click at [807, 206] on input "False" at bounding box center [801, 201] width 11 height 9
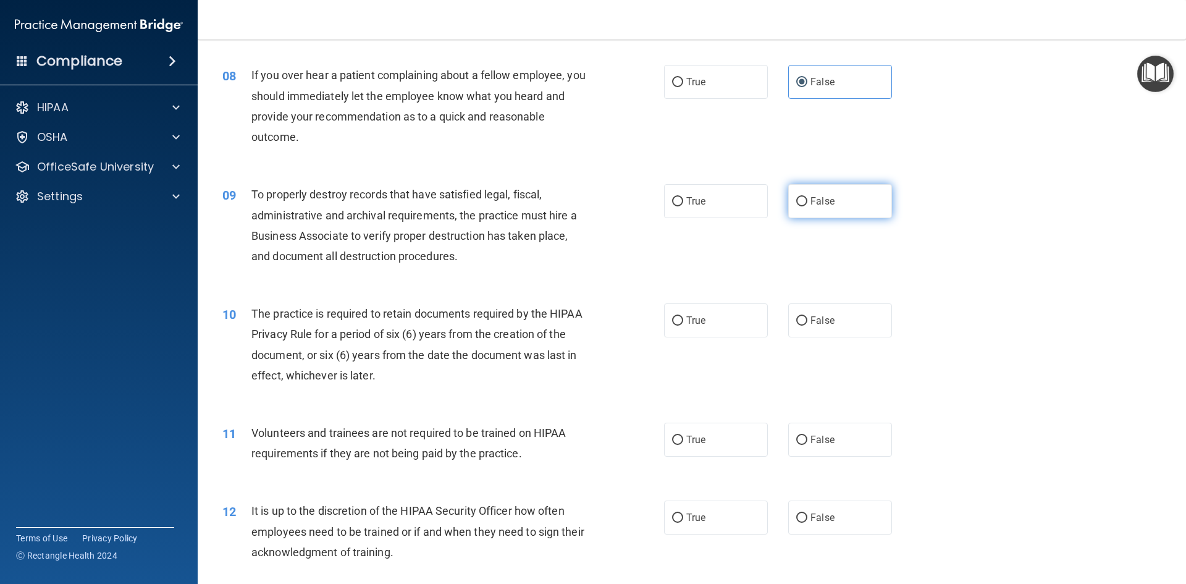
radio input "true"
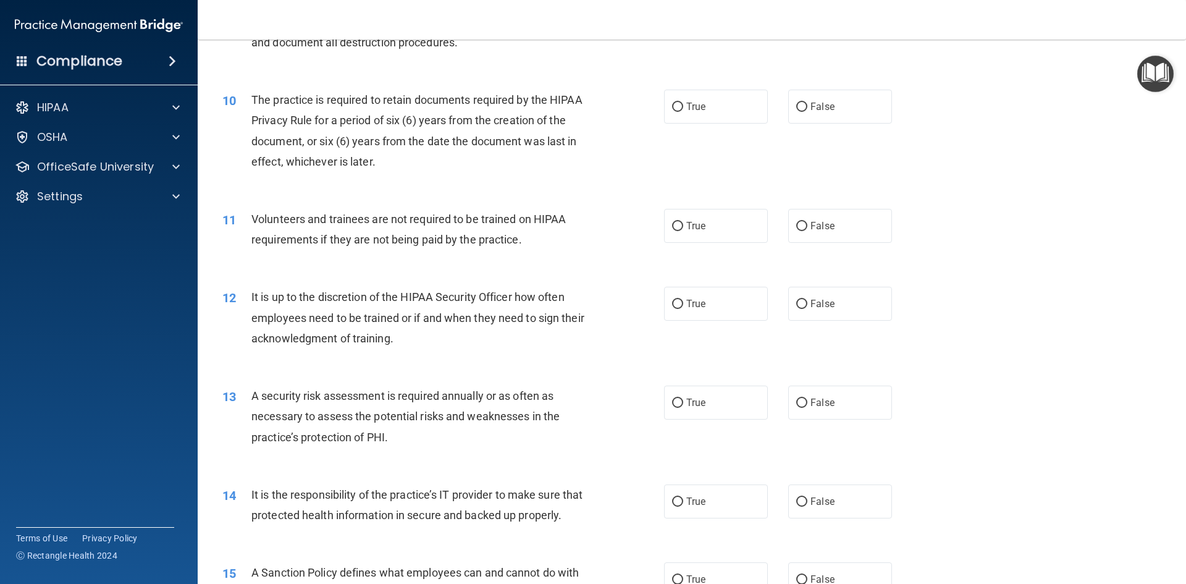
scroll to position [989, 0]
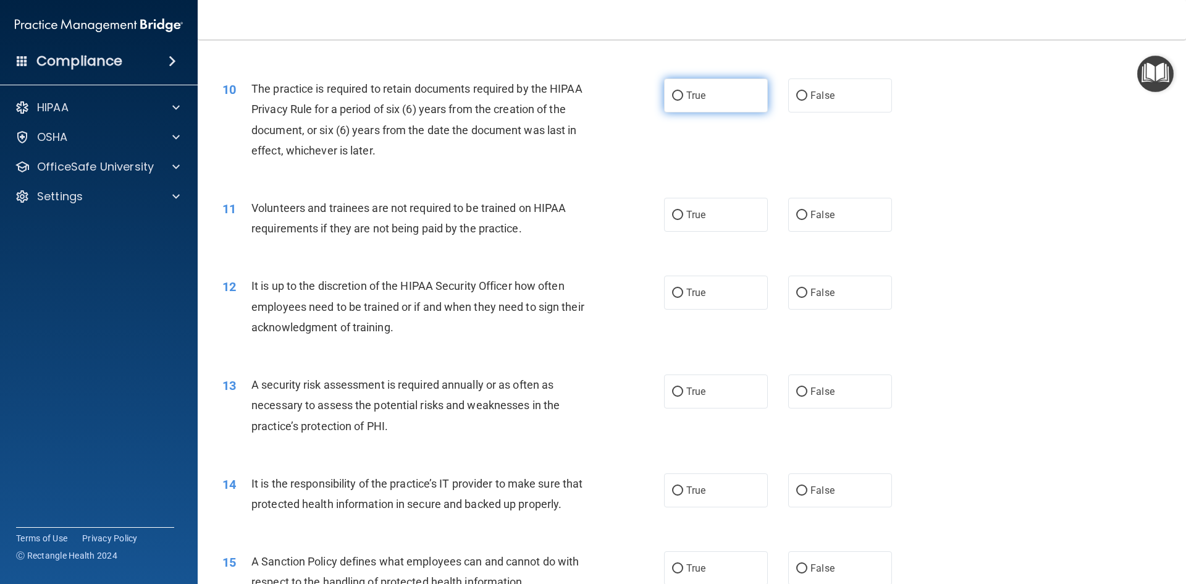
click at [724, 97] on label "True" at bounding box center [716, 95] width 104 height 34
click at [683, 97] on input "True" at bounding box center [677, 95] width 11 height 9
radio input "true"
click at [815, 216] on span "False" at bounding box center [822, 215] width 24 height 12
click at [807, 216] on input "False" at bounding box center [801, 215] width 11 height 9
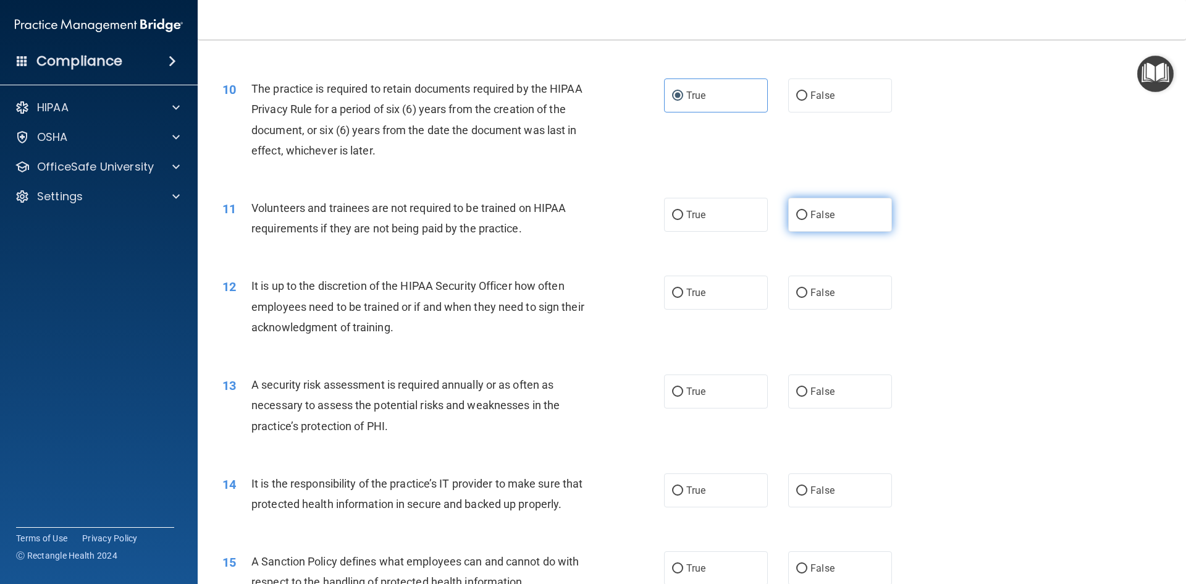
radio input "true"
click at [828, 289] on label "False" at bounding box center [840, 292] width 104 height 34
click at [807, 289] on input "False" at bounding box center [801, 292] width 11 height 9
radio input "true"
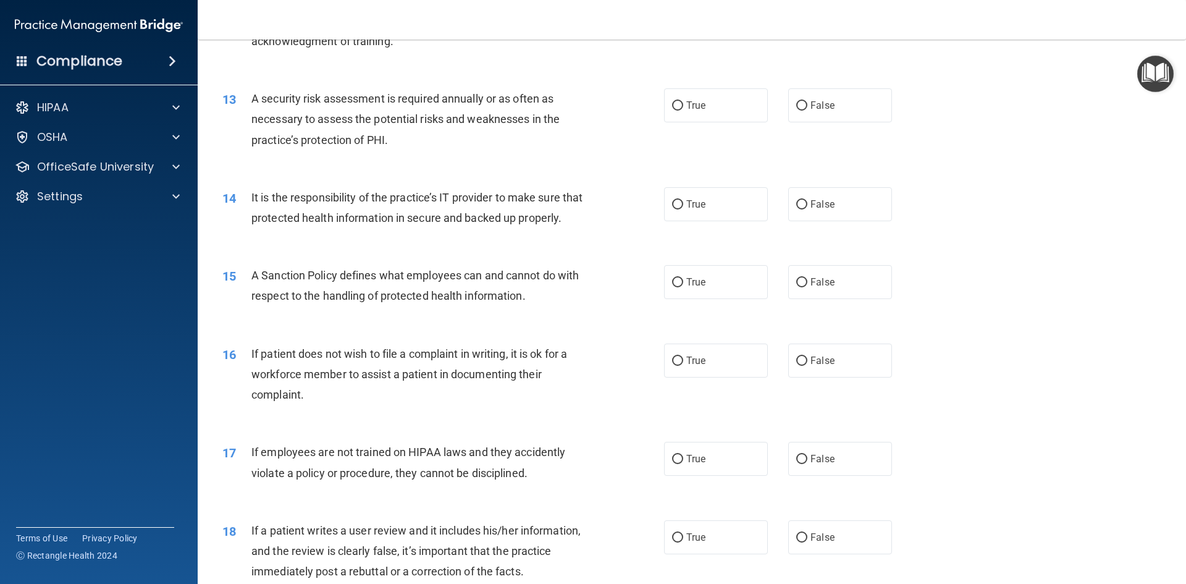
scroll to position [1285, 0]
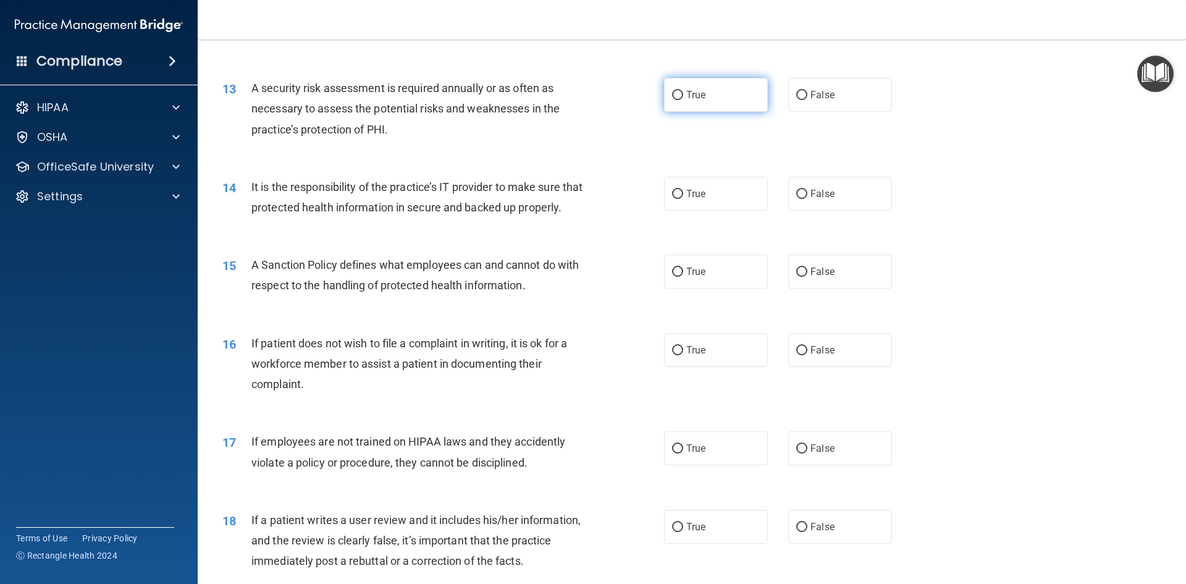
click at [686, 90] on span "True" at bounding box center [695, 95] width 19 height 12
click at [683, 91] on input "True" at bounding box center [677, 95] width 11 height 9
radio input "true"
click at [858, 193] on label "False" at bounding box center [840, 194] width 104 height 34
click at [807, 193] on input "False" at bounding box center [801, 194] width 11 height 9
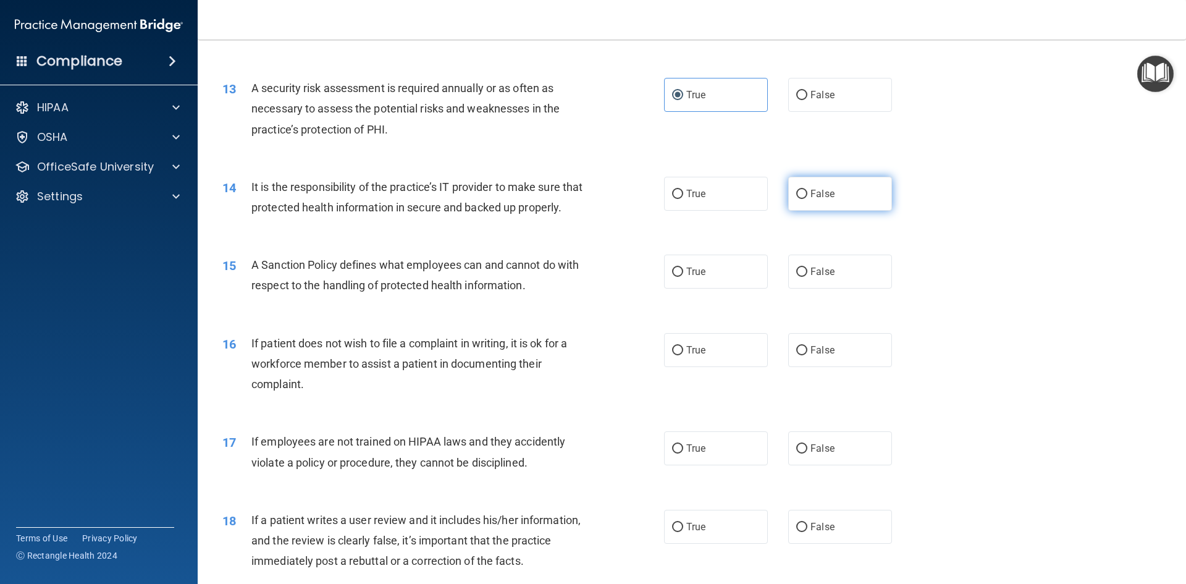
radio input "true"
click at [664, 284] on label "True" at bounding box center [716, 271] width 104 height 34
click at [672, 277] on input "True" at bounding box center [677, 271] width 11 height 9
radio input "true"
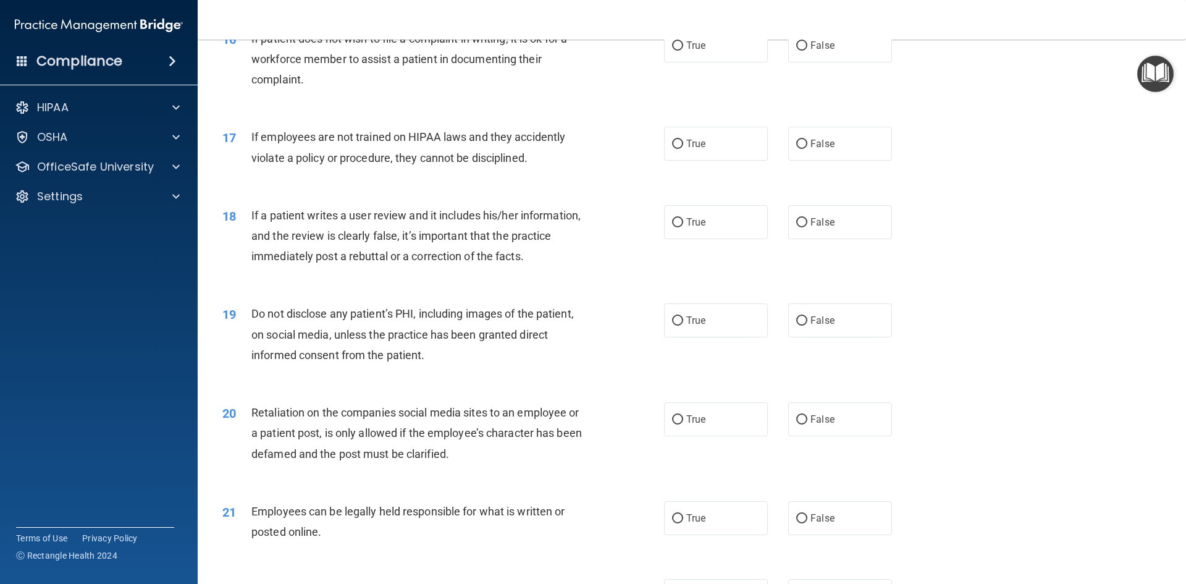
scroll to position [1593, 0]
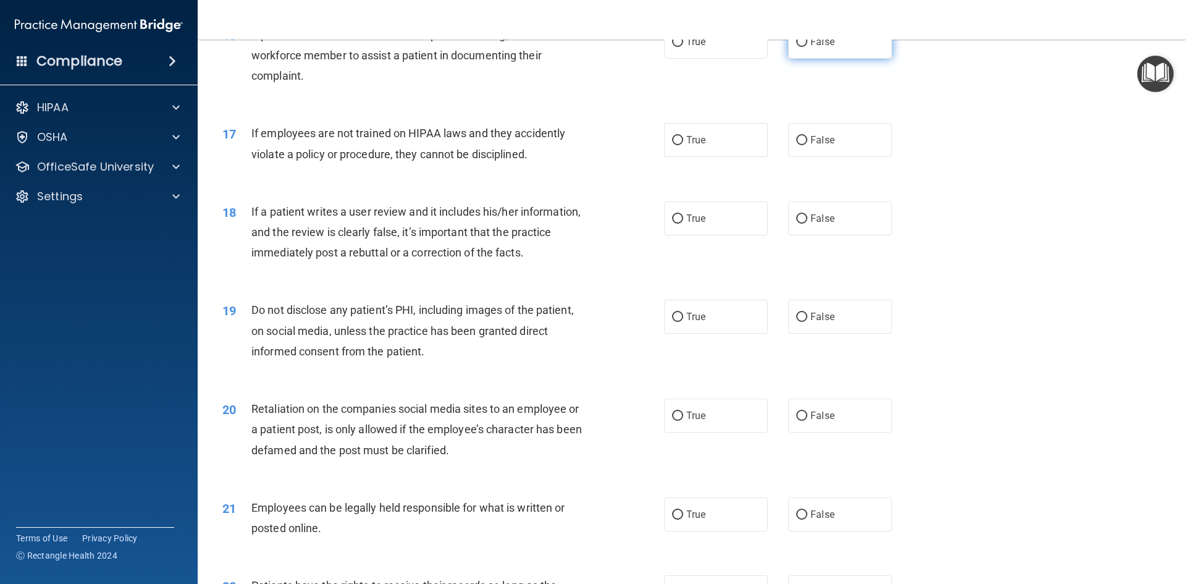
click at [812, 48] on span "False" at bounding box center [822, 42] width 24 height 12
click at [807, 47] on input "False" at bounding box center [801, 42] width 11 height 9
radio input "true"
click at [832, 150] on label "False" at bounding box center [840, 140] width 104 height 34
click at [807, 145] on input "False" at bounding box center [801, 140] width 11 height 9
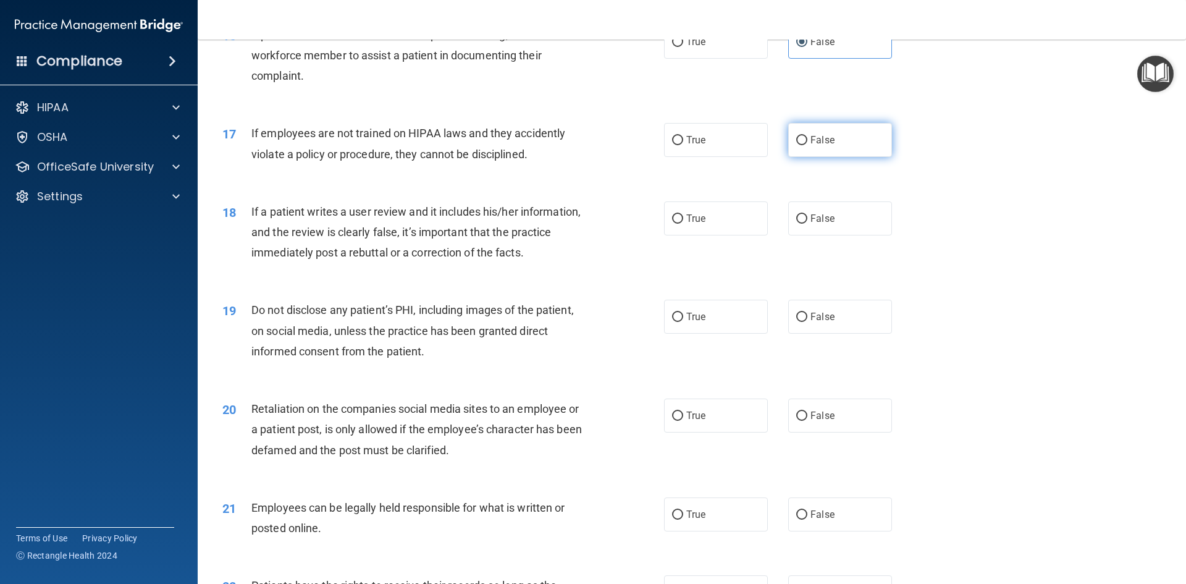
radio input "true"
click at [733, 235] on label "True" at bounding box center [716, 218] width 104 height 34
click at [683, 224] on input "True" at bounding box center [677, 218] width 11 height 9
radio input "true"
click at [724, 330] on label "True" at bounding box center [716, 317] width 104 height 34
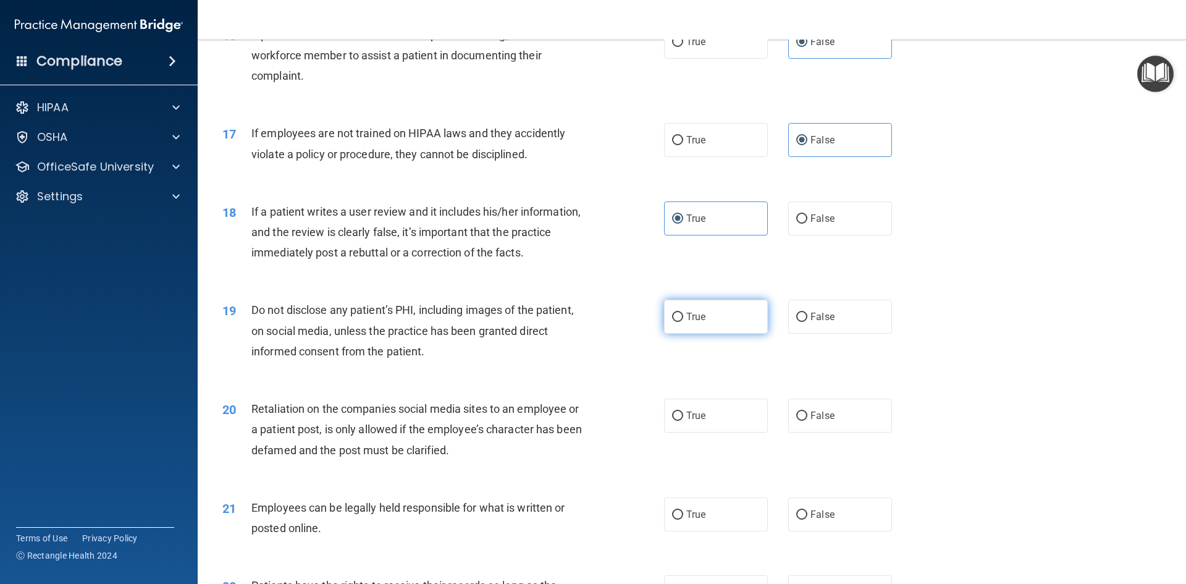
click at [683, 322] on input "True" at bounding box center [677, 316] width 11 height 9
radio input "true"
click at [810, 235] on label "False" at bounding box center [840, 218] width 104 height 34
click at [807, 224] on input "False" at bounding box center [801, 218] width 11 height 9
radio input "true"
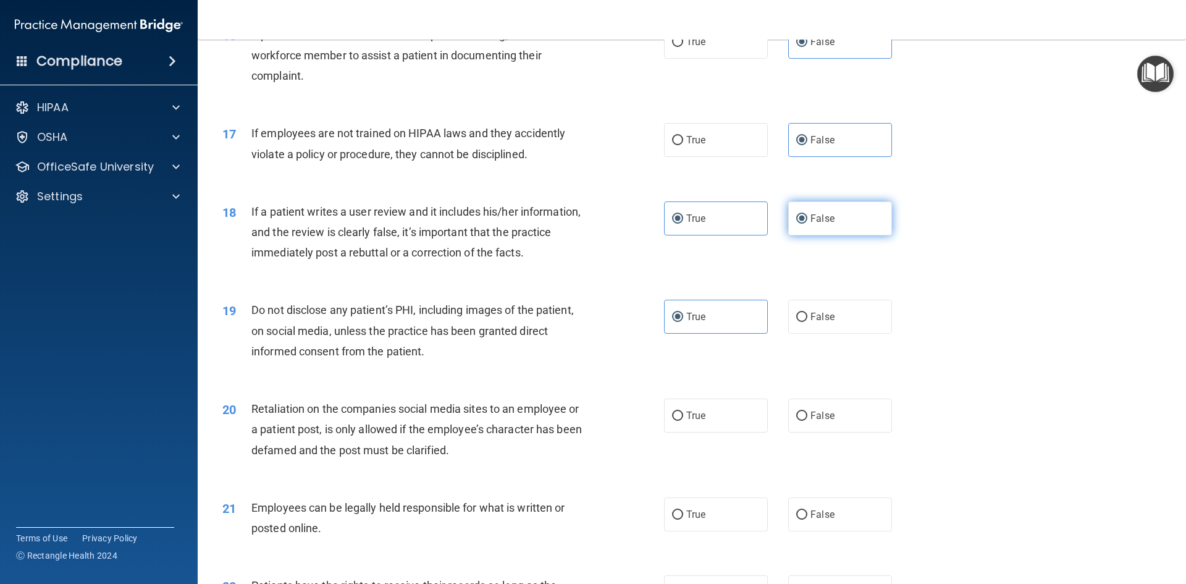
radio input "false"
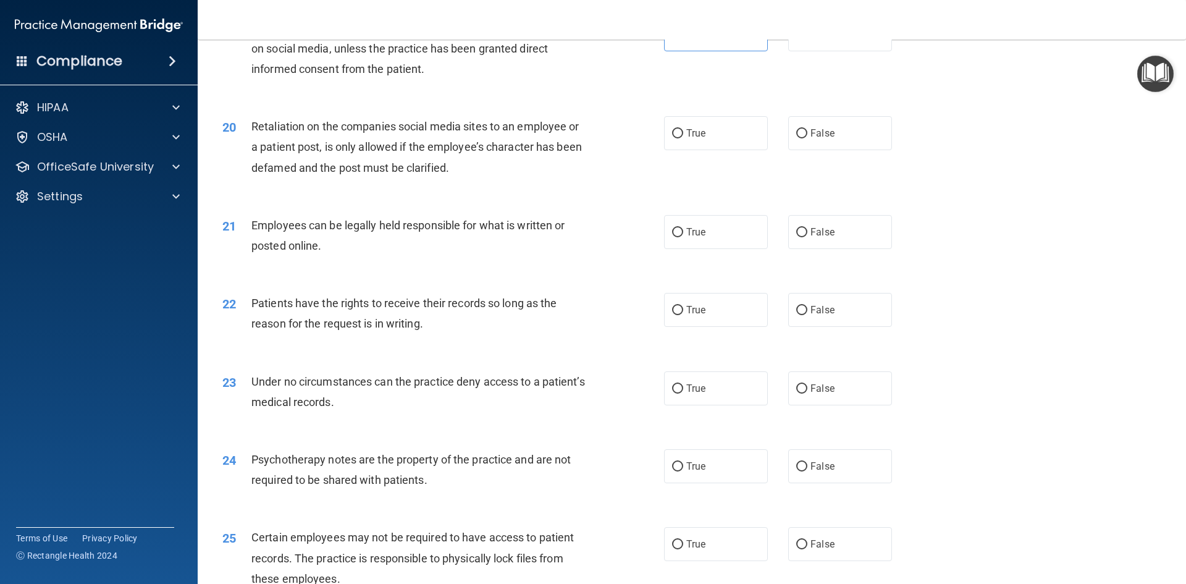
scroll to position [1879, 0]
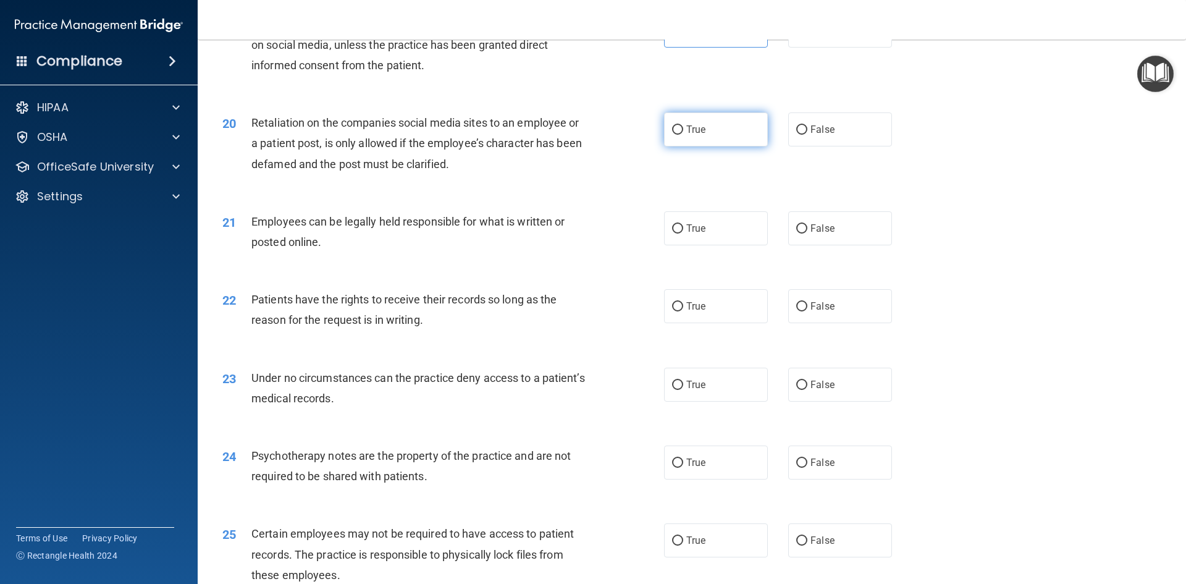
click at [687, 135] on span "True" at bounding box center [695, 130] width 19 height 12
click at [683, 135] on input "True" at bounding box center [677, 129] width 11 height 9
radio input "true"
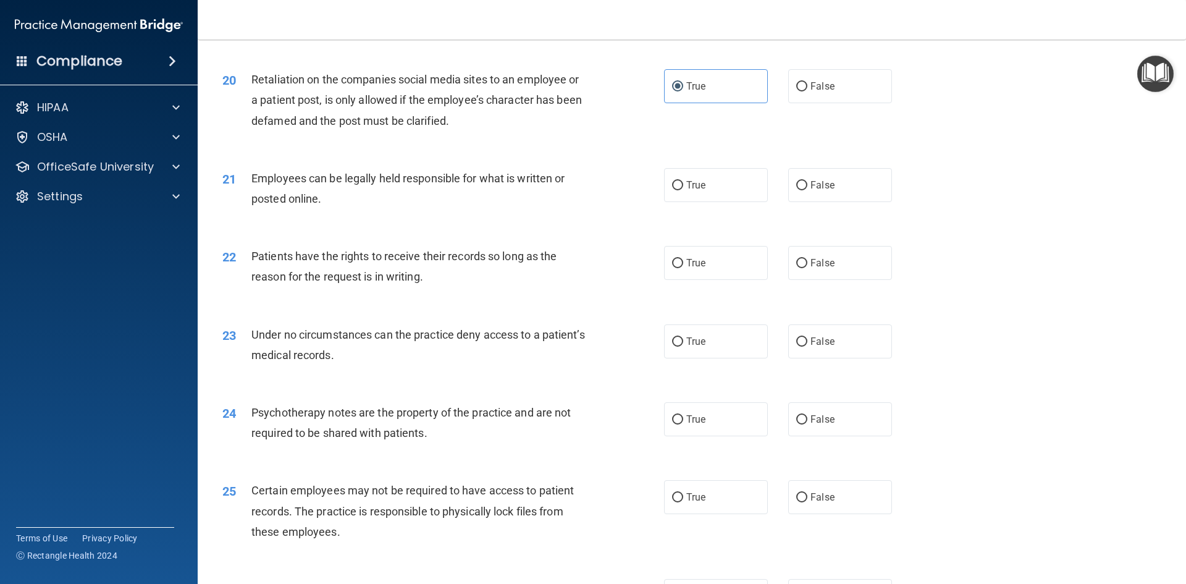
scroll to position [1926, 0]
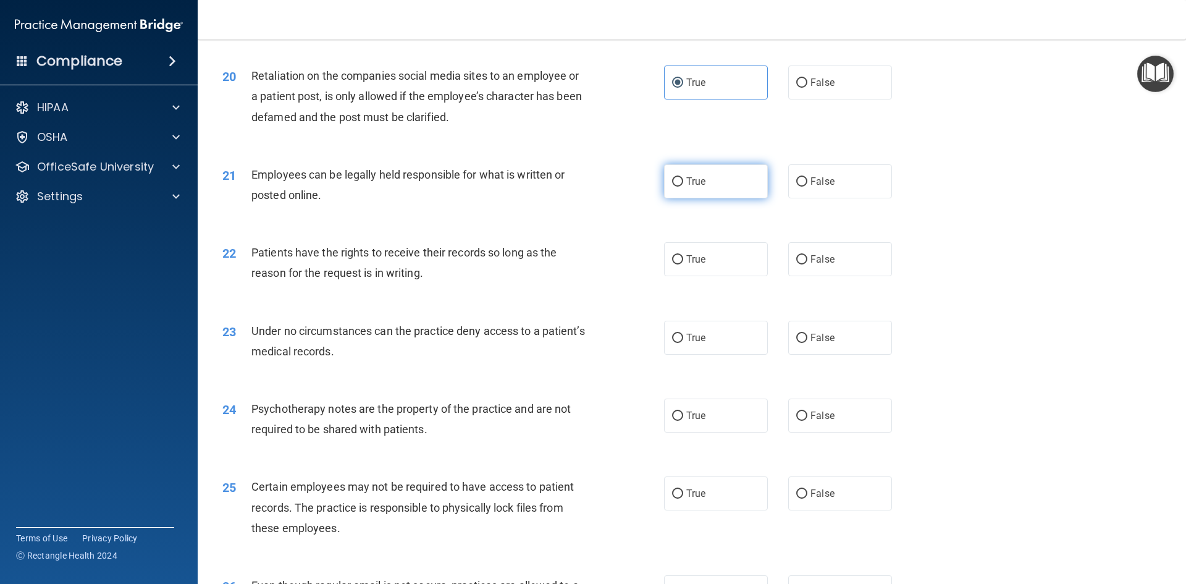
click at [674, 187] on input "True" at bounding box center [677, 181] width 11 height 9
radio input "true"
click at [730, 276] on label "True" at bounding box center [716, 259] width 104 height 34
click at [683, 264] on input "True" at bounding box center [677, 259] width 11 height 9
radio input "true"
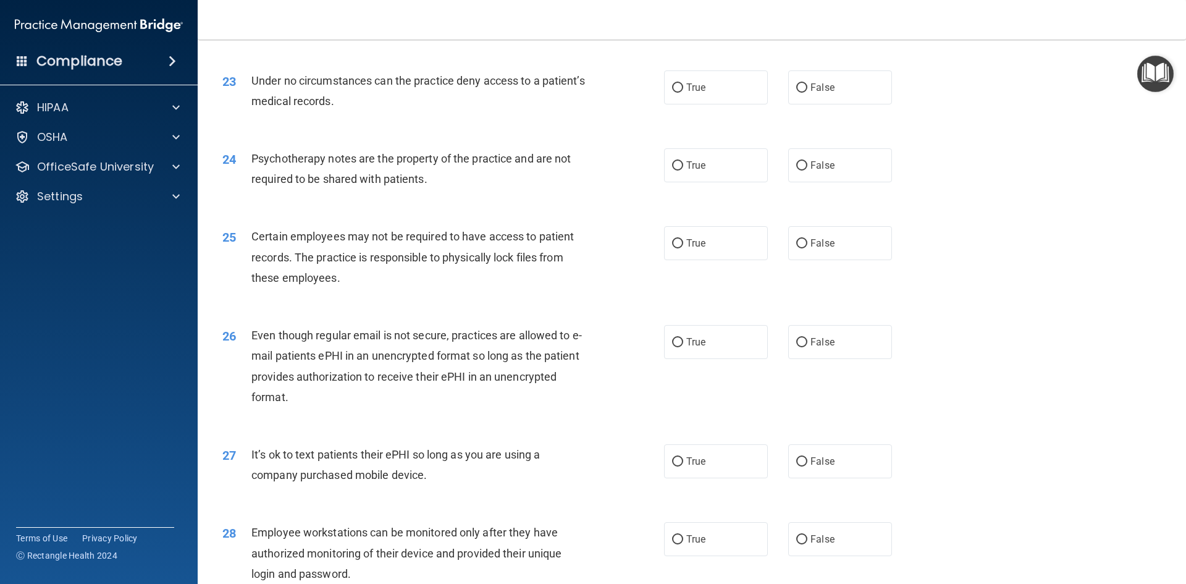
scroll to position [2180, 0]
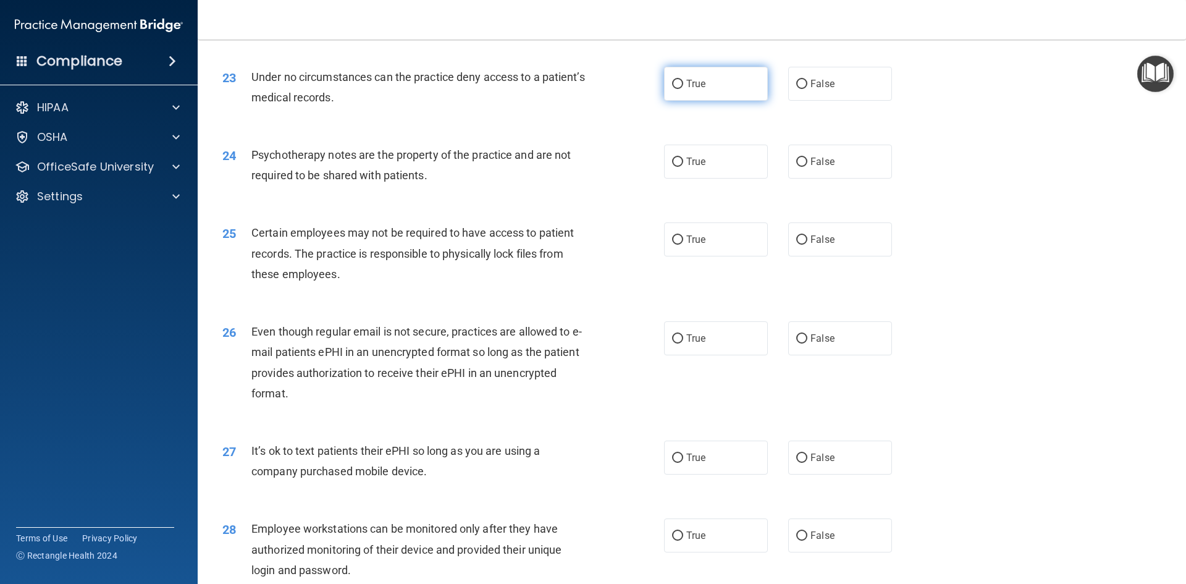
click at [687, 90] on span "True" at bounding box center [695, 84] width 19 height 12
click at [683, 89] on input "True" at bounding box center [677, 84] width 11 height 9
radio input "true"
click at [810, 90] on span "False" at bounding box center [822, 84] width 24 height 12
click at [807, 89] on input "False" at bounding box center [801, 84] width 11 height 9
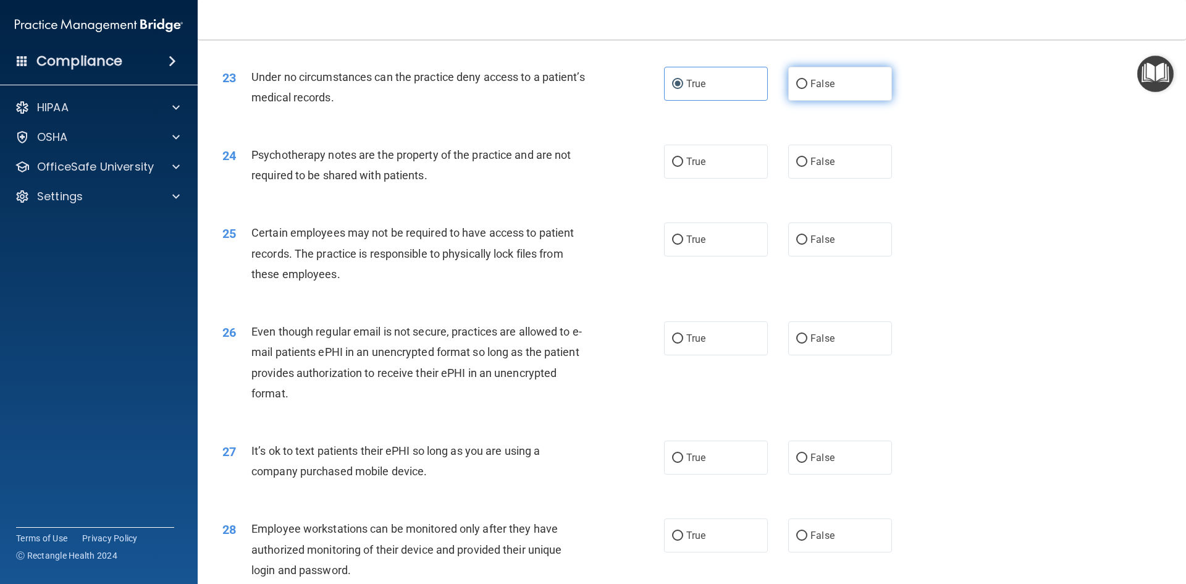
radio input "true"
radio input "false"
click at [802, 178] on label "False" at bounding box center [840, 162] width 104 height 34
click at [802, 167] on input "False" at bounding box center [801, 161] width 11 height 9
radio input "true"
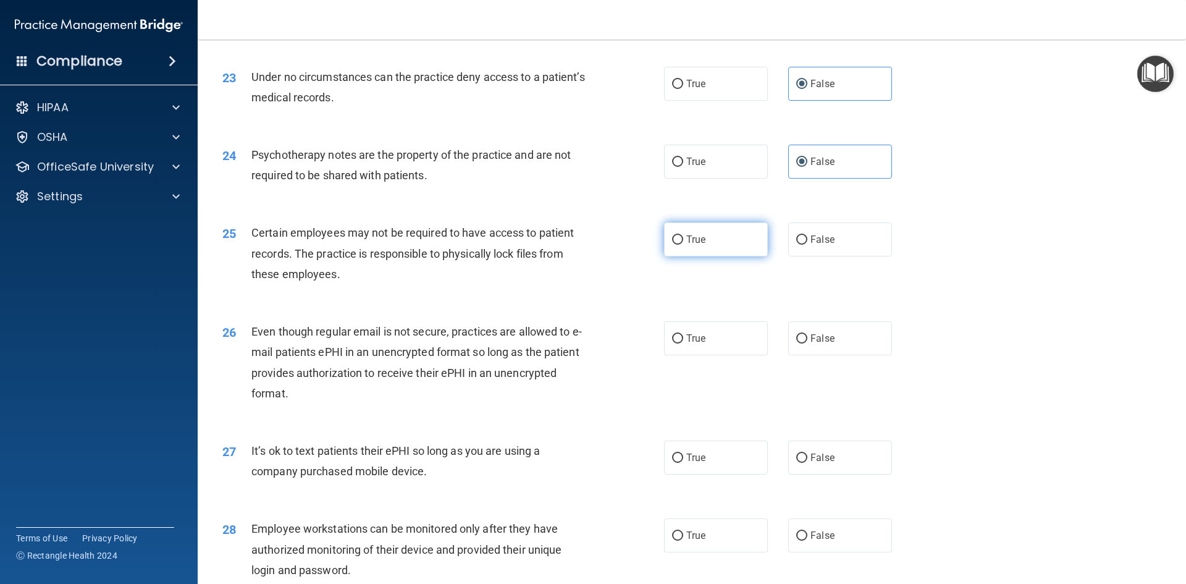
click at [681, 251] on label "True" at bounding box center [716, 239] width 104 height 34
click at [681, 245] on input "True" at bounding box center [677, 239] width 11 height 9
radio input "true"
click at [823, 355] on label "False" at bounding box center [840, 338] width 104 height 34
click at [807, 343] on input "False" at bounding box center [801, 338] width 11 height 9
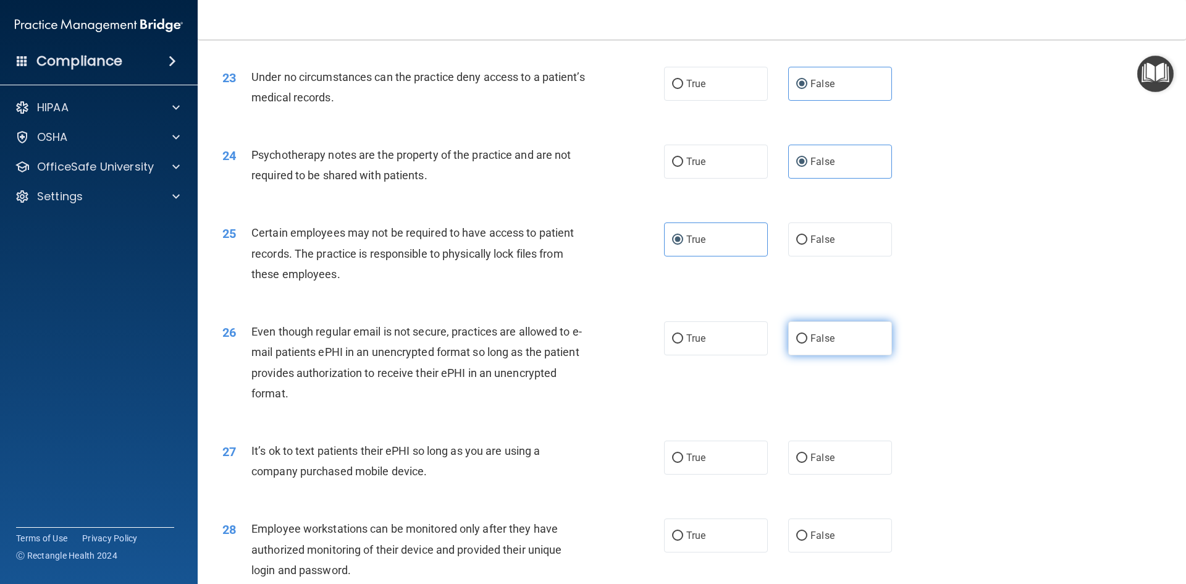
radio input "true"
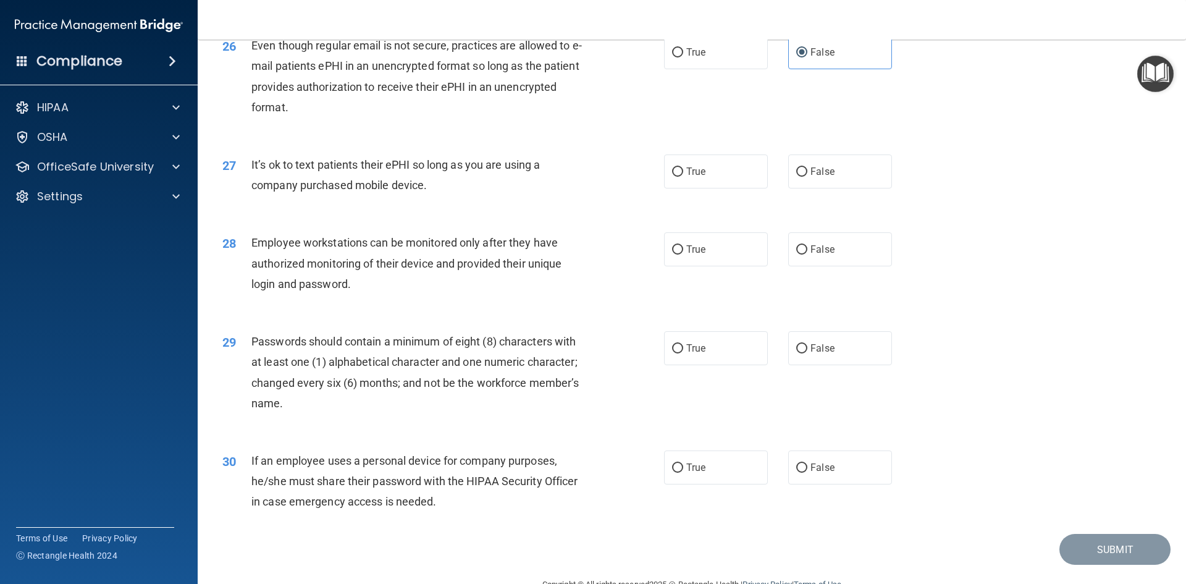
scroll to position [2517, 0]
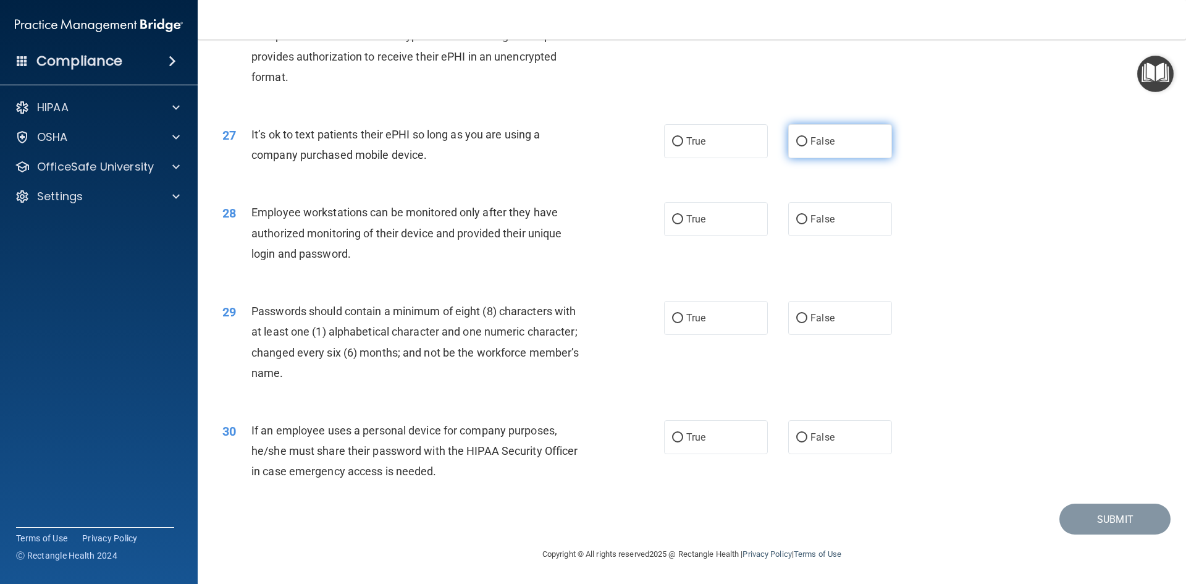
click at [828, 149] on label "False" at bounding box center [840, 141] width 104 height 34
click at [807, 146] on input "False" at bounding box center [801, 141] width 11 height 9
radio input "true"
click at [807, 230] on label "False" at bounding box center [840, 219] width 104 height 34
click at [807, 224] on input "False" at bounding box center [801, 219] width 11 height 9
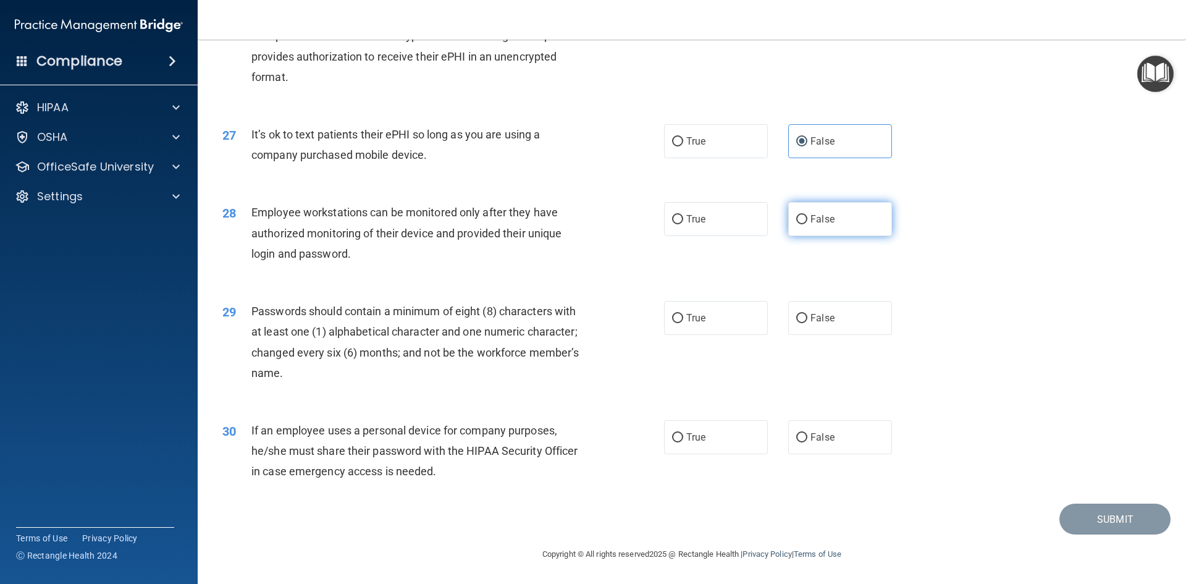
radio input "true"
click at [705, 322] on label "True" at bounding box center [716, 318] width 104 height 34
click at [683, 322] on input "True" at bounding box center [677, 318] width 11 height 9
radio input "true"
click at [810, 438] on span "False" at bounding box center [822, 437] width 24 height 12
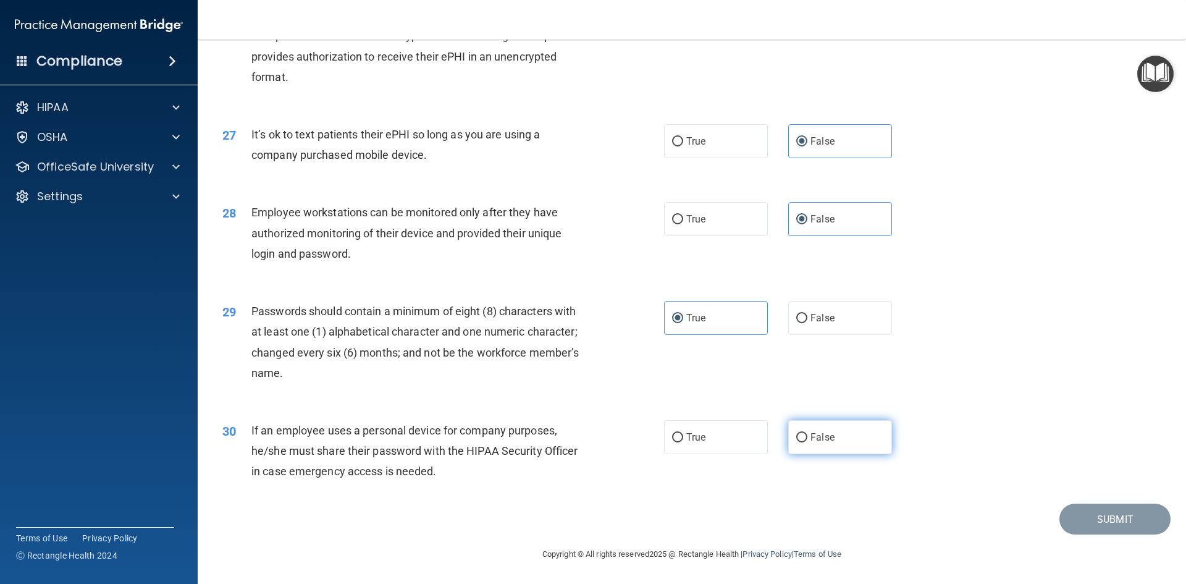
click at [807, 438] on input "False" at bounding box center [801, 437] width 11 height 9
radio input "true"
click at [1079, 505] on button "Submit" at bounding box center [1114, 518] width 111 height 31
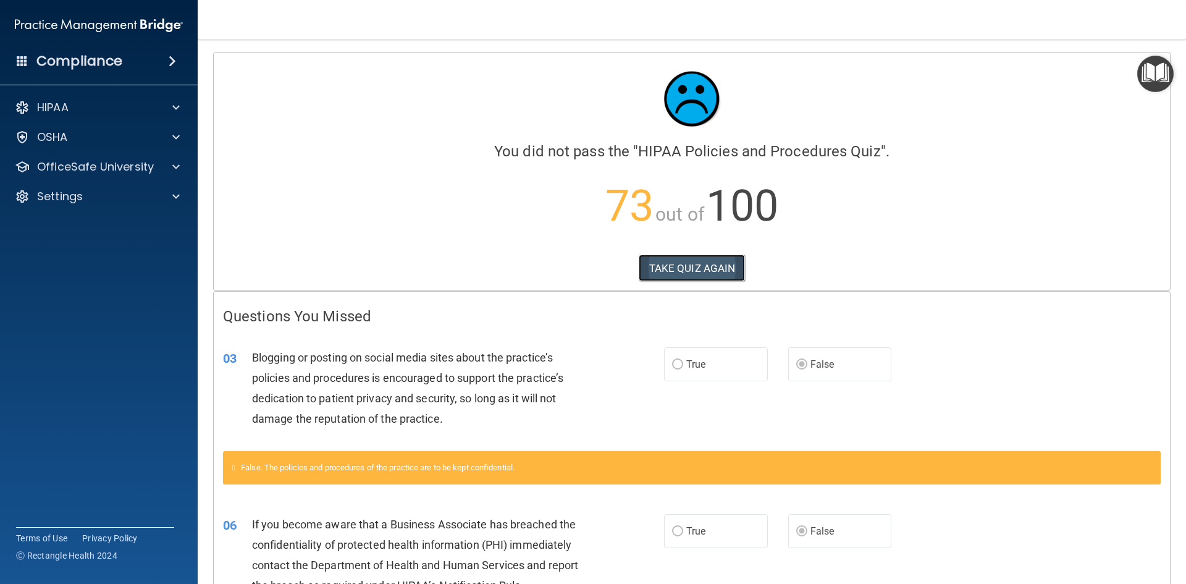
click at [648, 268] on button "TAKE QUIZ AGAIN" at bounding box center [692, 267] width 107 height 27
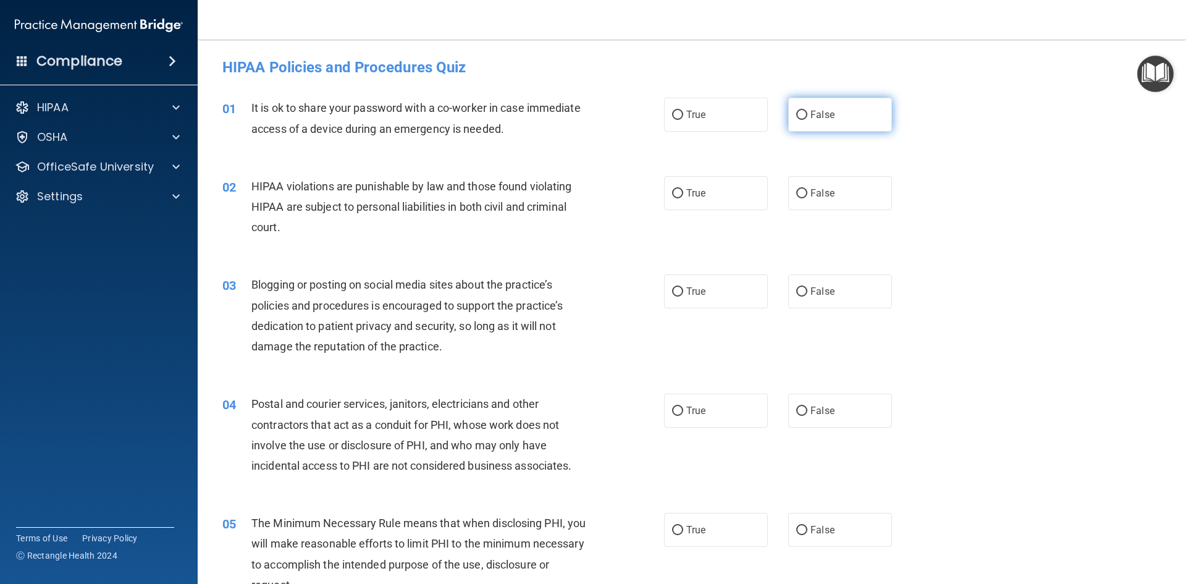
click at [805, 123] on label "False" at bounding box center [840, 115] width 104 height 34
click at [805, 120] on input "False" at bounding box center [801, 115] width 11 height 9
radio input "true"
click at [710, 190] on label "True" at bounding box center [716, 193] width 104 height 34
click at [683, 190] on input "True" at bounding box center [677, 193] width 11 height 9
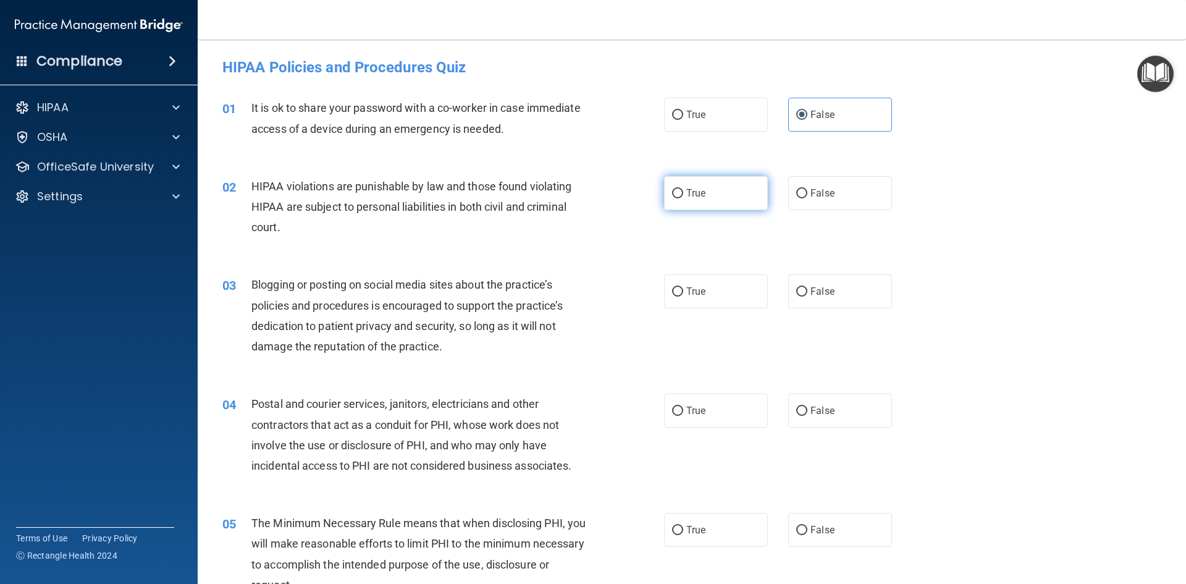
radio input "true"
click at [845, 301] on label "False" at bounding box center [840, 291] width 104 height 34
click at [807, 296] on input "False" at bounding box center [801, 291] width 11 height 9
radio input "true"
click at [732, 414] on label "True" at bounding box center [716, 410] width 104 height 34
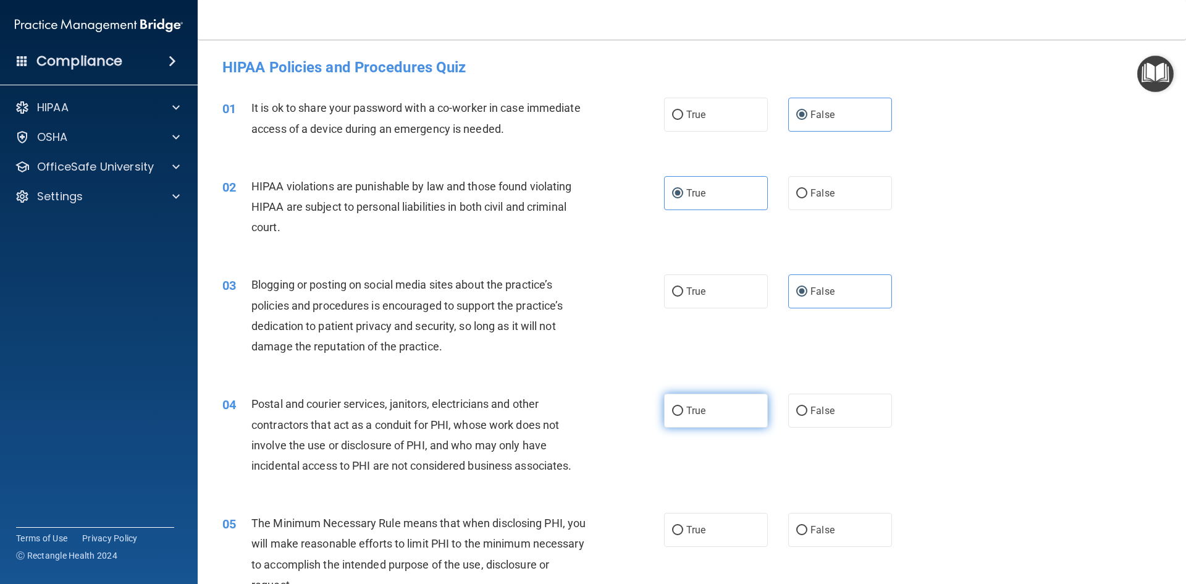
click at [683, 414] on input "True" at bounding box center [677, 410] width 11 height 9
radio input "true"
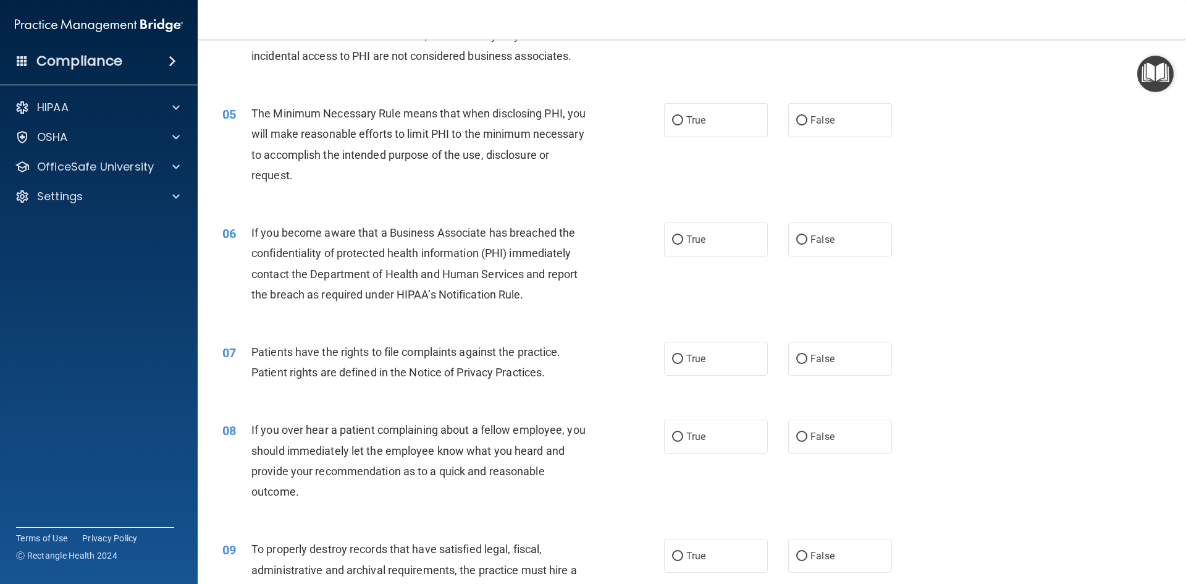
scroll to position [416, 0]
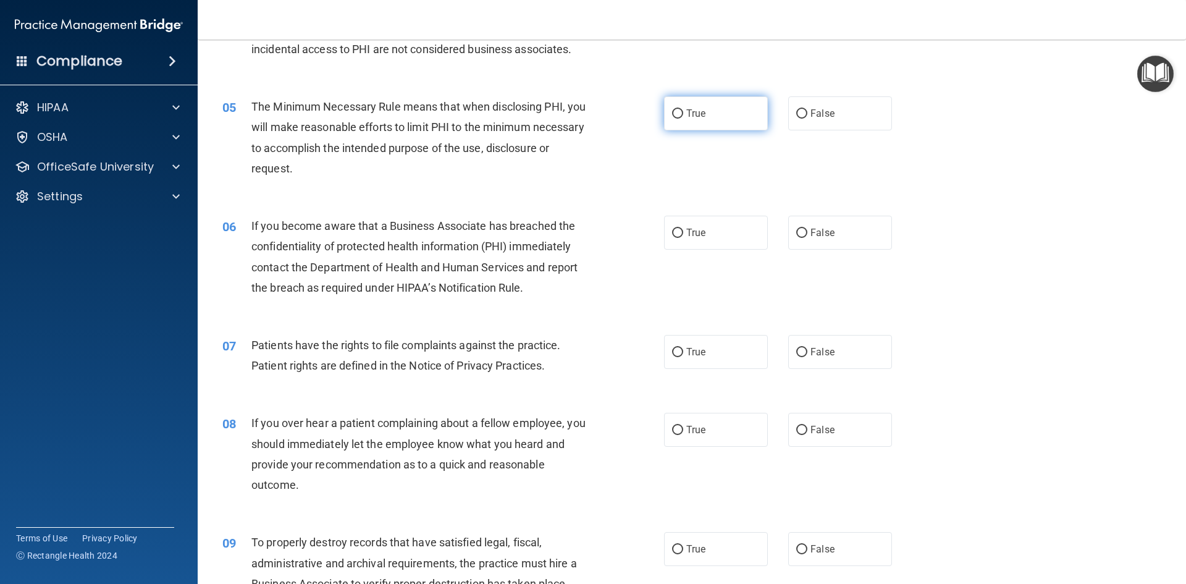
click at [686, 117] on span "True" at bounding box center [695, 113] width 19 height 12
click at [683, 117] on input "True" at bounding box center [677, 113] width 11 height 9
radio input "true"
click at [811, 238] on label "False" at bounding box center [840, 233] width 104 height 34
click at [807, 238] on input "False" at bounding box center [801, 232] width 11 height 9
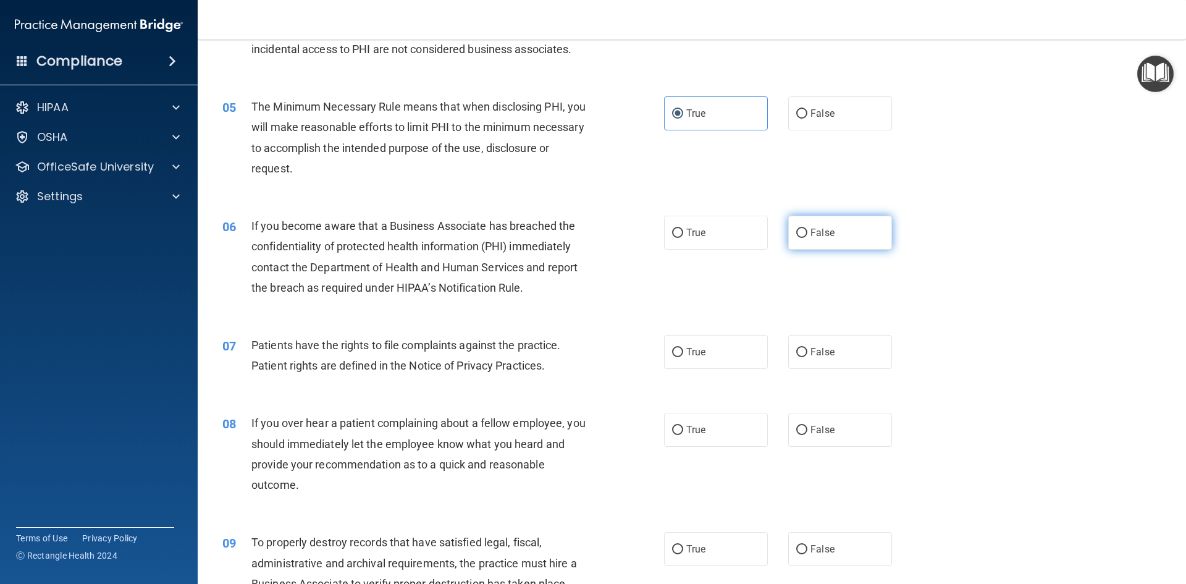
radio input "true"
click at [706, 354] on label "True" at bounding box center [716, 352] width 104 height 34
click at [683, 354] on input "True" at bounding box center [677, 352] width 11 height 9
radio input "true"
click at [857, 438] on label "False" at bounding box center [840, 430] width 104 height 34
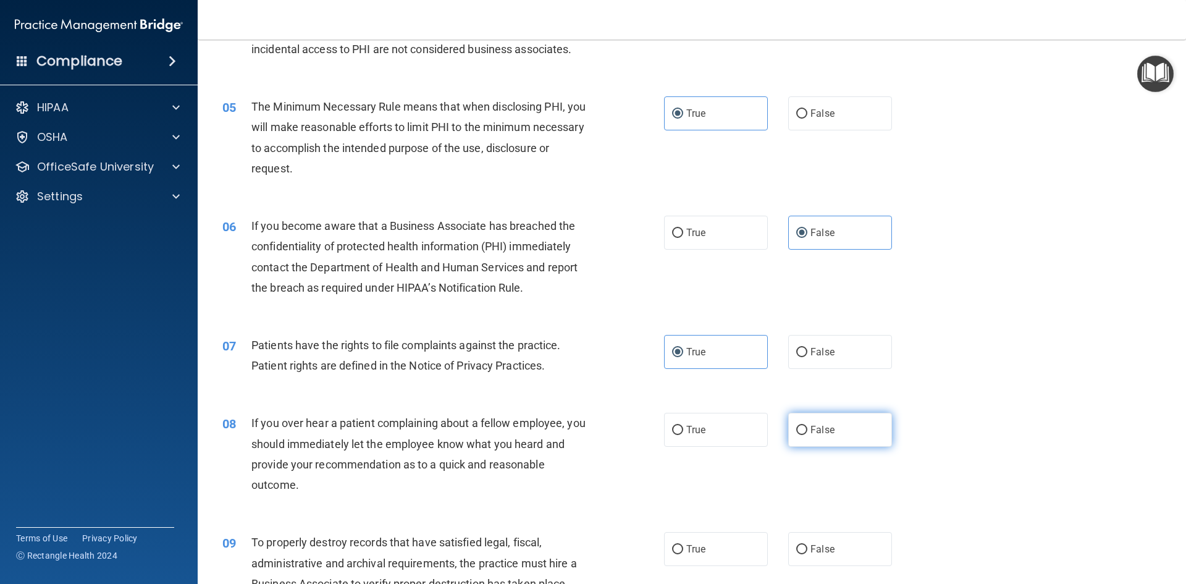
click at [807, 435] on input "False" at bounding box center [801, 429] width 11 height 9
radio input "true"
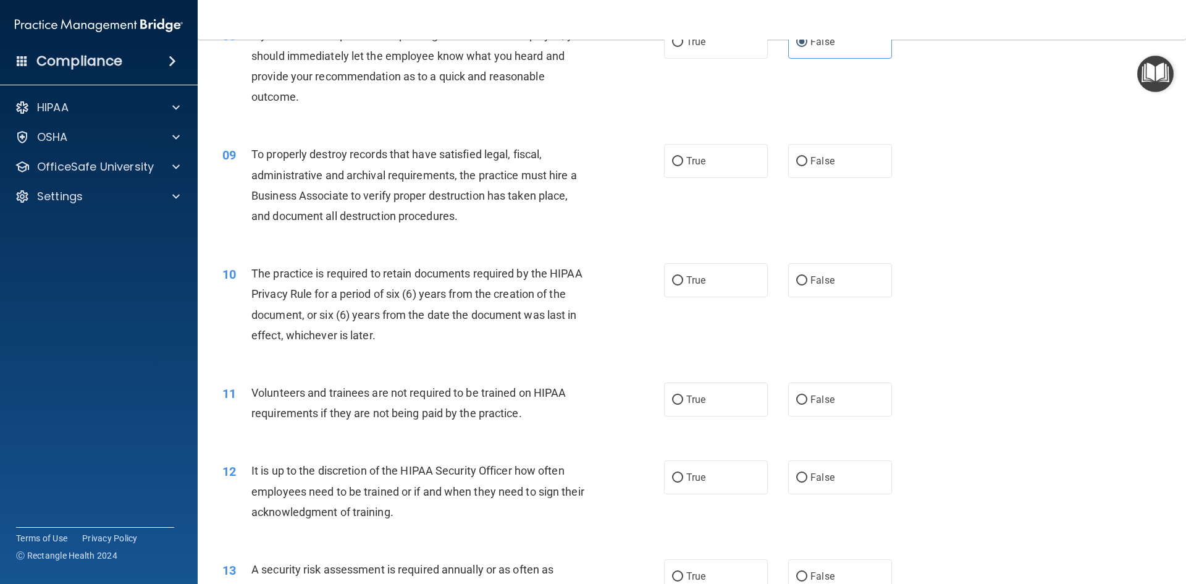
scroll to position [808, 0]
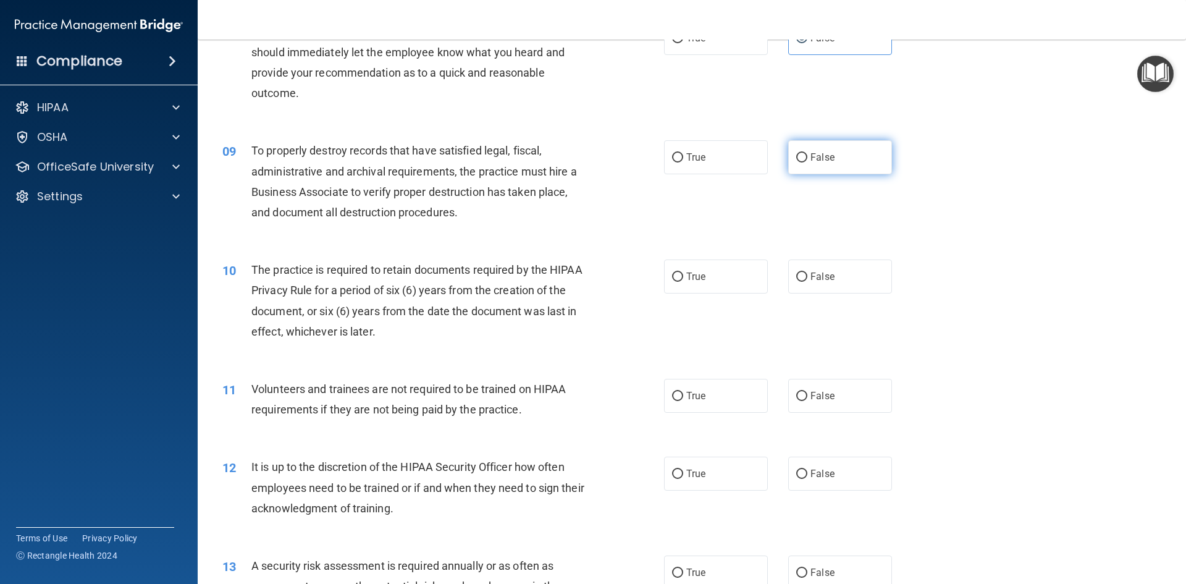
click at [835, 166] on label "False" at bounding box center [840, 157] width 104 height 34
click at [807, 162] on input "False" at bounding box center [801, 157] width 11 height 9
radio input "true"
click at [701, 287] on label "True" at bounding box center [716, 276] width 104 height 34
click at [683, 282] on input "True" at bounding box center [677, 276] width 11 height 9
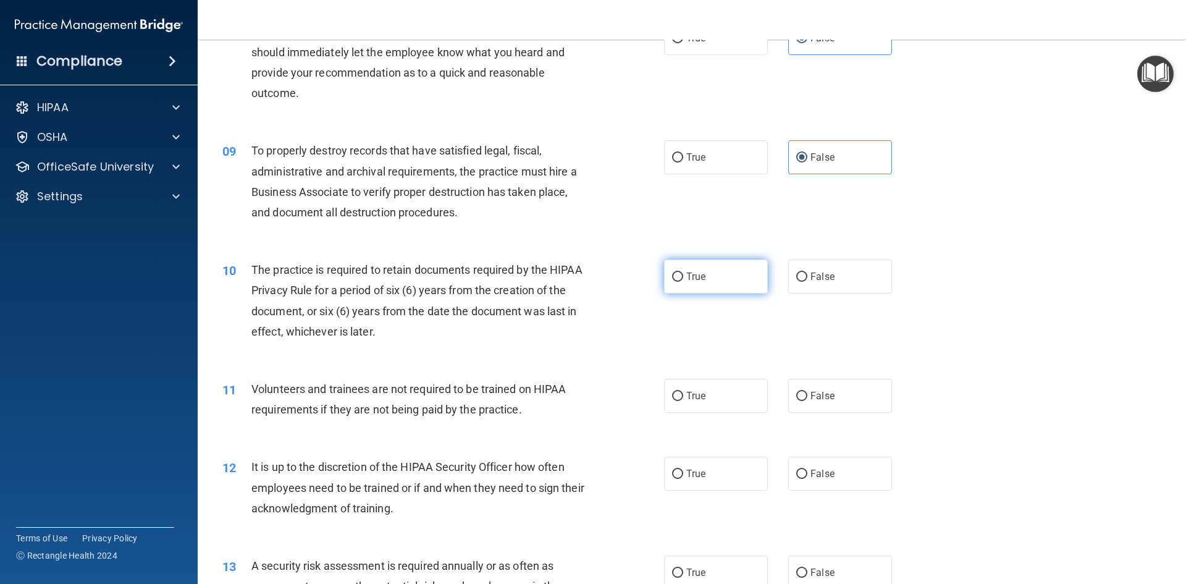
radio input "true"
click at [807, 387] on label "False" at bounding box center [840, 396] width 104 height 34
click at [807, 392] on input "False" at bounding box center [801, 396] width 11 height 9
radio input "true"
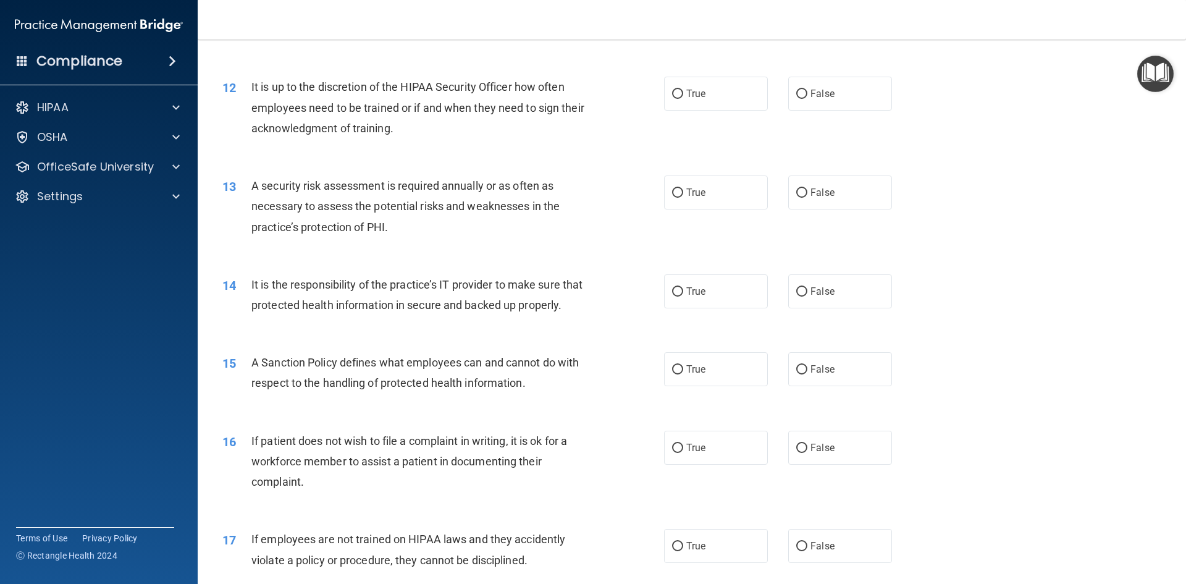
scroll to position [1191, 0]
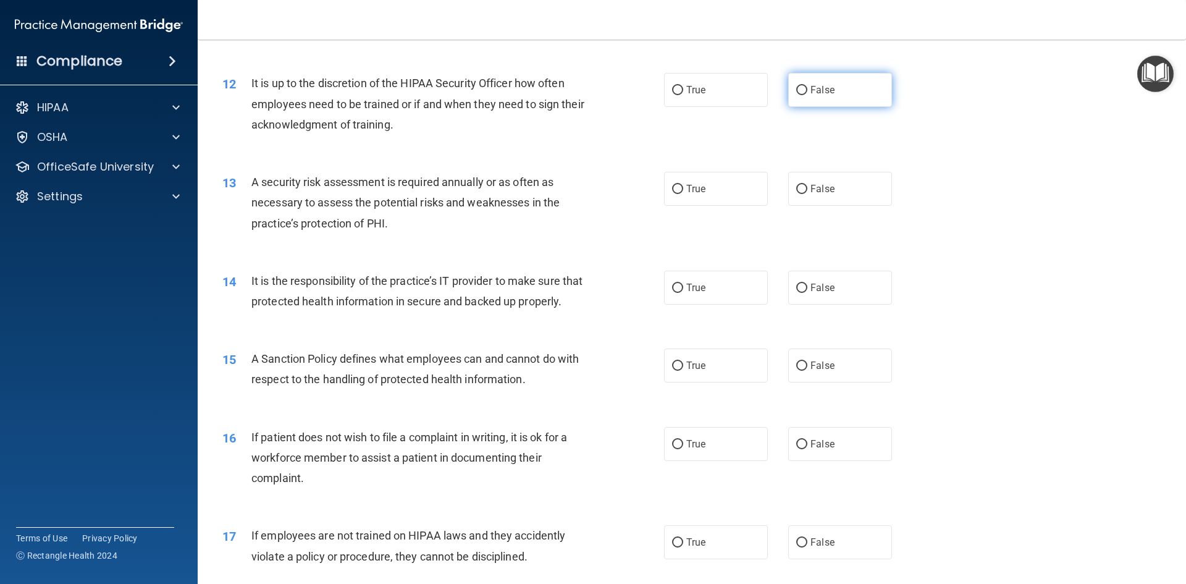
click at [824, 93] on span "False" at bounding box center [822, 90] width 24 height 12
click at [807, 93] on input "False" at bounding box center [801, 90] width 11 height 9
radio input "true"
click at [724, 184] on label "True" at bounding box center [716, 189] width 104 height 34
click at [683, 185] on input "True" at bounding box center [677, 189] width 11 height 9
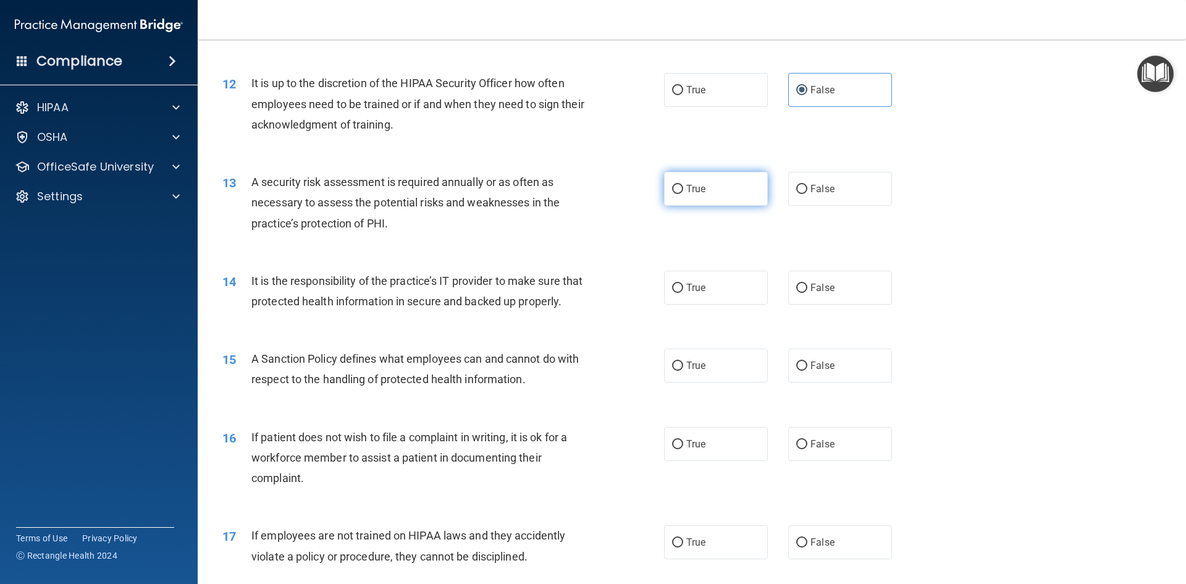
radio input "true"
click at [816, 285] on span "False" at bounding box center [822, 288] width 24 height 12
click at [807, 285] on input "False" at bounding box center [801, 287] width 11 height 9
radio input "true"
click at [861, 382] on label "False" at bounding box center [840, 365] width 104 height 34
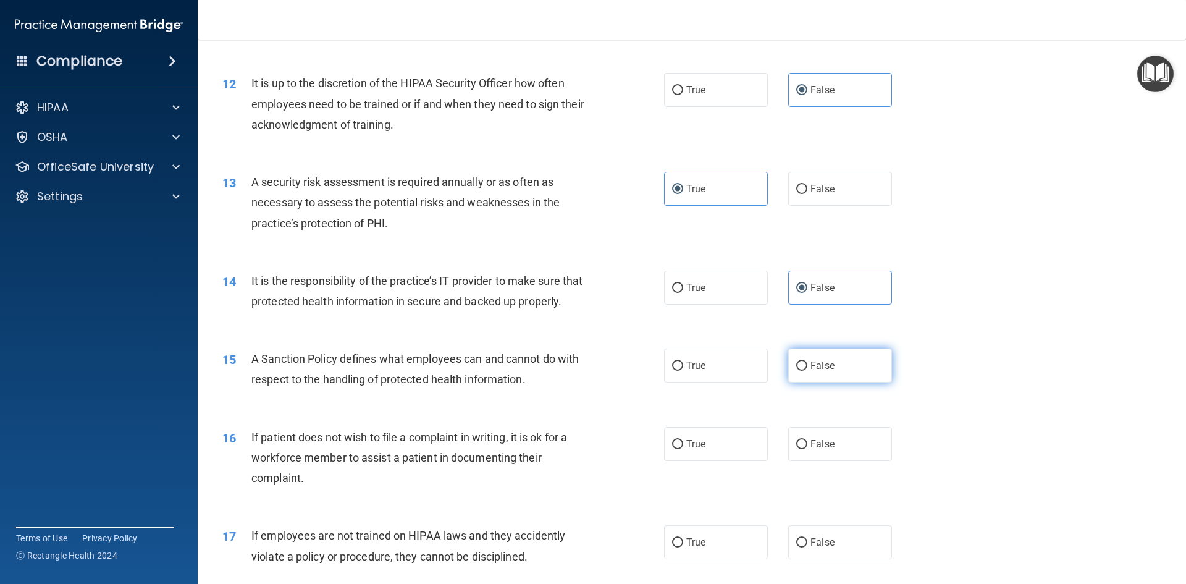
click at [807, 371] on input "False" at bounding box center [801, 365] width 11 height 9
radio input "true"
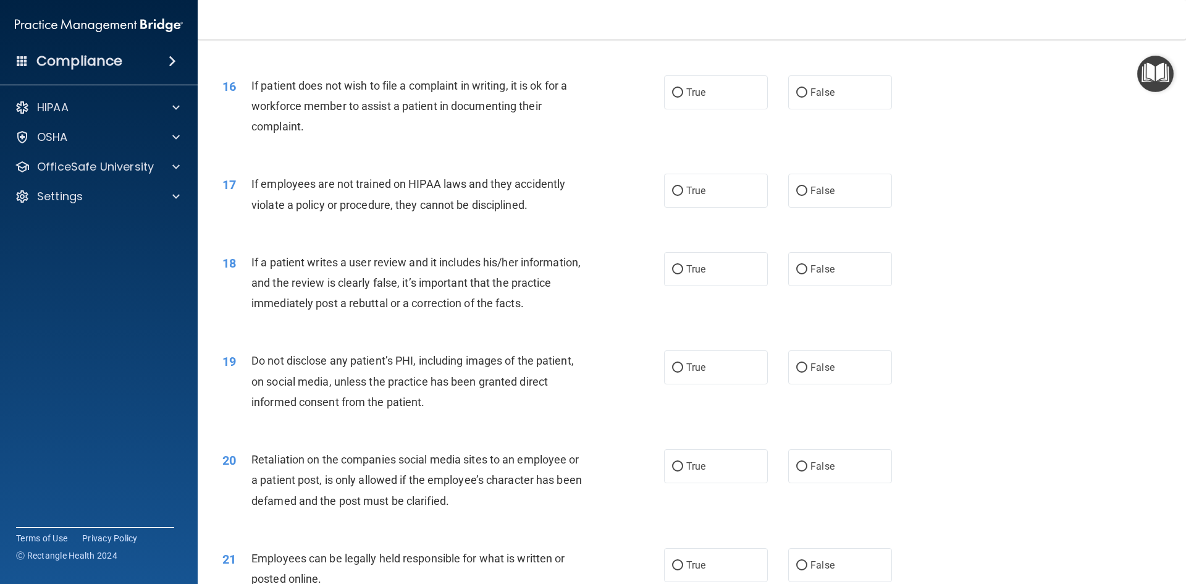
scroll to position [1546, 0]
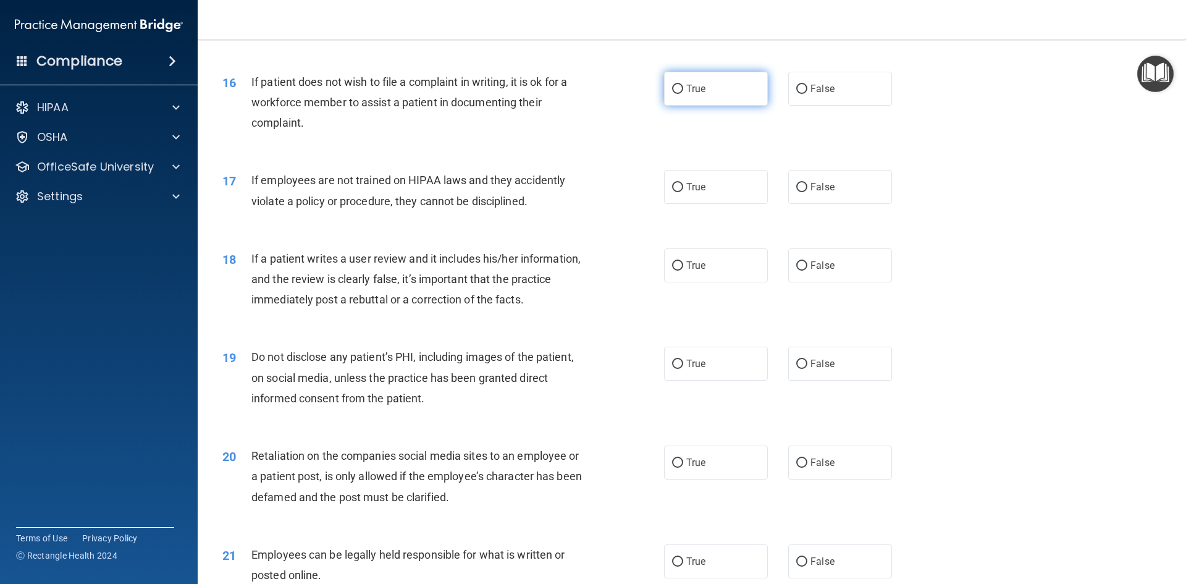
click at [709, 106] on label "True" at bounding box center [716, 89] width 104 height 34
click at [683, 94] on input "True" at bounding box center [677, 89] width 11 height 9
radio input "true"
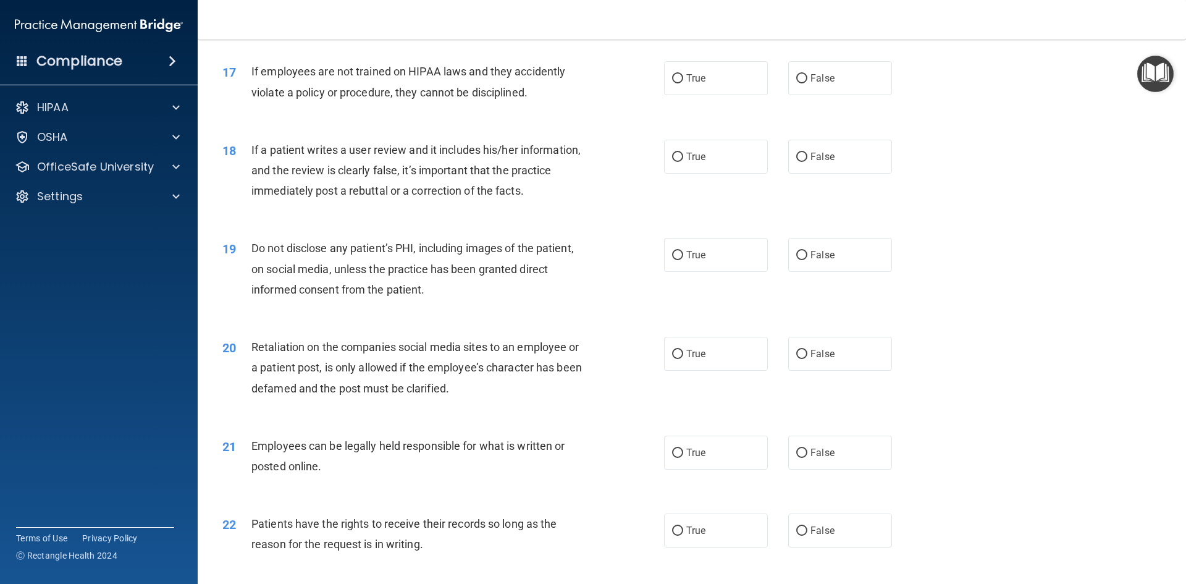
scroll to position [1673, 0]
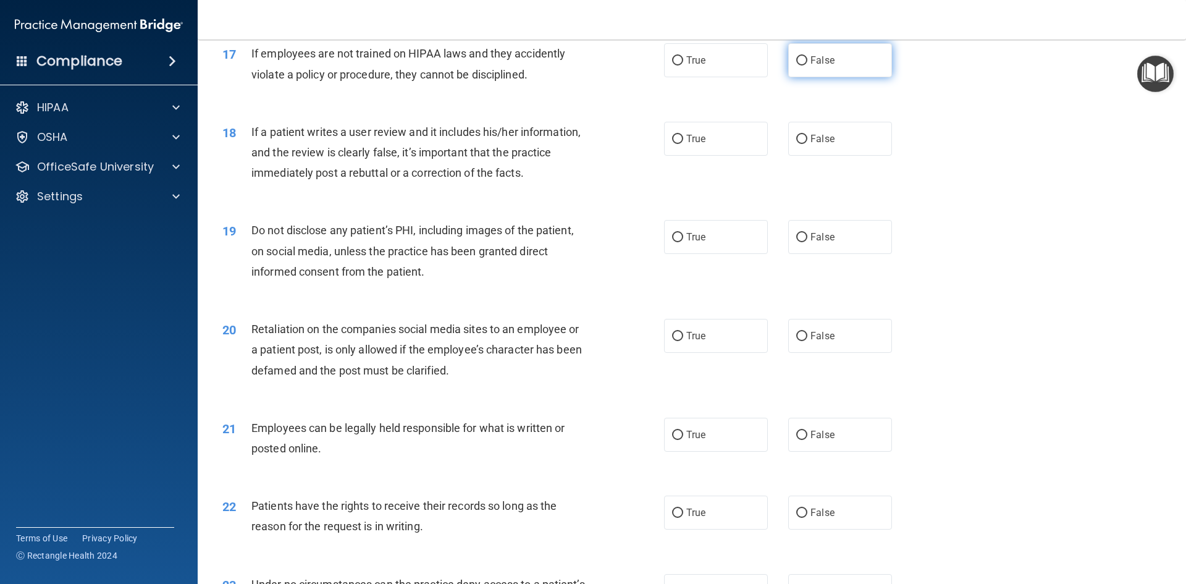
click at [836, 77] on label "False" at bounding box center [840, 60] width 104 height 34
click at [807, 65] on input "False" at bounding box center [801, 60] width 11 height 9
radio input "true"
click at [687, 243] on span "True" at bounding box center [695, 237] width 19 height 12
click at [683, 242] on input "True" at bounding box center [677, 237] width 11 height 9
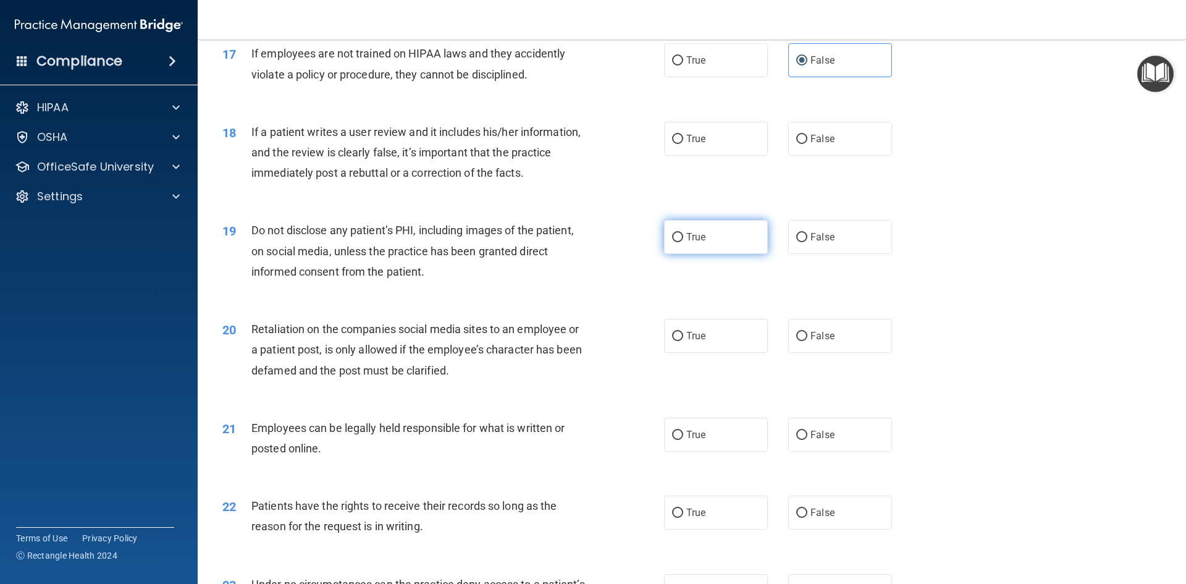
radio input "true"
click at [826, 353] on label "False" at bounding box center [840, 336] width 104 height 34
click at [807, 341] on input "False" at bounding box center [801, 336] width 11 height 9
radio input "true"
click at [802, 156] on label "False" at bounding box center [840, 139] width 104 height 34
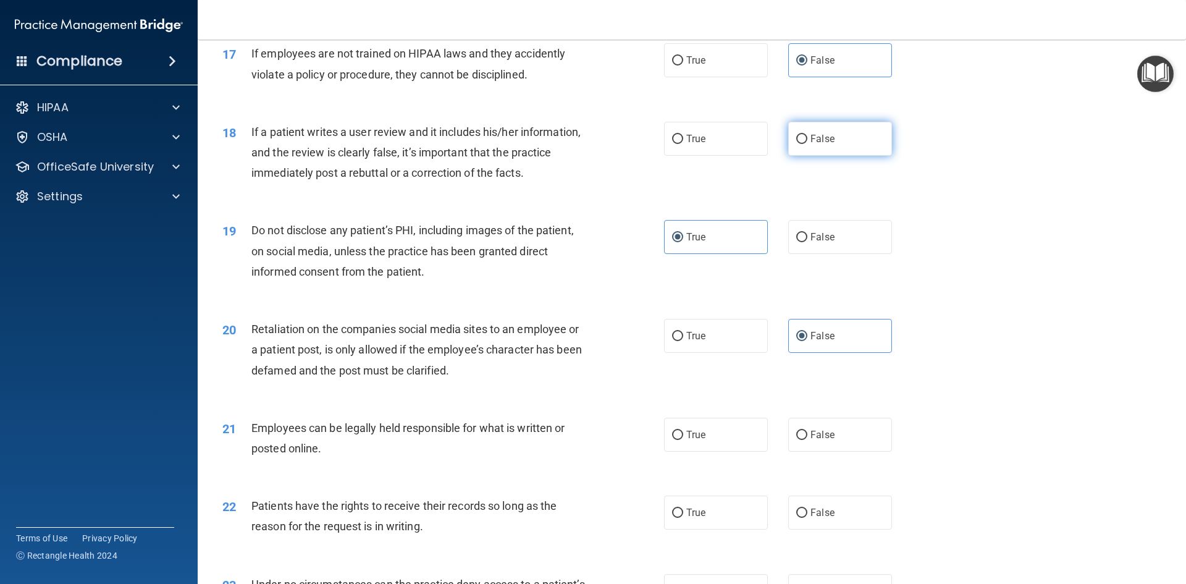
click at [802, 144] on input "False" at bounding box center [801, 139] width 11 height 9
radio input "true"
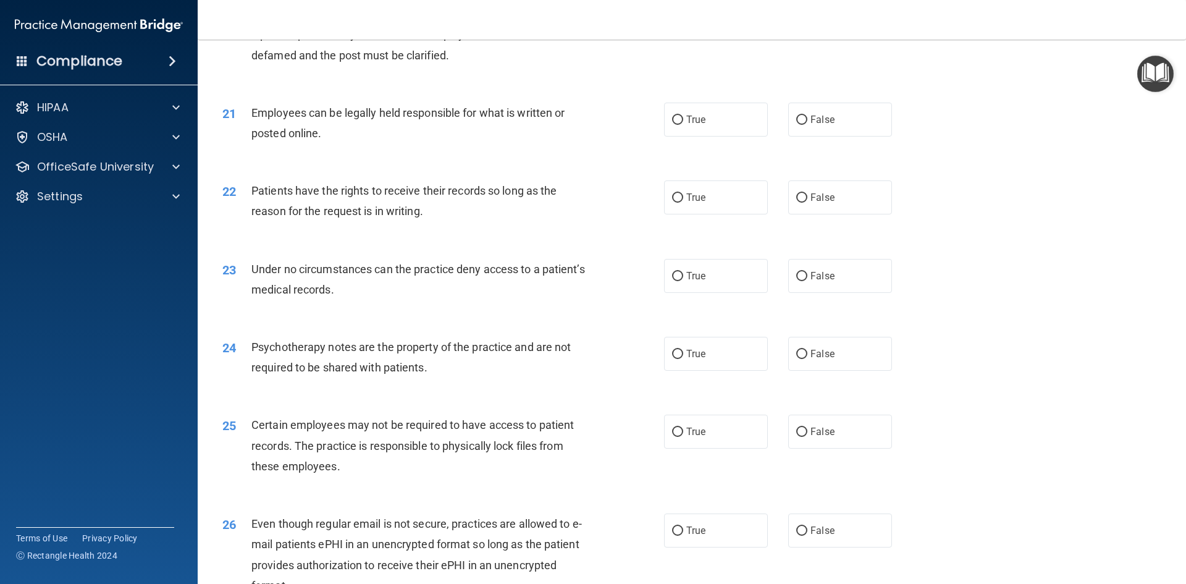
scroll to position [1999, 0]
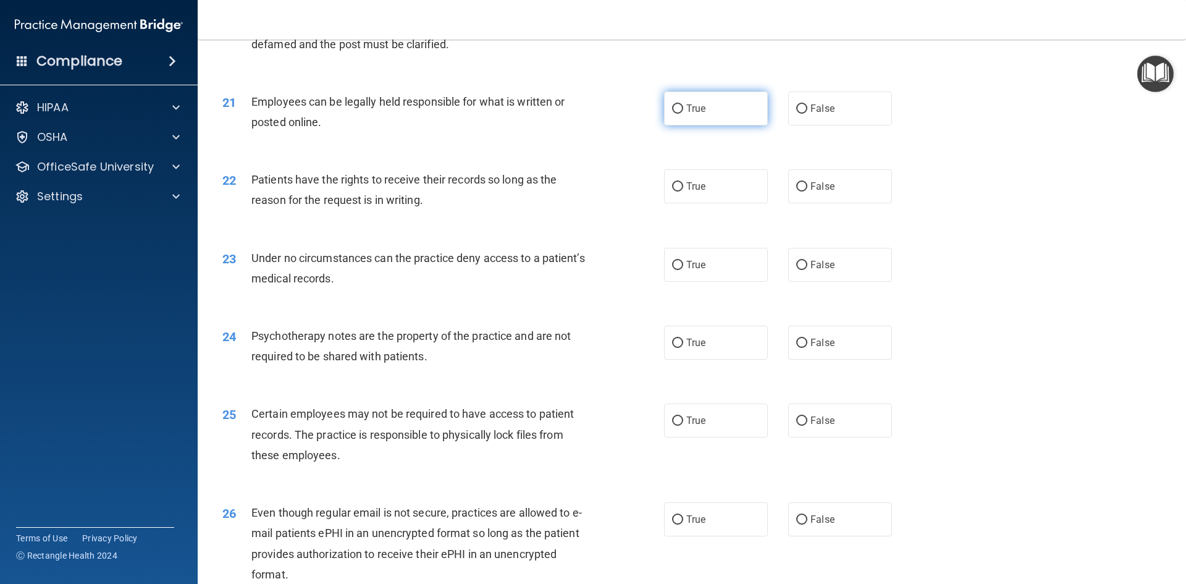
click at [737, 122] on label "True" at bounding box center [716, 108] width 104 height 34
click at [683, 114] on input "True" at bounding box center [677, 108] width 11 height 9
radio input "true"
click at [822, 192] on span "False" at bounding box center [822, 186] width 24 height 12
click at [807, 191] on input "False" at bounding box center [801, 186] width 11 height 9
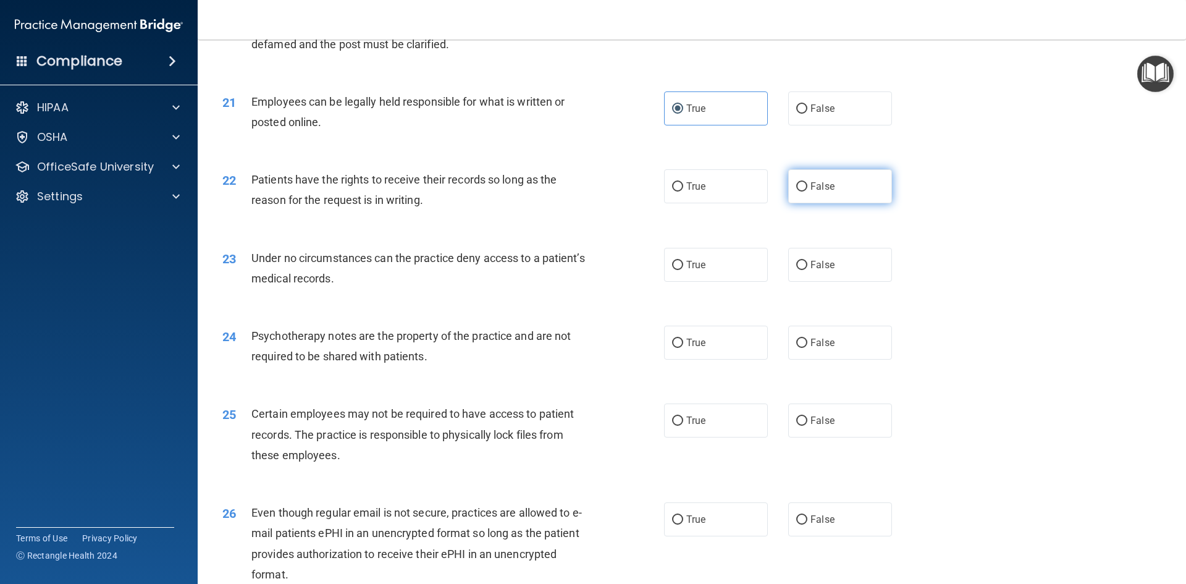
radio input "true"
click at [800, 270] on input "False" at bounding box center [801, 265] width 11 height 9
radio input "true"
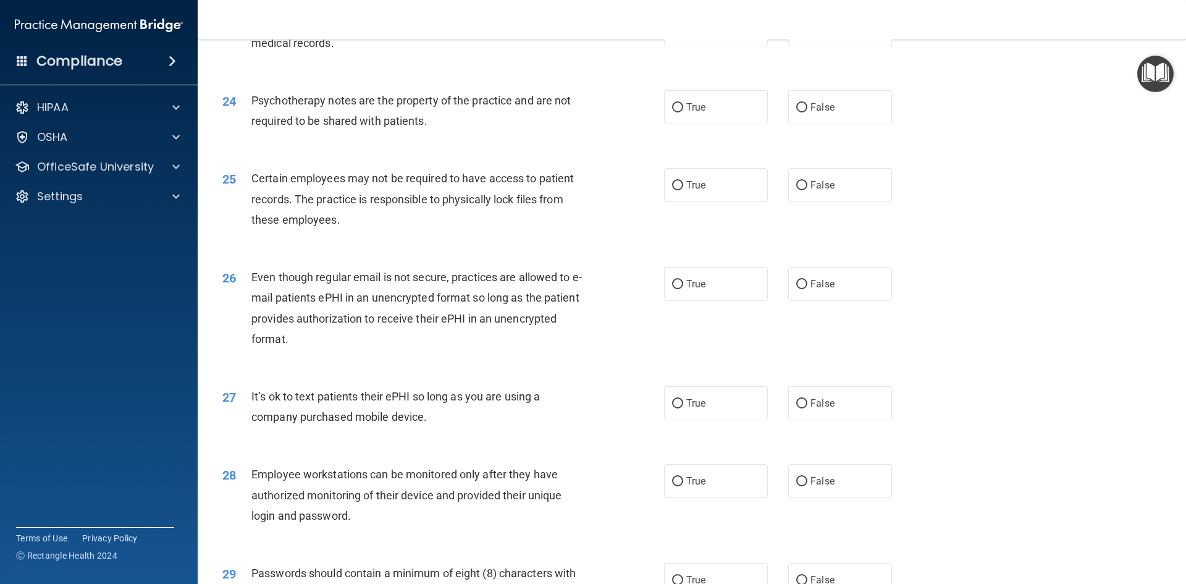
scroll to position [2241, 0]
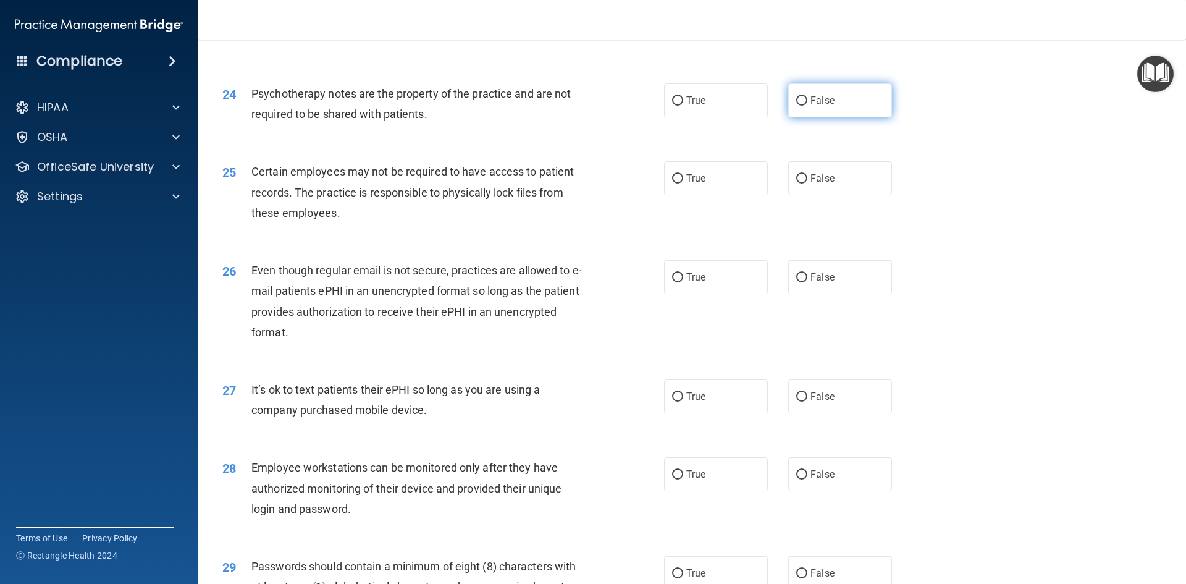
click at [810, 106] on span "False" at bounding box center [822, 100] width 24 height 12
click at [807, 106] on input "False" at bounding box center [801, 100] width 11 height 9
radio input "true"
click at [684, 189] on label "True" at bounding box center [716, 178] width 104 height 34
click at [683, 183] on input "True" at bounding box center [677, 178] width 11 height 9
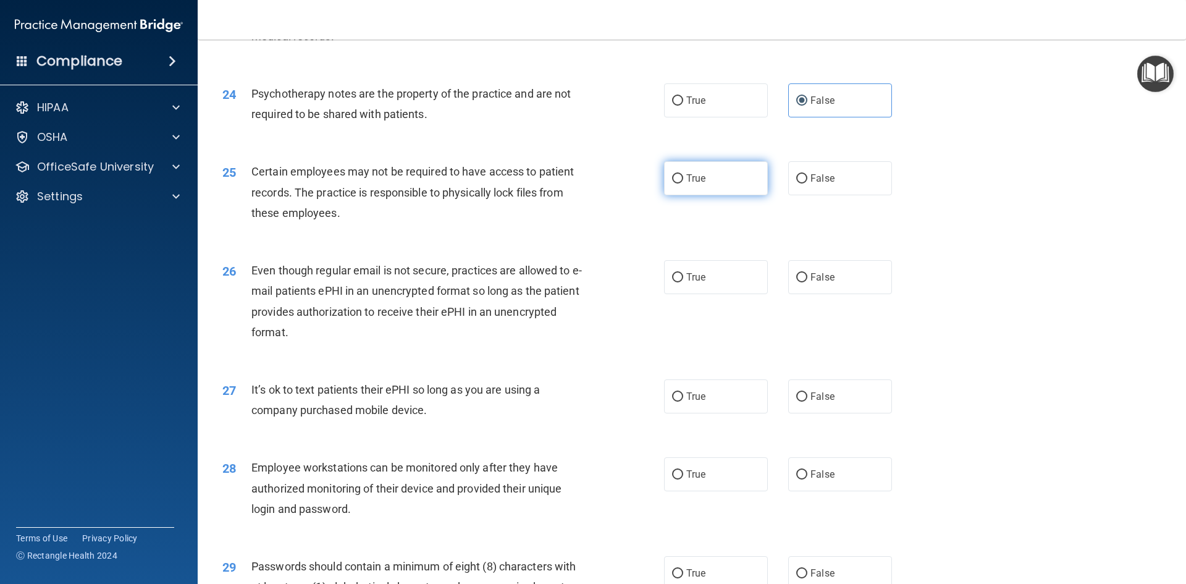
radio input "true"
click at [846, 294] on label "False" at bounding box center [840, 277] width 104 height 34
click at [807, 282] on input "False" at bounding box center [801, 277] width 11 height 9
radio input "true"
click at [810, 402] on span "False" at bounding box center [822, 396] width 24 height 12
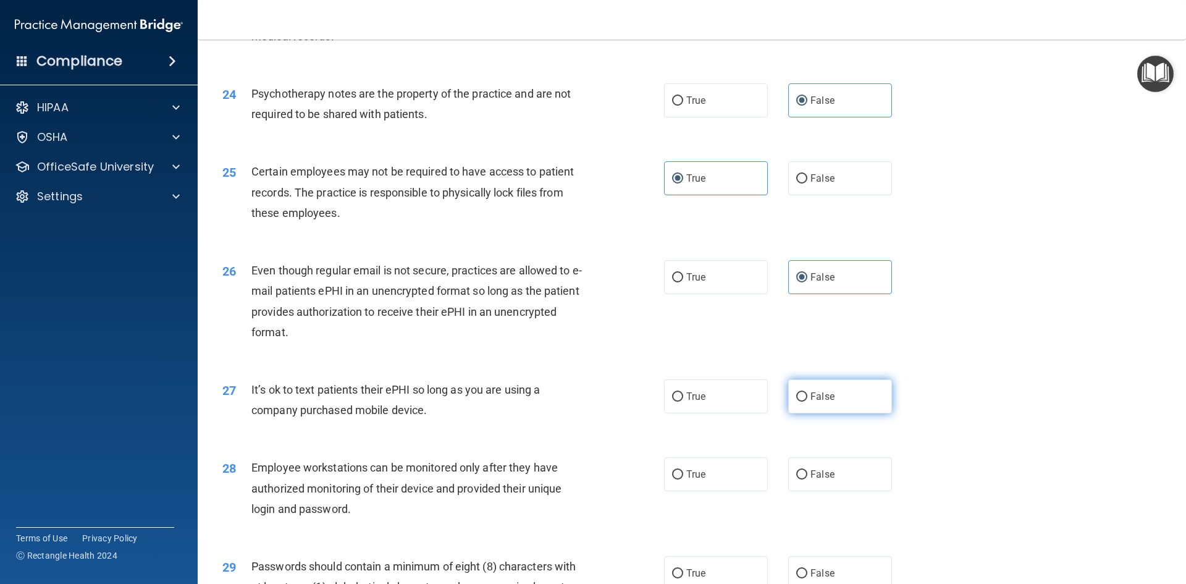
click at [807, 401] on input "False" at bounding box center [801, 396] width 11 height 9
radio input "true"
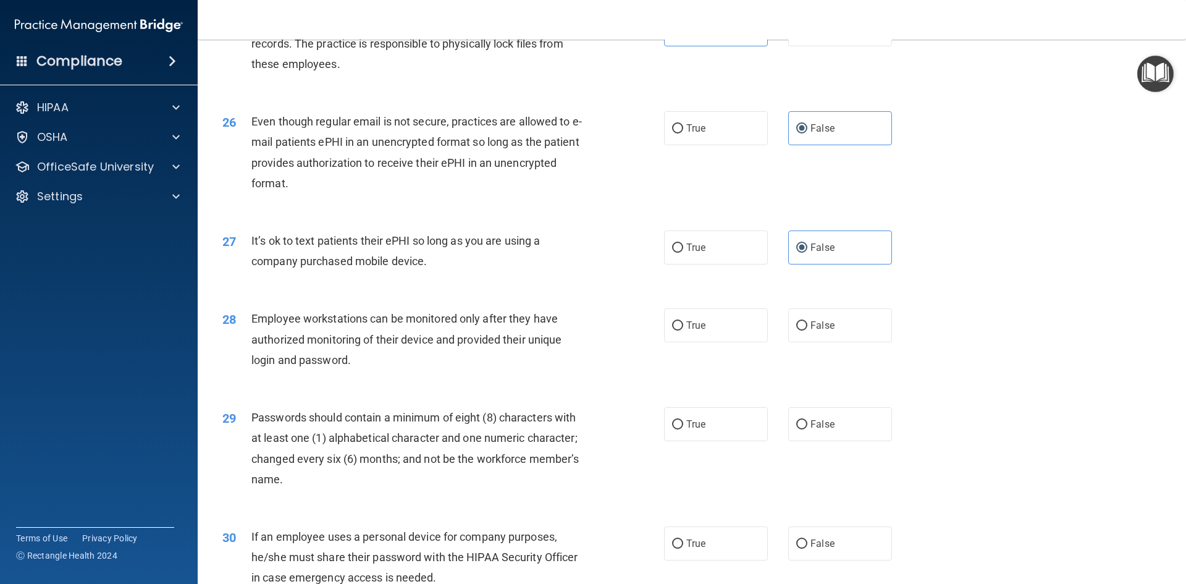
scroll to position [2517, 0]
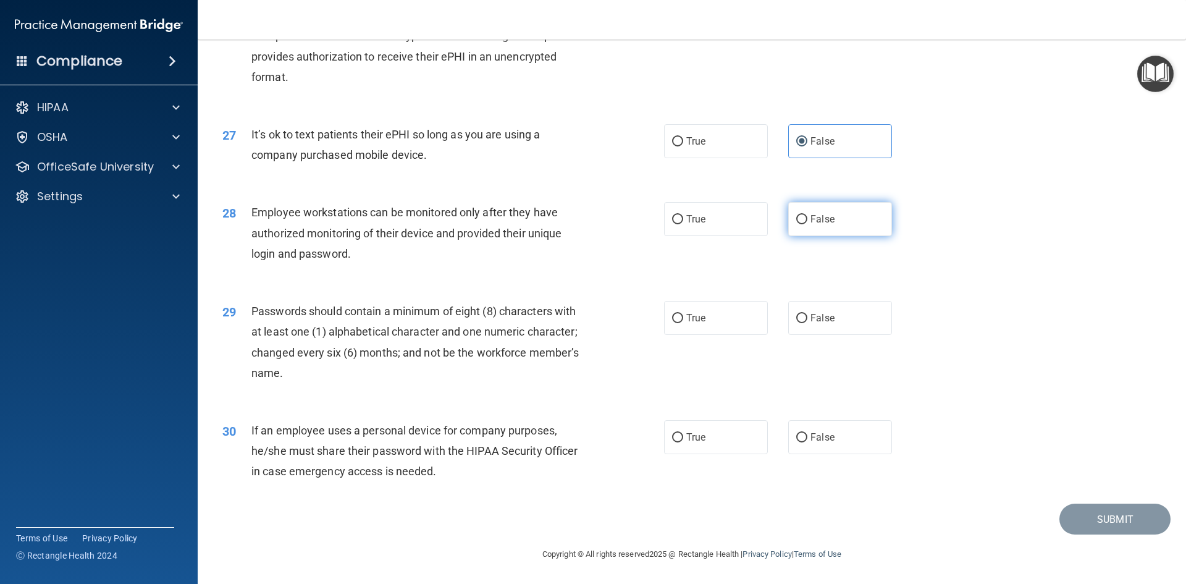
click at [828, 216] on label "False" at bounding box center [840, 219] width 104 height 34
click at [807, 216] on input "False" at bounding box center [801, 219] width 11 height 9
radio input "true"
click at [714, 312] on label "True" at bounding box center [716, 318] width 104 height 34
click at [683, 314] on input "True" at bounding box center [677, 318] width 11 height 9
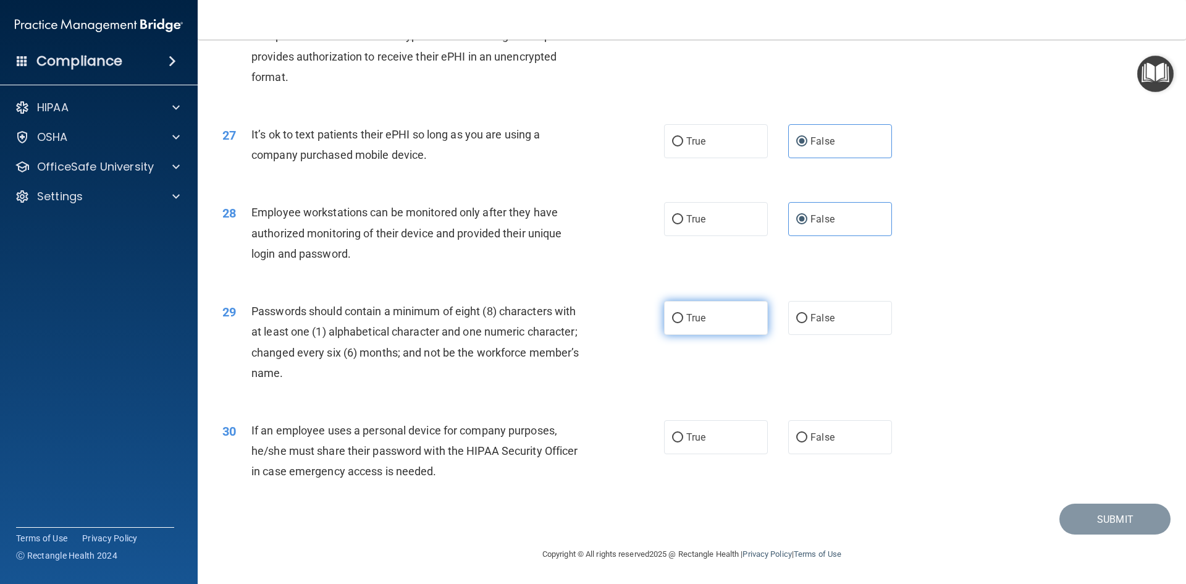
radio input "true"
click at [825, 446] on label "False" at bounding box center [840, 437] width 104 height 34
click at [807, 442] on input "False" at bounding box center [801, 437] width 11 height 9
radio input "true"
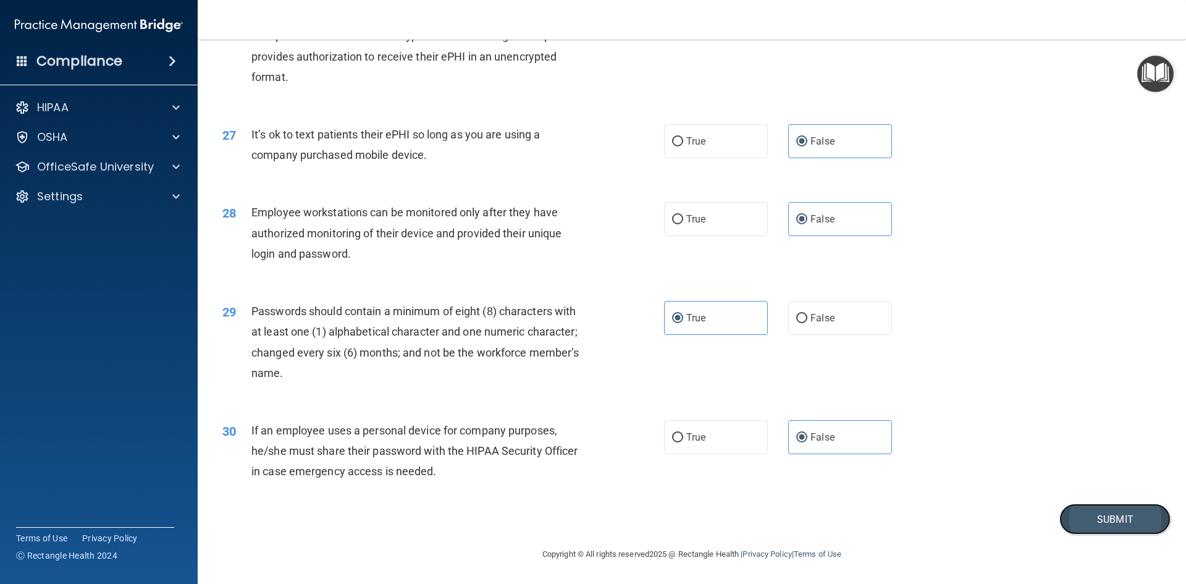
click at [1089, 524] on button "Submit" at bounding box center [1114, 518] width 111 height 31
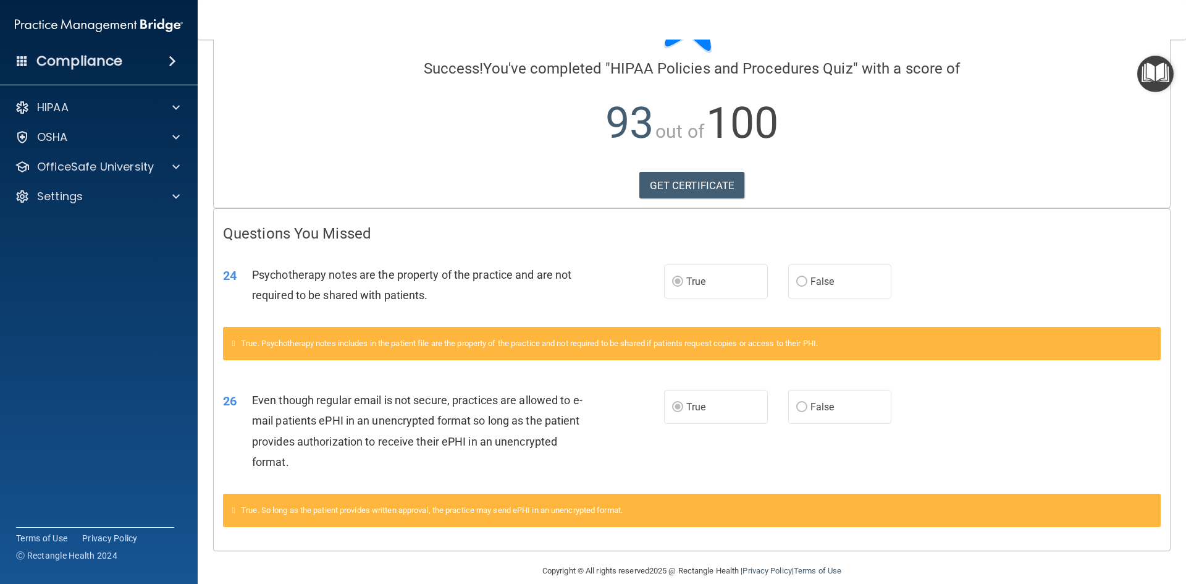
scroll to position [99, 0]
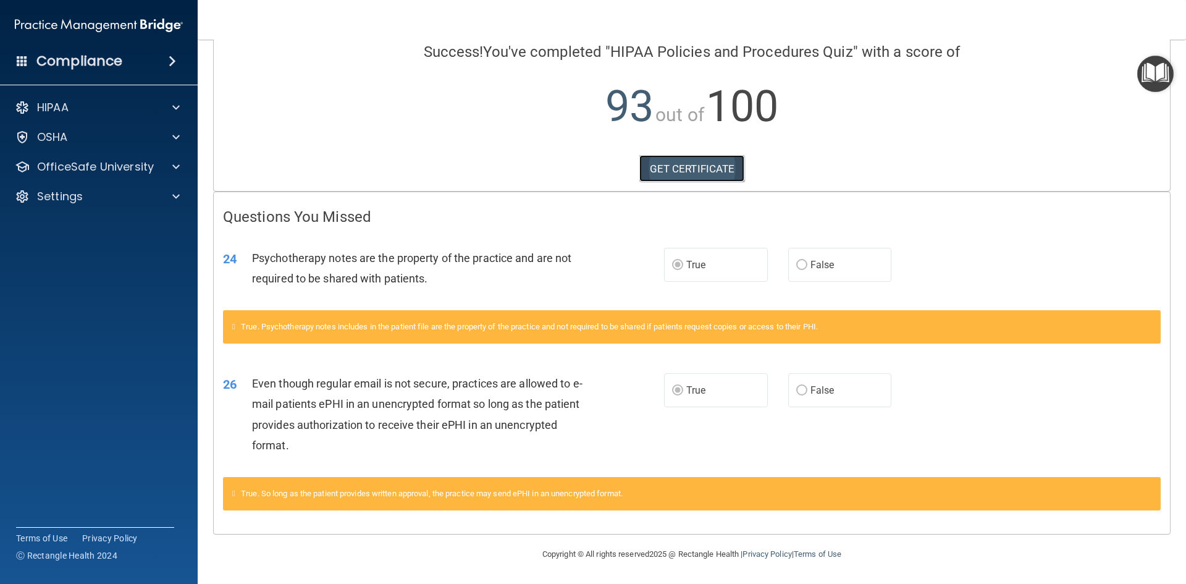
click at [661, 169] on link "GET CERTIFICATE" at bounding box center [692, 168] width 106 height 27
click at [136, 164] on p "OfficeSafe University" at bounding box center [95, 166] width 117 height 15
click at [120, 230] on div "OSHA Training" at bounding box center [92, 226] width 169 height 12
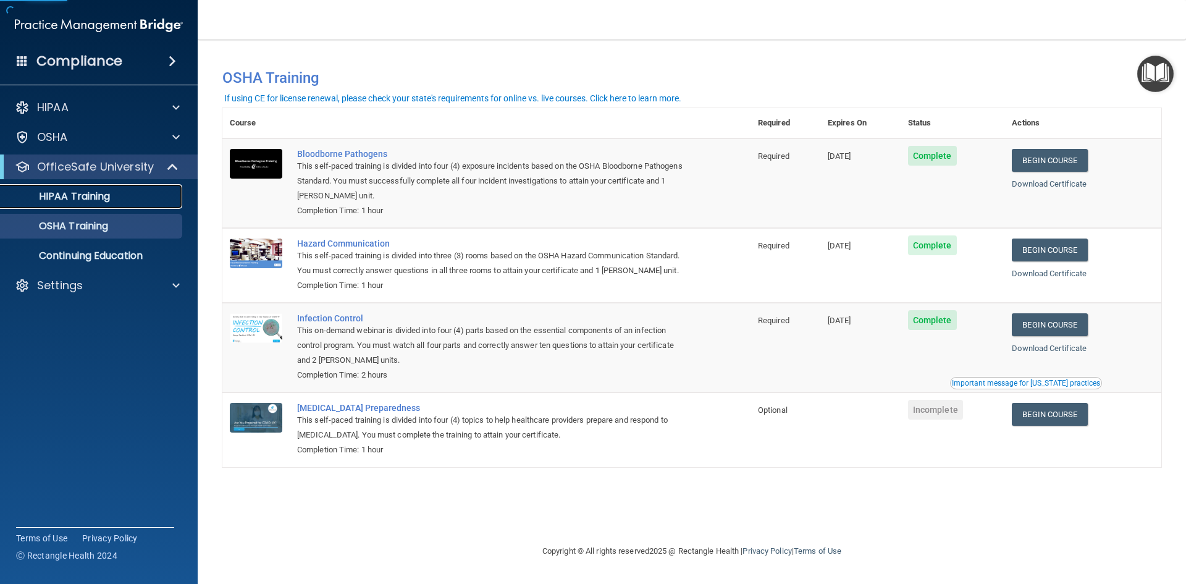
click at [116, 201] on div "HIPAA Training" at bounding box center [92, 196] width 169 height 12
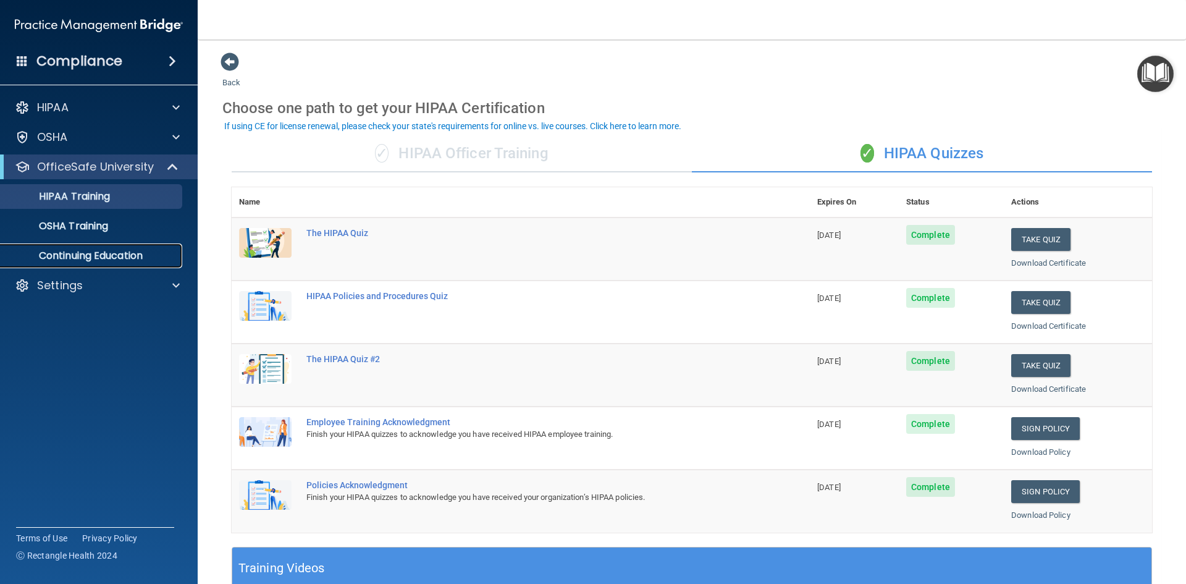
click at [109, 255] on p "Continuing Education" at bounding box center [92, 255] width 169 height 12
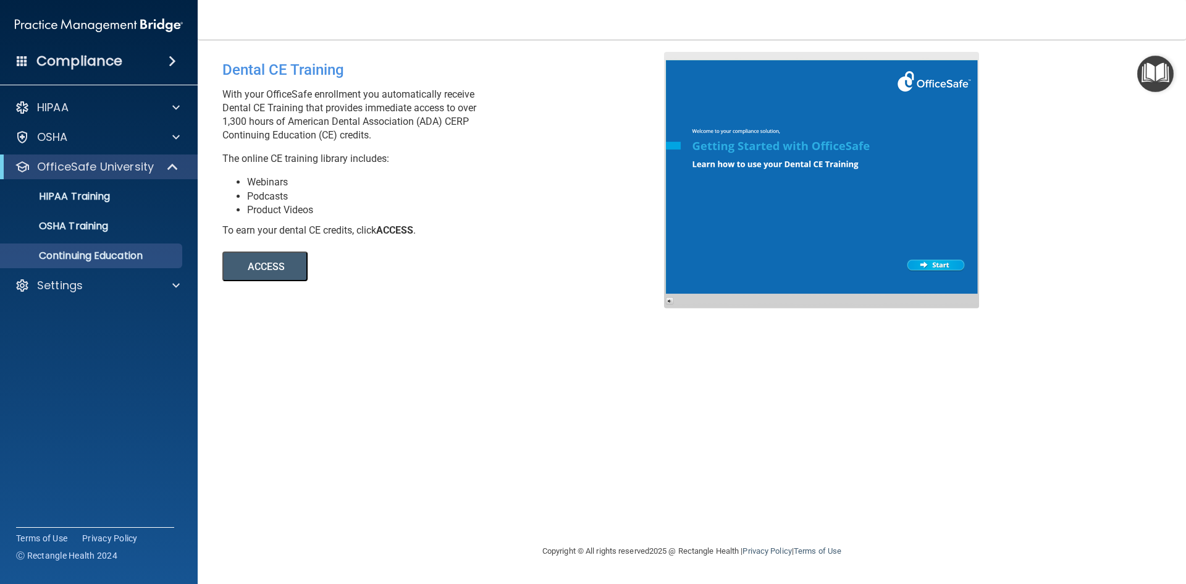
click at [263, 279] on button "ACCESS" at bounding box center [264, 266] width 85 height 30
